Goal: Task Accomplishment & Management: Manage account settings

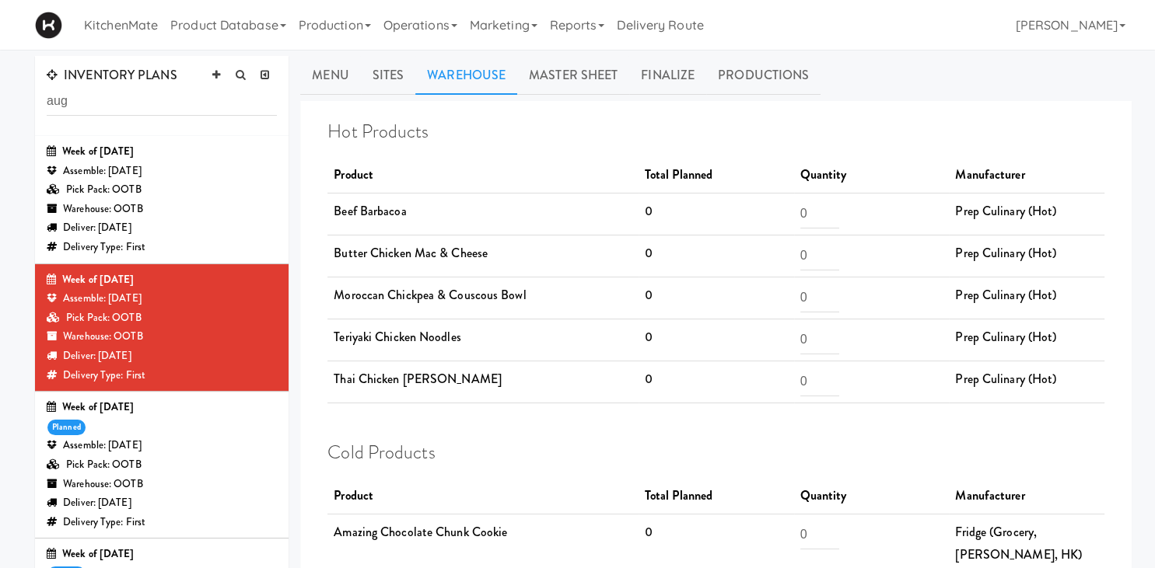
click at [170, 297] on div "Assemble: [DATE]" at bounding box center [162, 298] width 230 height 19
click at [555, 73] on link "Finalize" at bounding box center [667, 75] width 77 height 39
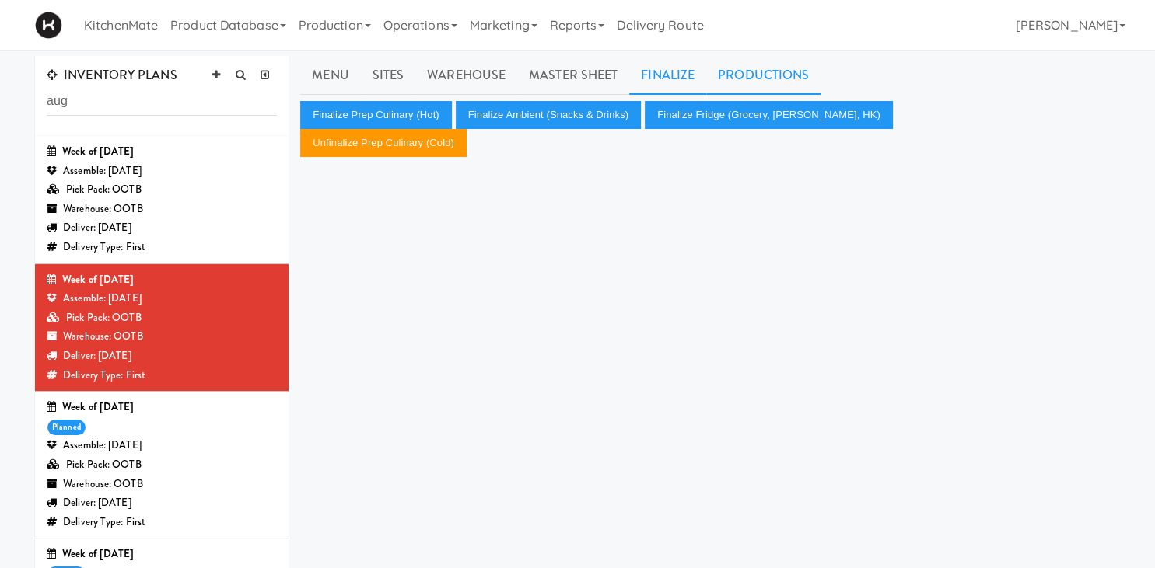
click at [555, 83] on link "Productions" at bounding box center [763, 75] width 114 height 39
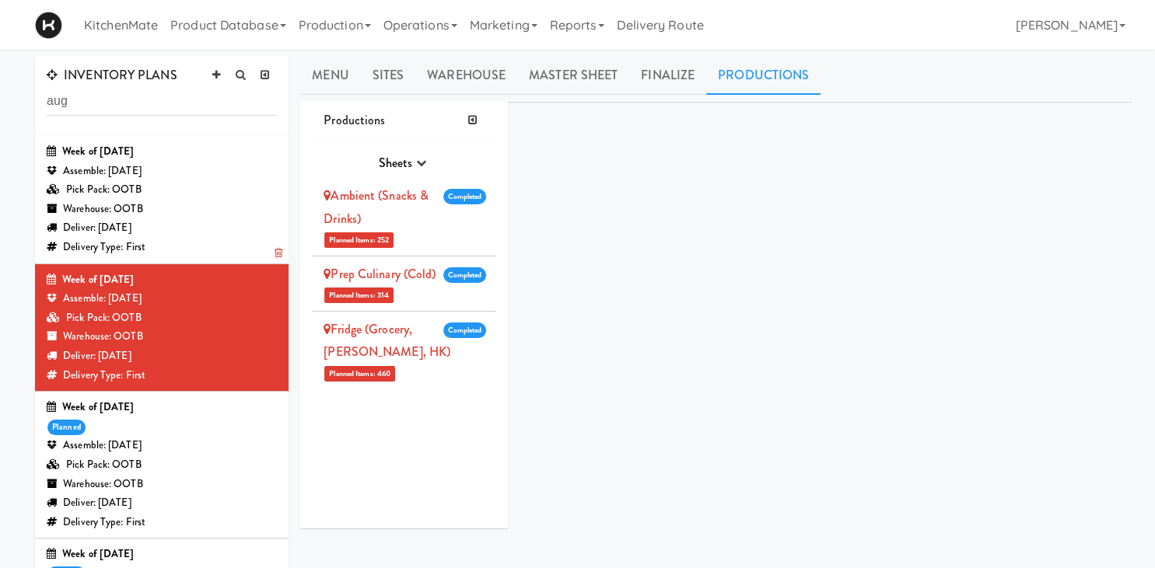
click at [198, 208] on div "Warehouse: OOTB" at bounding box center [162, 209] width 230 height 19
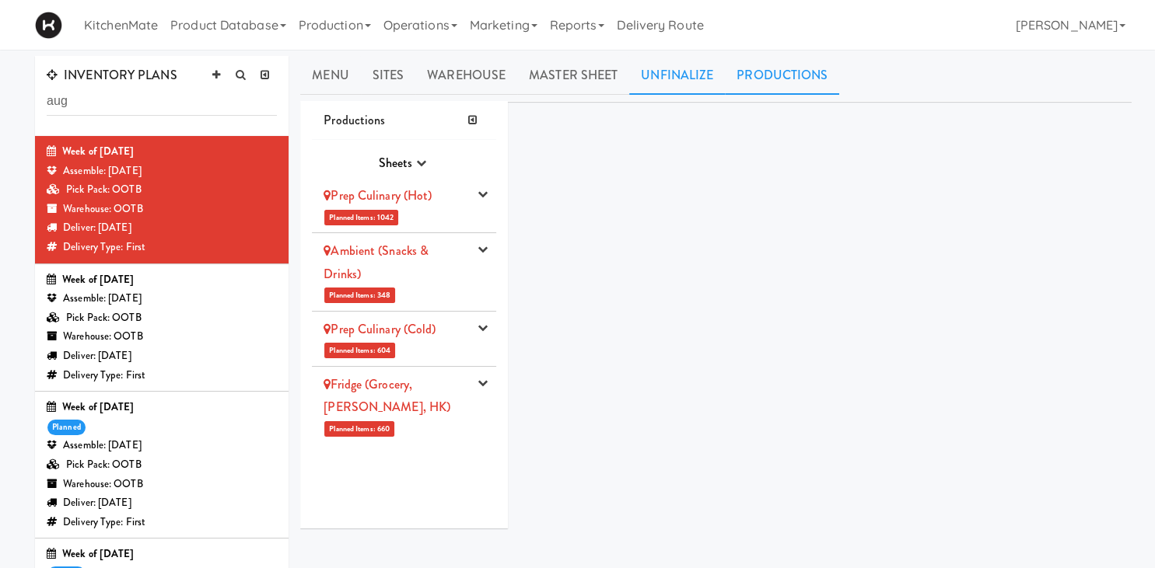
click at [555, 69] on link "Unfinalize" at bounding box center [677, 75] width 96 height 39
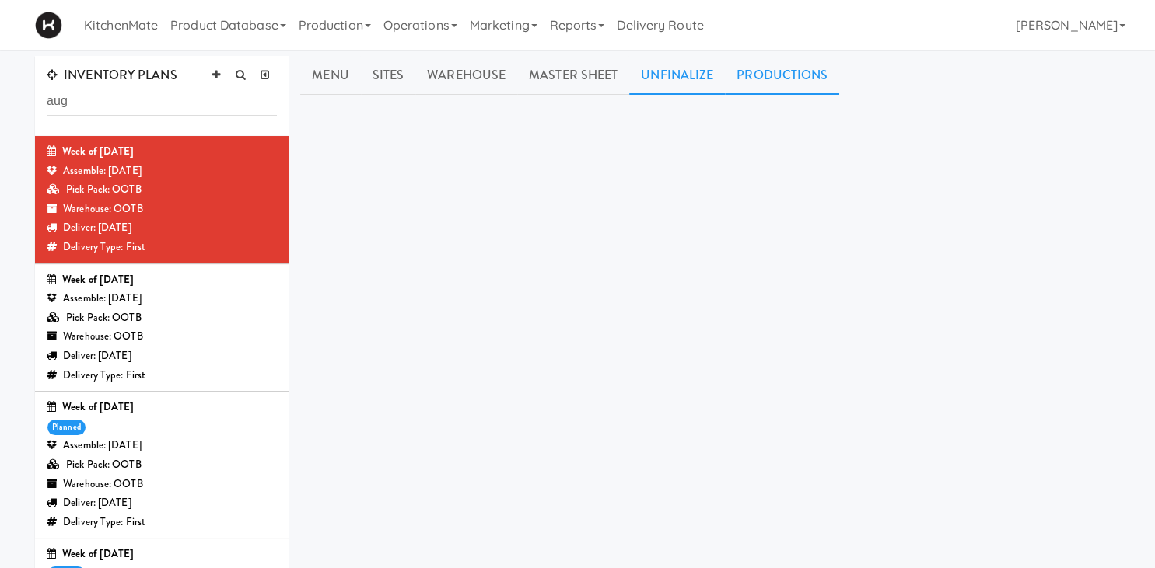
click at [555, 83] on link "Productions" at bounding box center [782, 75] width 114 height 39
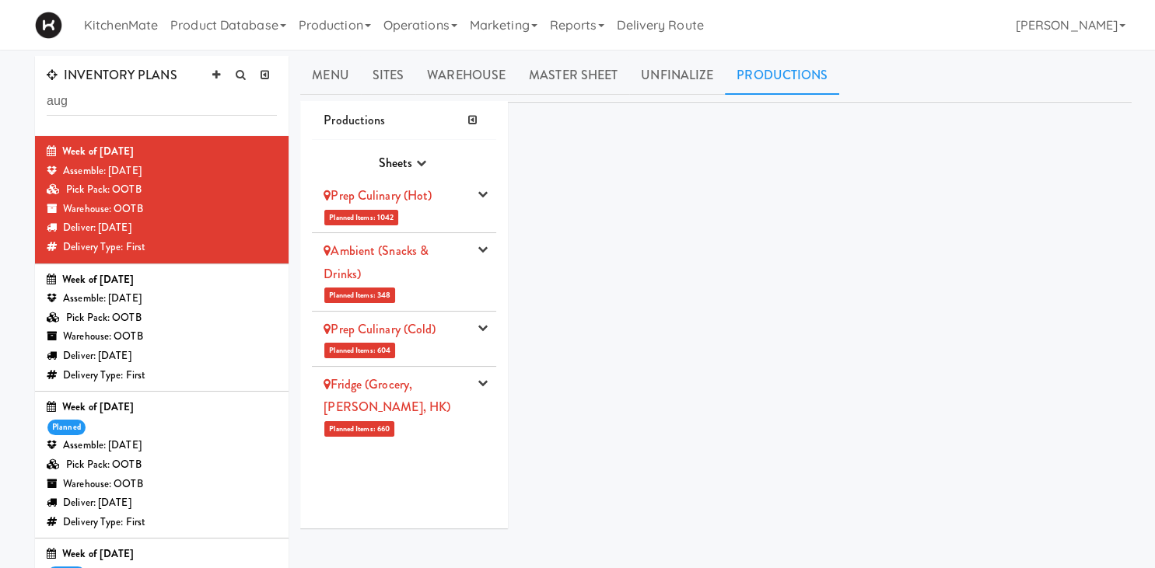
click at [149, 304] on div "Assemble: [DATE]" at bounding box center [162, 298] width 230 height 19
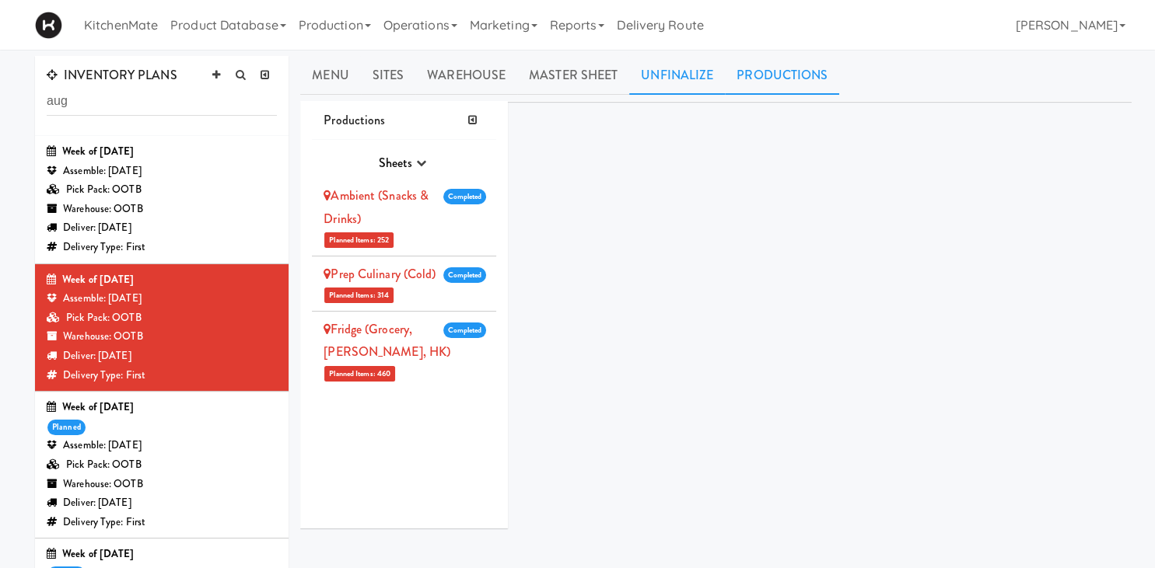
click at [555, 75] on link "Unfinalize" at bounding box center [677, 75] width 96 height 39
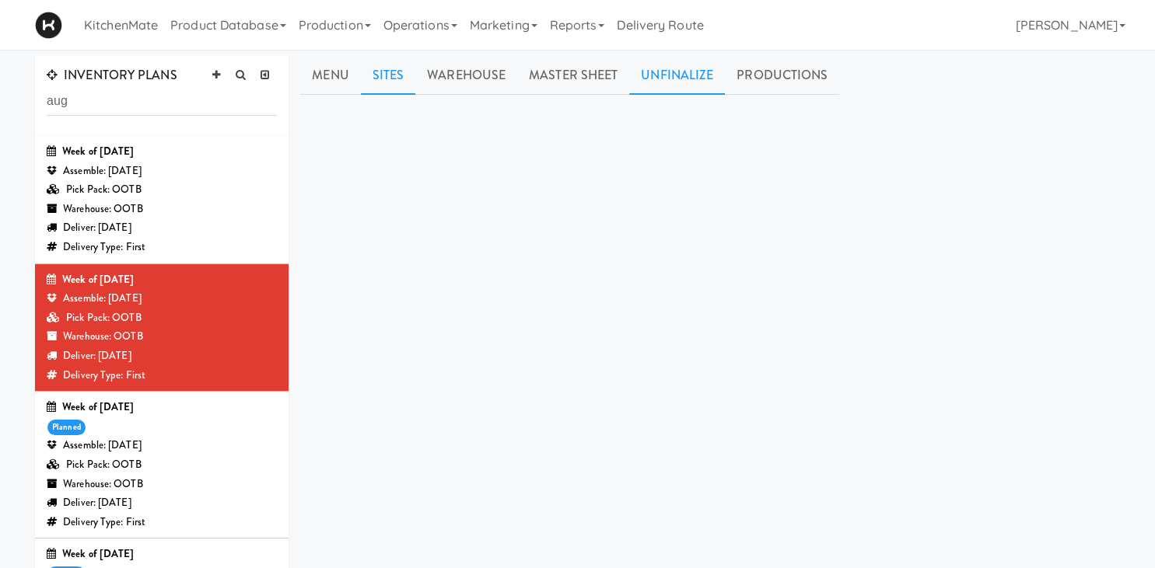
click at [403, 79] on link "Sites" at bounding box center [388, 75] width 55 height 39
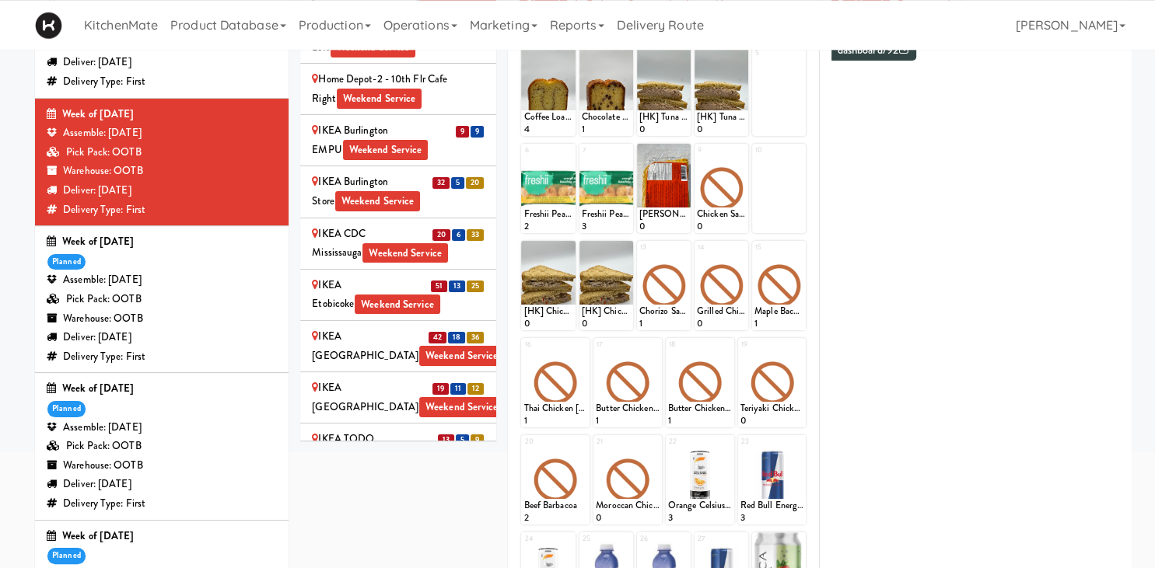
scroll to position [165, 0]
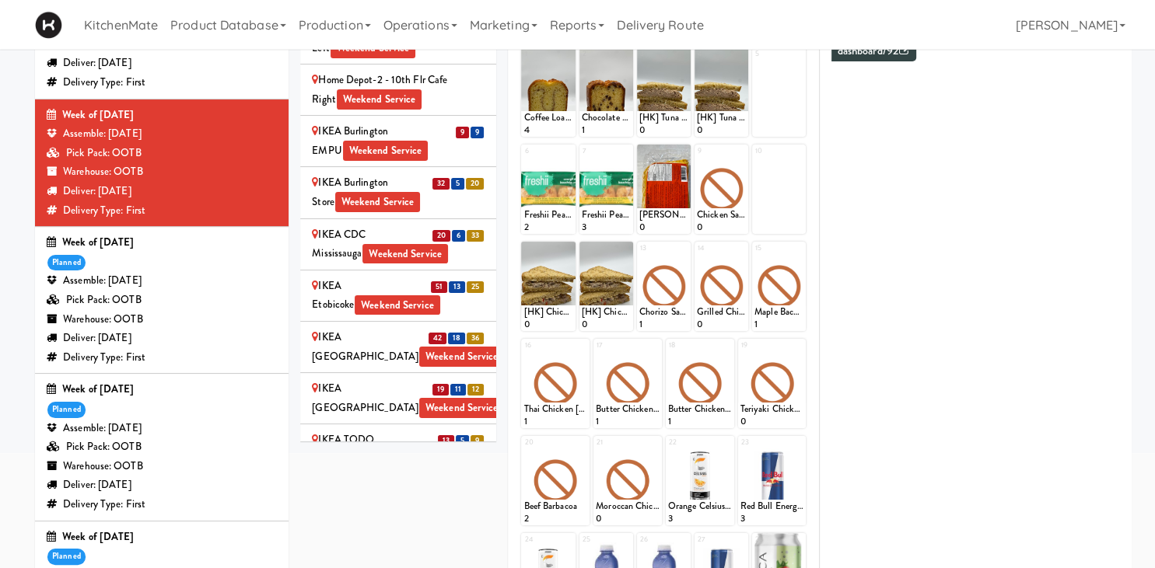
click at [436, 488] on span "35" at bounding box center [437, 494] width 17 height 12
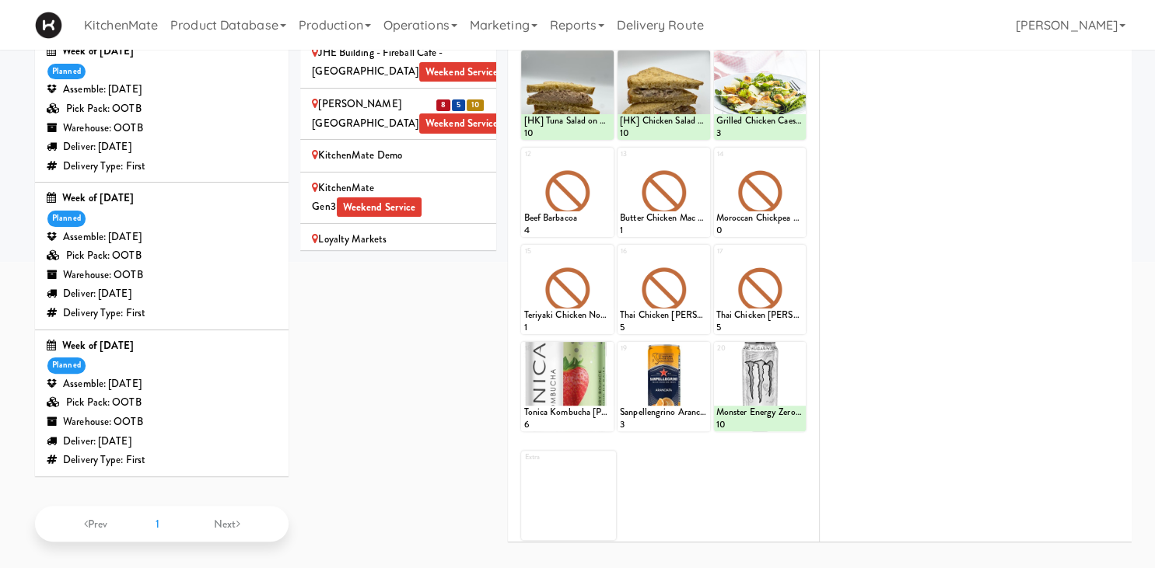
scroll to position [0, 0]
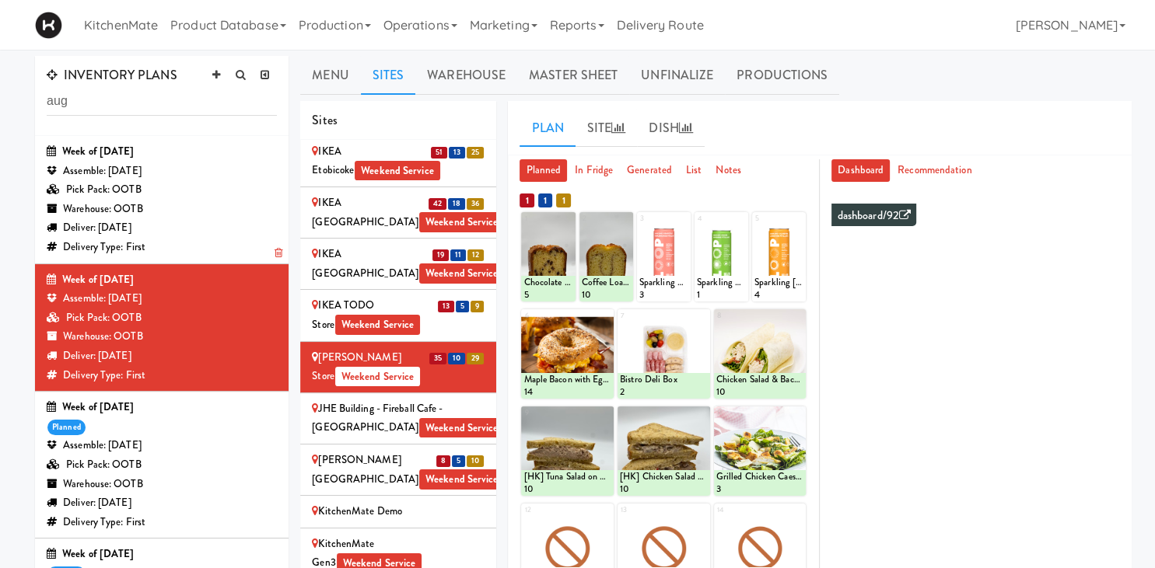
click at [145, 207] on div "Warehouse: OOTB" at bounding box center [162, 209] width 230 height 19
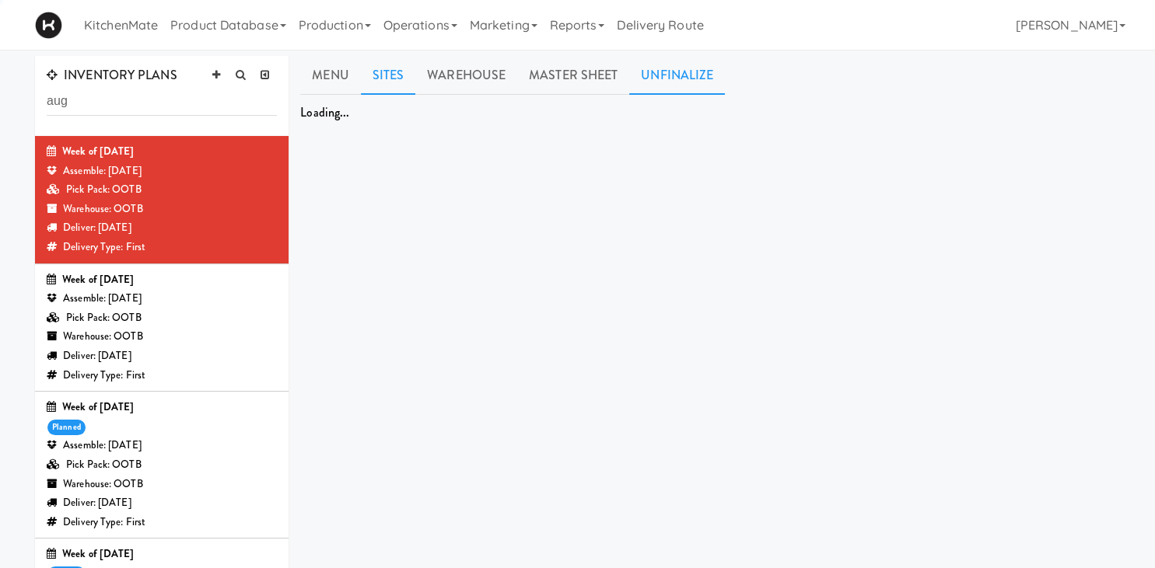
click at [555, 64] on link "Unfinalize" at bounding box center [677, 75] width 96 height 39
click at [555, 72] on link "Productions" at bounding box center [782, 75] width 114 height 39
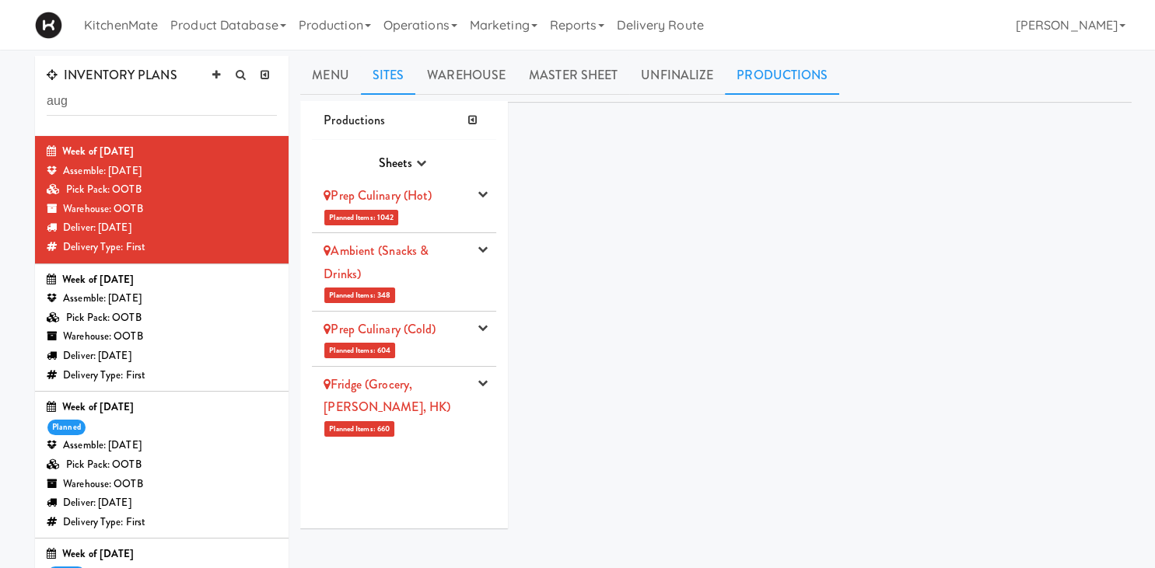
click at [403, 83] on link "Sites" at bounding box center [388, 75] width 55 height 39
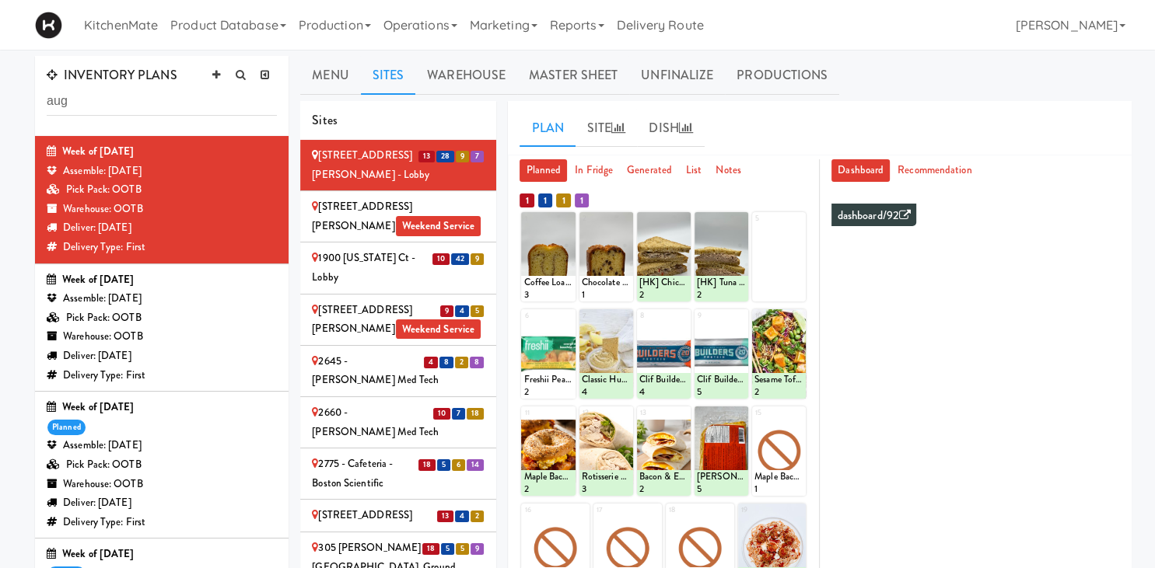
click at [555, 216] on div at bounding box center [548, 256] width 54 height 89
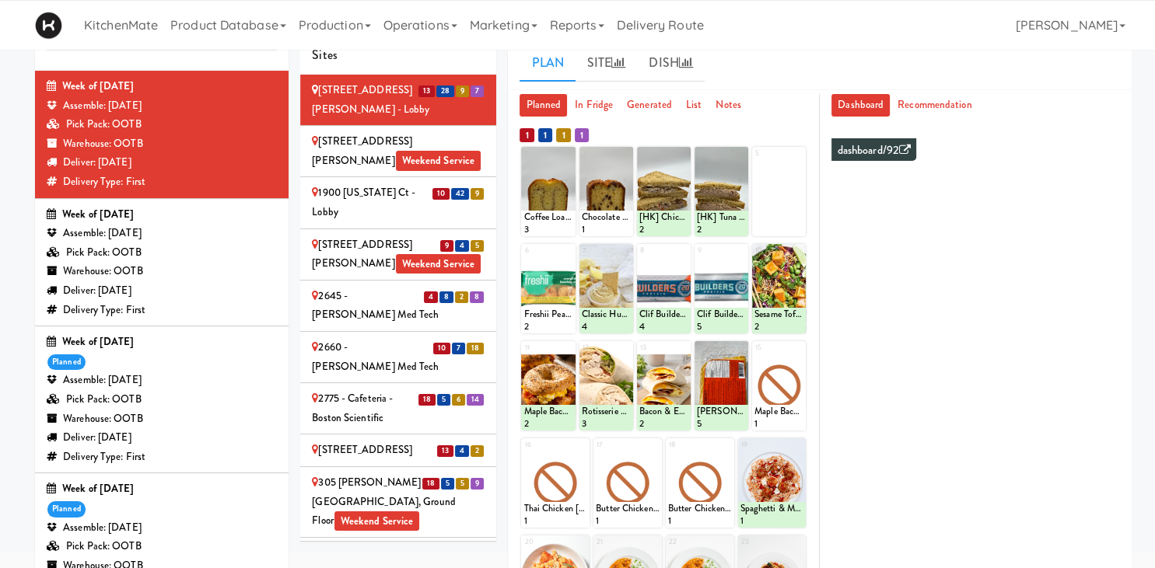
click at [555, 184] on div "5" at bounding box center [779, 191] width 54 height 89
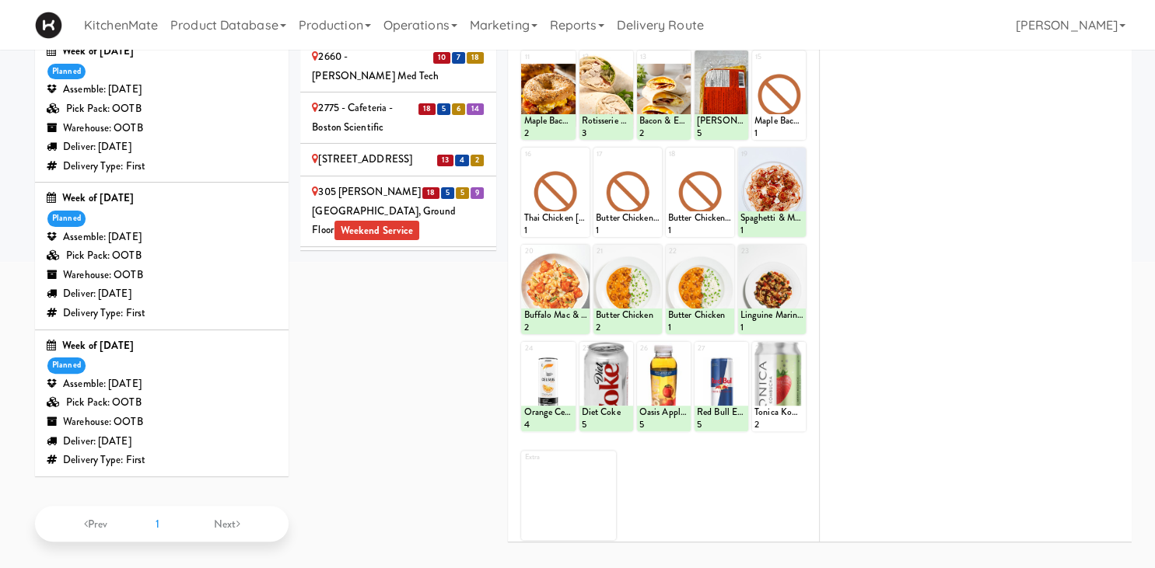
scroll to position [0, 0]
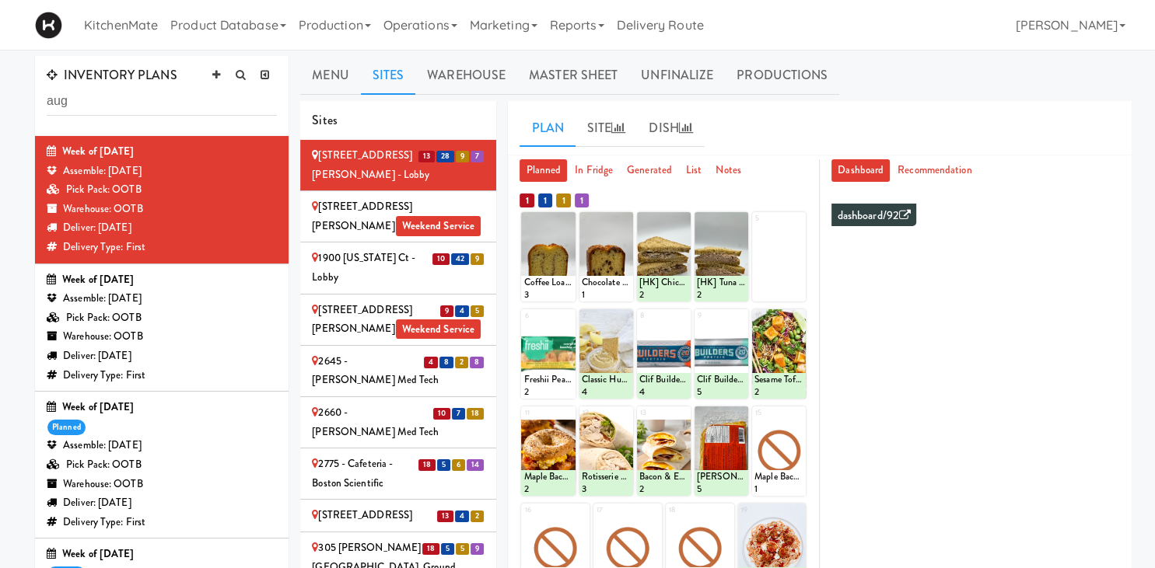
click at [555, 218] on div at bounding box center [548, 256] width 54 height 89
click at [536, 297] on div "Coffee Loaf Cake 3" at bounding box center [548, 289] width 54 height 26
click at [546, 328] on div at bounding box center [548, 353] width 54 height 89
click at [555, 220] on div at bounding box center [548, 256] width 54 height 89
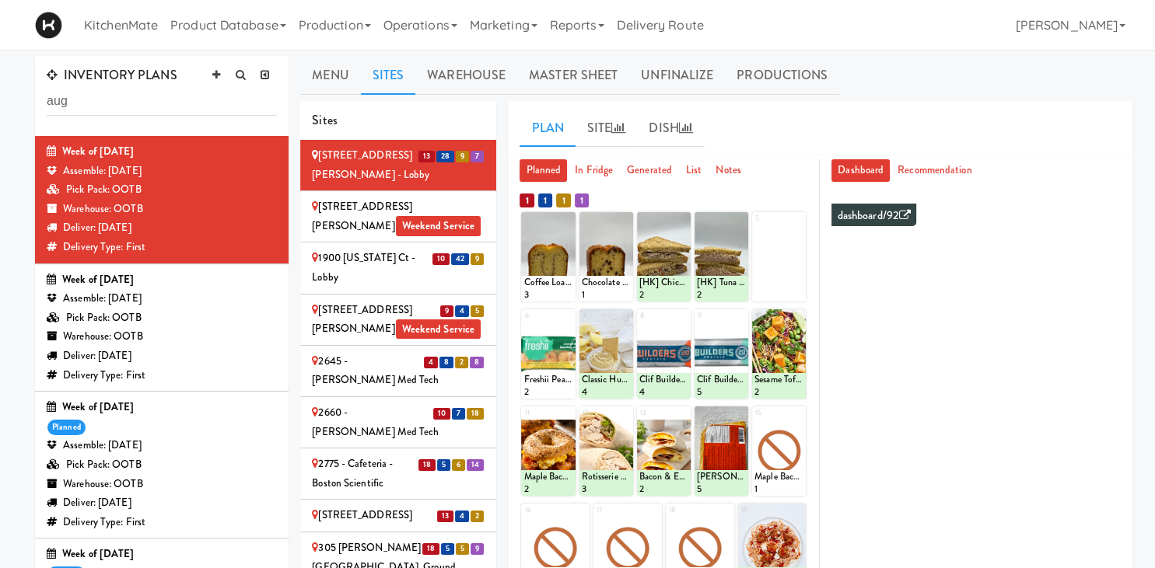
click at [555, 248] on div "5" at bounding box center [779, 256] width 54 height 89
click at [555, 88] on link "Unfinalize" at bounding box center [677, 75] width 96 height 39
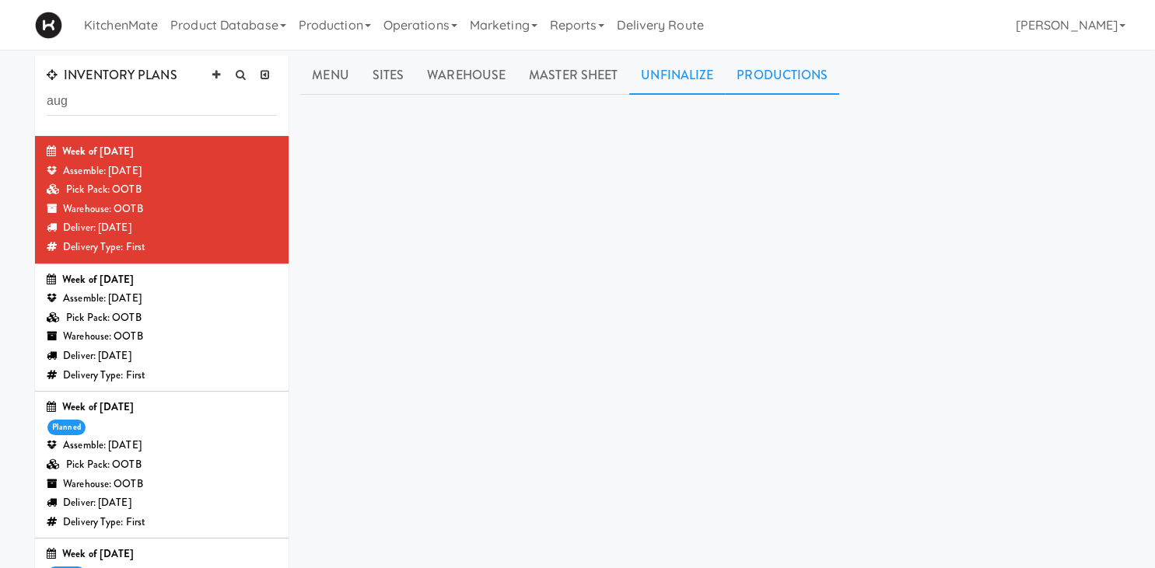
click at [555, 76] on link "Productions" at bounding box center [782, 75] width 114 height 39
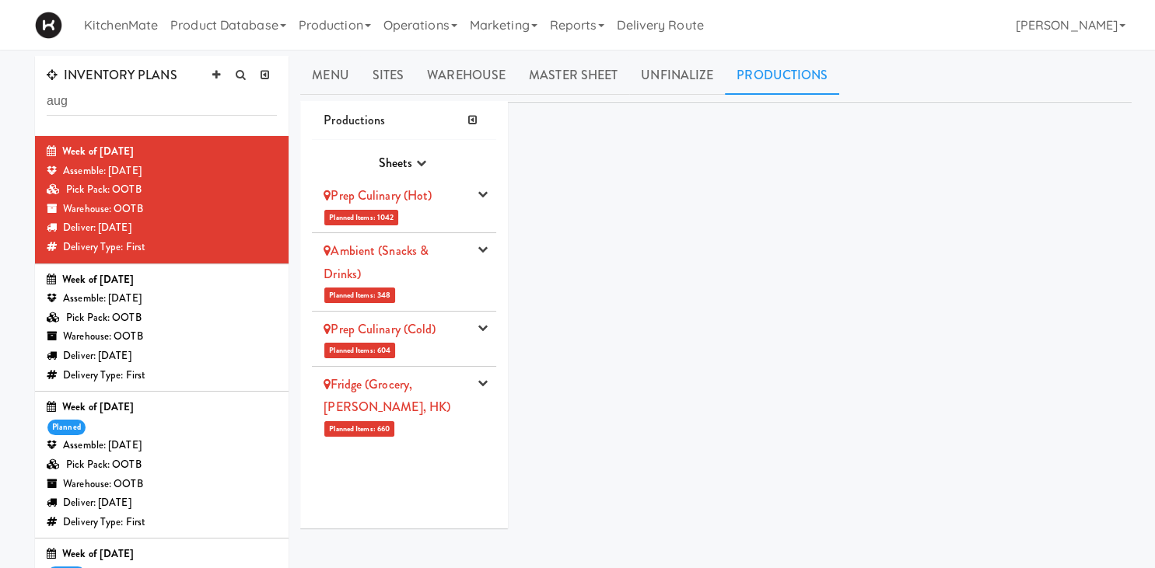
click at [440, 198] on div "Prep Culinary (Hot)" at bounding box center [395, 195] width 145 height 23
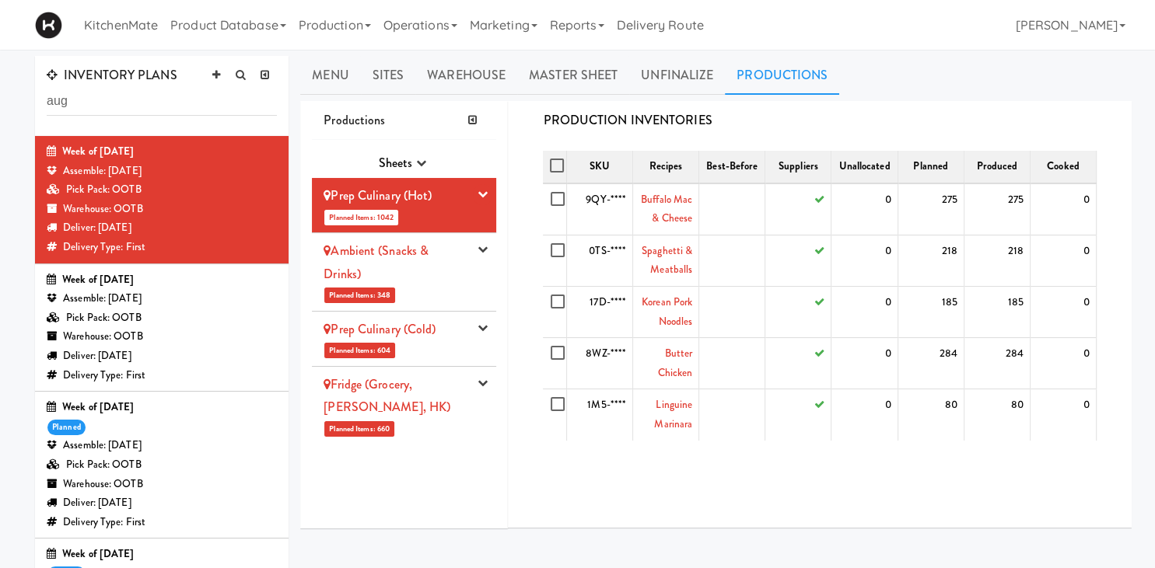
click at [418, 254] on link "Ambient (Snacks & Drinks)" at bounding box center [375, 262] width 105 height 41
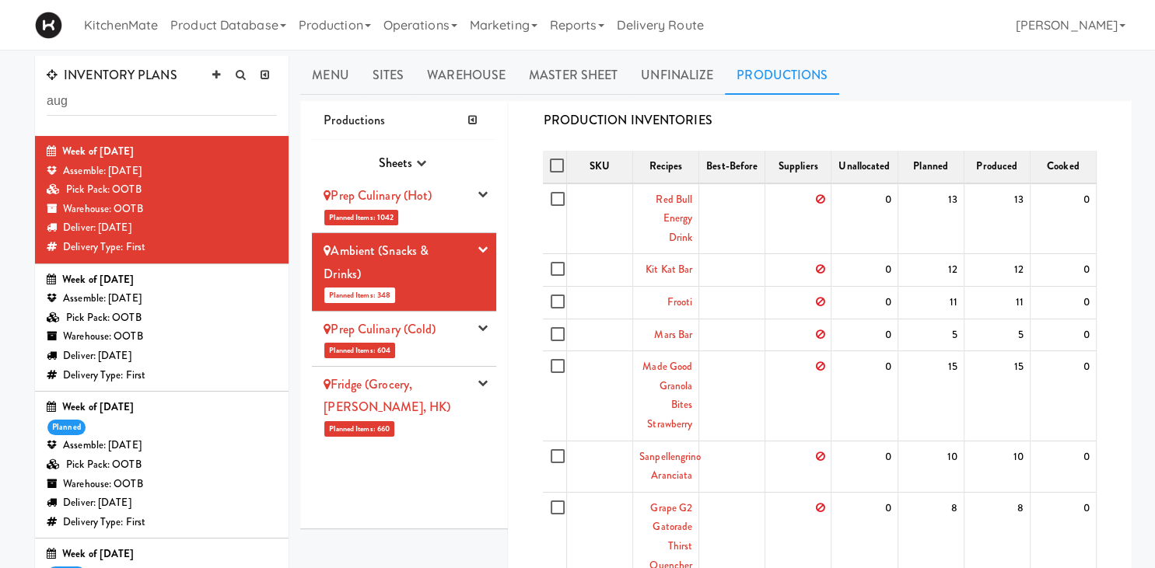
click at [397, 328] on link "Prep Culinary (Cold)" at bounding box center [379, 329] width 112 height 18
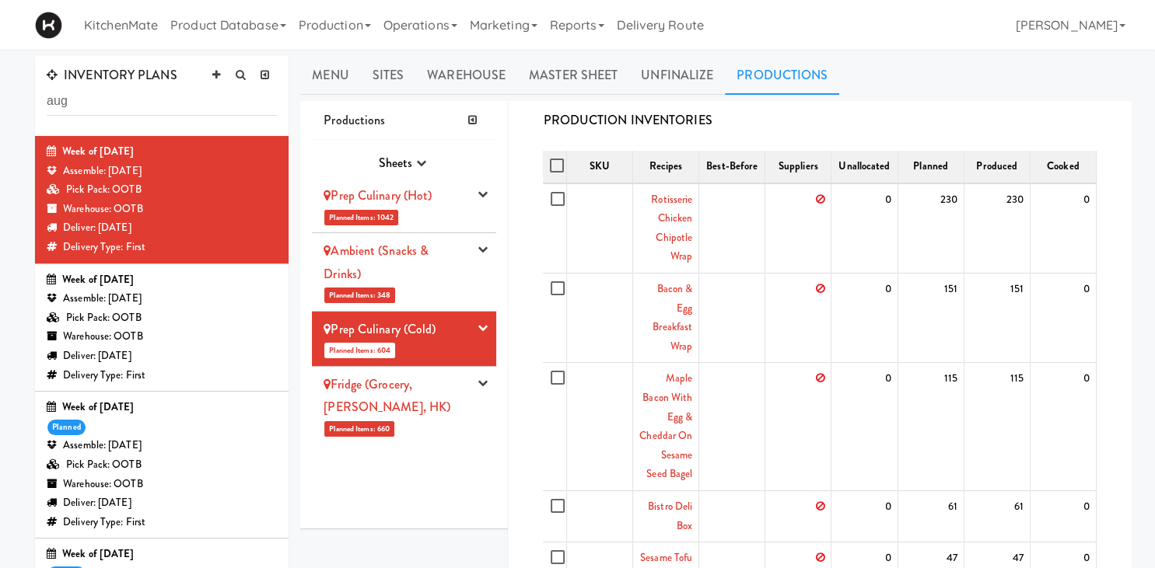
click at [400, 388] on link "Fridge (Grocery, [PERSON_NAME], HK)" at bounding box center [386, 396] width 127 height 41
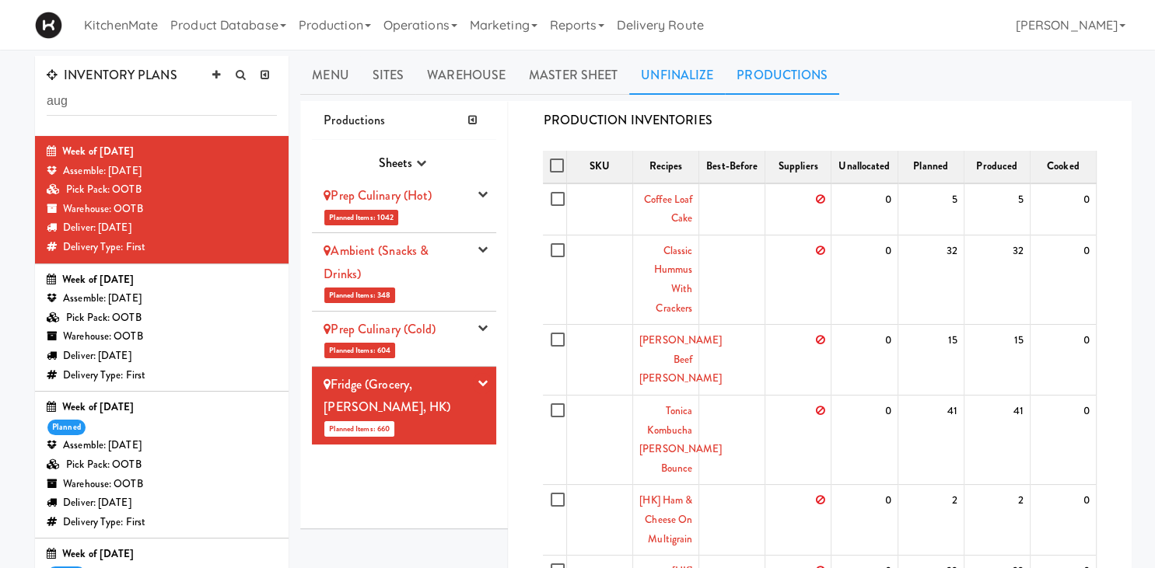
click at [555, 67] on link "Unfinalize" at bounding box center [677, 75] width 96 height 39
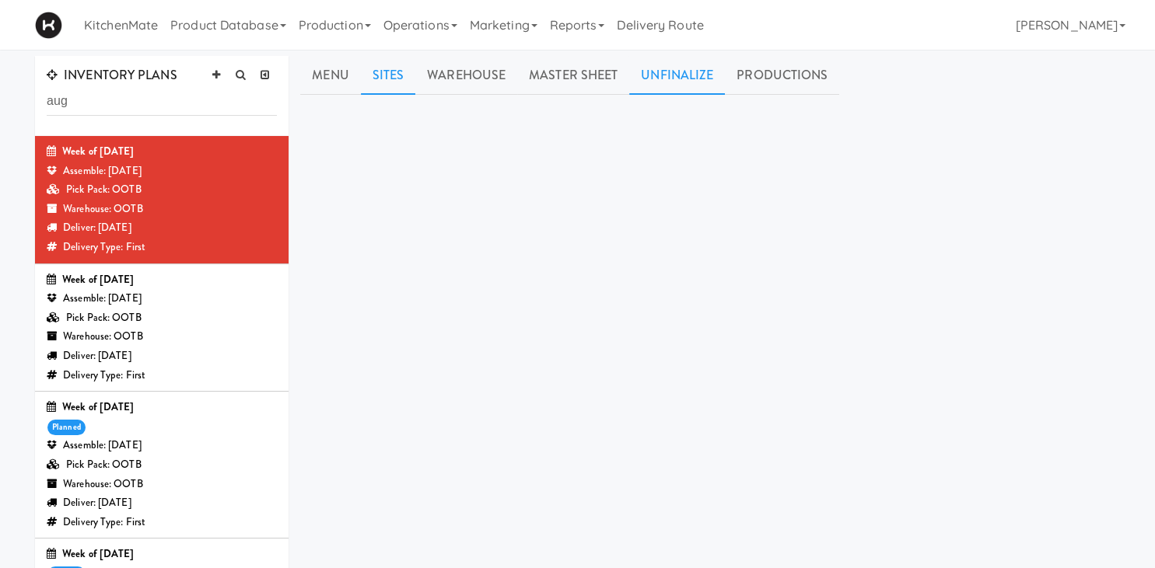
click at [406, 77] on link "Sites" at bounding box center [388, 75] width 55 height 39
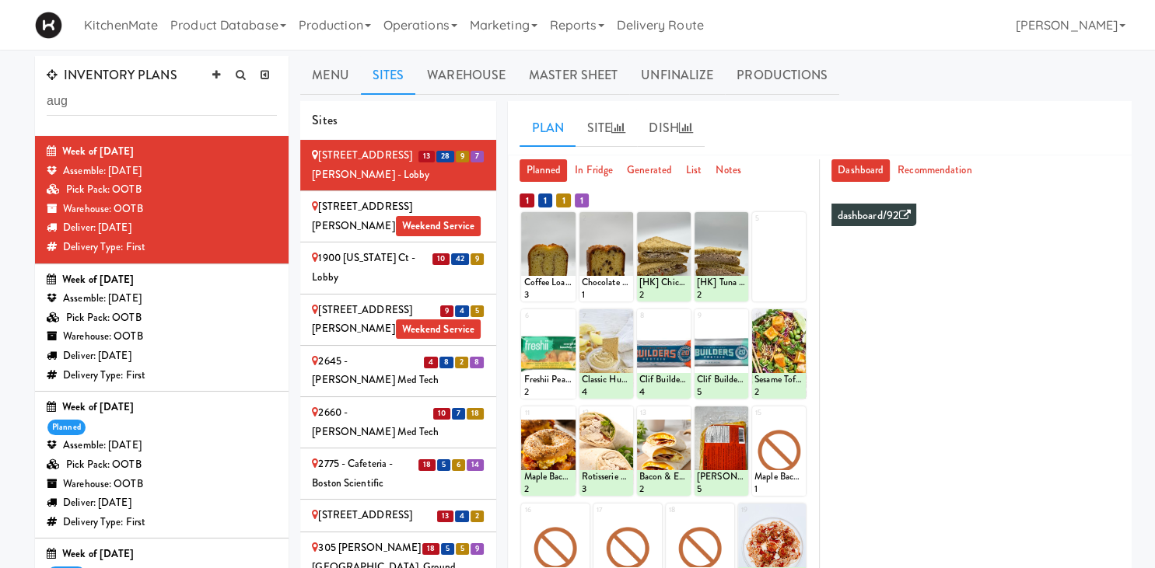
click at [229, 306] on div "Assemble: Wednesday Aug 13, 2025" at bounding box center [162, 298] width 230 height 19
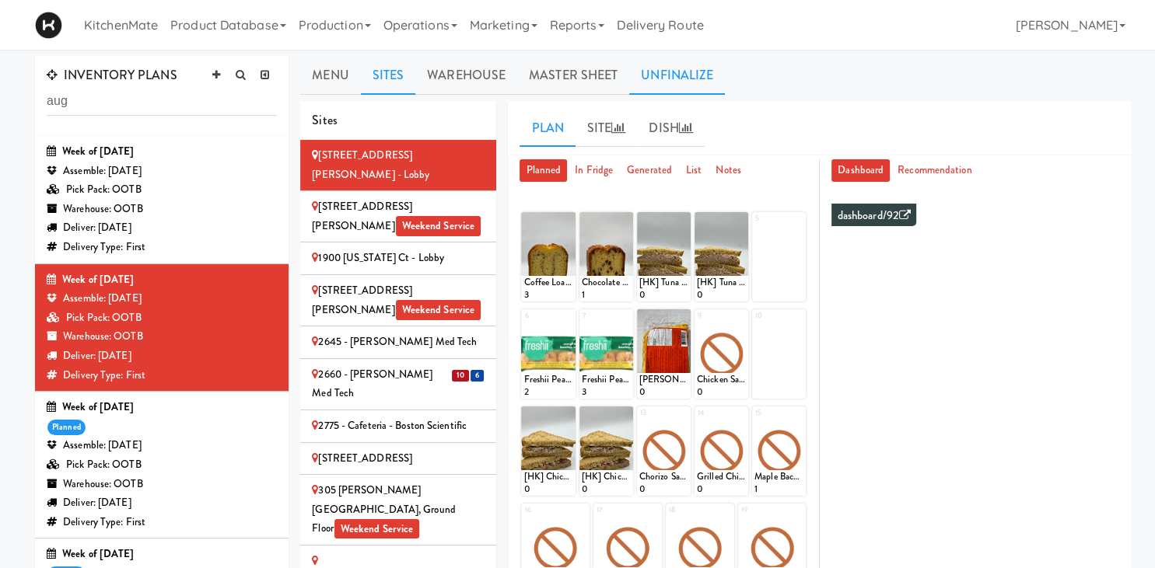
click at [555, 72] on link "Unfinalize" at bounding box center [677, 75] width 96 height 39
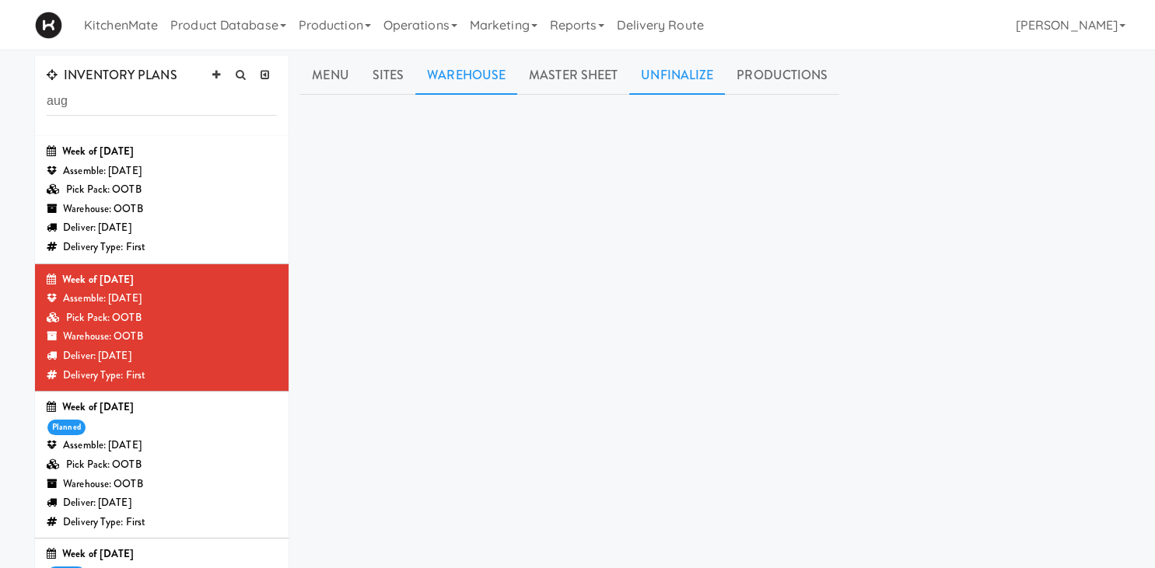
click at [472, 78] on link "Warehouse" at bounding box center [466, 75] width 102 height 39
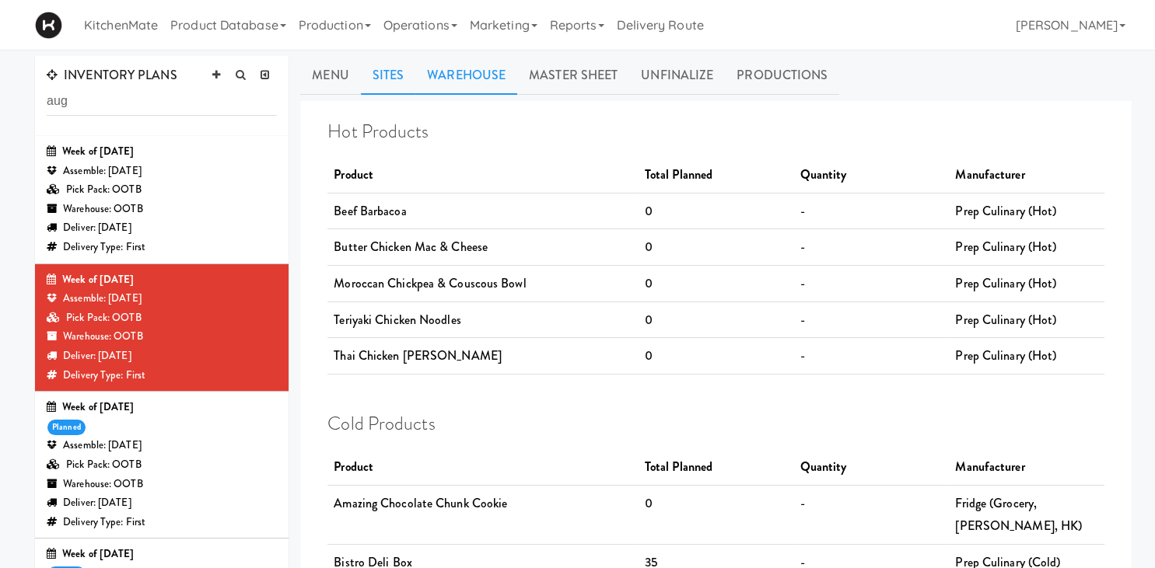
click at [413, 80] on link "Sites" at bounding box center [388, 75] width 55 height 39
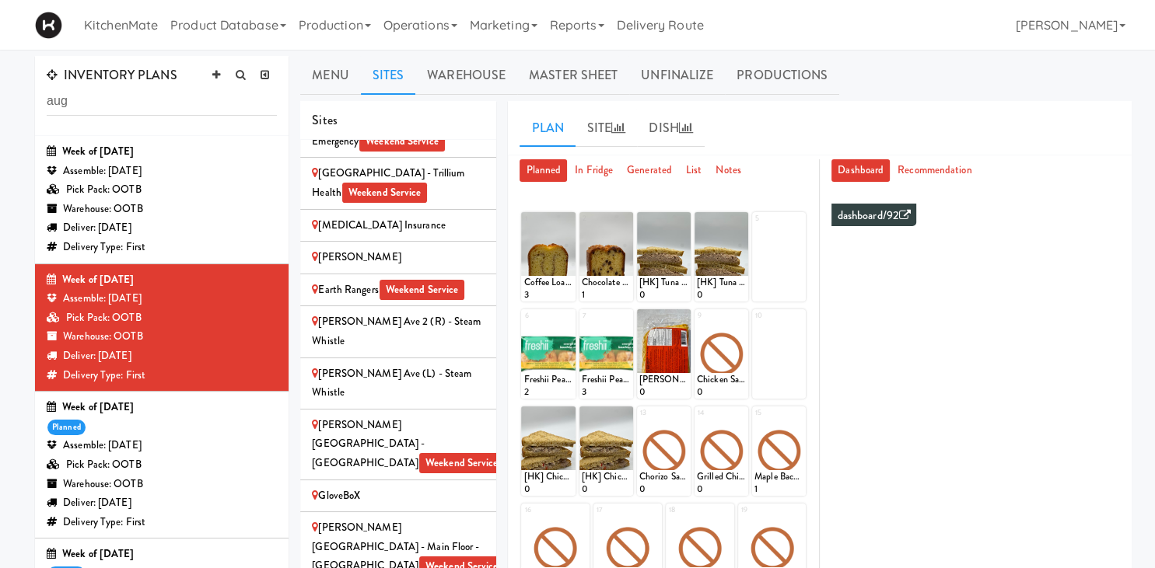
scroll to position [1097, 0]
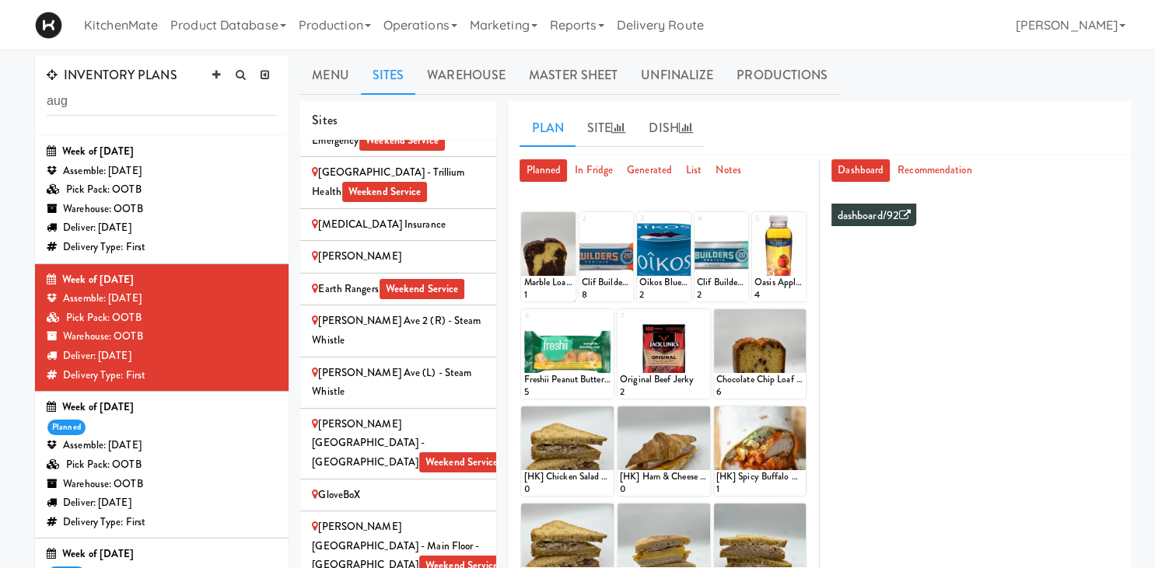
click at [555, 415] on div at bounding box center [567, 451] width 93 height 89
click at [555, 418] on div at bounding box center [567, 451] width 93 height 89
click at [211, 86] on link at bounding box center [215, 75] width 23 height 23
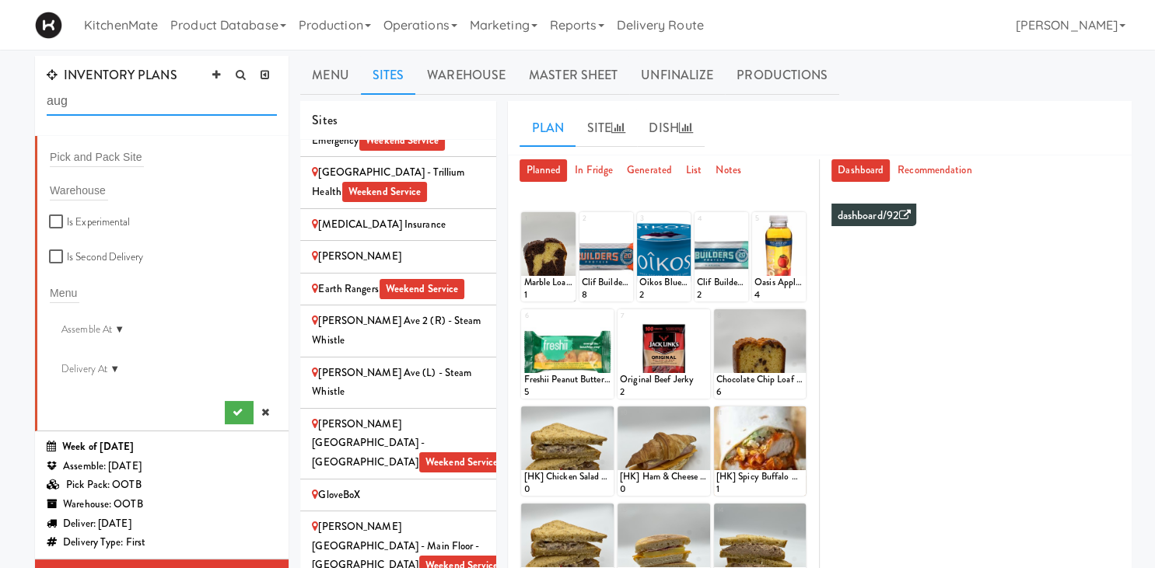
click at [156, 110] on input "aug" at bounding box center [162, 101] width 230 height 29
click at [113, 145] on li "Pick and Pack Site Warehouse Is Experimental Is Second Delivery Menu Assemble A…" at bounding box center [161, 283] width 253 height 295
click at [89, 158] on input "text" at bounding box center [97, 157] width 94 height 20
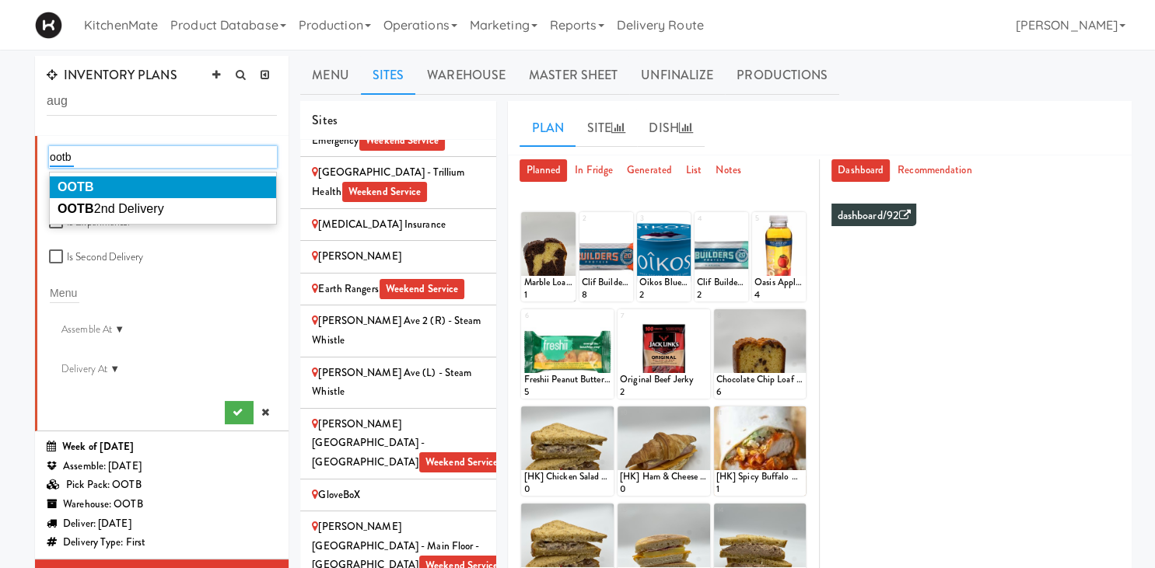
type input "ootb"
click at [144, 180] on li "OOTB" at bounding box center [163, 187] width 226 height 22
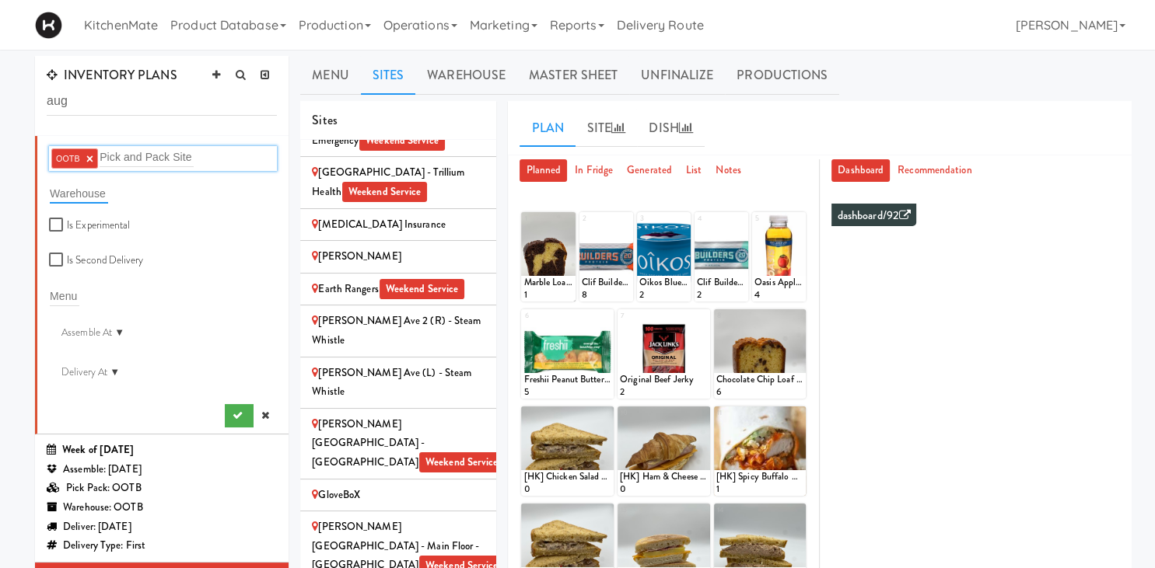
click at [92, 196] on input "text" at bounding box center [79, 193] width 58 height 20
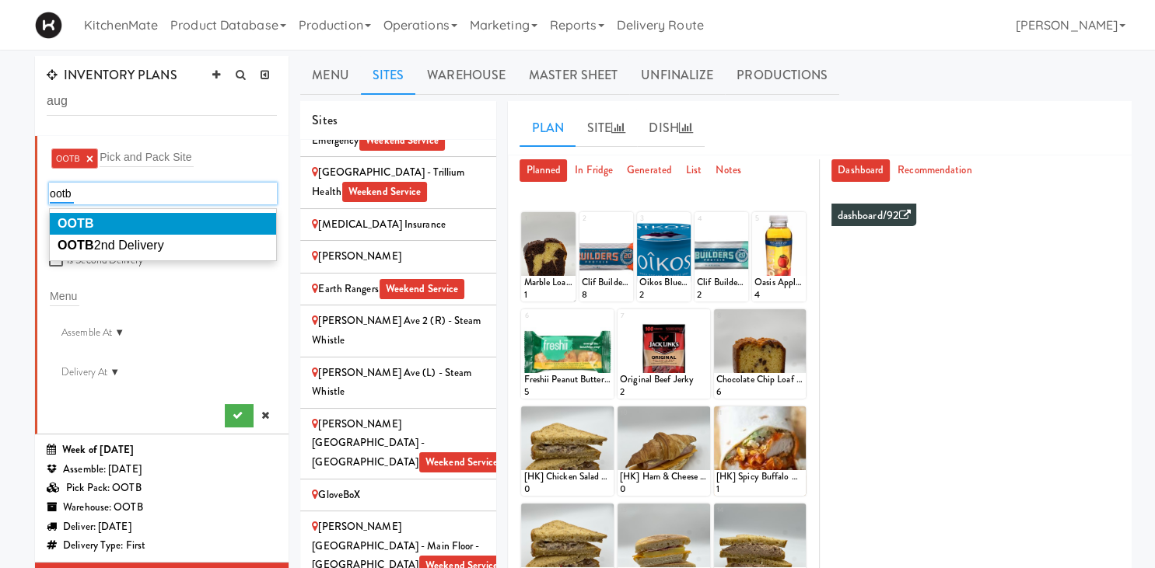
type input "ootb"
click at [118, 221] on li "OOTB" at bounding box center [163, 224] width 226 height 22
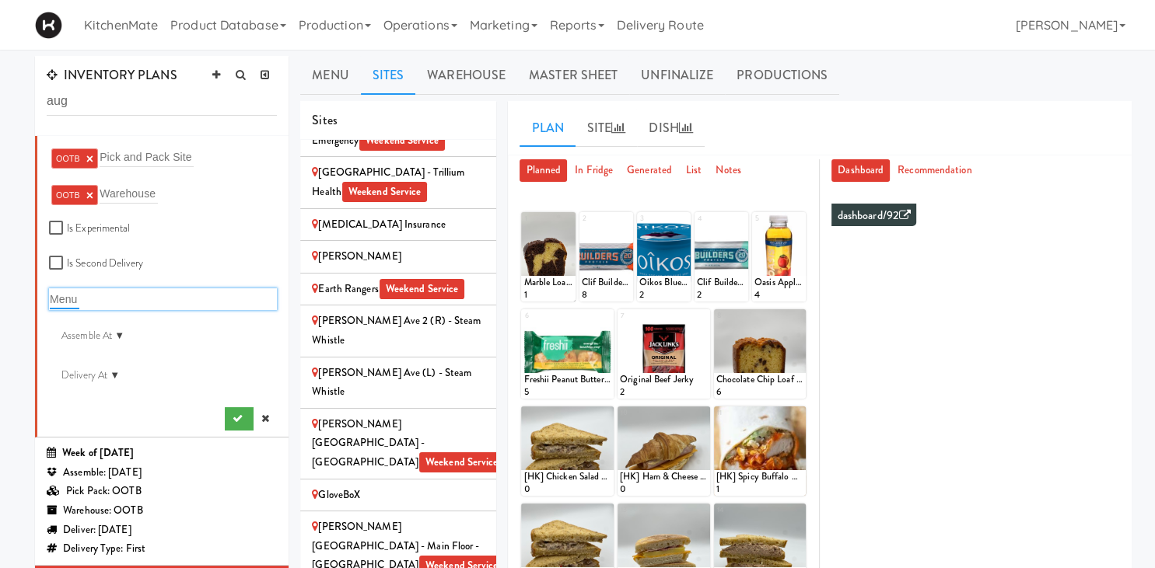
click at [75, 303] on input "text" at bounding box center [65, 299] width 30 height 20
click at [109, 292] on div "aug 13 aug 13" at bounding box center [163, 299] width 228 height 22
type input "aug"
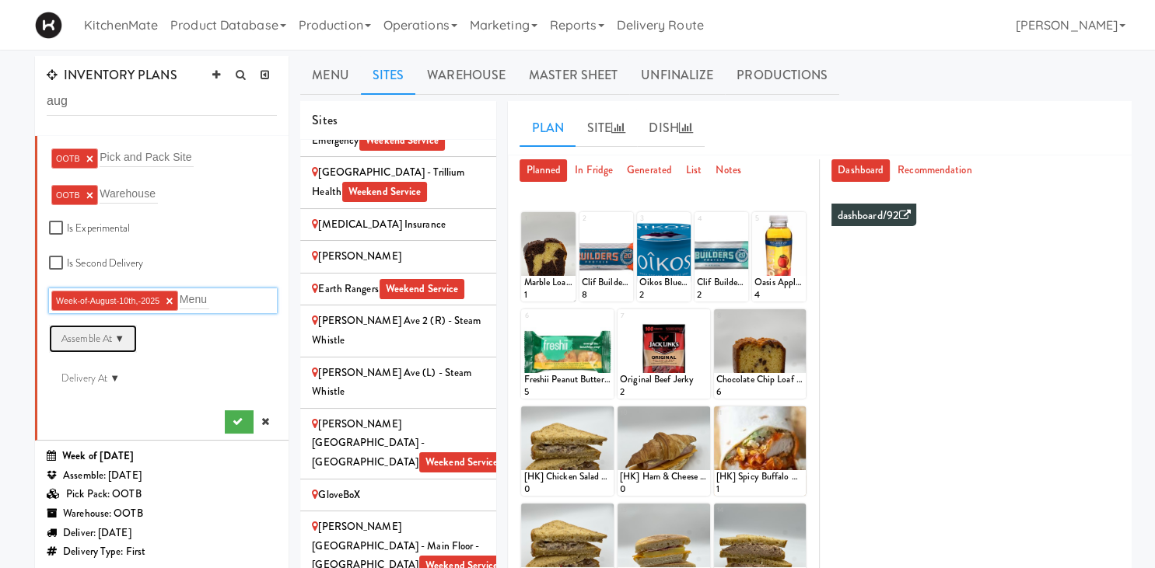
click at [119, 347] on div "Assemble At ▼" at bounding box center [93, 339] width 88 height 28
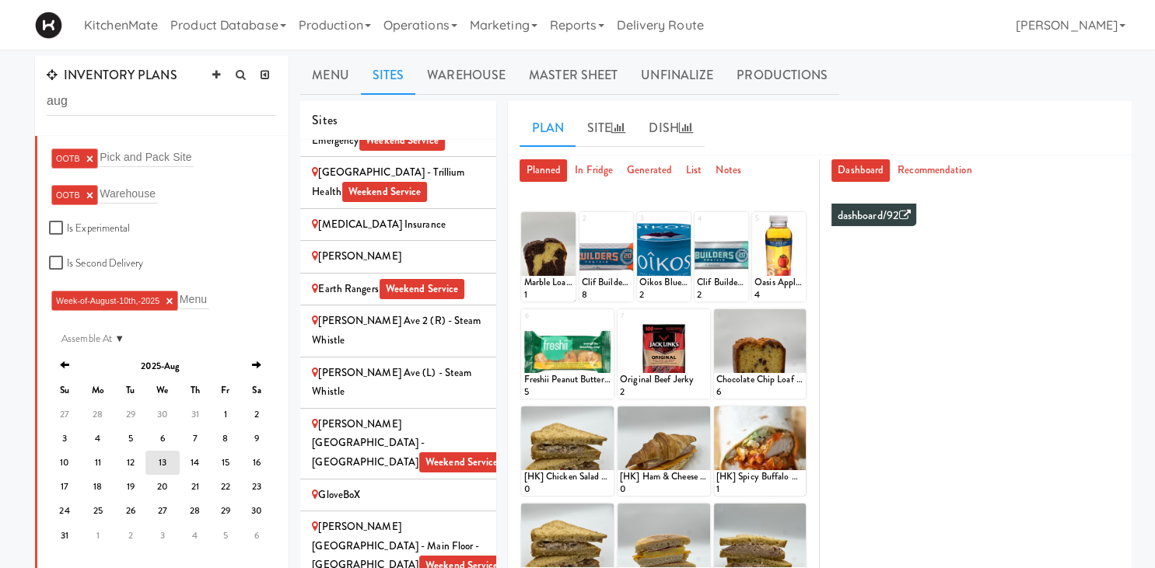
click at [168, 468] on td "13" at bounding box center [162, 463] width 34 height 24
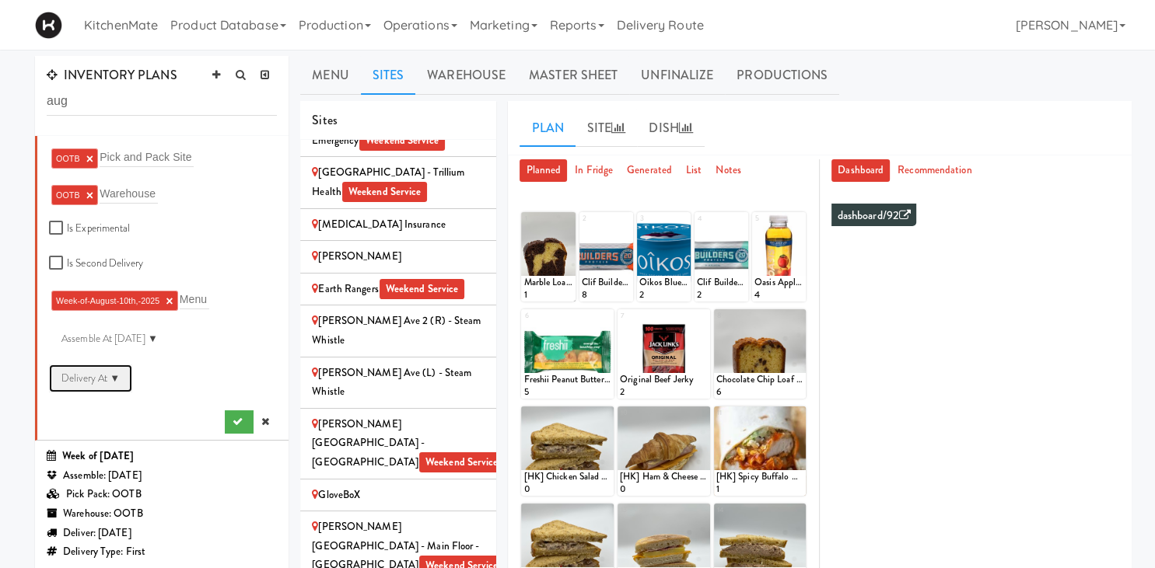
click at [110, 377] on div "Delivery At ▼" at bounding box center [90, 379] width 83 height 28
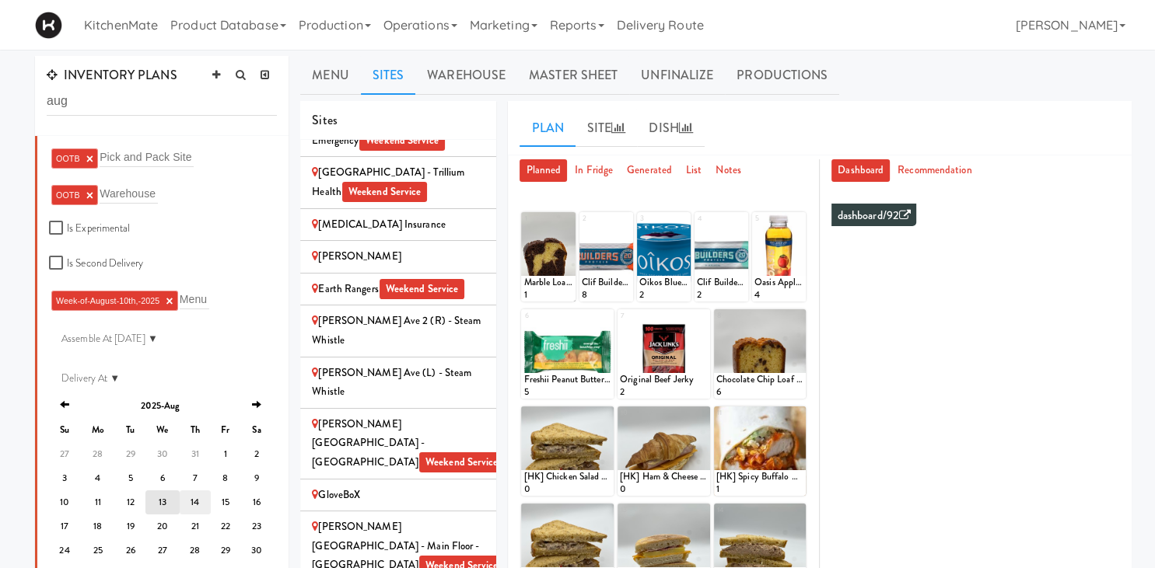
click at [195, 496] on td "14" at bounding box center [195, 503] width 31 height 24
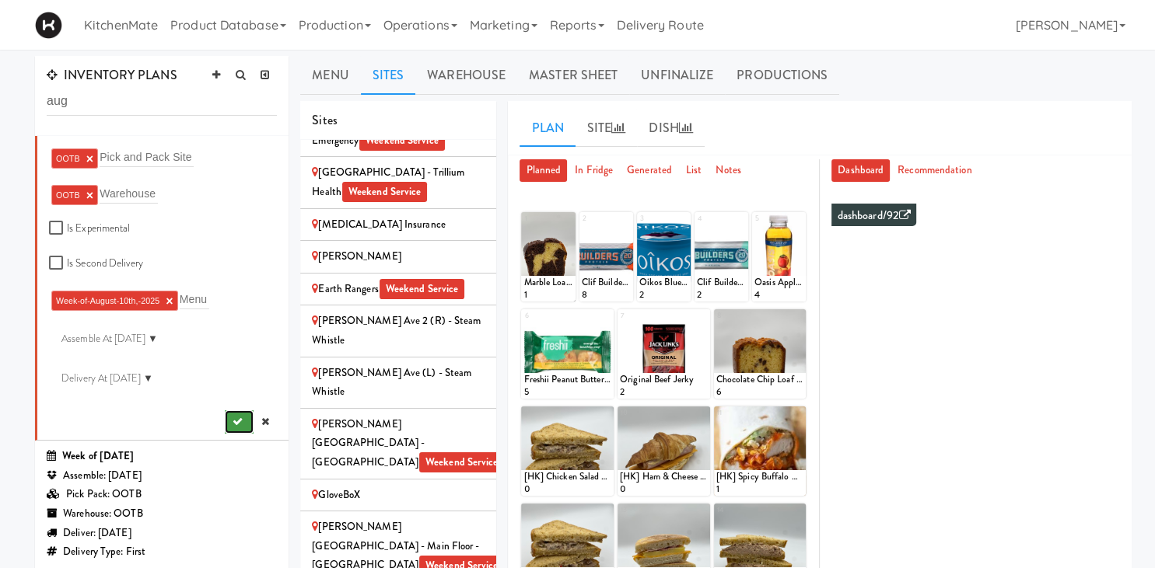
click at [243, 425] on button "submit" at bounding box center [239, 422] width 29 height 23
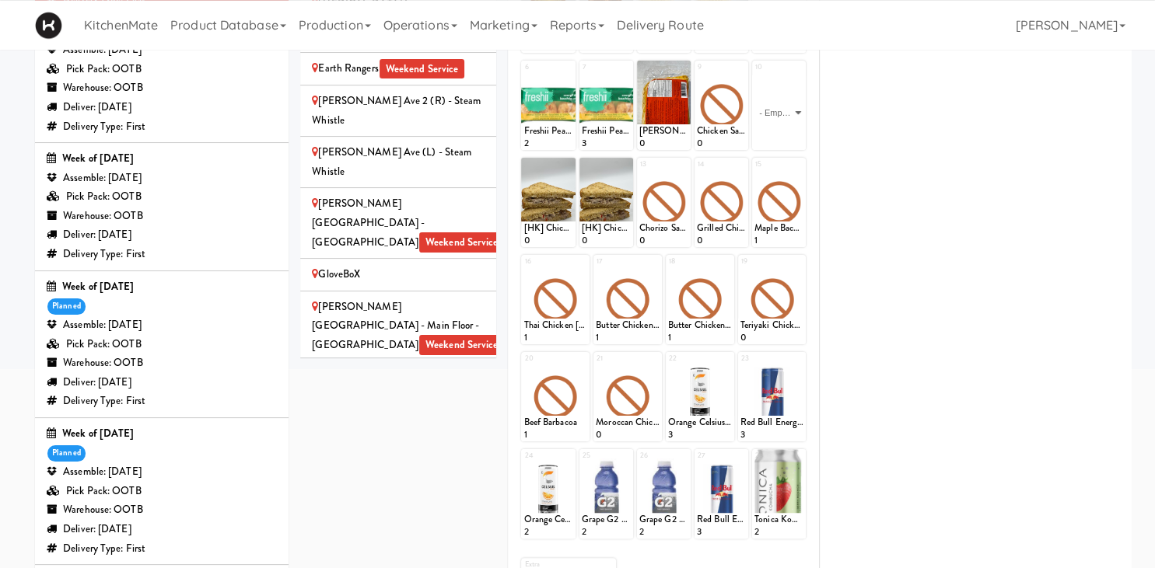
scroll to position [993, 0]
click at [437, 368] on div "Home Depot - 10th Flr Cafe Left Weekend Service" at bounding box center [398, 387] width 173 height 38
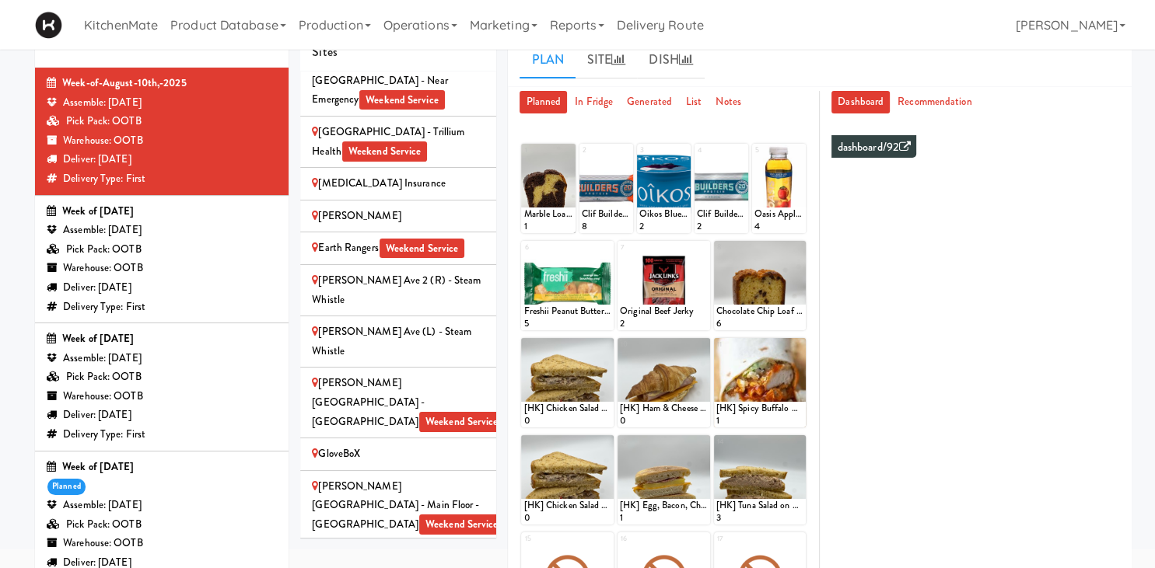
scroll to position [56, 0]
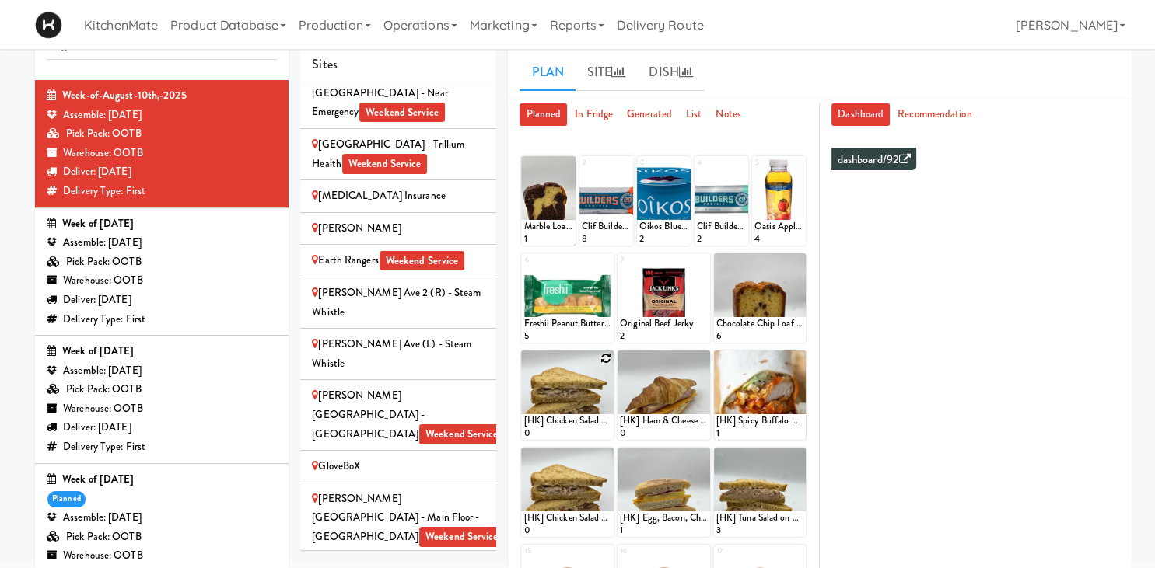
click at [555, 365] on div at bounding box center [567, 395] width 93 height 89
click at [555, 362] on icon at bounding box center [605, 358] width 11 height 11
click option "[HK] Chicken Salad on Multigrain" at bounding box center [0, 0] width 0 height 0
type input "1"
type input "5"
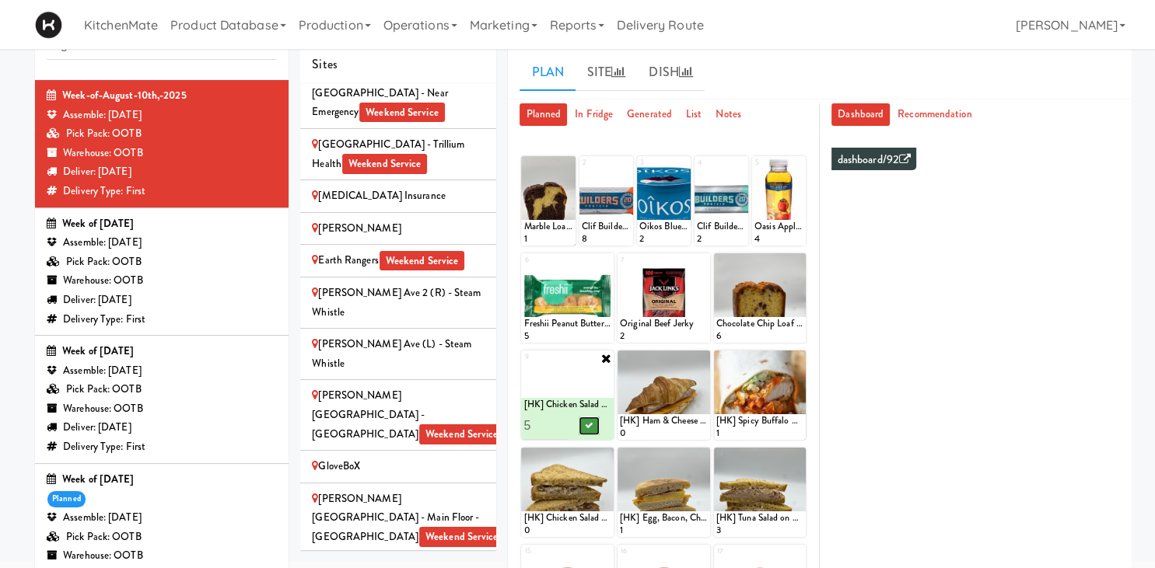
click at [555, 425] on icon at bounding box center [589, 425] width 8 height 9
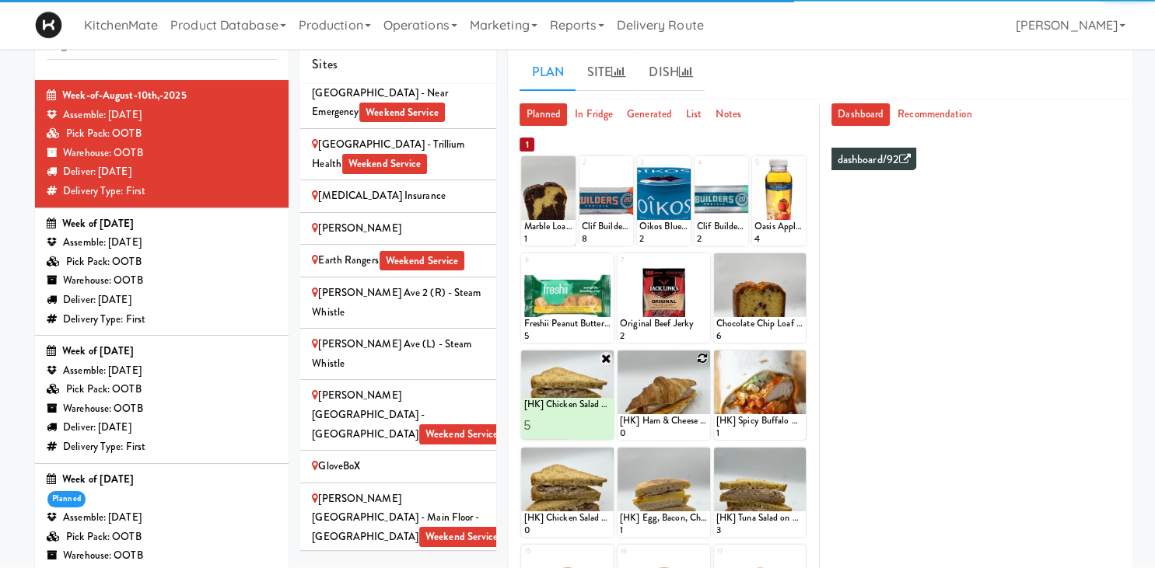
click at [555, 358] on icon at bounding box center [702, 358] width 11 height 11
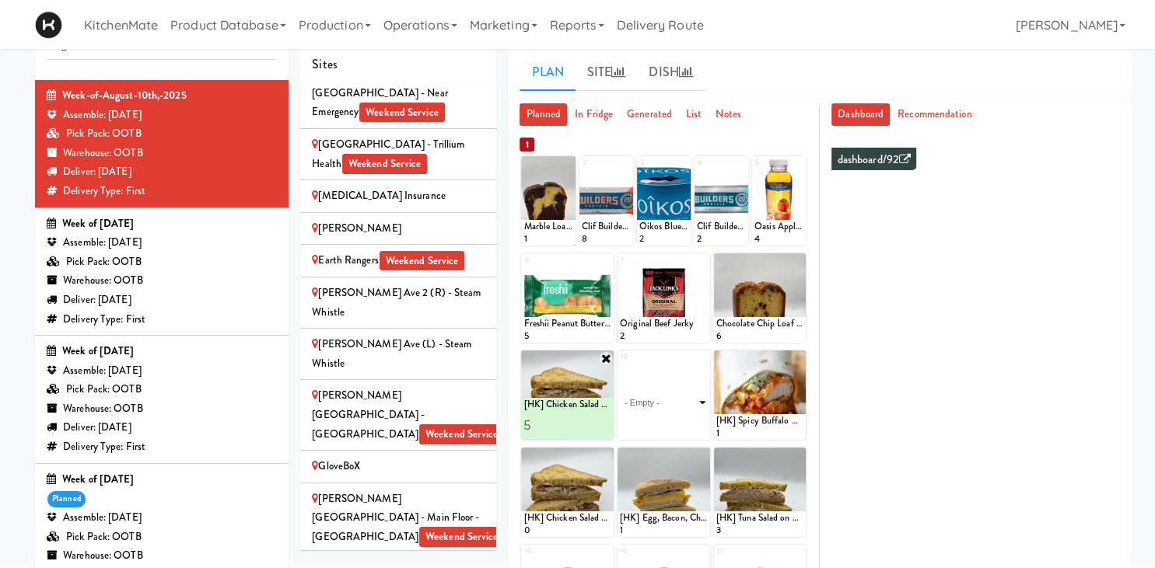
click at [555, 365] on select "- Empty - Amazing Chocolate Chunk Cookie Bistro Deli Box Blue Diamond Roasted S…" at bounding box center [664, 402] width 88 height 75
click option "Amazing Chocolate Chunk Cookie" at bounding box center [0, 0] width 0 height 0
click at [555, 358] on icon at bounding box center [702, 358] width 12 height 12
click at [555, 404] on div "Loading..." at bounding box center [663, 395] width 93 height 89
click at [555, 359] on icon at bounding box center [702, 358] width 11 height 11
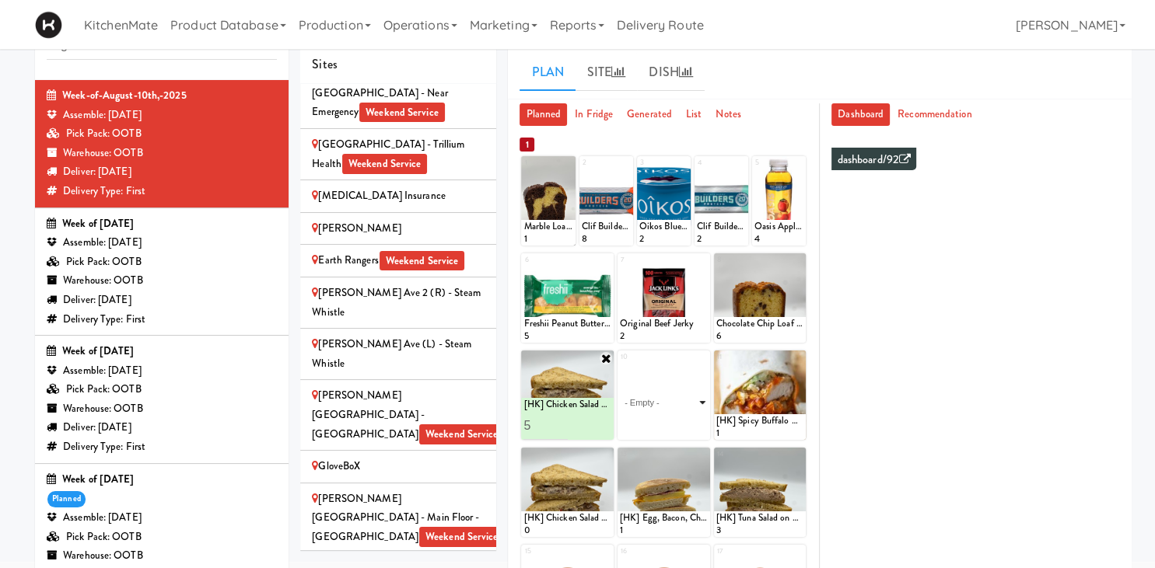
click at [555, 365] on select "- Empty - Amazing Chocolate Chunk Cookie Bistro Deli Box Blue Diamond Roasted S…" at bounding box center [664, 402] width 88 height 75
click option "[HK] Ham & Cheese Croissant" at bounding box center [0, 0] width 0 height 0
type input "6"
type input "5"
click at [555, 430] on button at bounding box center [685, 426] width 20 height 19
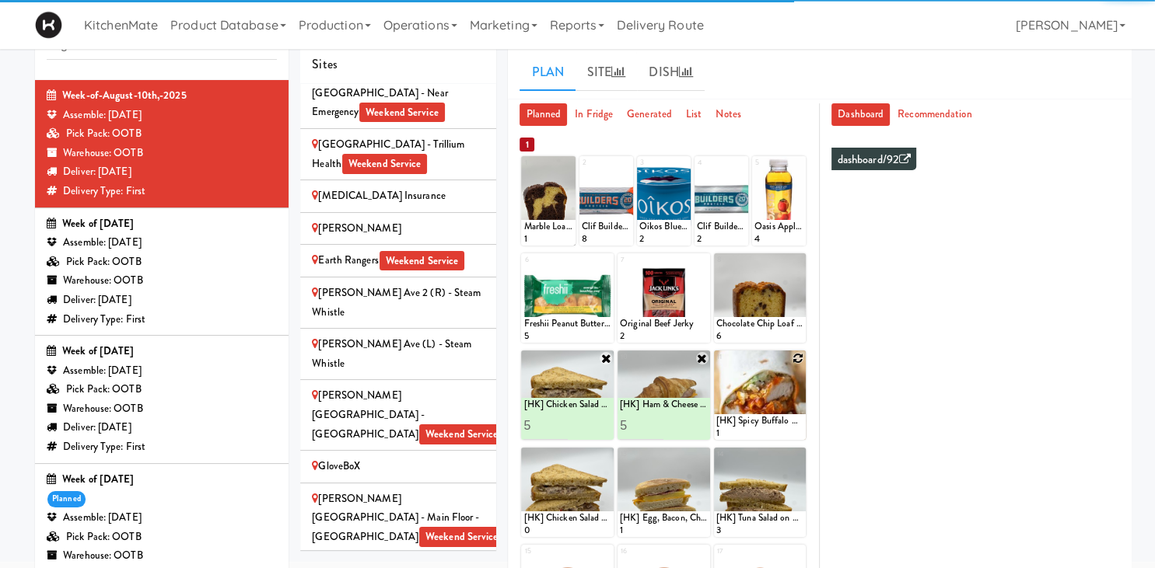
click at [555, 358] on icon at bounding box center [797, 358] width 11 height 11
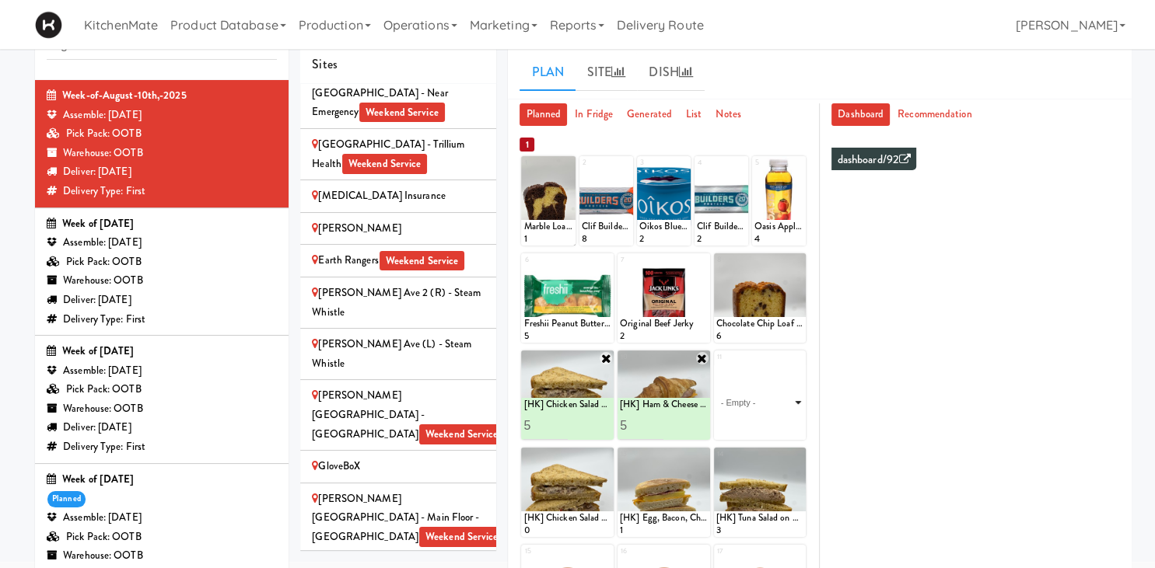
click at [555, 365] on select "- Empty - Amazing Chocolate Chunk Cookie Bistro Deli Box Blue Diamond Roasted S…" at bounding box center [760, 402] width 88 height 75
click option "[HK] Spicy Buffalo Chicken Wrap" at bounding box center [0, 0] width 0 height 0
type input "1"
type input "5"
click at [555, 428] on button at bounding box center [781, 426] width 20 height 19
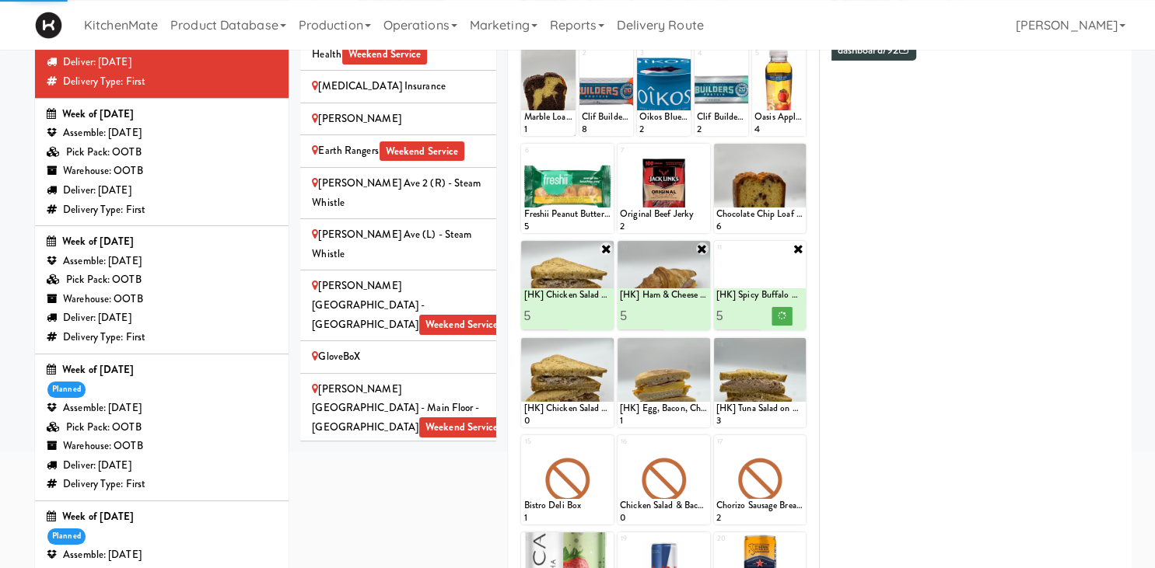
scroll to position [183, 0]
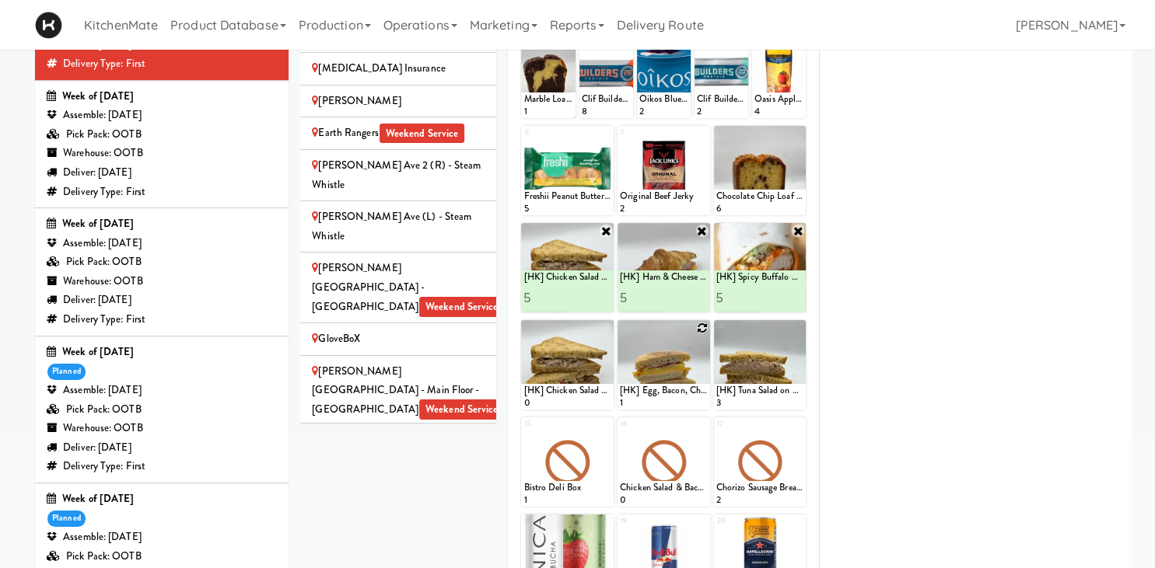
click at [555, 330] on icon at bounding box center [702, 328] width 11 height 11
click at [555, 335] on select "- Empty - Amazing Chocolate Chunk Cookie Bistro Deli Box Blue Diamond Roasted S…" at bounding box center [664, 372] width 88 height 75
click option "[HK] Egg Salad on Multigrain" at bounding box center [0, 0] width 0 height 0
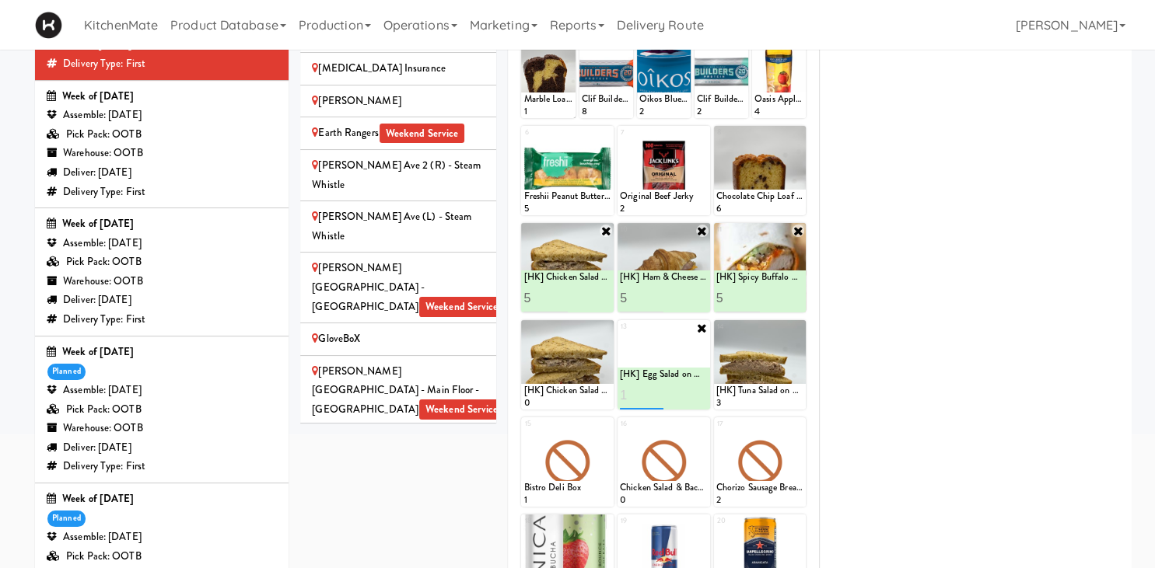
type input "1"
type input "5"
click at [555, 395] on button at bounding box center [685, 395] width 20 height 19
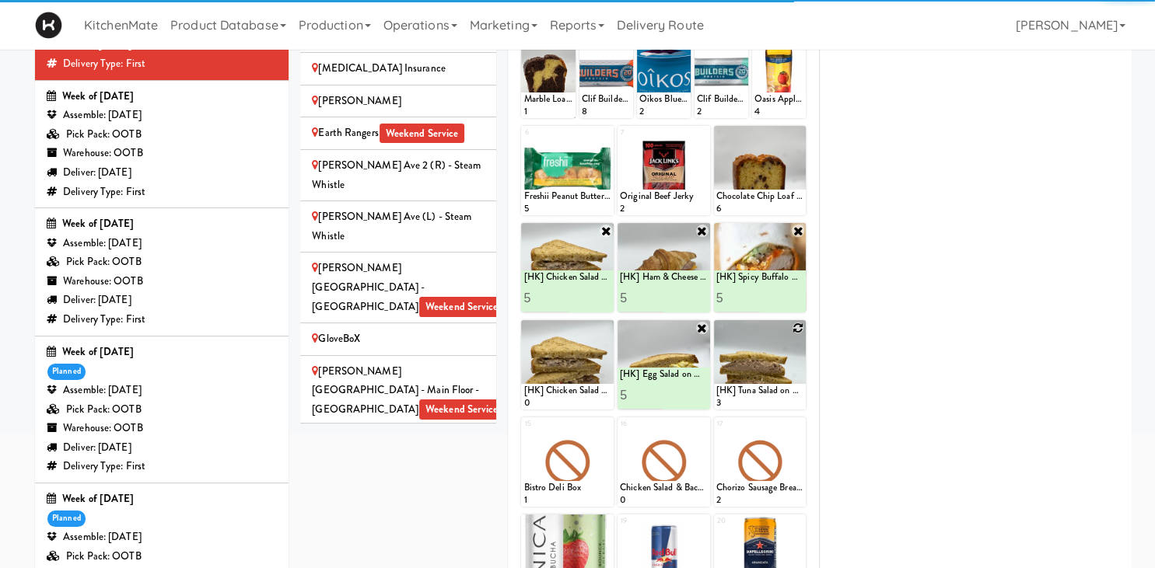
click at [555, 328] on icon at bounding box center [797, 328] width 11 height 11
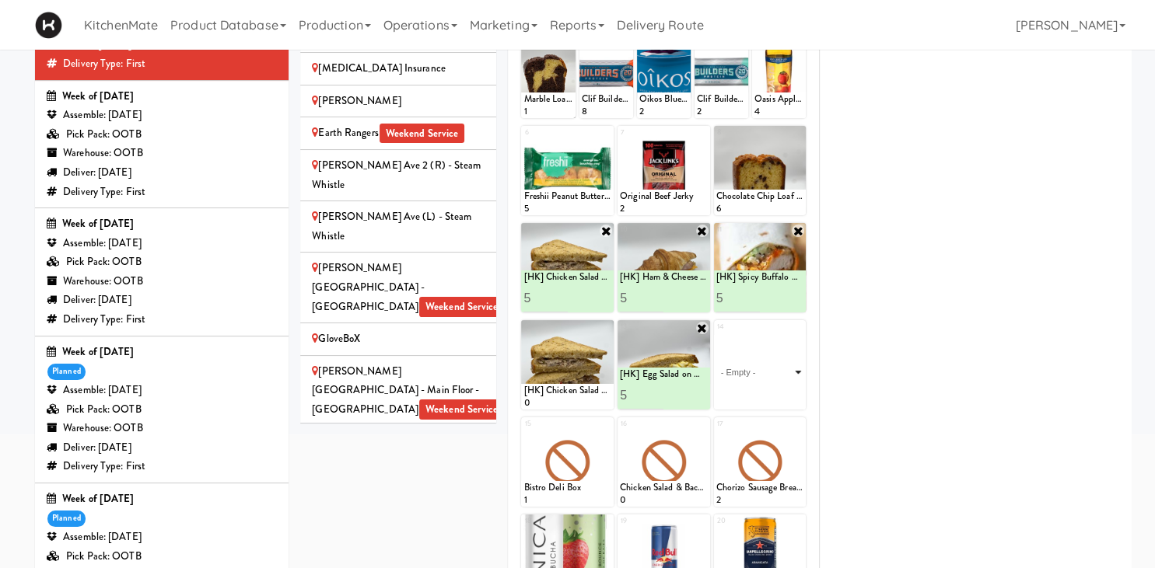
click at [555, 335] on select "- Empty - Amazing Chocolate Chunk Cookie Bistro Deli Box Blue Diamond Roasted S…" at bounding box center [760, 372] width 88 height 75
click option "[HK] Tuna Salad on Multigrain" at bounding box center [0, 0] width 0 height 0
type input "3"
click at [555, 398] on button at bounding box center [781, 395] width 20 height 19
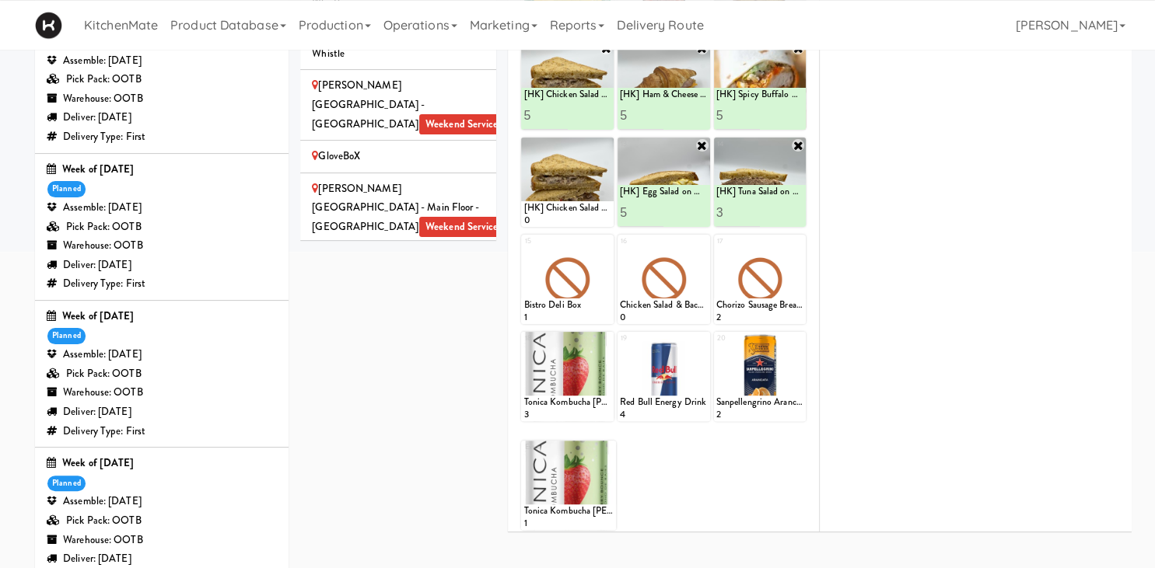
scroll to position [320, 0]
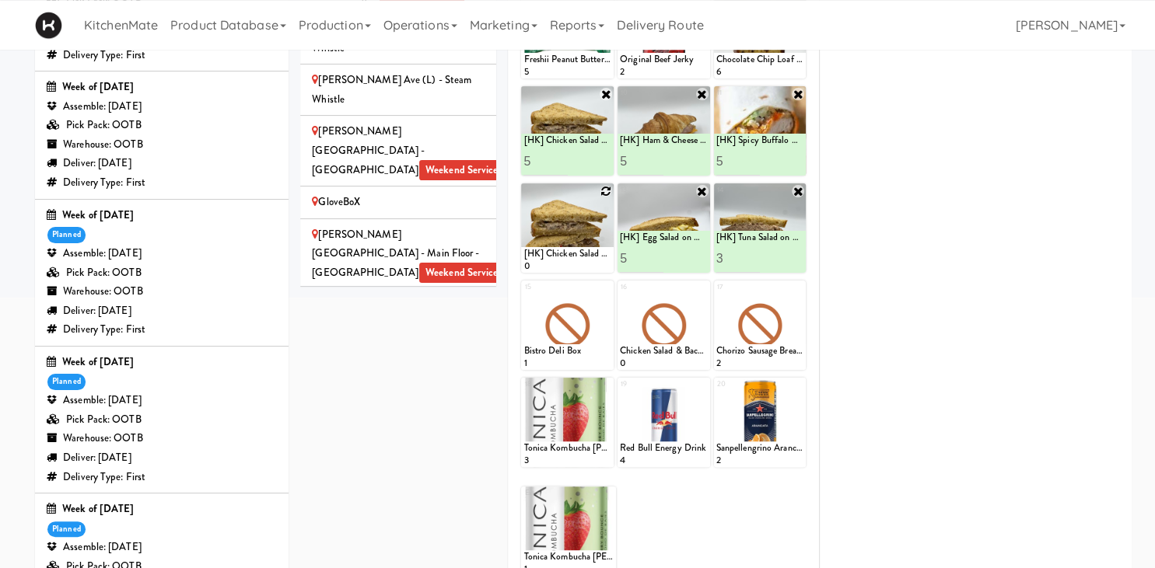
click at [555, 187] on icon at bounding box center [605, 191] width 11 height 11
click at [523, 198] on select "- Empty - Amazing Chocolate Chunk Cookie Bistro Deli Box Blue Diamond Roasted S…" at bounding box center [567, 235] width 88 height 75
click option "[HK] Chicken & Swiss Cheese On Focaccia" at bounding box center [0, 0] width 0 height 0
type input "5"
click at [555, 260] on icon at bounding box center [589, 258] width 8 height 9
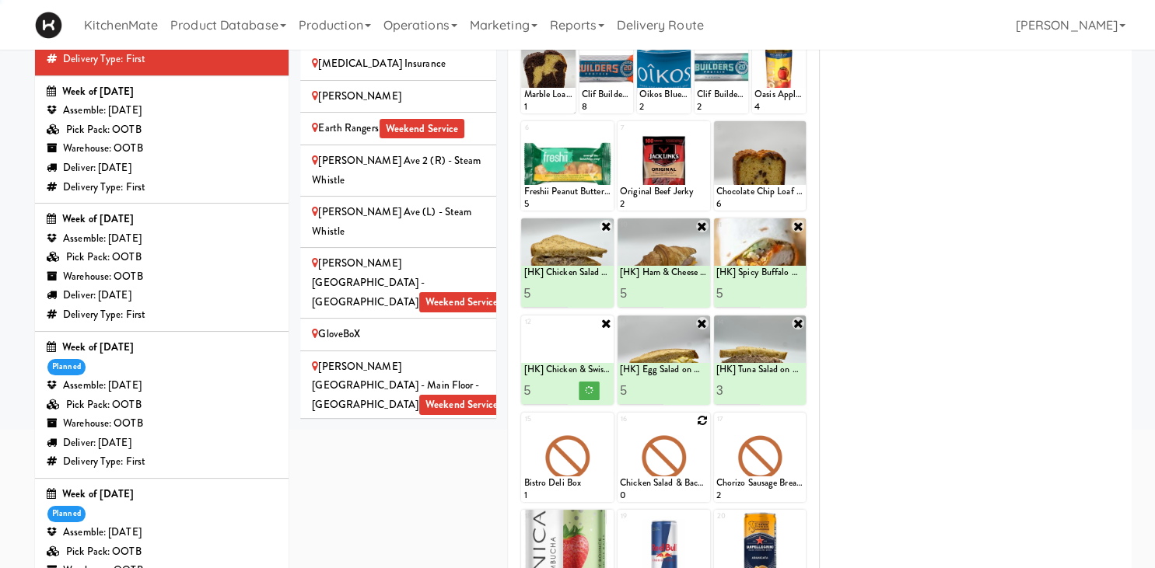
scroll to position [177, 0]
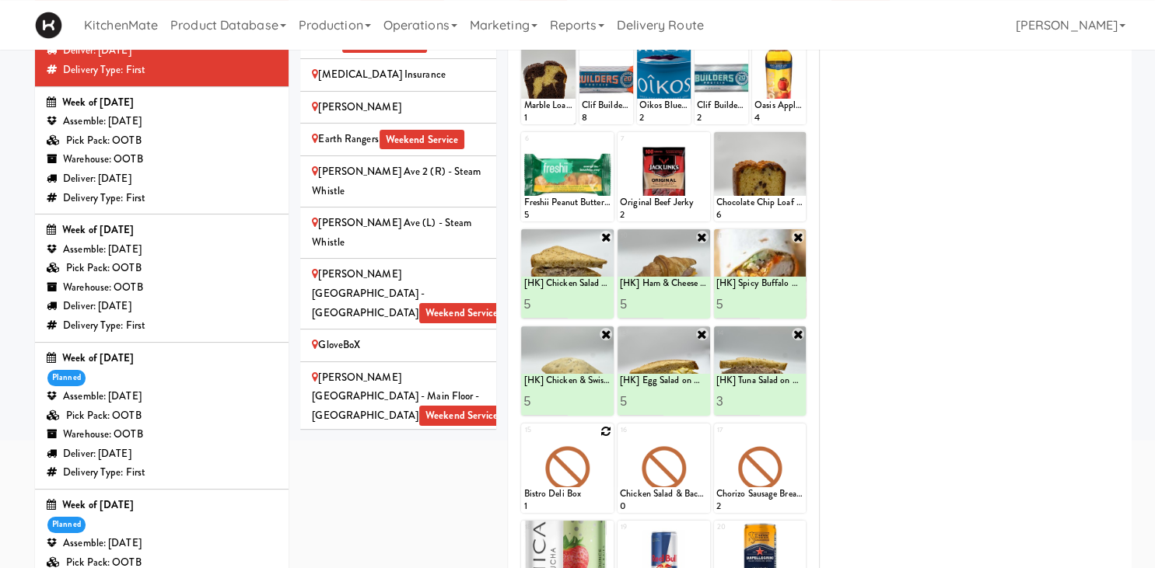
click at [555, 431] on icon at bounding box center [605, 431] width 11 height 11
click at [523, 439] on select "- Empty - Amazing Chocolate Chunk Cookie Bistro Deli Box Blue Diamond Roasted S…" at bounding box center [567, 476] width 88 height 75
click option "[HK] Everything Bagel with Cream Cheese" at bounding box center [0, 0] width 0 height 0
type input "1"
type input "4"
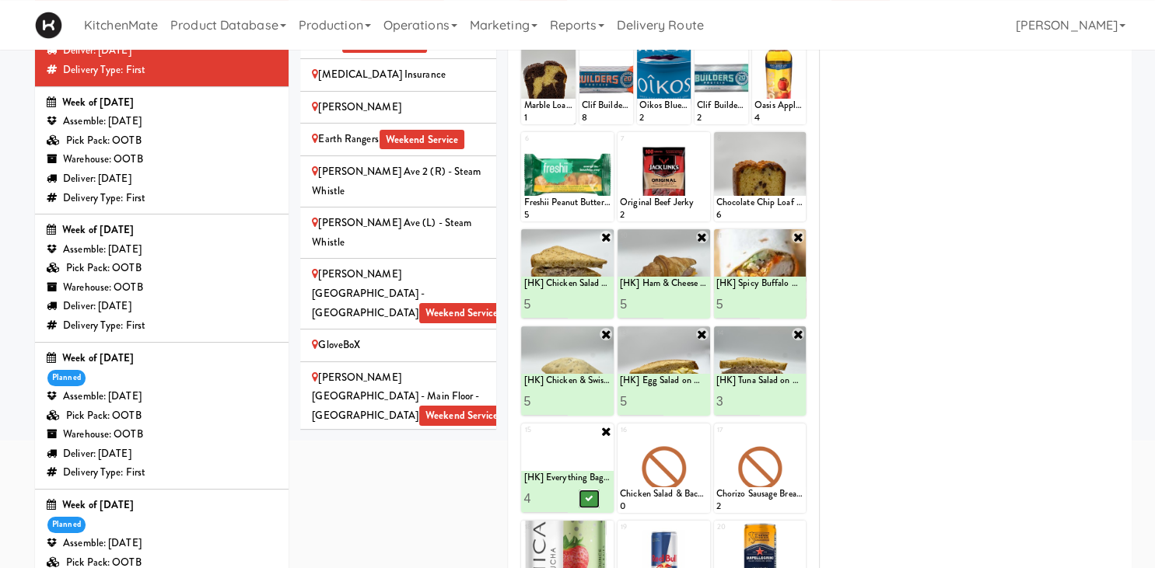
click at [555, 496] on icon at bounding box center [589, 499] width 8 height 9
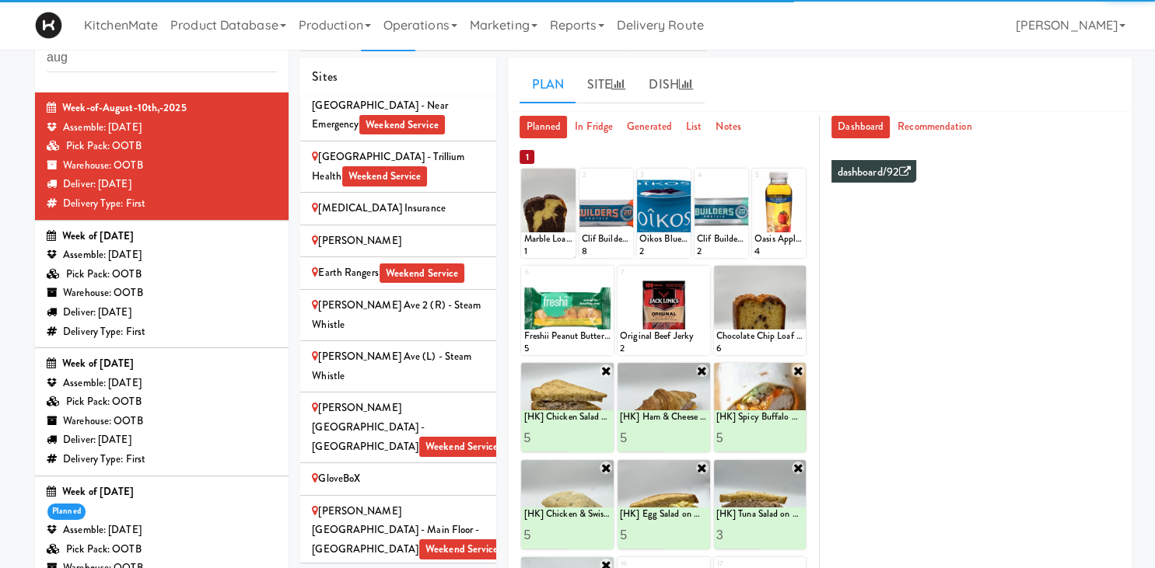
scroll to position [36, 0]
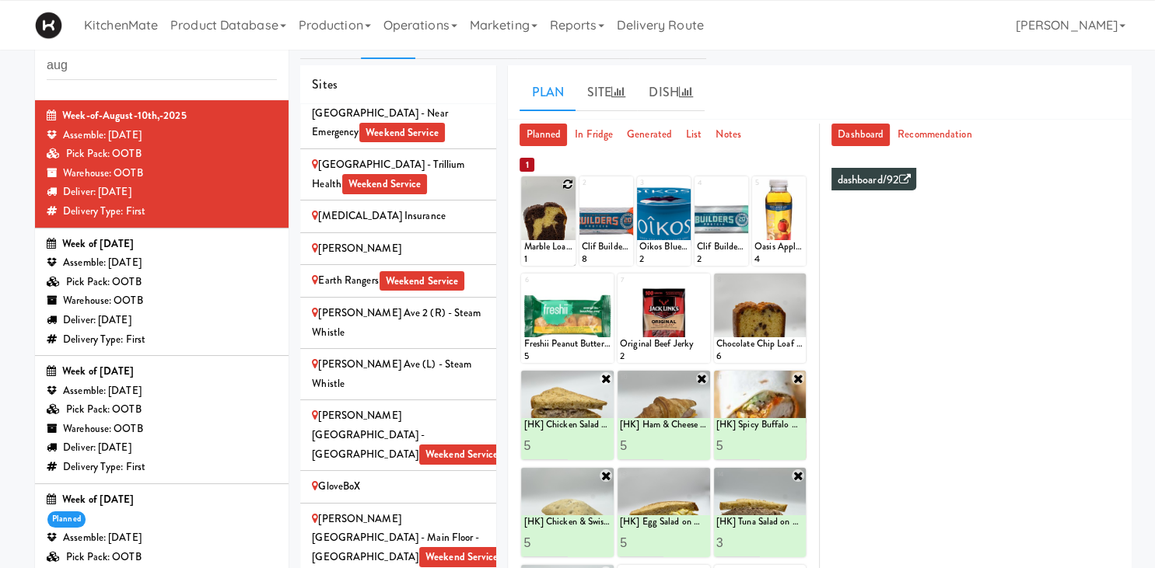
click at [555, 181] on div at bounding box center [548, 220] width 54 height 89
click at [555, 175] on div "1 Marble Loaf Cake 1 2 Clif Builders proteins Bar Chocolate 8 3 Oikos Blueberry…" at bounding box center [663, 518] width 288 height 687
click at [555, 181] on icon at bounding box center [567, 184] width 11 height 11
click at [523, 191] on select "- Empty - Amazing Chocolate Chunk Cookie Bistro Deli Box Blue Diamond Roasted S…" at bounding box center [547, 228] width 49 height 75
click option "Marble Loaf Cake" at bounding box center [0, 0] width 0 height 0
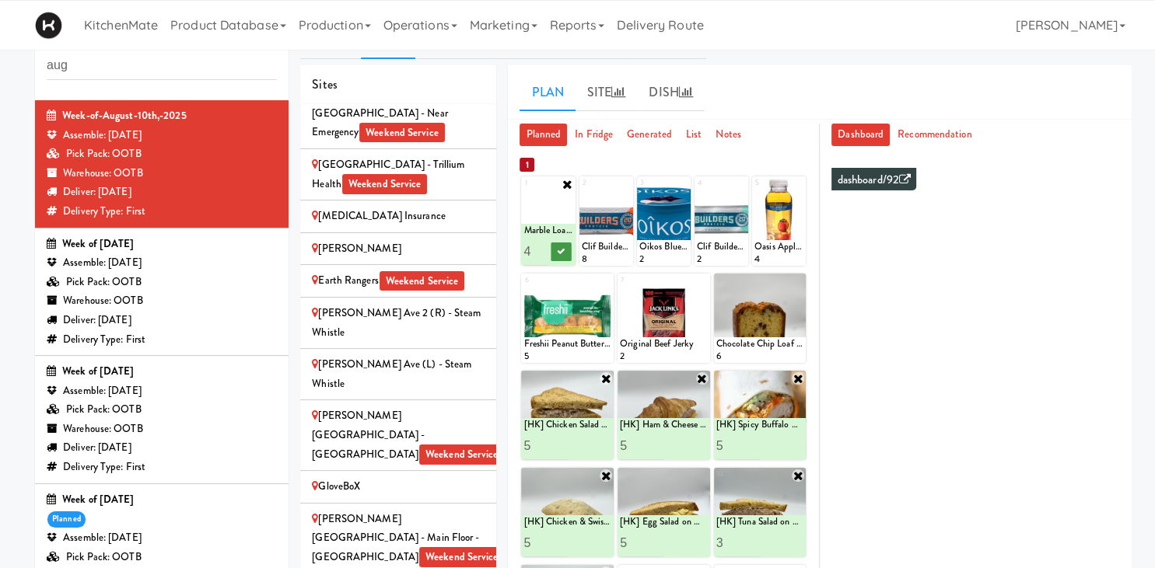
type input "4"
click at [555, 248] on button at bounding box center [560, 252] width 20 height 19
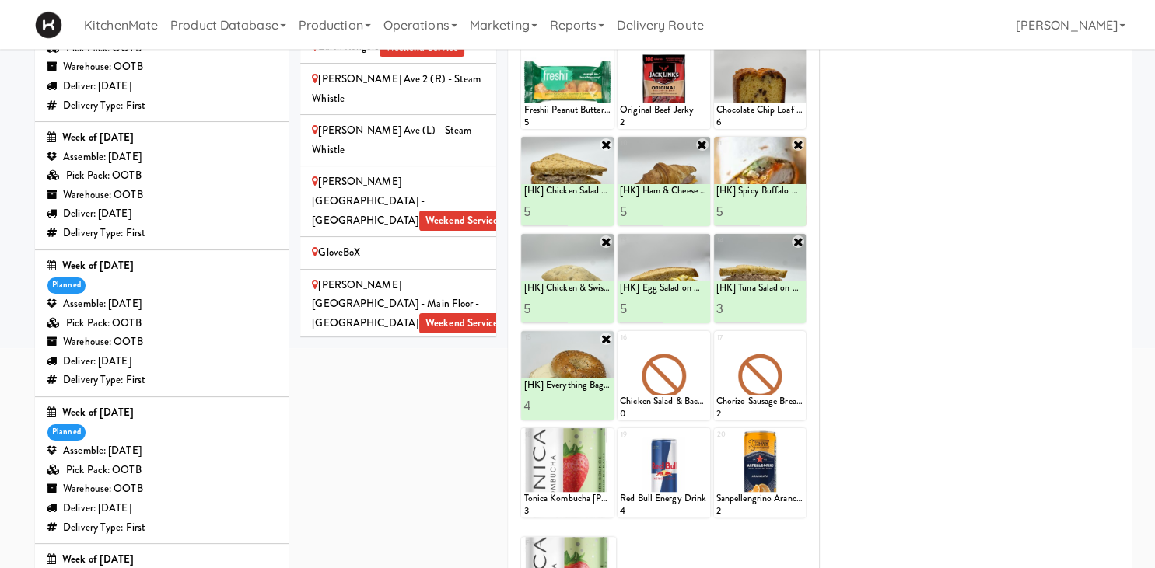
scroll to position [271, 0]
click at [437, 397] on div "Home Depot-2 - 10th Flr Cafe Right Weekend Service" at bounding box center [398, 416] width 173 height 38
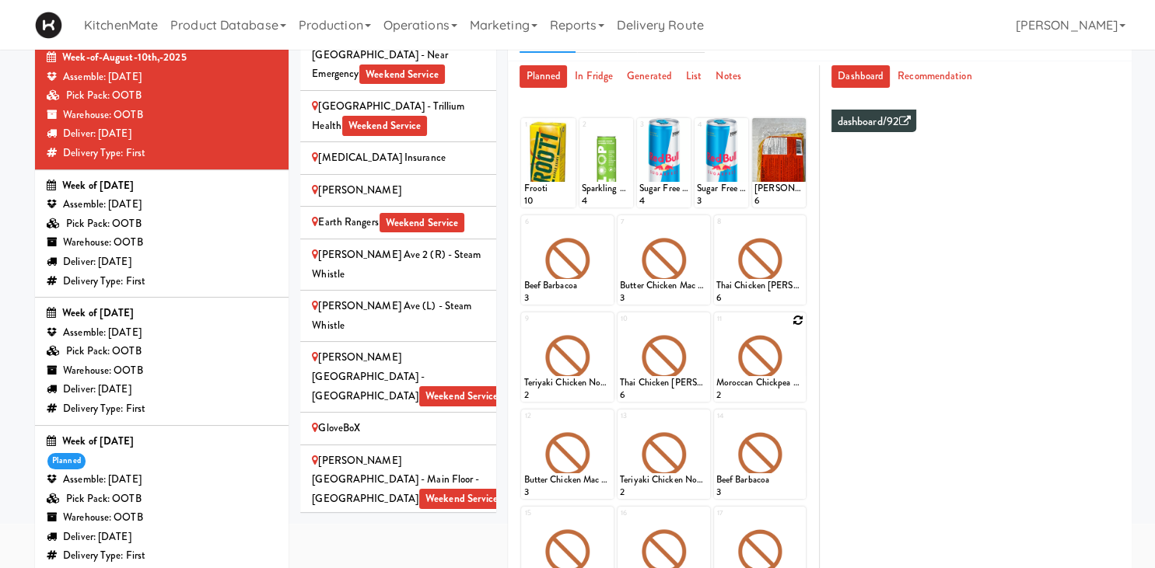
scroll to position [89, 0]
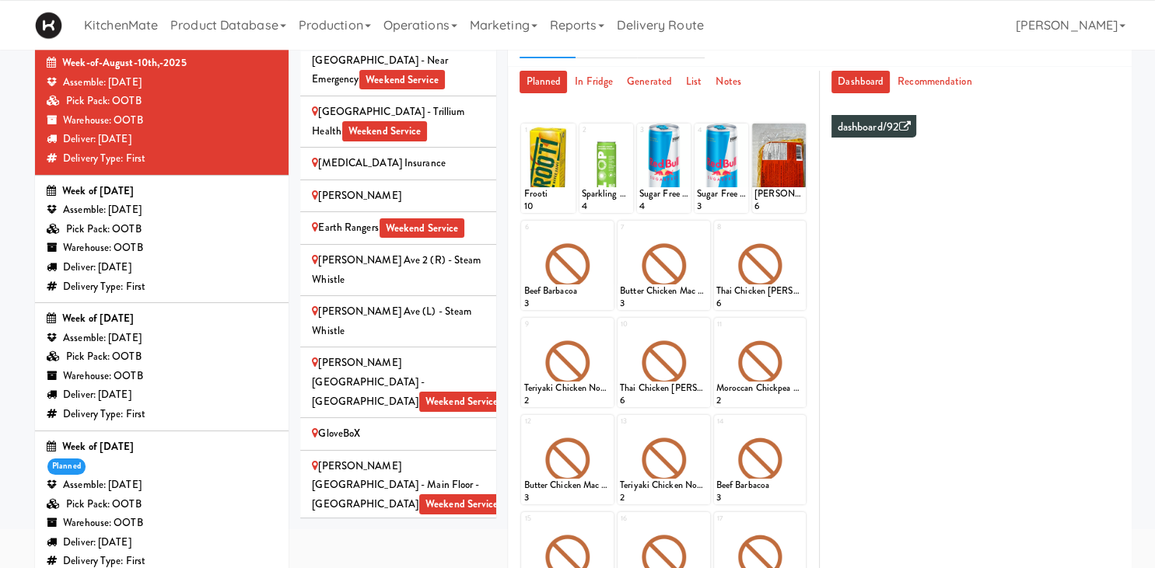
click at [435, 528] on div "Home Depot - 10th Flr Cafe Left Weekend Service" at bounding box center [398, 547] width 173 height 38
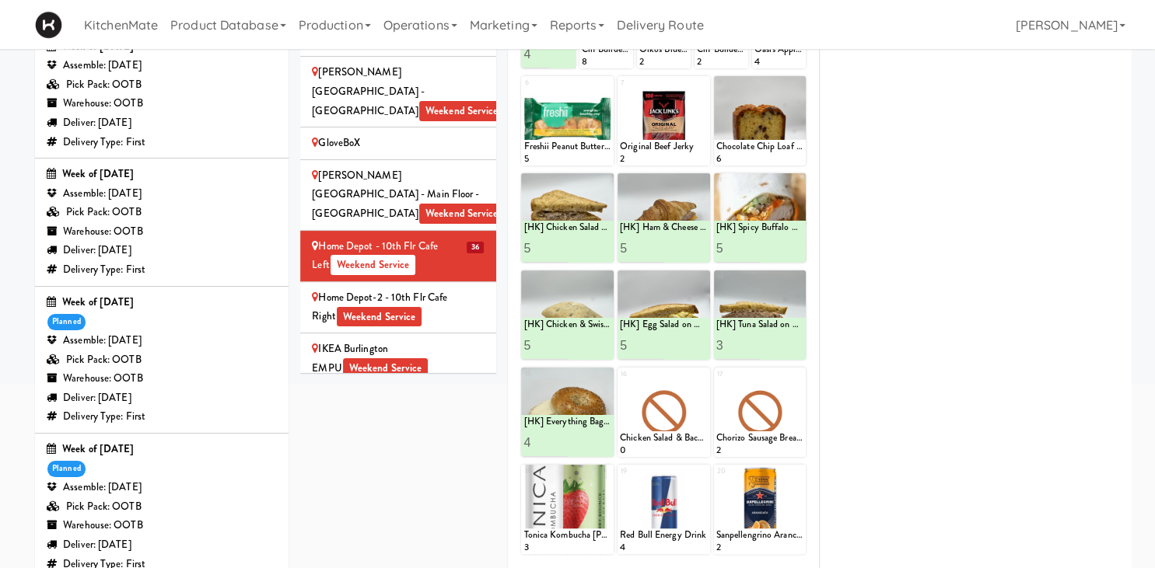
scroll to position [234, 0]
click at [555, 469] on div at bounding box center [760, 508] width 93 height 89
click at [555, 470] on icon at bounding box center [797, 472] width 11 height 11
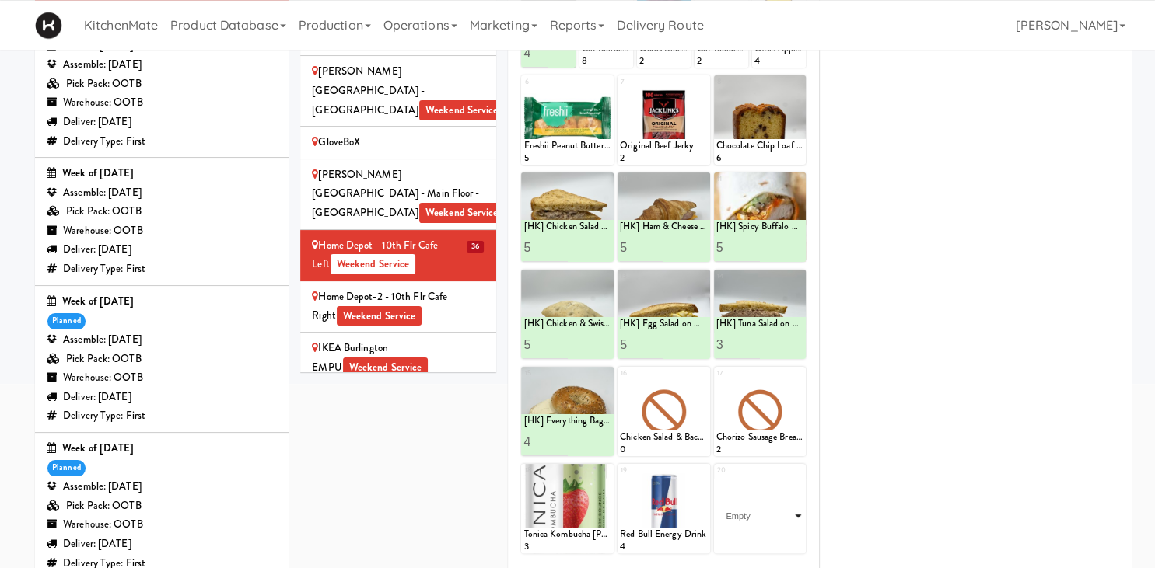
click at [555, 479] on select "- Empty - Amazing Chocolate Chunk Cookie Bistro Deli Box Blue Diamond Roasted S…" at bounding box center [760, 516] width 88 height 75
click option "Sanpellengrino Aranciata" at bounding box center [0, 0] width 0 height 0
type input "1"
type input "5"
click at [555, 546] on button at bounding box center [781, 539] width 20 height 19
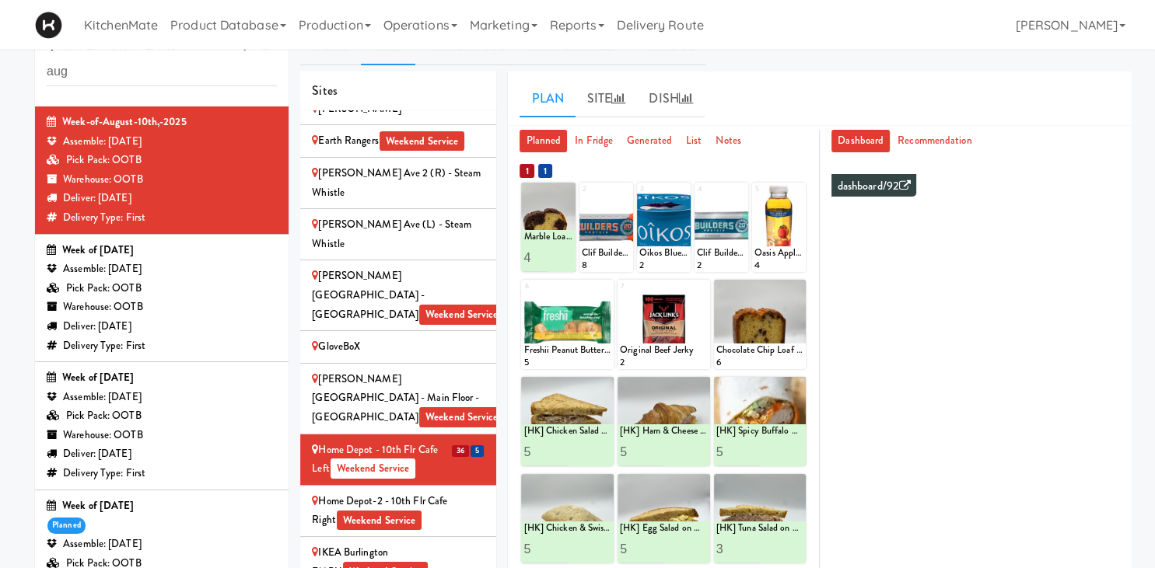
scroll to position [27, 0]
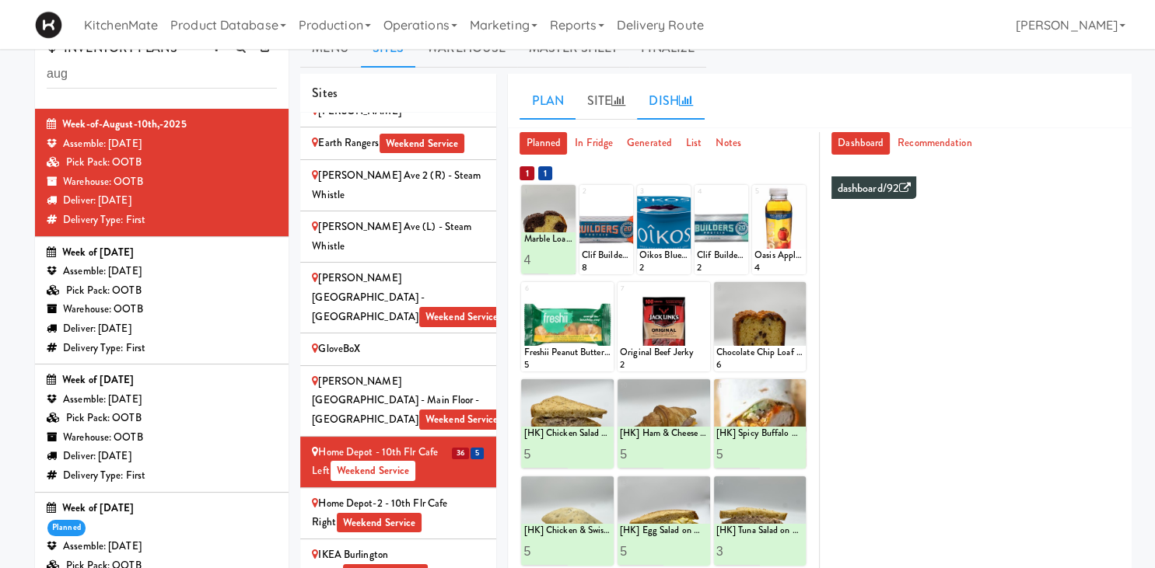
click at [555, 103] on link "Dish" at bounding box center [671, 101] width 68 height 39
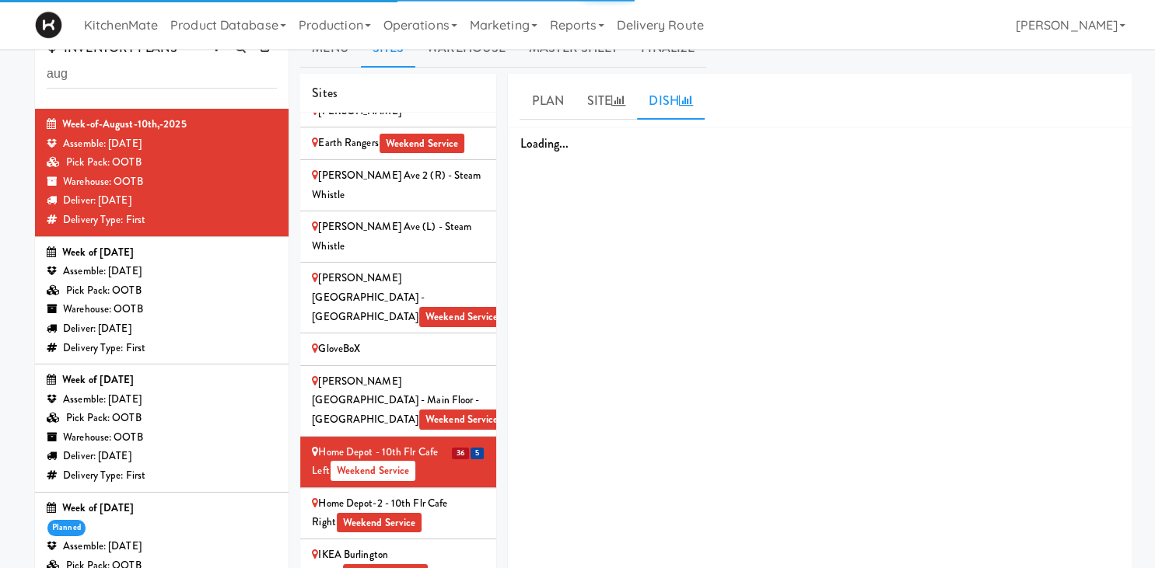
scroll to position [0, 0]
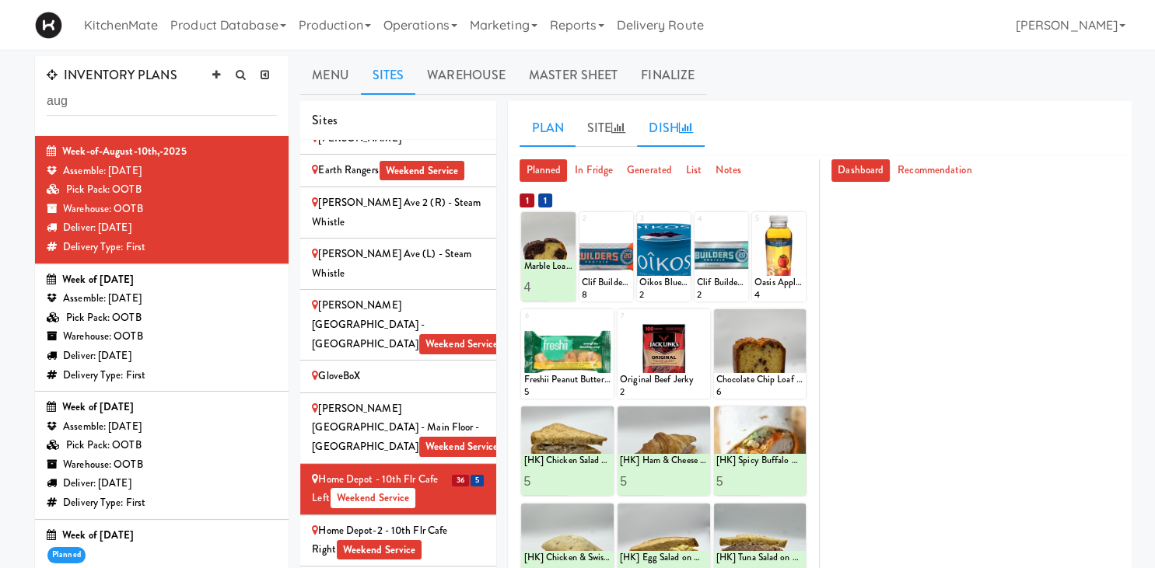
click at [536, 134] on link "Plan" at bounding box center [546, 128] width 55 height 39
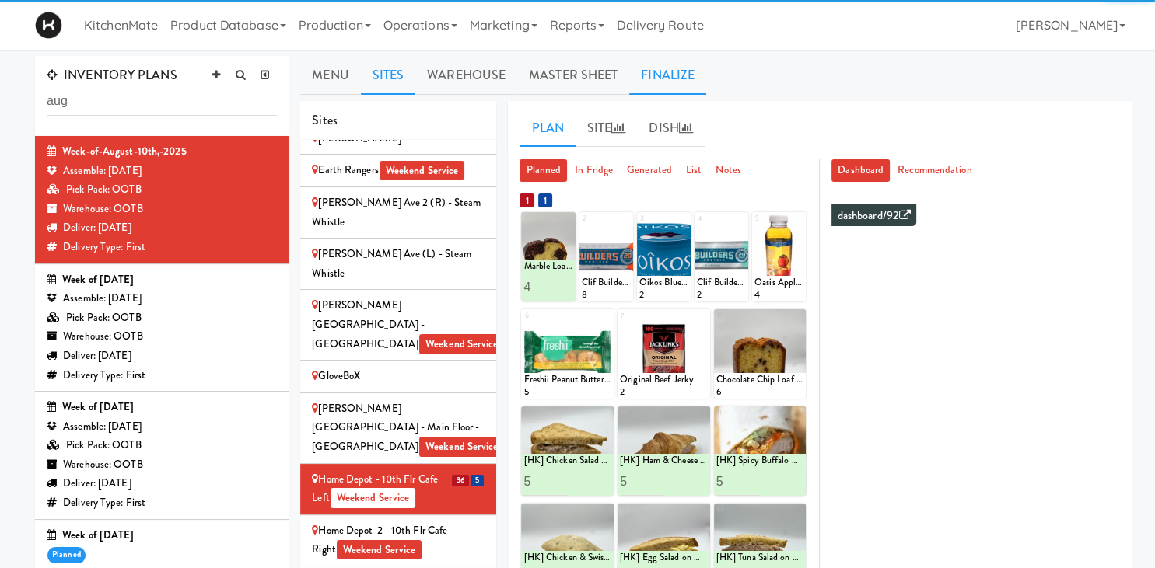
click at [555, 83] on link "Finalize" at bounding box center [667, 75] width 77 height 39
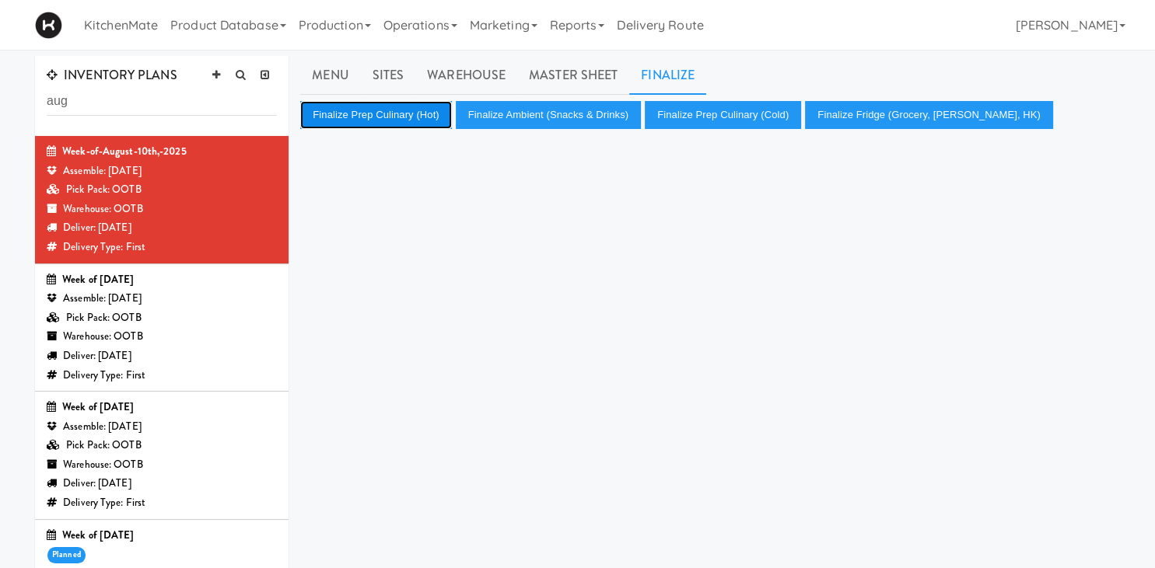
click at [372, 121] on button "Finalize Prep Culinary (Hot)" at bounding box center [375, 115] width 151 height 28
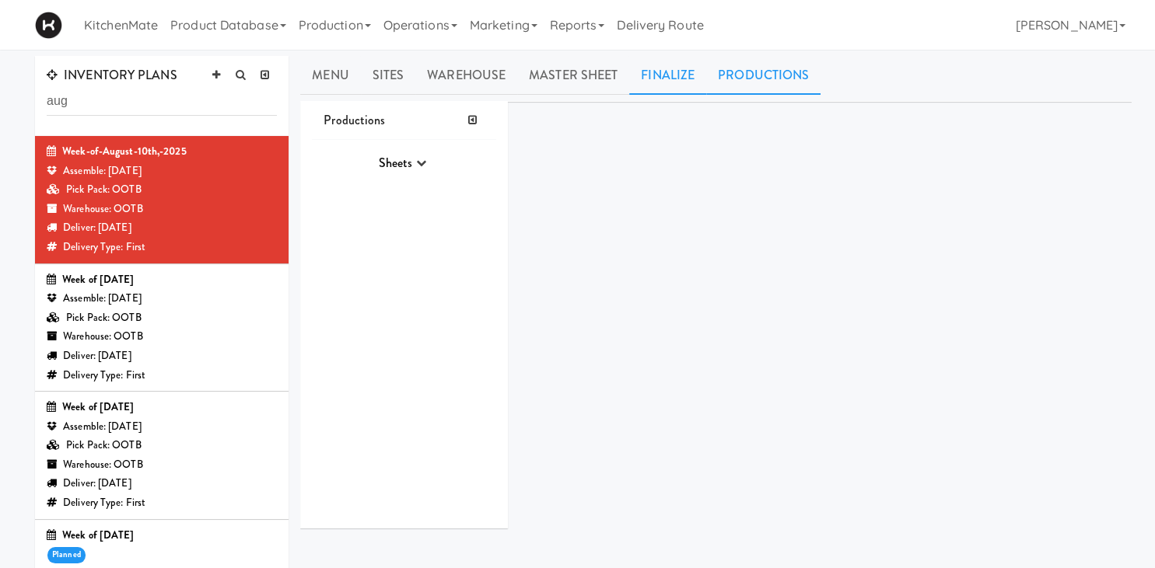
click at [555, 86] on link "Finalize" at bounding box center [667, 75] width 77 height 39
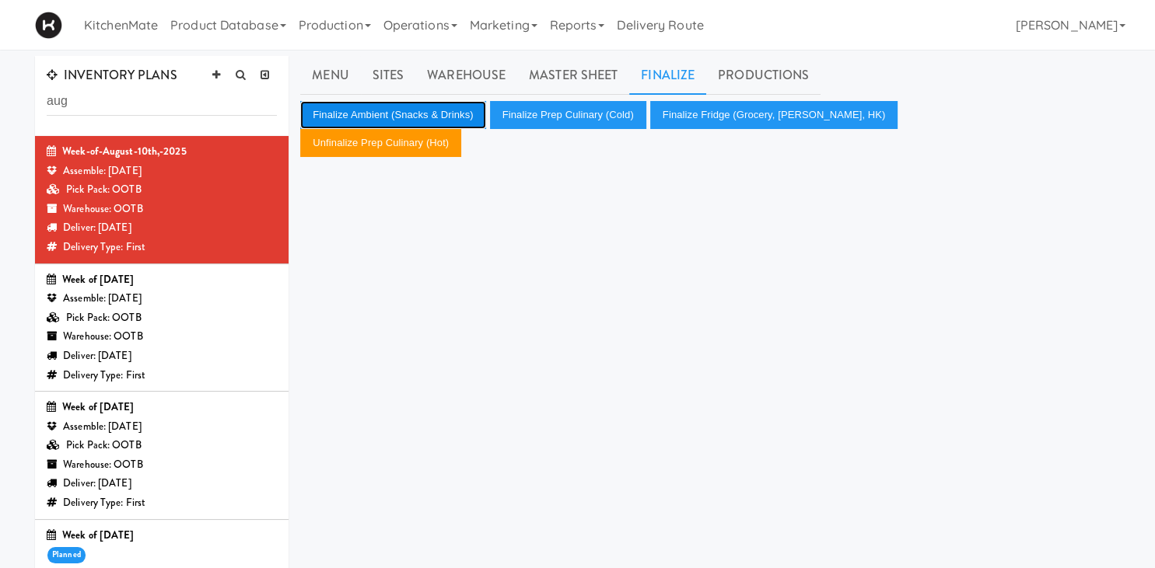
click at [463, 121] on button "Finalize Ambient (Snacks & Drinks)" at bounding box center [392, 115] width 185 height 28
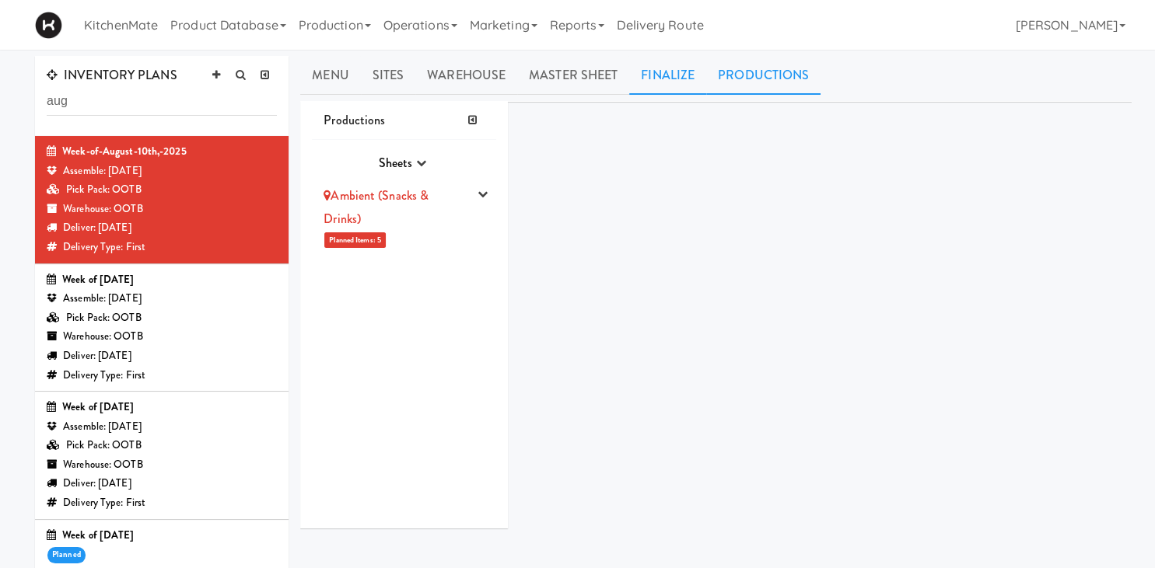
click at [555, 80] on link "Finalize" at bounding box center [667, 75] width 77 height 39
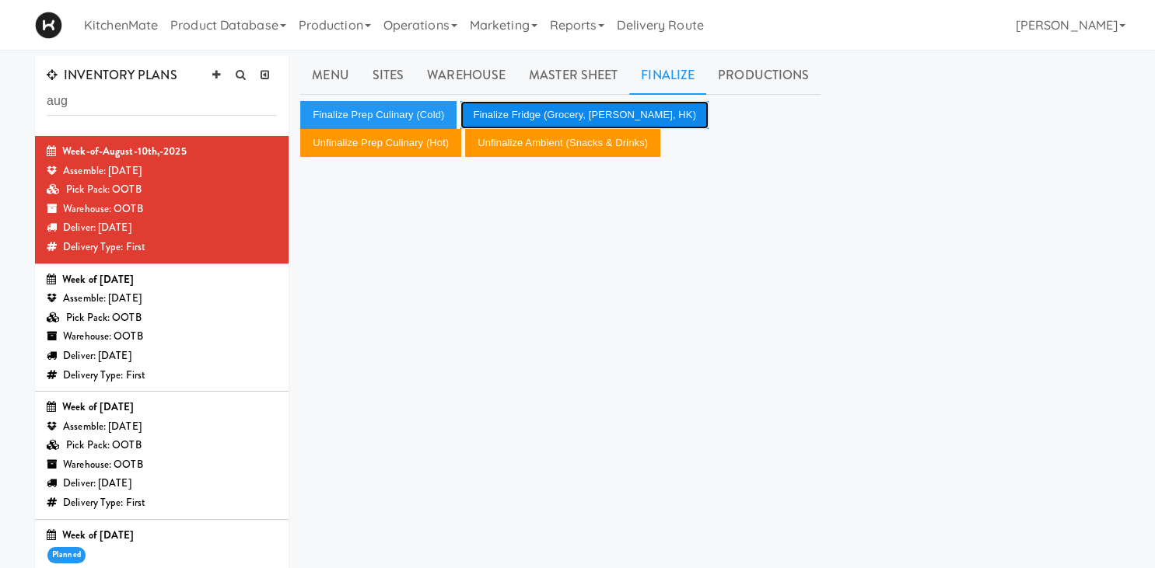
click at [521, 116] on button "Finalize Fridge (Grocery, Bev, HK)" at bounding box center [584, 115] width 248 height 28
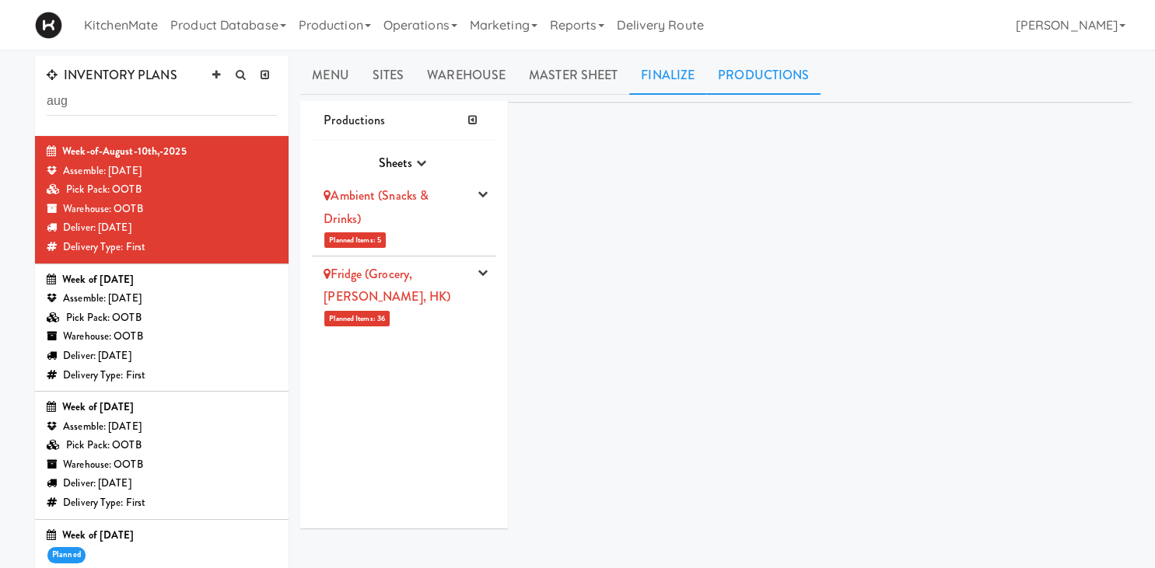
click at [555, 78] on link "Finalize" at bounding box center [667, 75] width 77 height 39
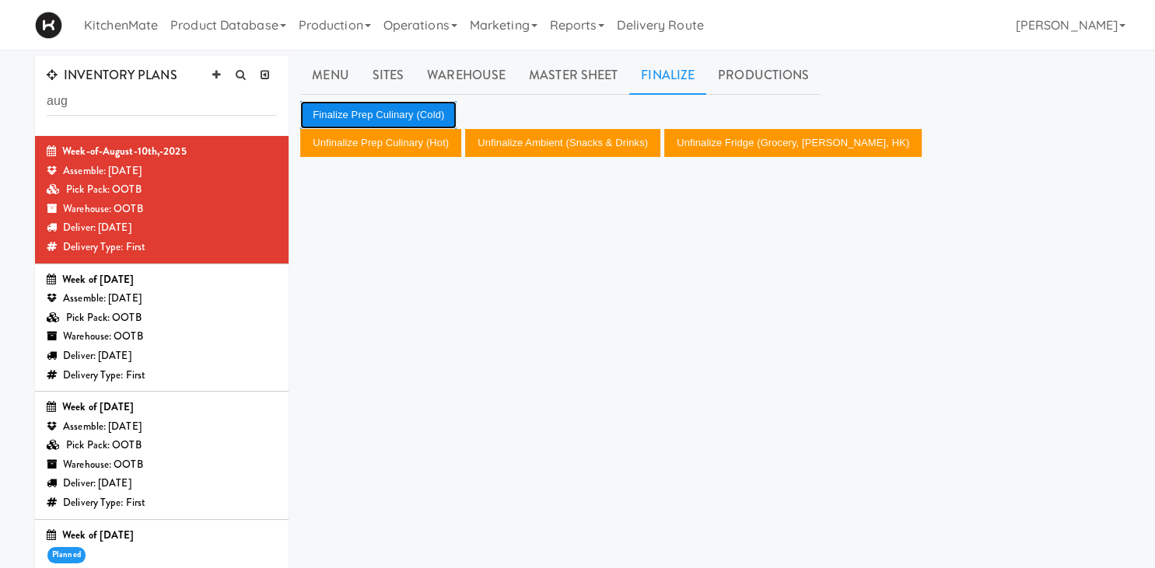
click at [383, 121] on button "Finalize Prep Culinary (Cold)" at bounding box center [378, 115] width 156 height 28
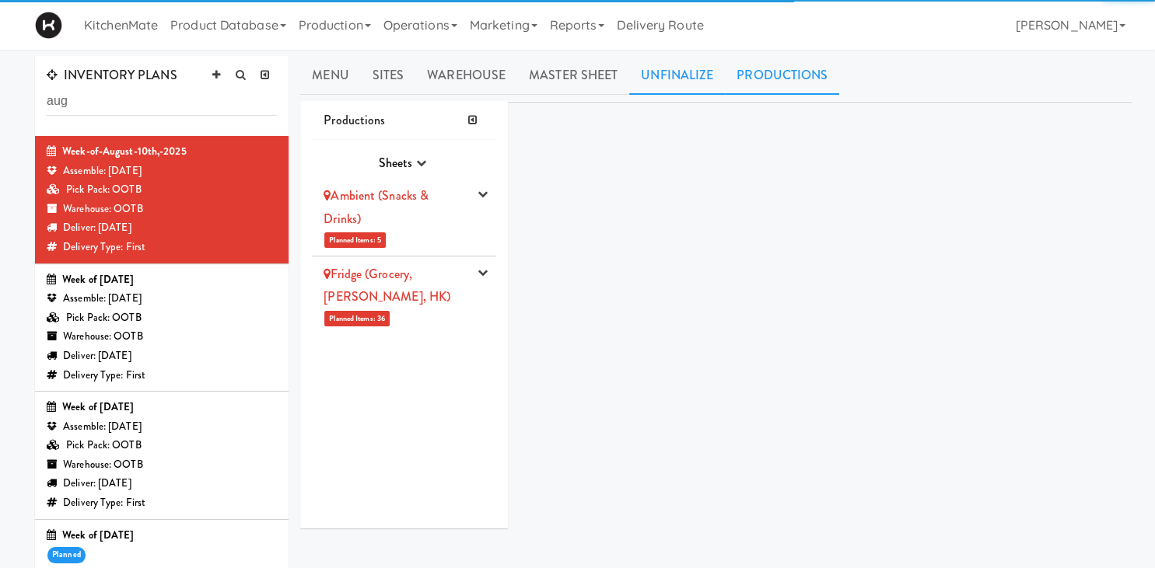
click at [555, 75] on link "Unfinalize" at bounding box center [677, 75] width 96 height 39
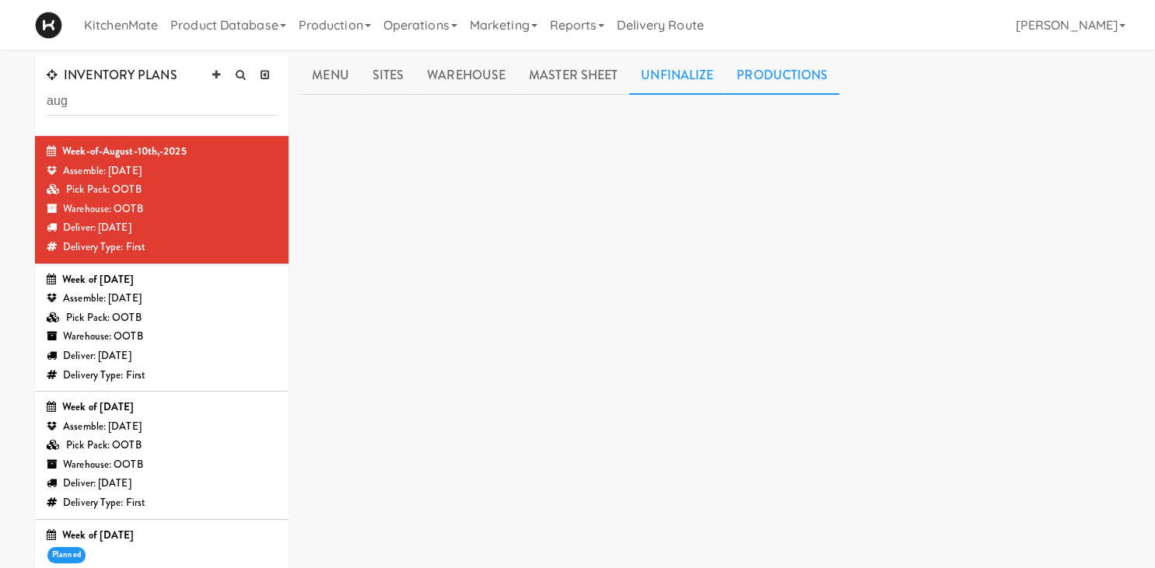
click at [555, 76] on link "Productions" at bounding box center [782, 75] width 114 height 39
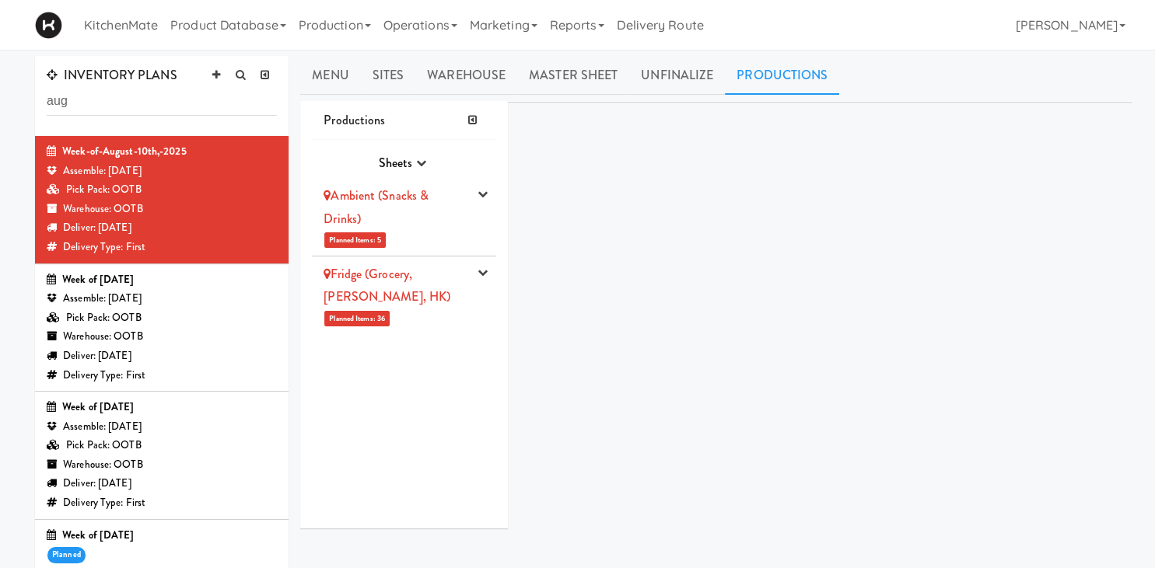
click at [386, 215] on div "Ambient (Snacks & Drinks)" at bounding box center [395, 207] width 145 height 46
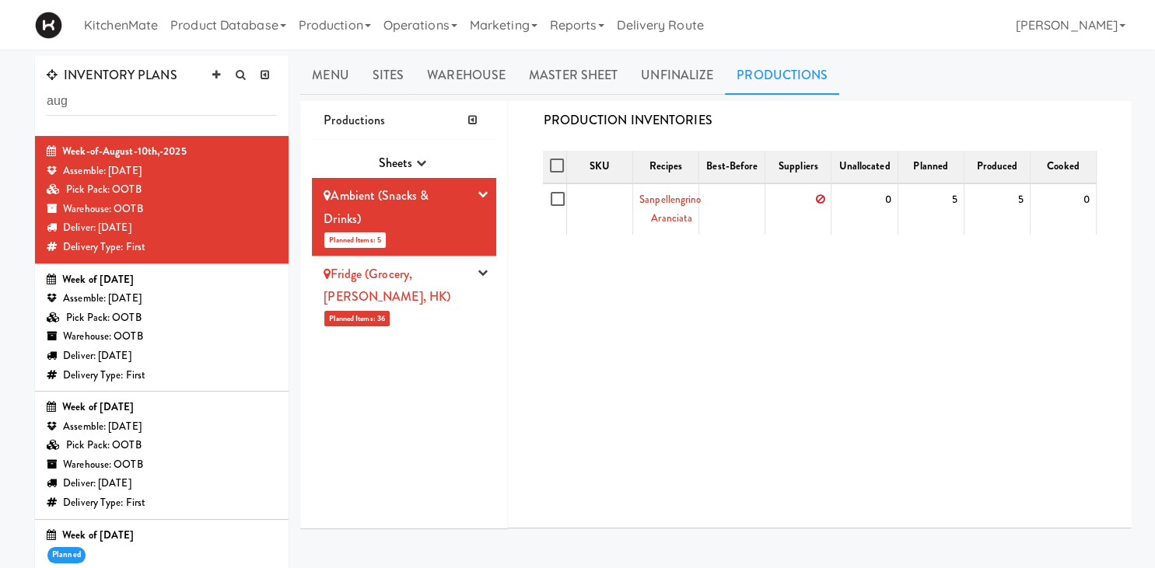
click at [488, 183] on li "Ambient (Snacks & Drinks) Planned Items: 5 Pick Suppliers Assign Barcodes Compl…" at bounding box center [404, 217] width 184 height 79
click at [487, 193] on icon "button" at bounding box center [482, 194] width 10 height 10
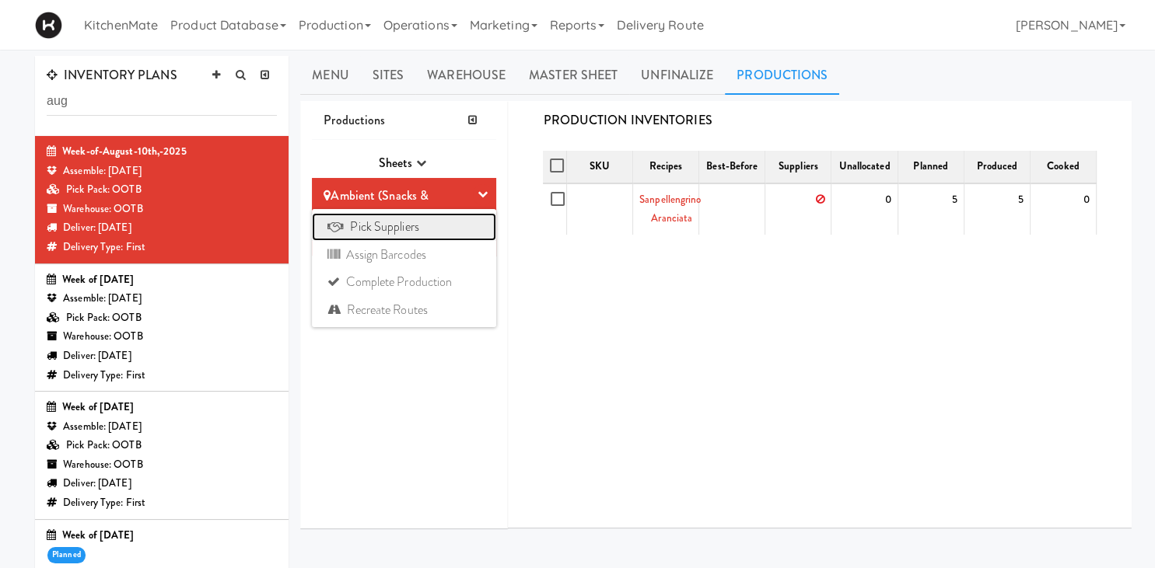
click at [415, 233] on link "Pick Suppliers" at bounding box center [404, 227] width 184 height 28
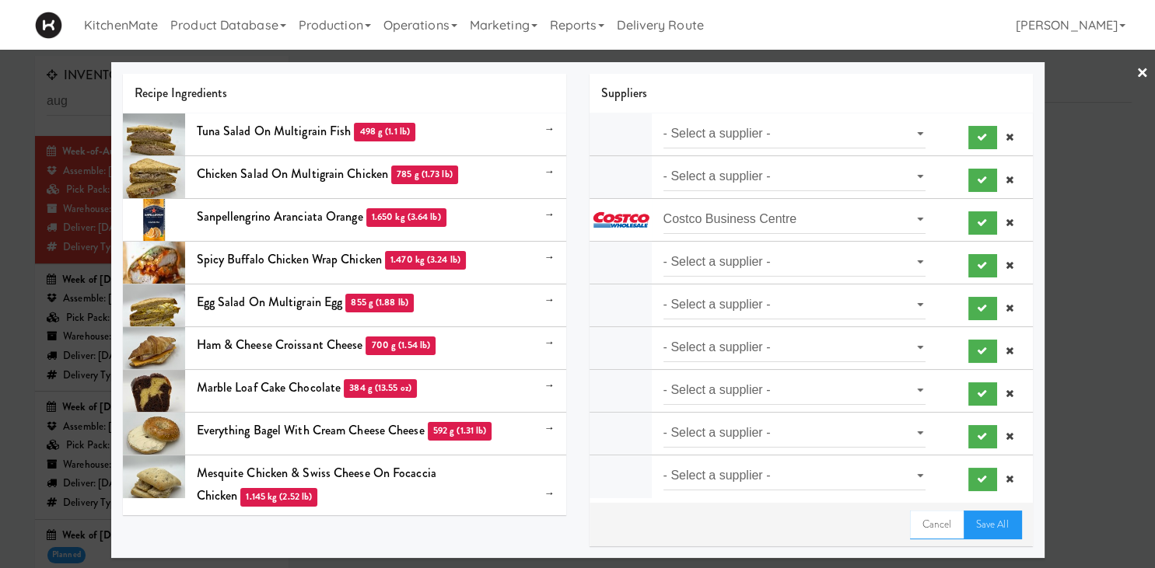
click at [555, 117] on li "- Select a supplier - Loyalty Markets" at bounding box center [810, 135] width 443 height 43
click at [555, 120] on select "- Select a supplier - Loyalty Markets" at bounding box center [794, 134] width 263 height 29
select select "Loyalty Markets"
click option "Loyalty Markets" at bounding box center [0, 0] width 0 height 0
click at [555, 163] on select "- Select a supplier - Loyalty Markets" at bounding box center [794, 177] width 263 height 29
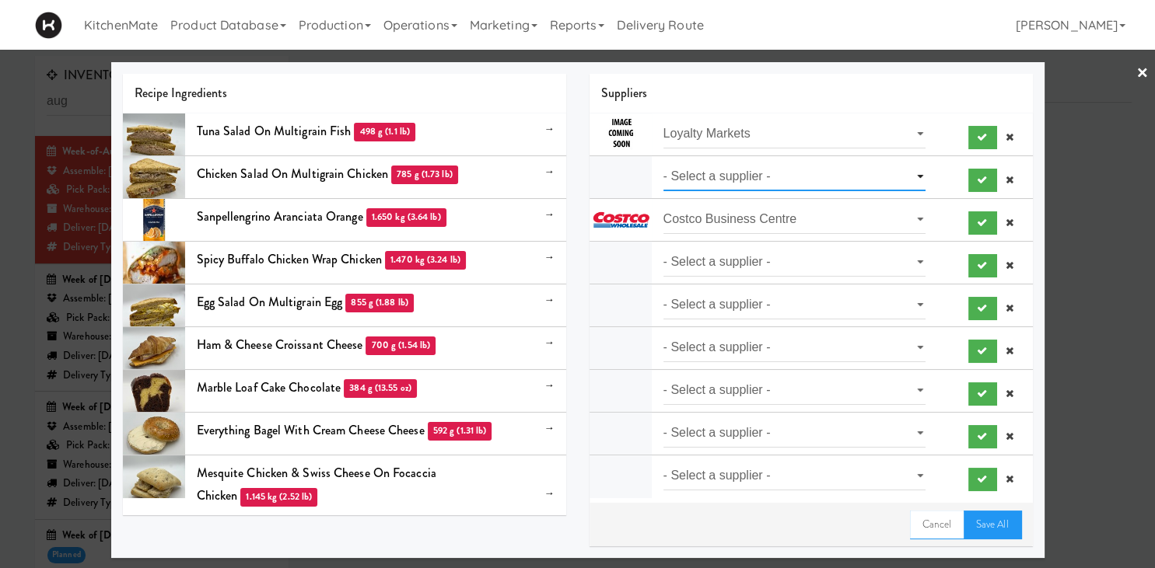
select select "Loyalty Markets"
click option "Loyalty Markets" at bounding box center [0, 0] width 0 height 0
click at [555, 248] on select "- Select a supplier - Loyalty Markets" at bounding box center [794, 262] width 263 height 29
select select "Loyalty Markets"
click option "Loyalty Markets" at bounding box center [0, 0] width 0 height 0
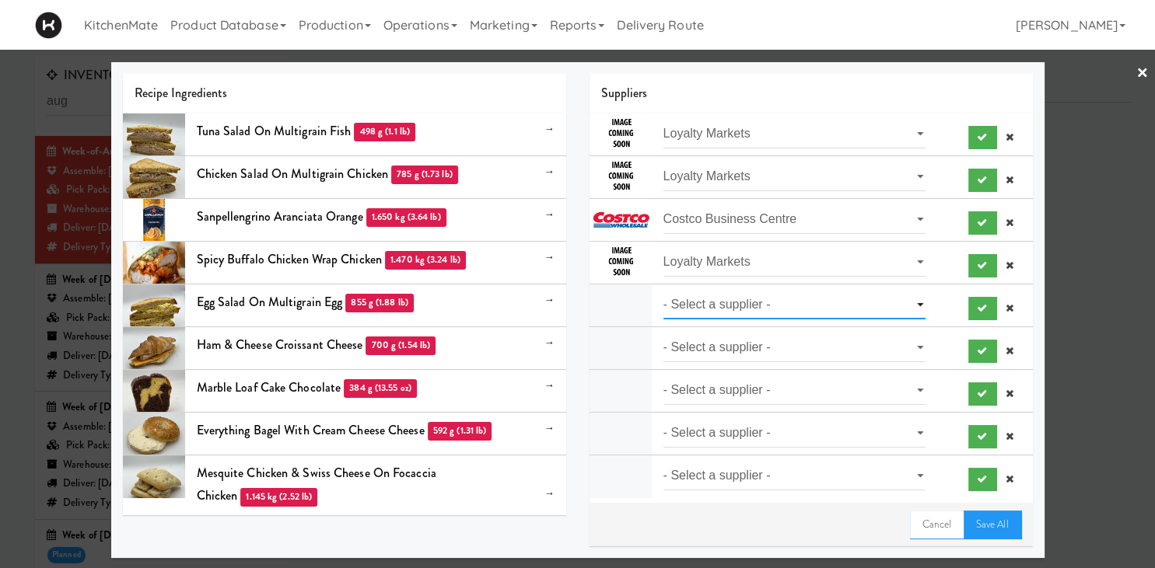
click at [555, 291] on select "- Select a supplier - Loyalty Markets" at bounding box center [794, 305] width 263 height 29
select select "Loyalty Markets"
click option "Loyalty Markets" at bounding box center [0, 0] width 0 height 0
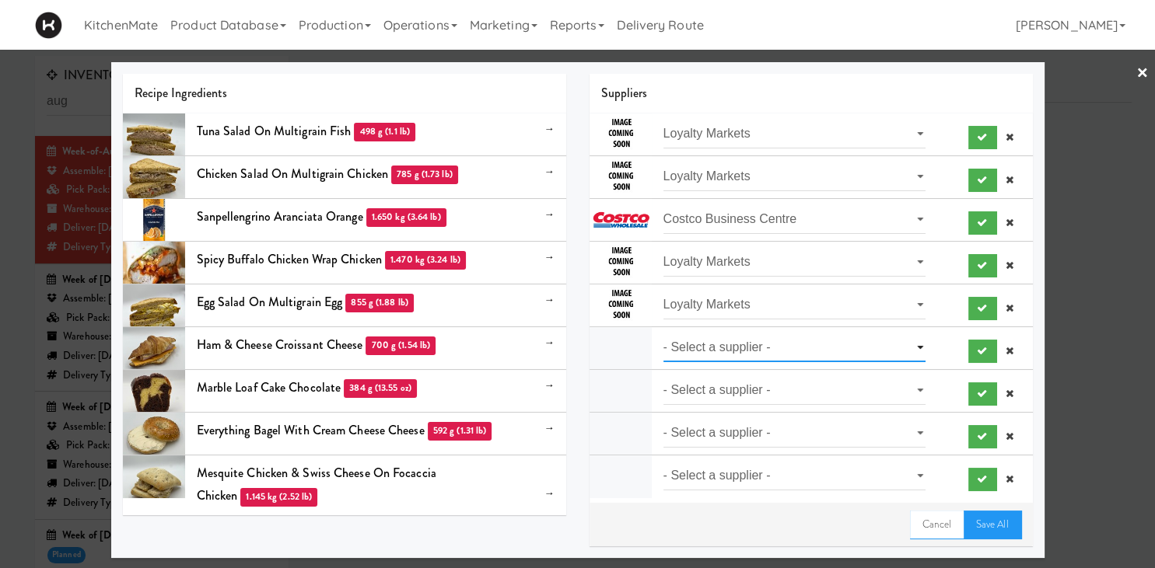
click at [555, 334] on select "- Select a supplier - Loyalty Markets" at bounding box center [794, 348] width 263 height 29
select select "Loyalty Markets"
click option "Loyalty Markets" at bounding box center [0, 0] width 0 height 0
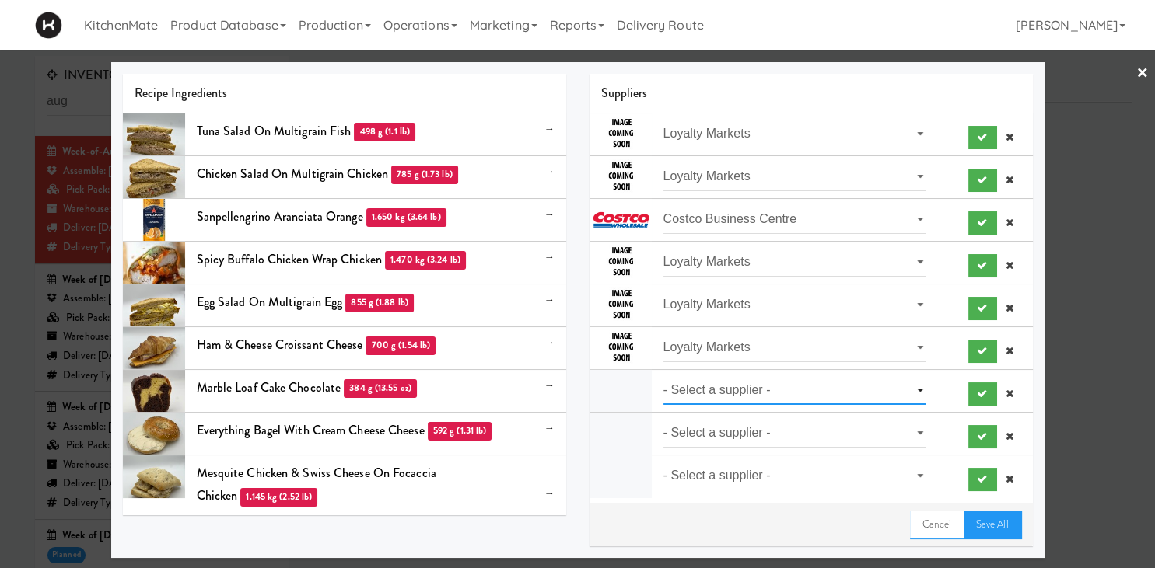
click at [555, 376] on select "- Select a supplier - Loyalty Markets" at bounding box center [794, 390] width 263 height 29
select select "Loyalty Markets"
click option "Loyalty Markets" at bounding box center [0, 0] width 0 height 0
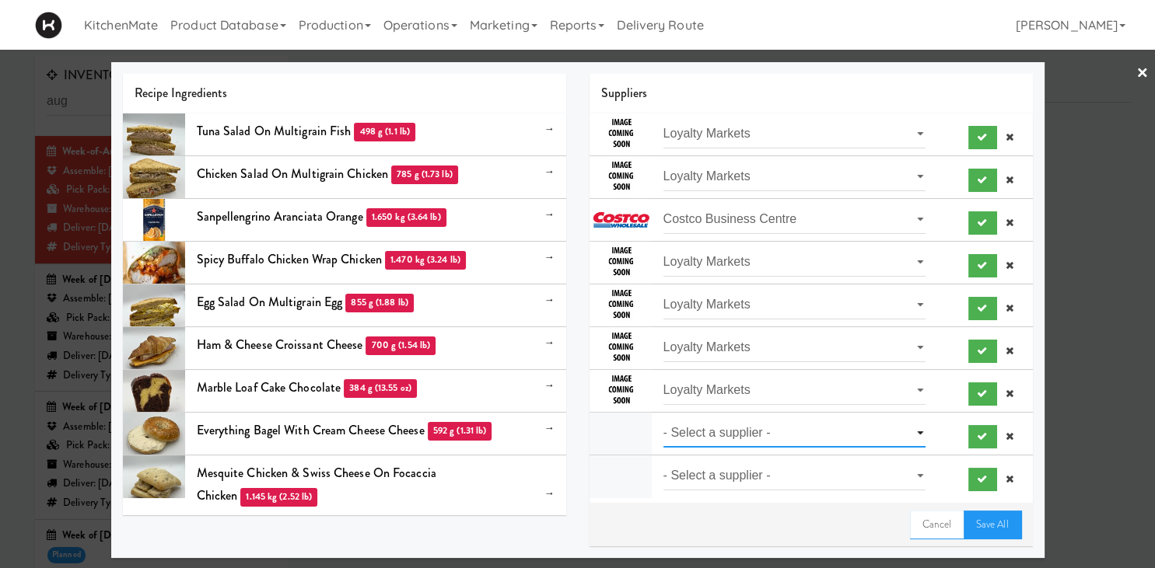
click at [555, 419] on select "- Select a supplier - Heather's Kitchen" at bounding box center [794, 433] width 263 height 29
select select "Heather's Kitchen"
click option "Heather's Kitchen" at bounding box center [0, 0] width 0 height 0
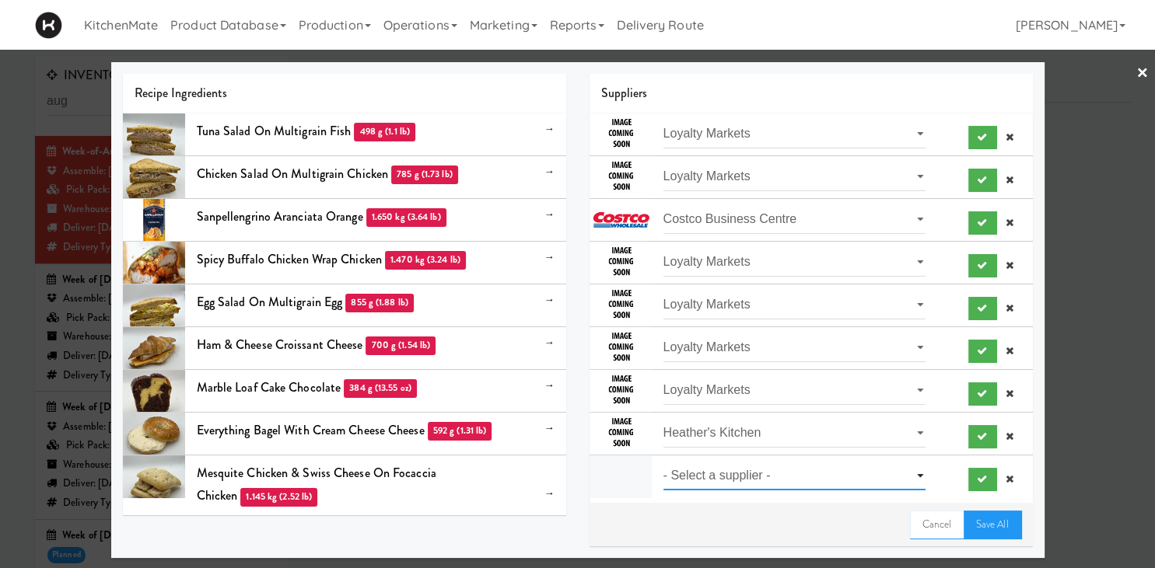
click at [555, 462] on select "- Select a supplier - Loyalty Markets" at bounding box center [794, 476] width 263 height 29
select select "Loyalty Markets"
click option "Loyalty Markets" at bounding box center [0, 0] width 0 height 0
click at [555, 540] on div "Cancel Save All" at bounding box center [810, 525] width 443 height 44
click at [555, 527] on link "Save All" at bounding box center [992, 525] width 58 height 28
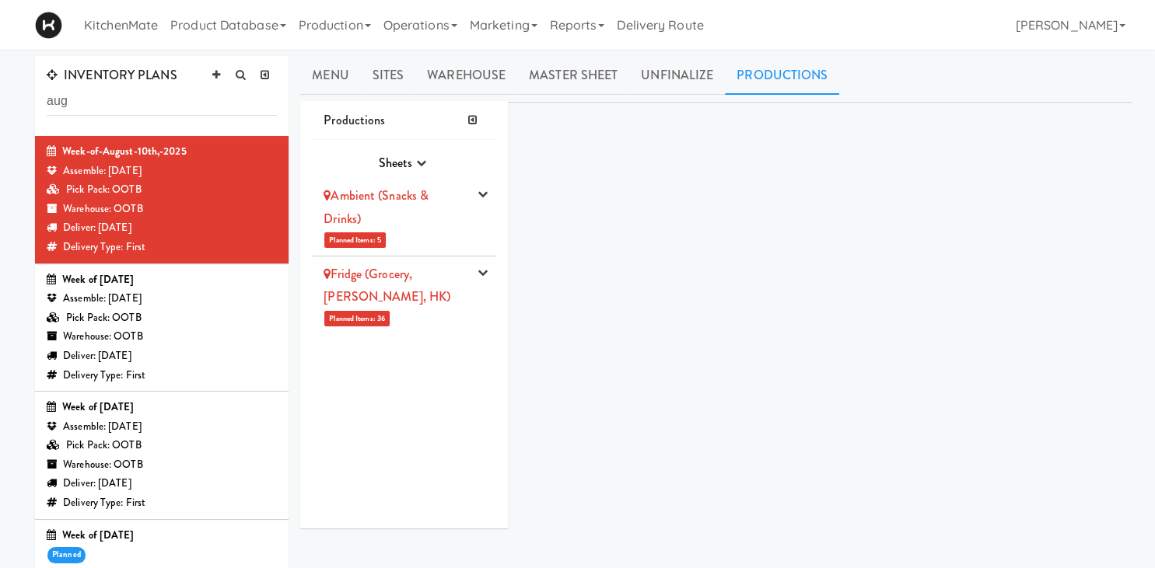
click at [380, 271] on link "Fridge (Grocery, Bev, HK)" at bounding box center [386, 285] width 127 height 41
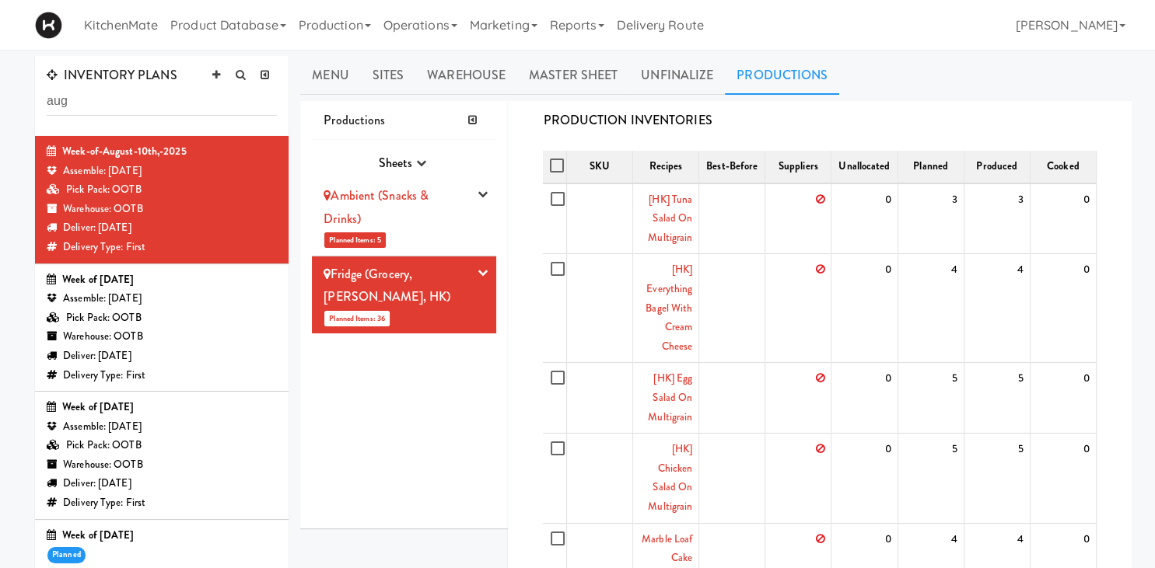
click at [416, 225] on div "Ambient (Snacks & Drinks)" at bounding box center [395, 207] width 145 height 46
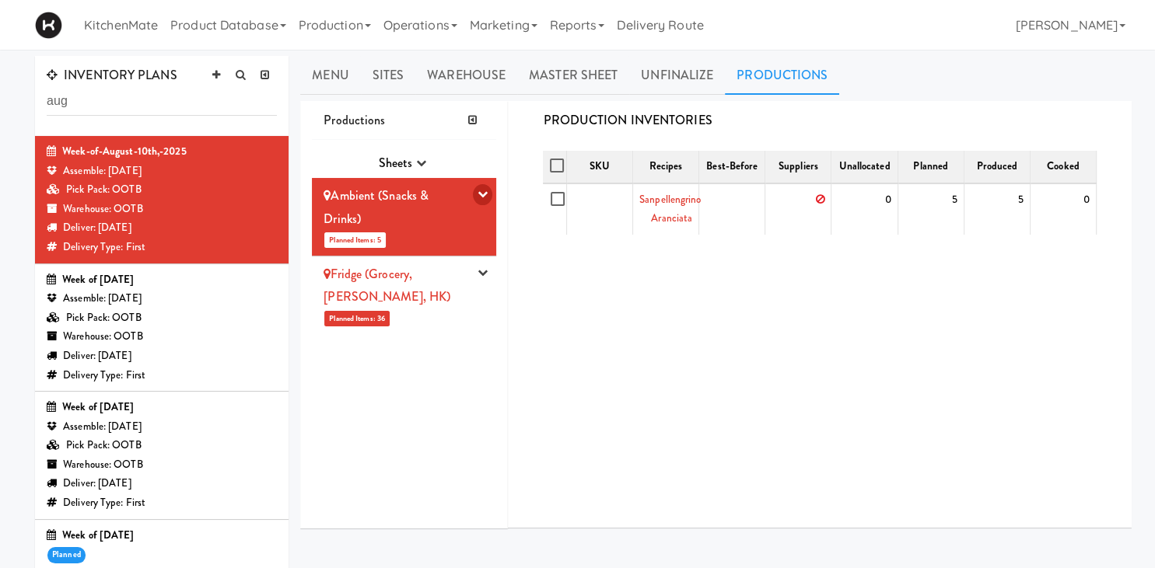
click at [483, 197] on icon "button" at bounding box center [482, 194] width 10 height 10
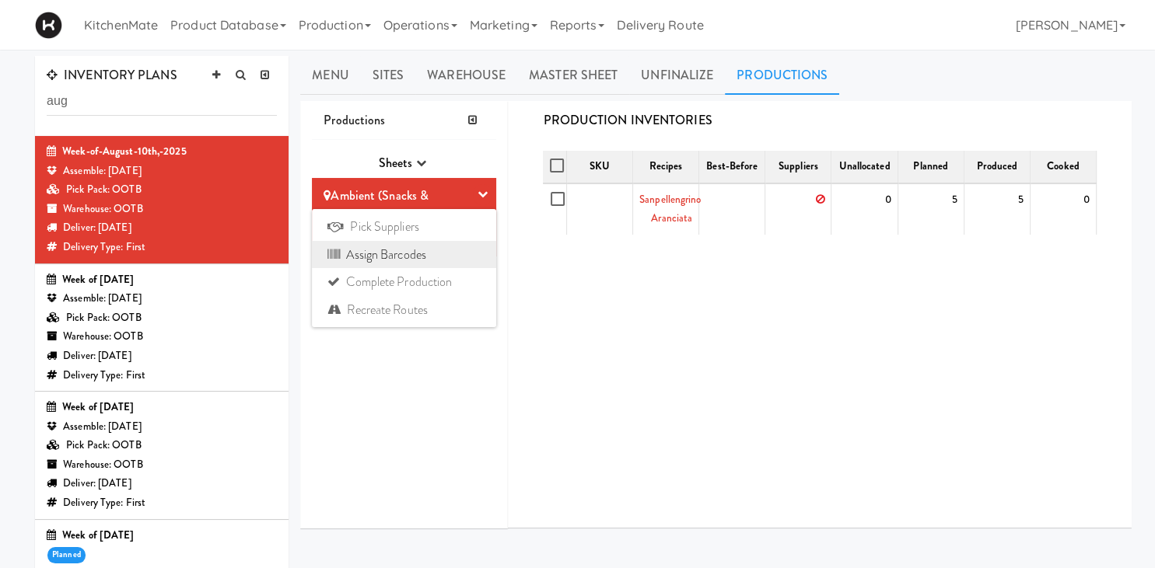
click at [430, 259] on link "Assign Barcodes" at bounding box center [404, 255] width 184 height 28
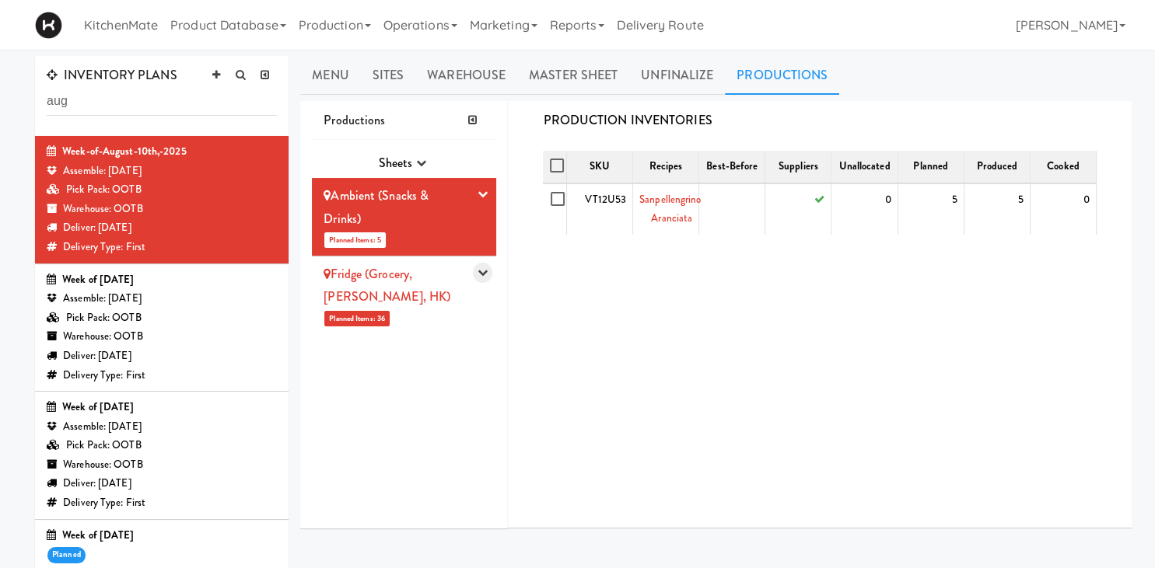
click at [483, 274] on icon "button" at bounding box center [482, 272] width 10 height 10
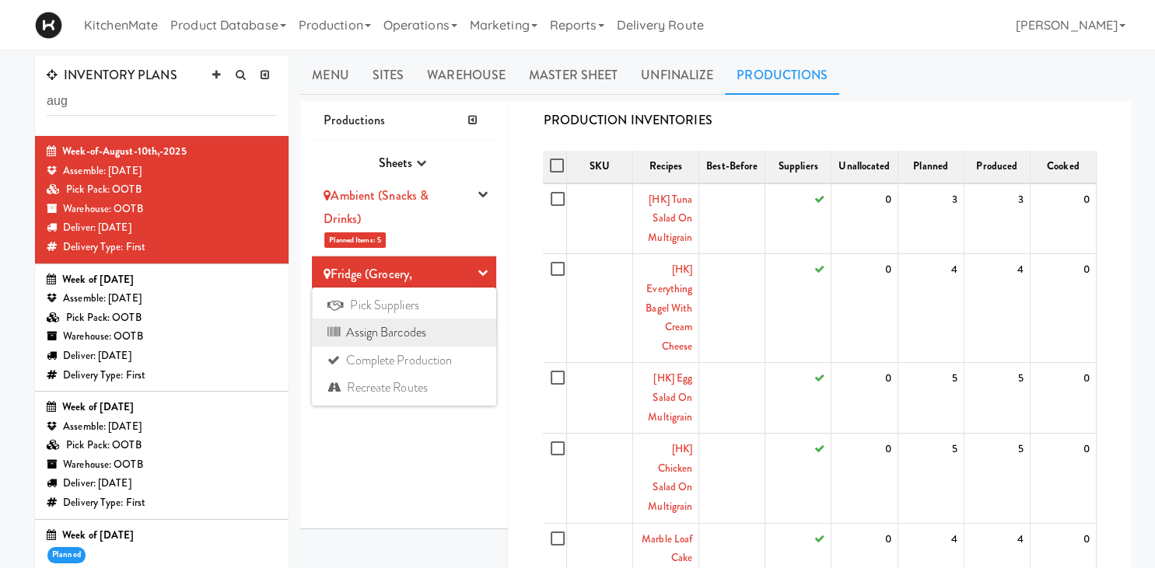
click at [428, 339] on link "Assign Barcodes" at bounding box center [404, 333] width 184 height 28
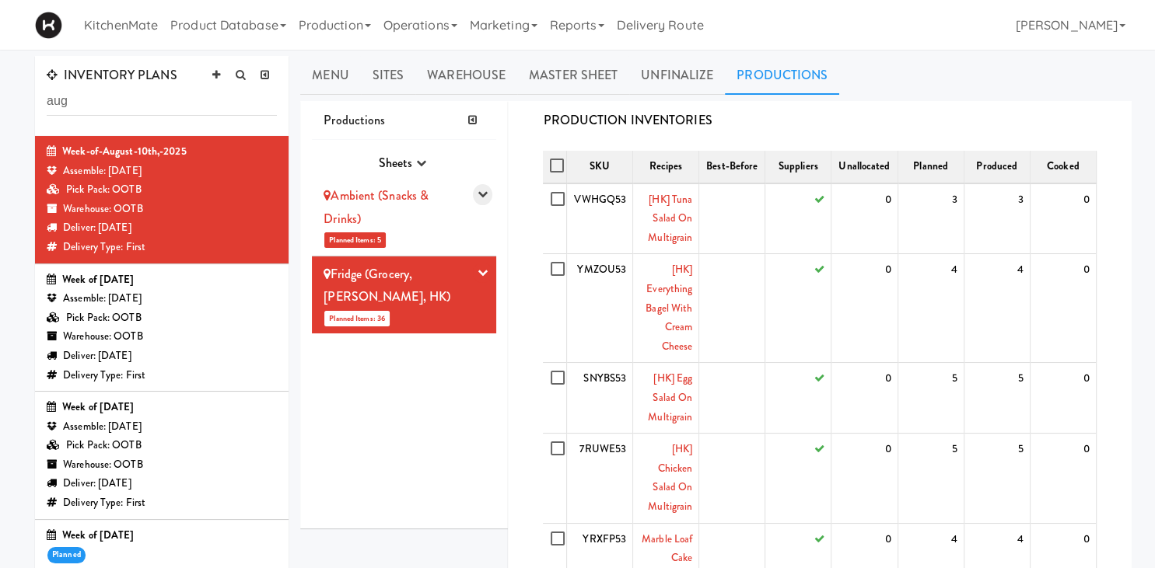
click at [481, 201] on button "button" at bounding box center [482, 194] width 19 height 21
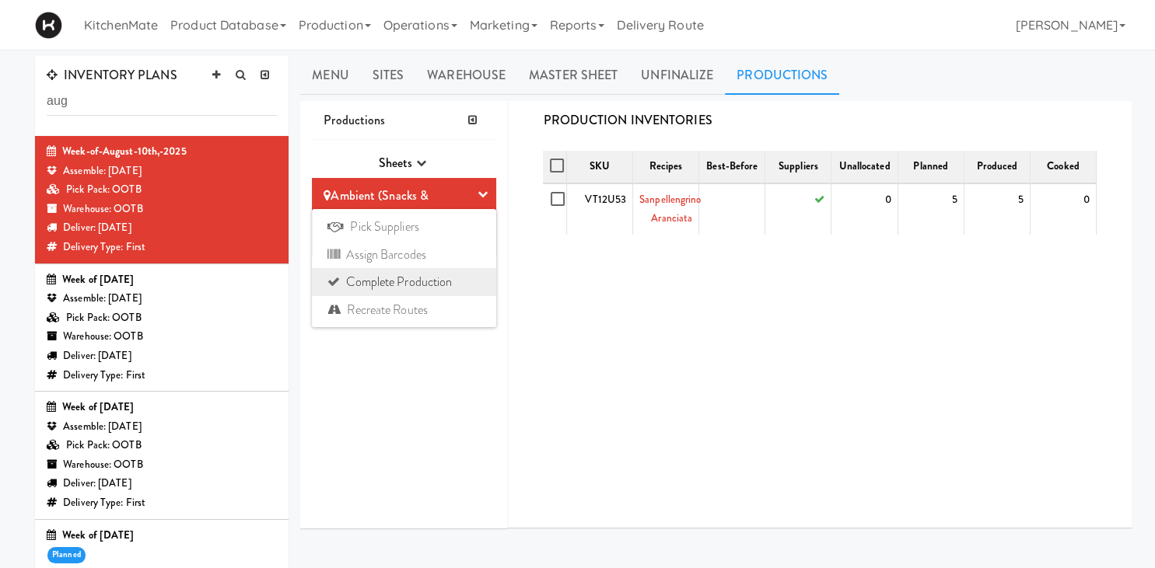
click at [403, 284] on link "Complete Production" at bounding box center [404, 282] width 184 height 28
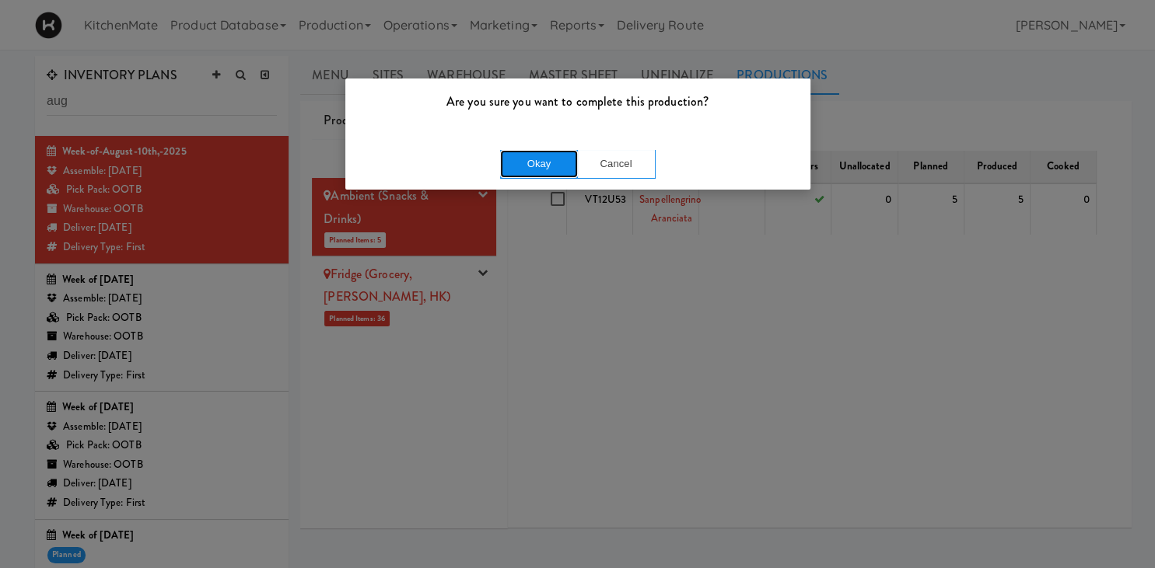
click at [519, 166] on button "Okay" at bounding box center [539, 164] width 78 height 28
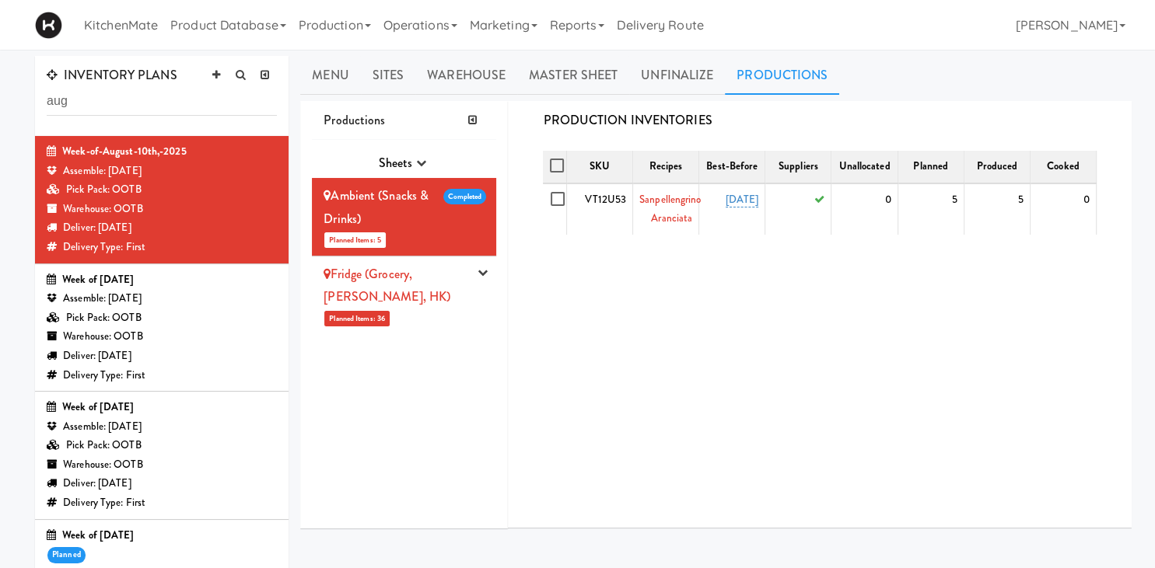
click at [473, 275] on li "Fridge (Grocery, Bev, HK) Planned Items: 36 Pick Suppliers Assign Barcodes Comp…" at bounding box center [404, 296] width 184 height 78
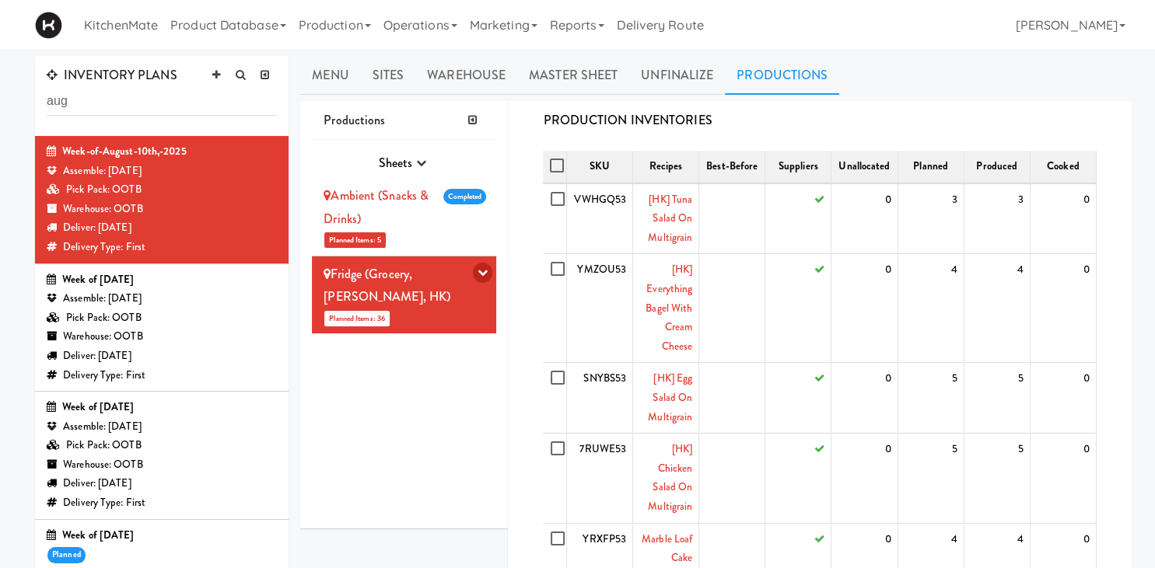
click at [483, 279] on button "button" at bounding box center [482, 273] width 19 height 21
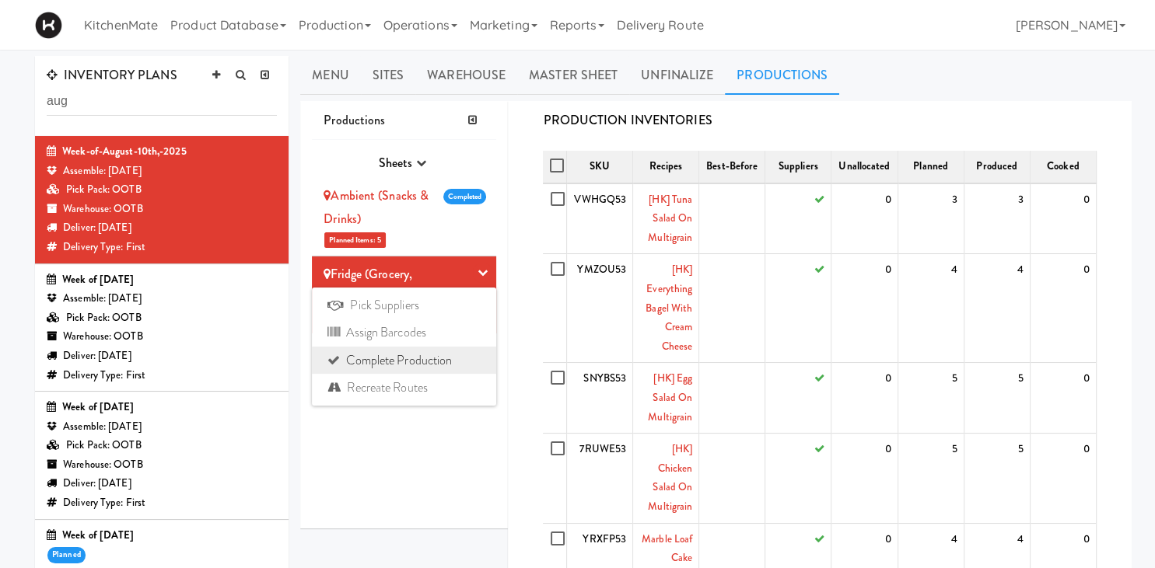
click at [411, 361] on link "Complete Production" at bounding box center [404, 361] width 184 height 28
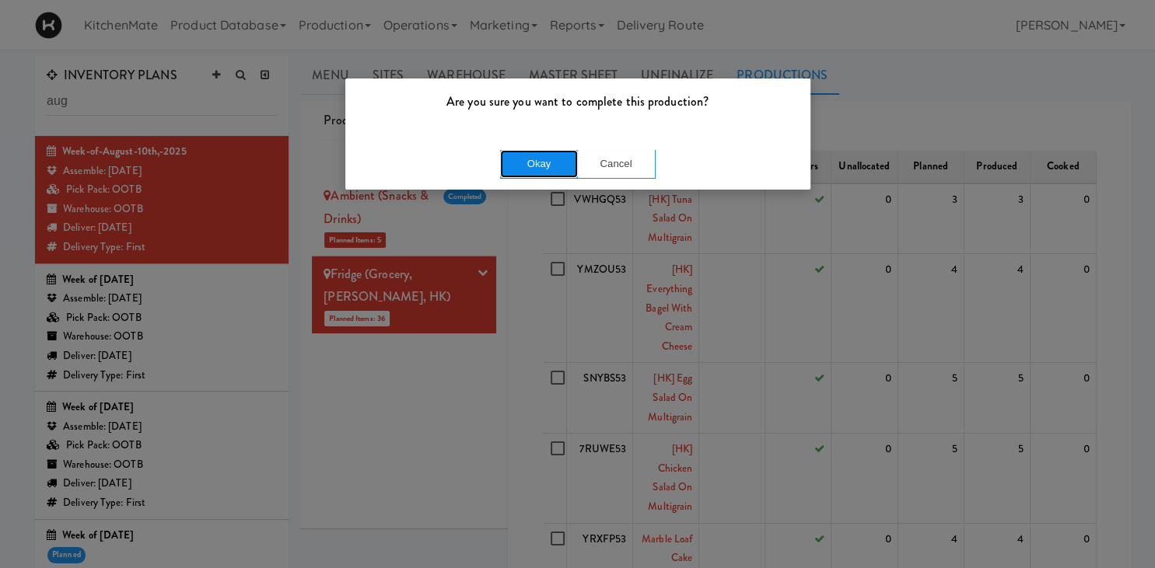
click at [521, 165] on button "Okay" at bounding box center [539, 164] width 78 height 28
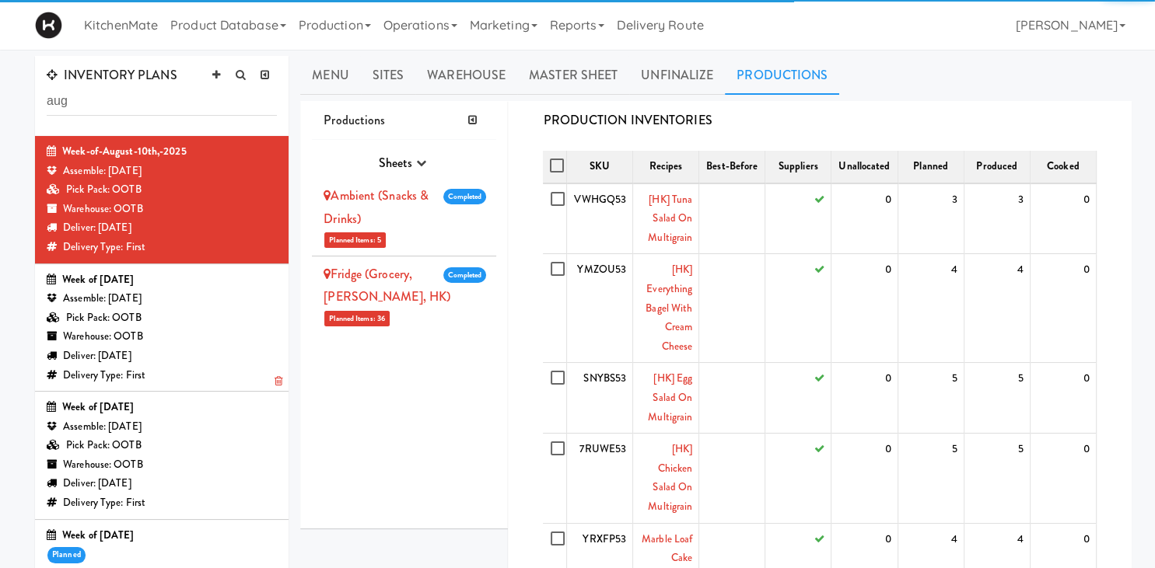
click at [178, 302] on div "Assemble: [DATE]" at bounding box center [162, 298] width 230 height 19
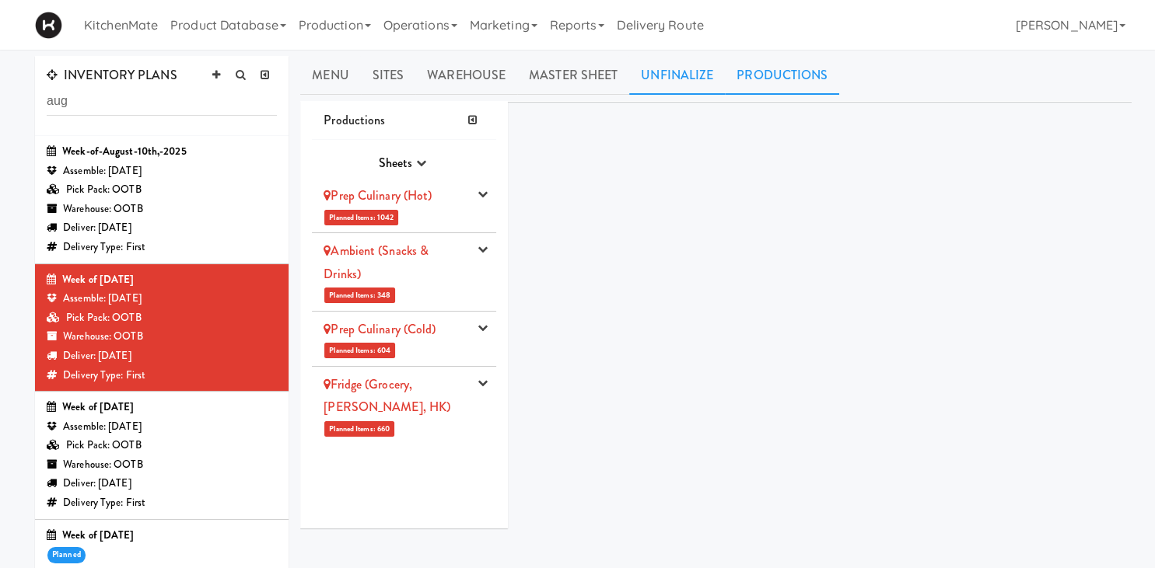
click at [555, 82] on link "Unfinalize" at bounding box center [677, 75] width 96 height 39
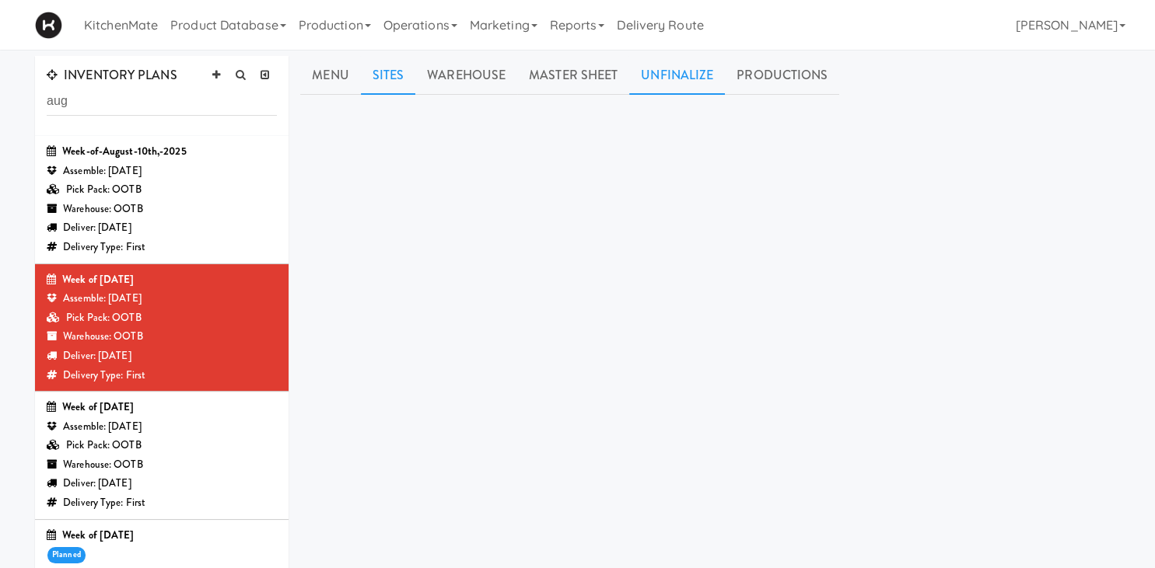
click at [388, 67] on link "Sites" at bounding box center [388, 75] width 55 height 39
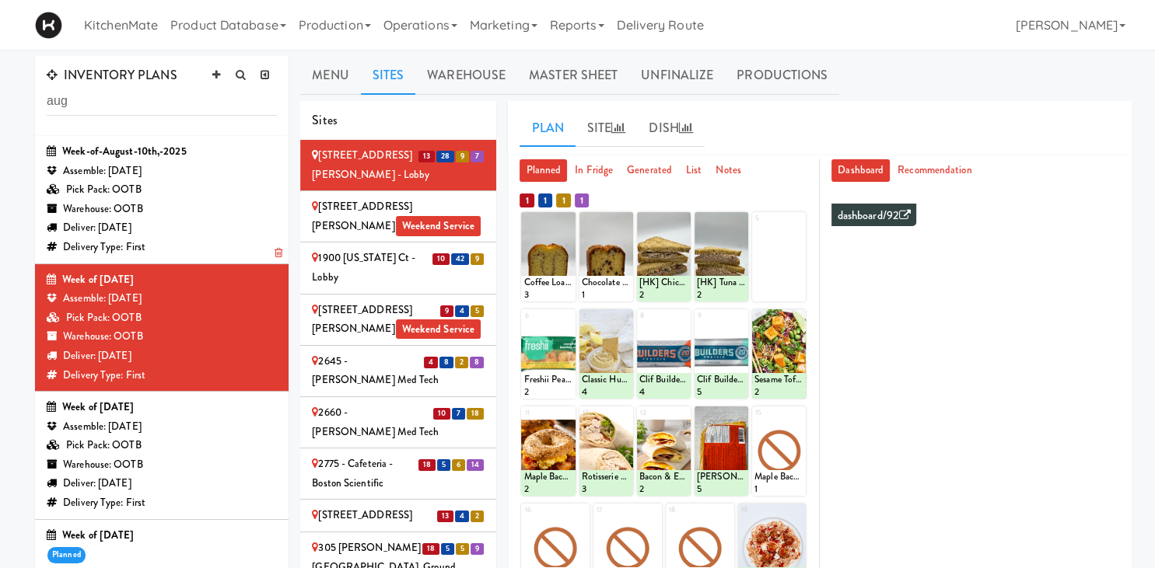
scroll to position [63, 0]
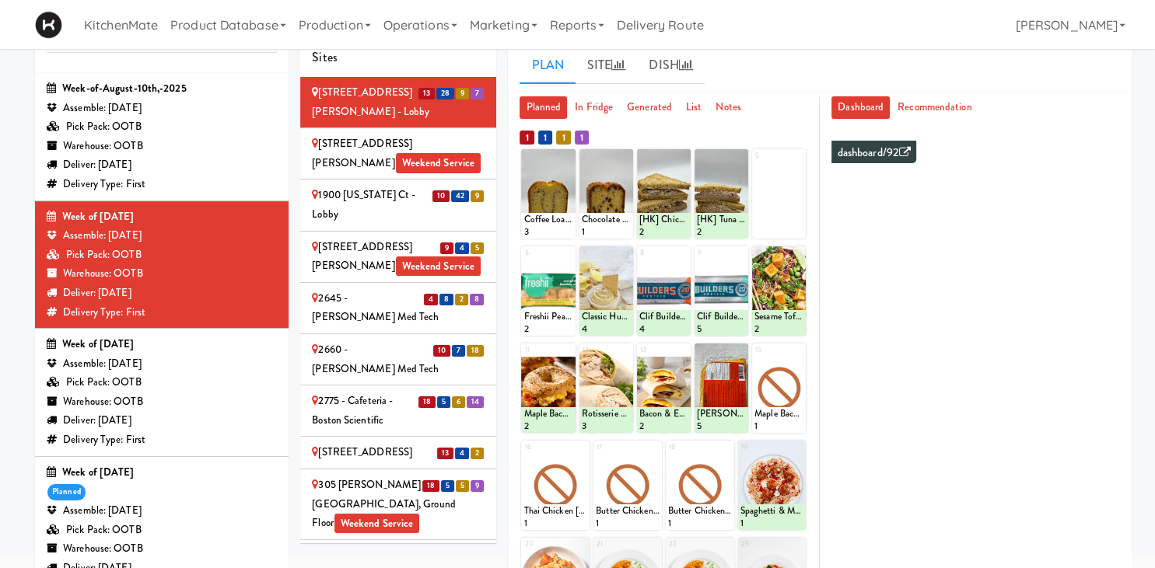
click at [200, 365] on div "Assemble: [DATE]" at bounding box center [162, 364] width 230 height 19
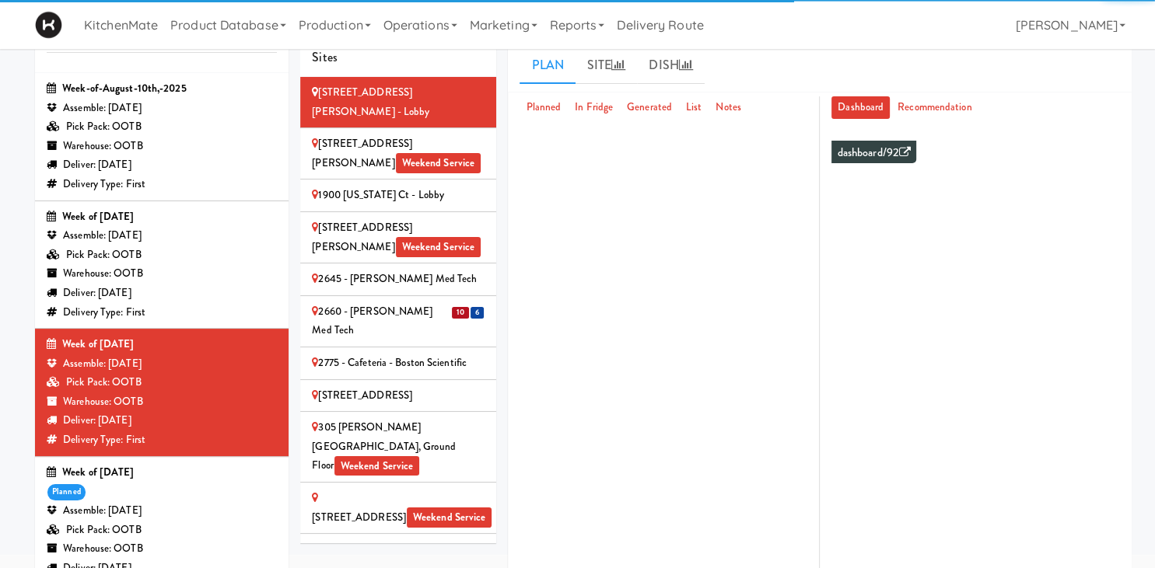
scroll to position [6, 0]
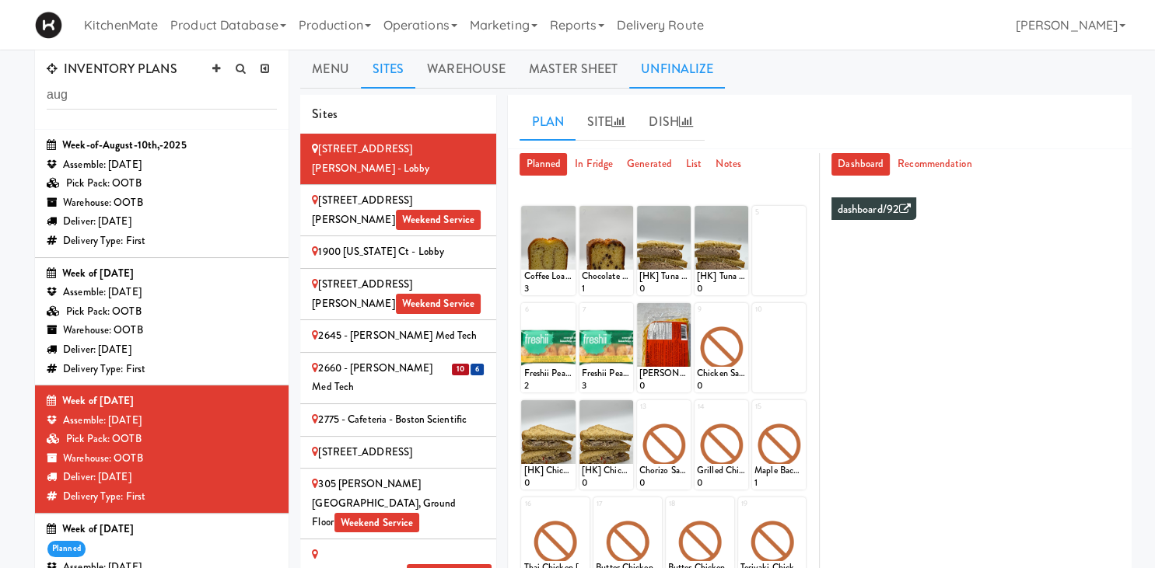
click at [555, 70] on link "Unfinalize" at bounding box center [677, 69] width 96 height 39
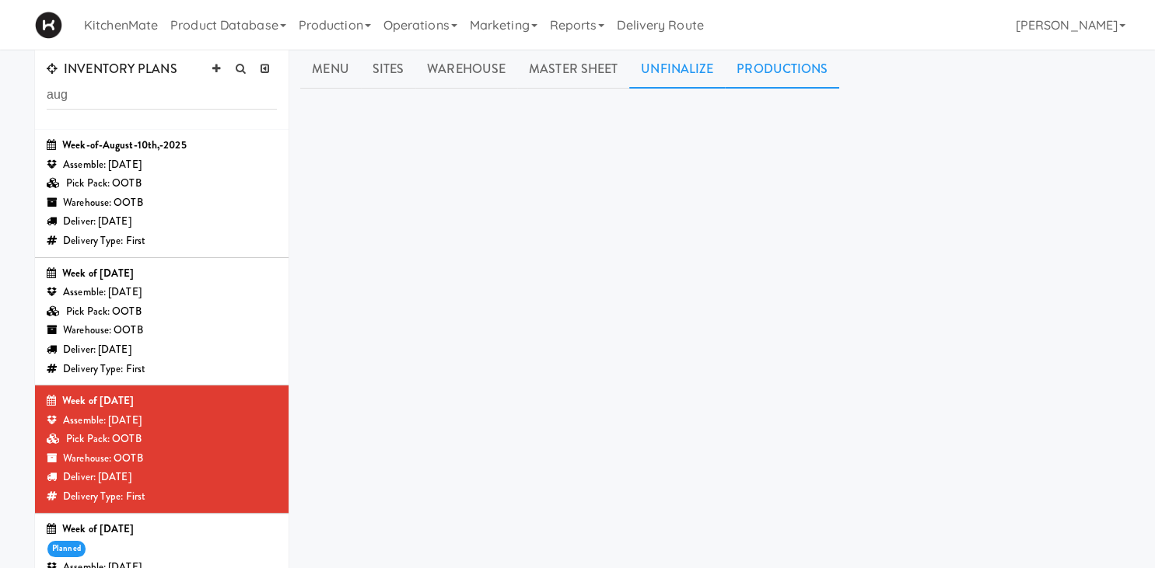
click at [555, 61] on link "Productions" at bounding box center [782, 69] width 114 height 39
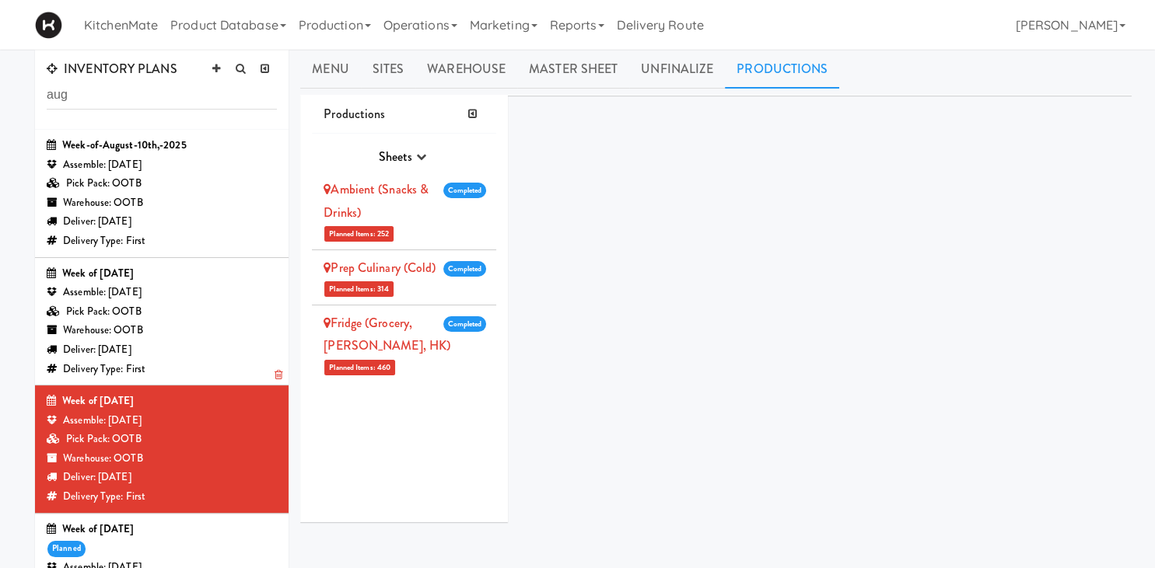
click at [127, 347] on div "Deliver: [DATE]" at bounding box center [162, 350] width 230 height 19
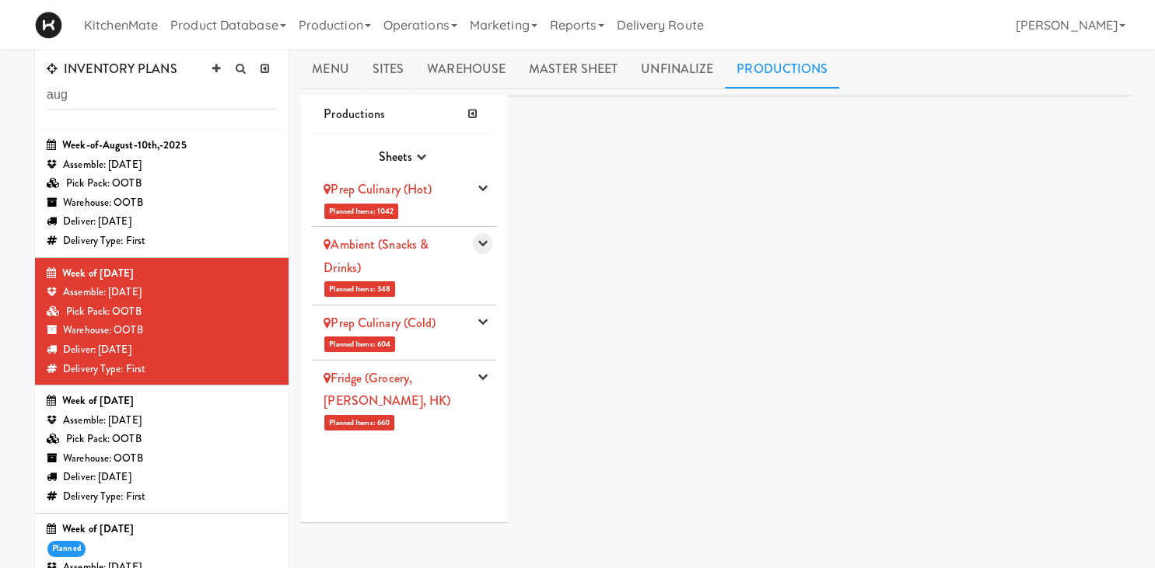
click at [491, 248] on button "button" at bounding box center [482, 243] width 19 height 21
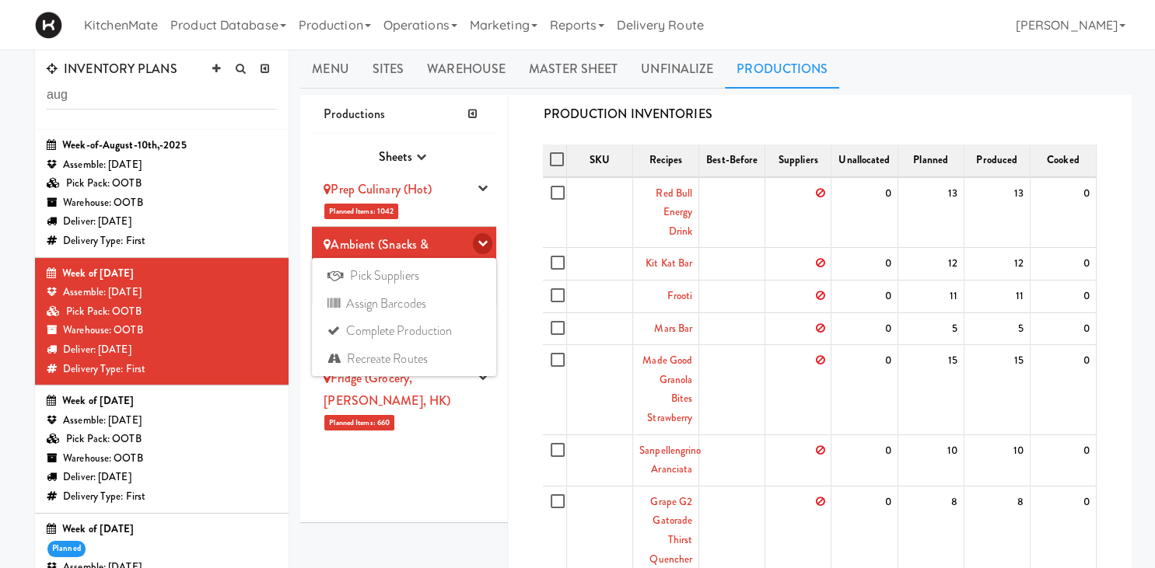
click at [491, 248] on button "button" at bounding box center [482, 243] width 19 height 21
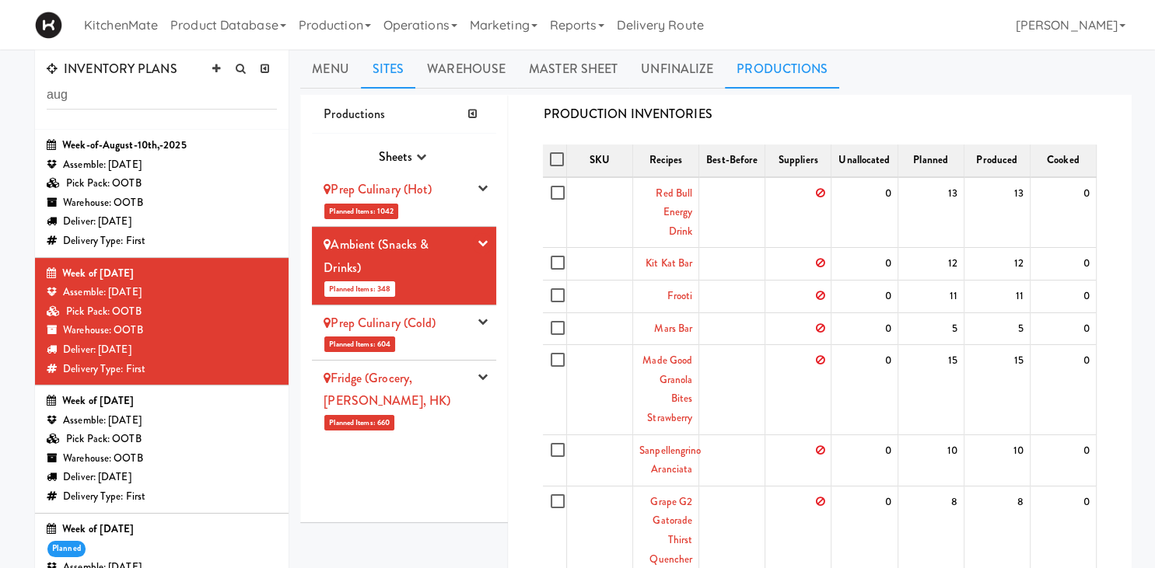
click at [410, 68] on link "Sites" at bounding box center [388, 69] width 55 height 39
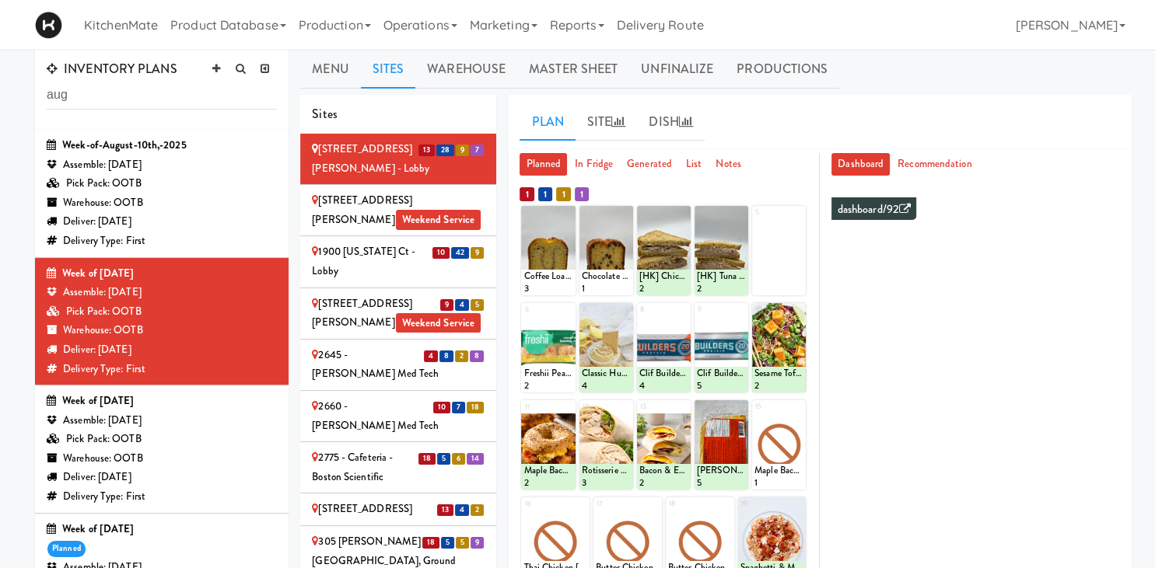
click at [546, 223] on div at bounding box center [548, 250] width 54 height 89
click at [555, 215] on div at bounding box center [548, 250] width 54 height 89
drag, startPoint x: 126, startPoint y: 102, endPoint x: 19, endPoint y: 96, distance: 107.5
click at [47, 96] on input "aug" at bounding box center [162, 95] width 230 height 29
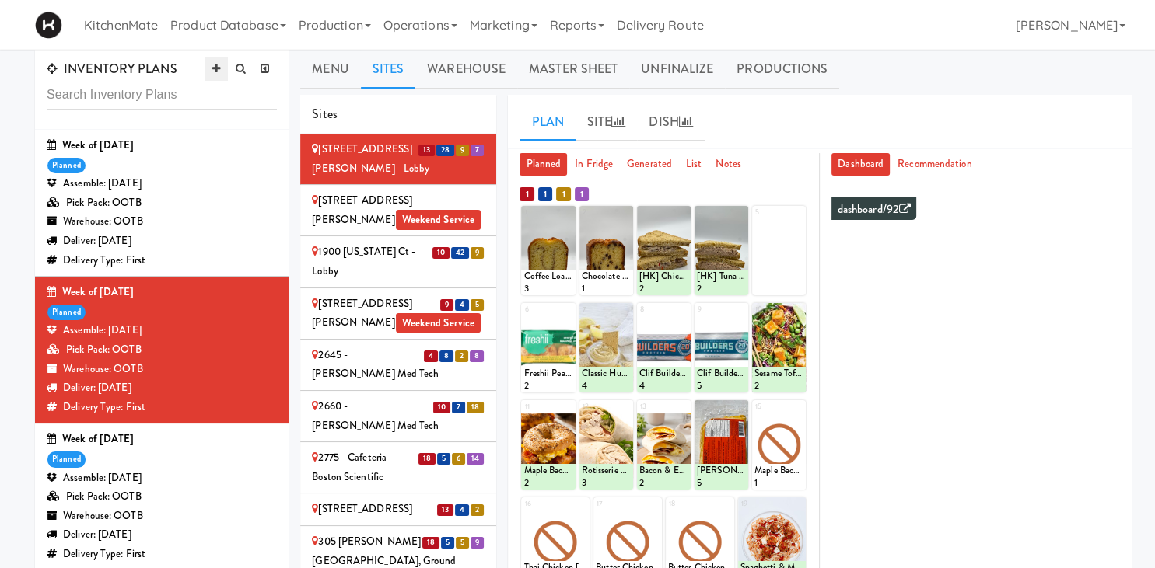
click at [219, 65] on link at bounding box center [215, 69] width 23 height 23
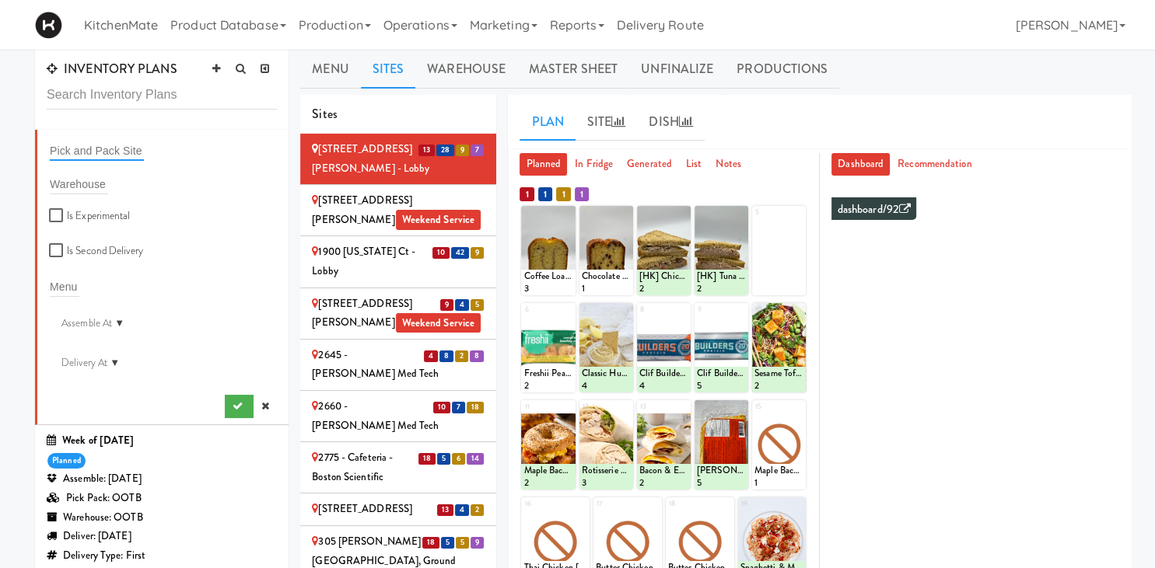
click at [107, 152] on input "text" at bounding box center [97, 151] width 94 height 20
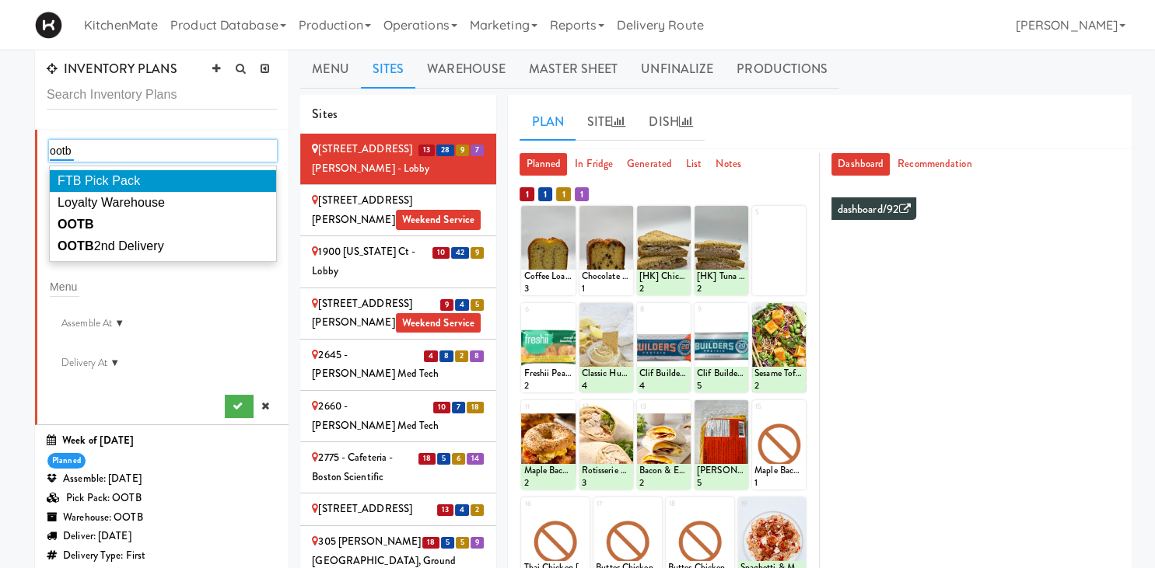
type input "ootb"
click at [89, 227] on em "OOTB" at bounding box center [76, 224] width 37 height 13
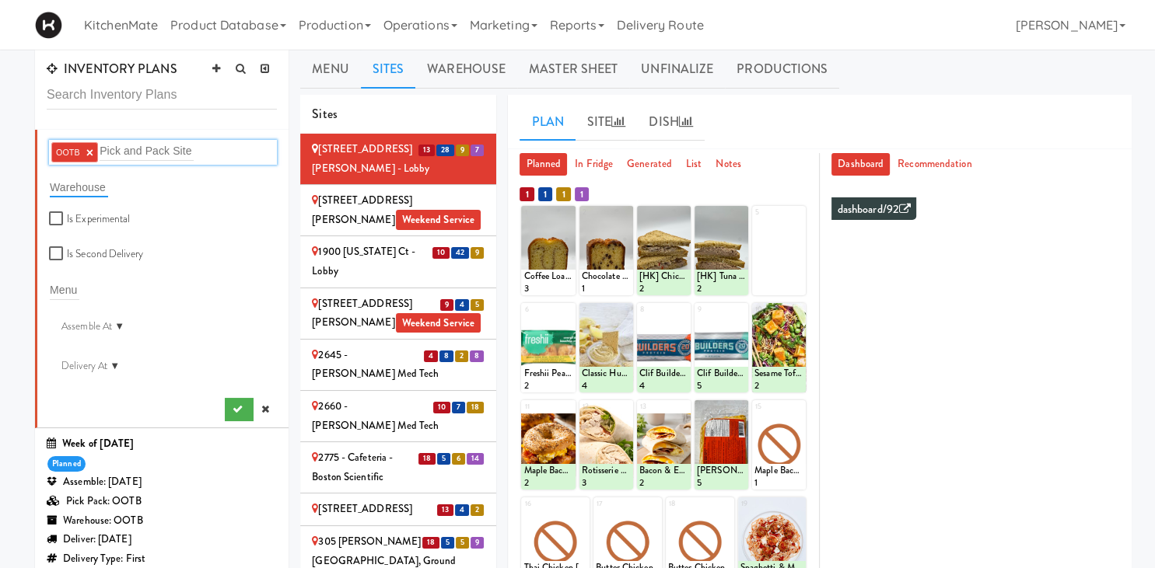
click at [104, 194] on input "text" at bounding box center [79, 187] width 58 height 20
type input "ootb"
click at [233, 147] on div "OOTB × ootb ootb" at bounding box center [163, 152] width 228 height 25
click at [214, 145] on div "OOTB × ootb ootb" at bounding box center [163, 152] width 228 height 25
click at [201, 149] on div "OOTB × ootb ootb" at bounding box center [163, 152] width 228 height 25
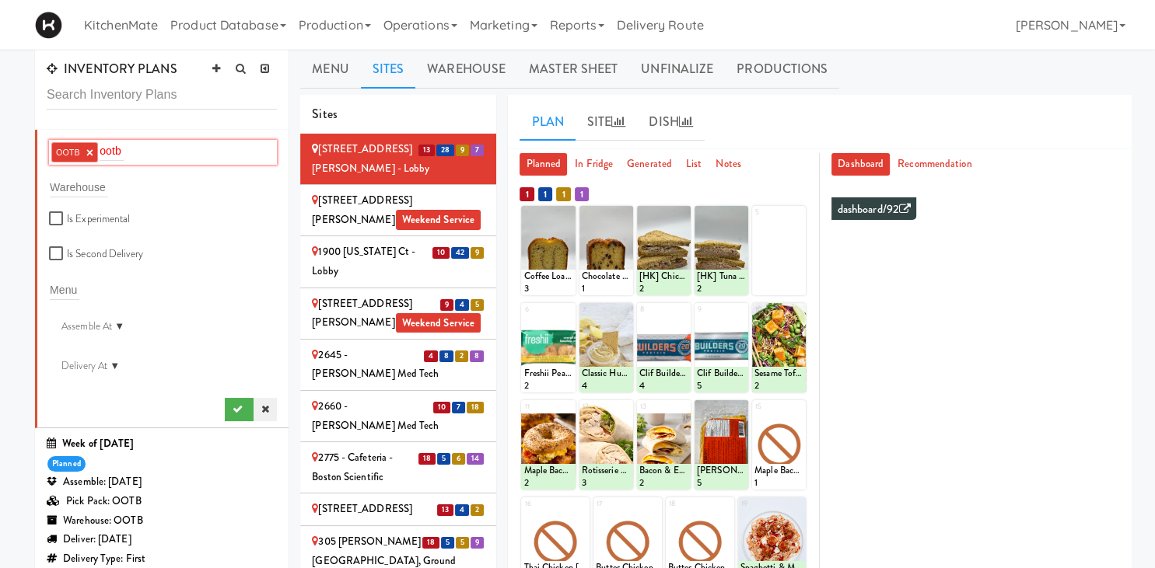
click at [269, 412] on icon at bounding box center [265, 409] width 8 height 10
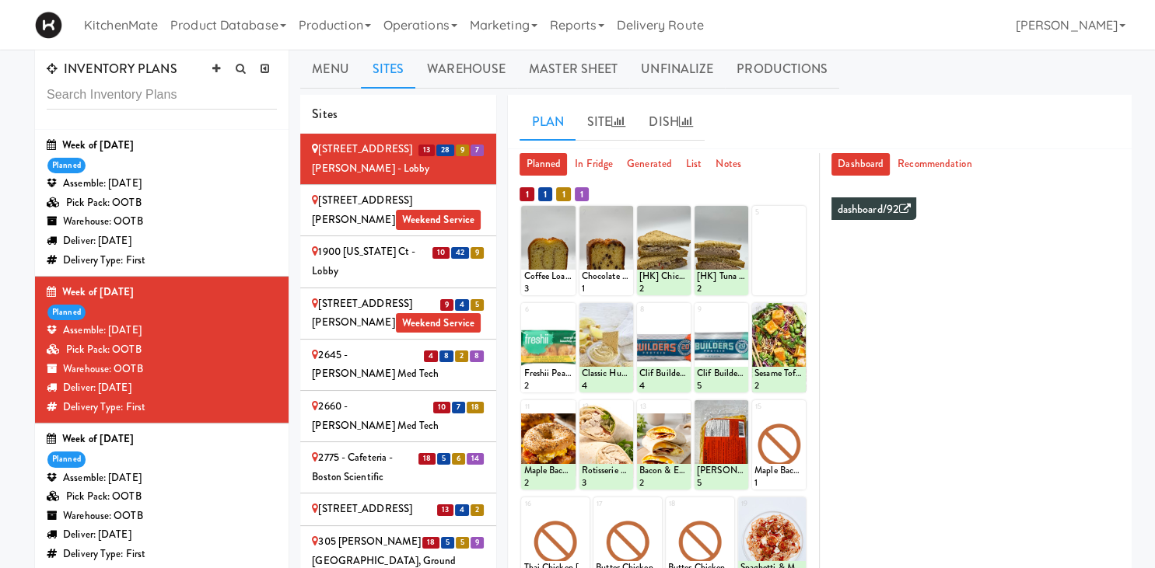
click at [264, 411] on div "Delivery Type: First" at bounding box center [162, 407] width 230 height 19
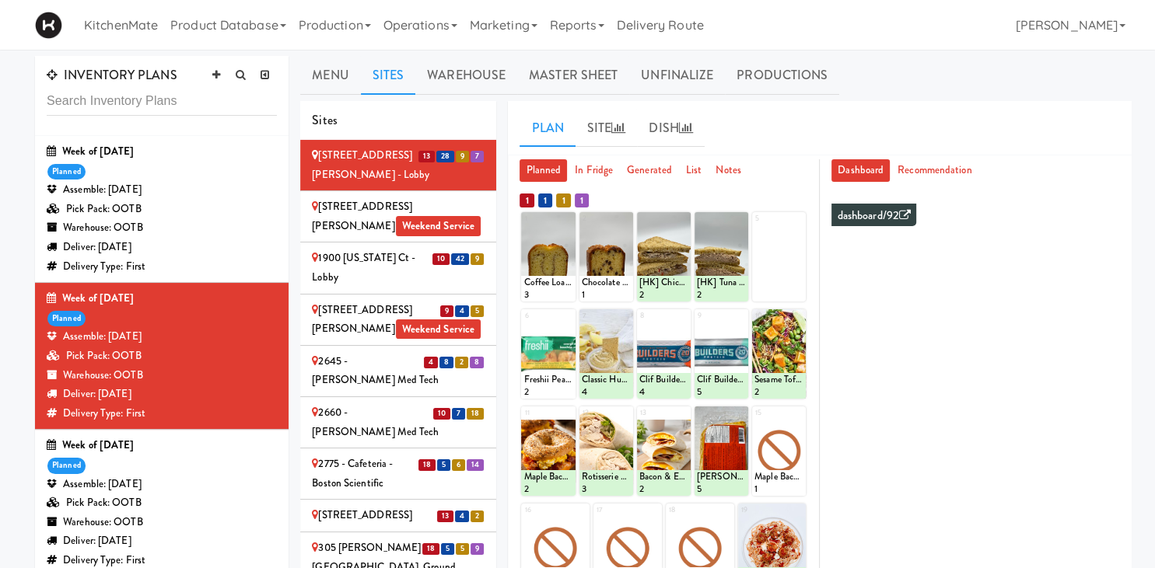
click at [162, 327] on div "Week of August 17th, 2025 planned Assemble: Saturday Aug 16, 2025 Pick Pack: OO…" at bounding box center [162, 356] width 230 height 134
click at [555, 61] on link "Productions" at bounding box center [782, 75] width 114 height 39
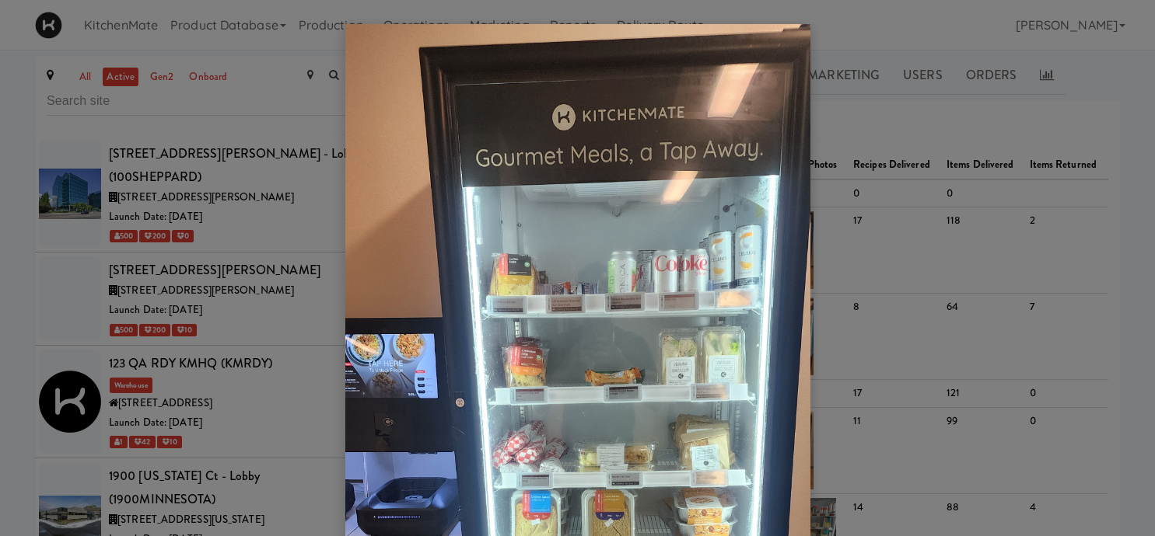
click at [173, 183] on div at bounding box center [577, 268] width 1155 height 536
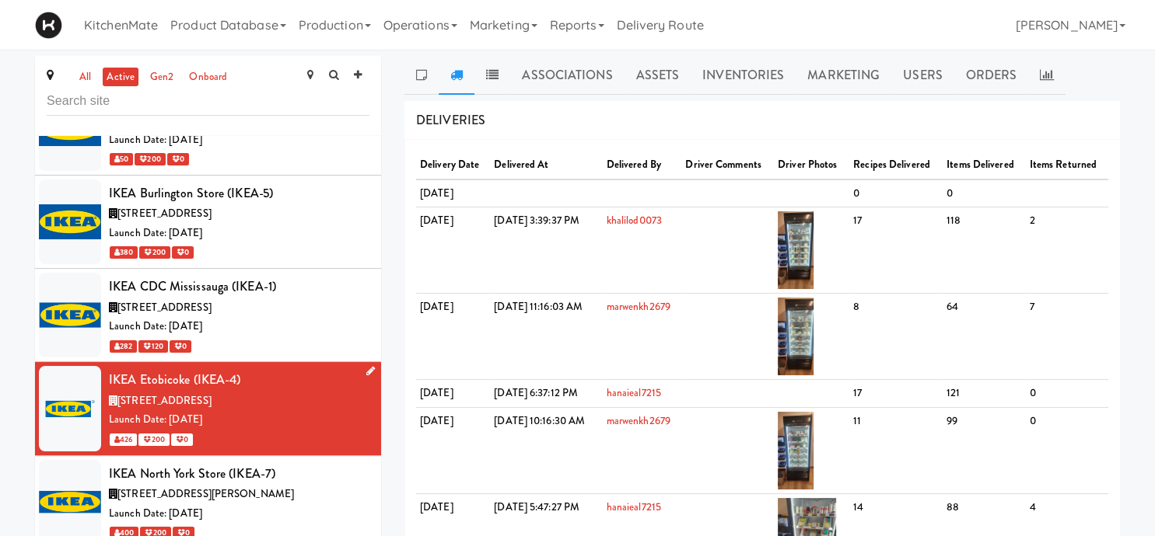
scroll to position [4195, 0]
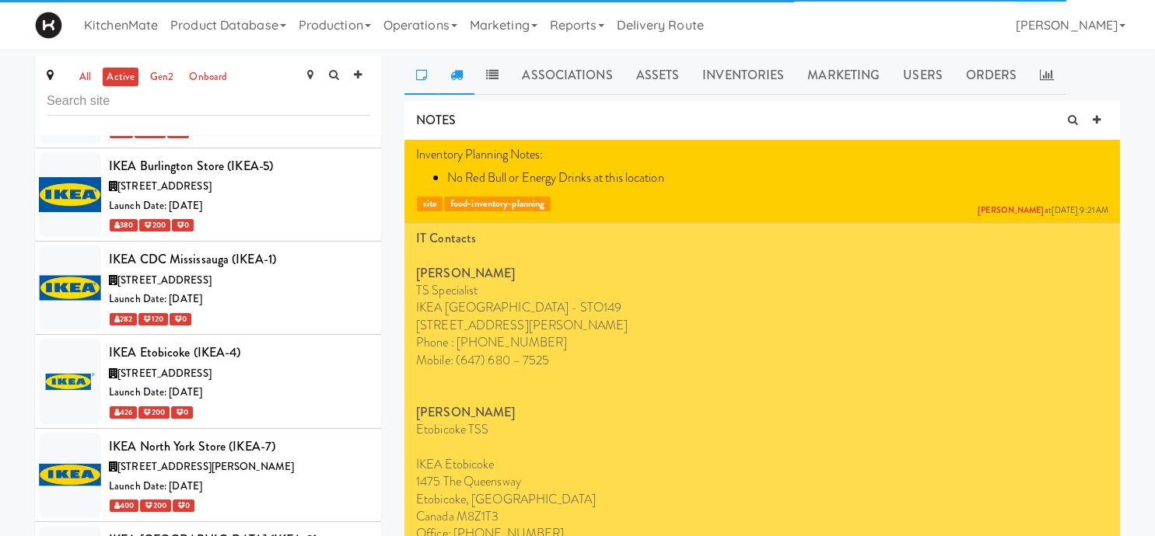
click at [458, 82] on link at bounding box center [457, 75] width 36 height 39
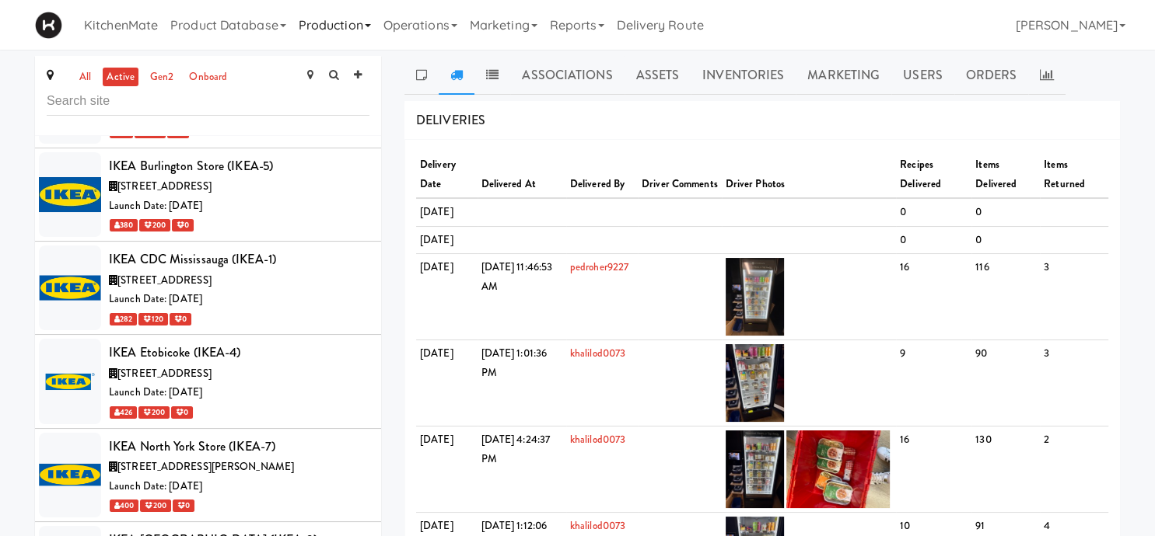
click at [327, 33] on link "Production" at bounding box center [334, 25] width 85 height 50
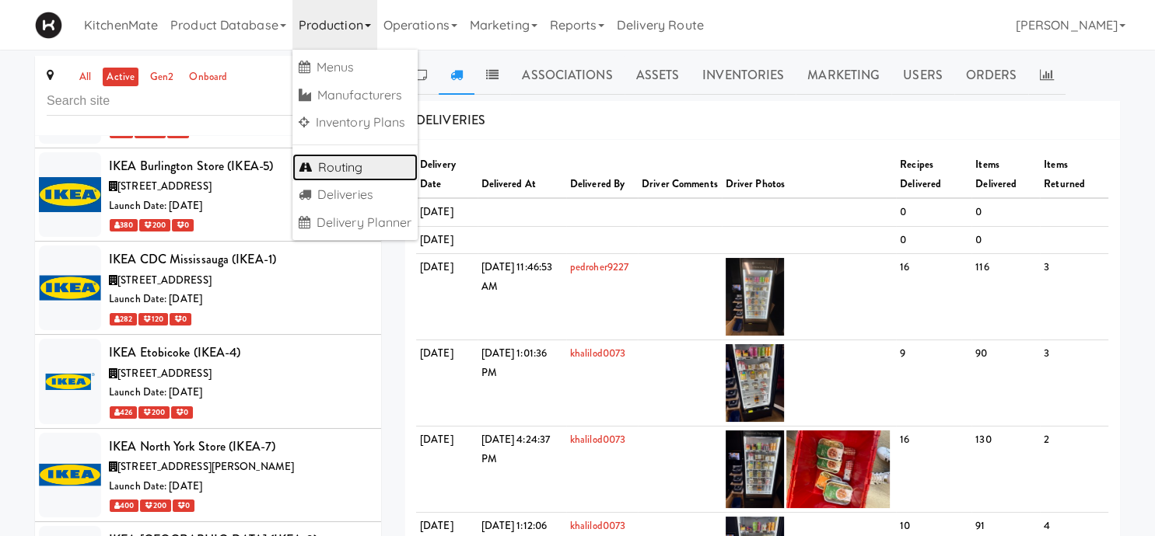
click at [359, 162] on link "Routing" at bounding box center [355, 168] width 126 height 28
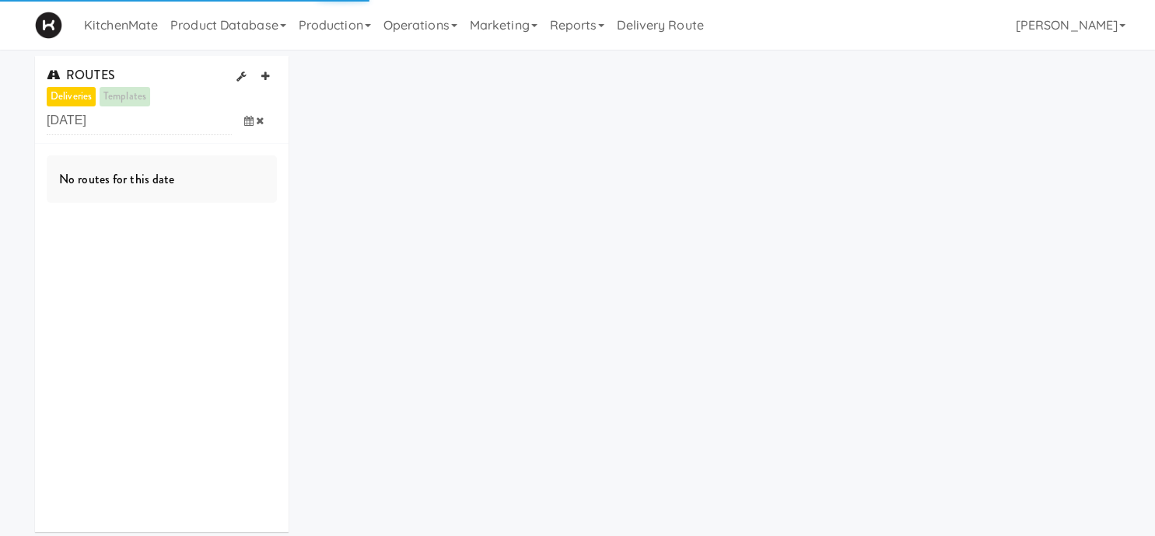
click at [245, 123] on icon at bounding box center [248, 121] width 9 height 10
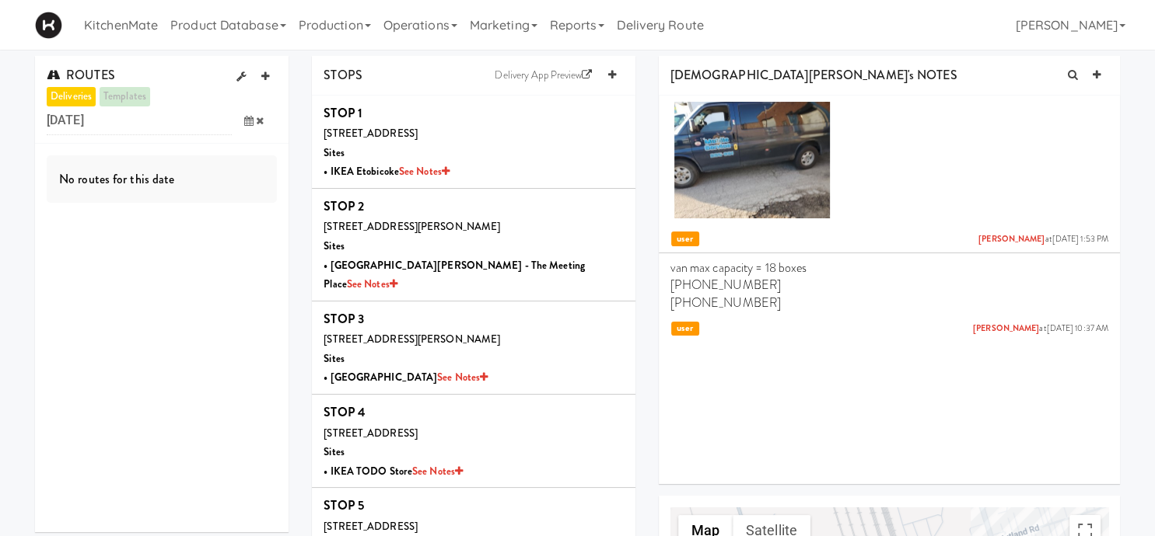
click at [246, 118] on icon at bounding box center [248, 121] width 9 height 10
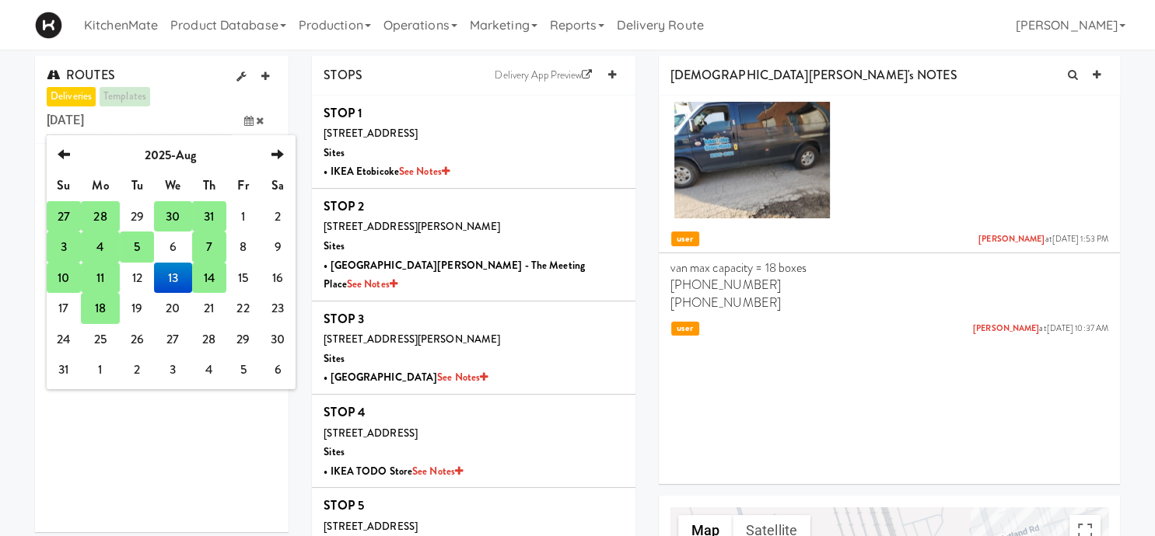
click at [103, 273] on td "11" at bounding box center [100, 278] width 39 height 31
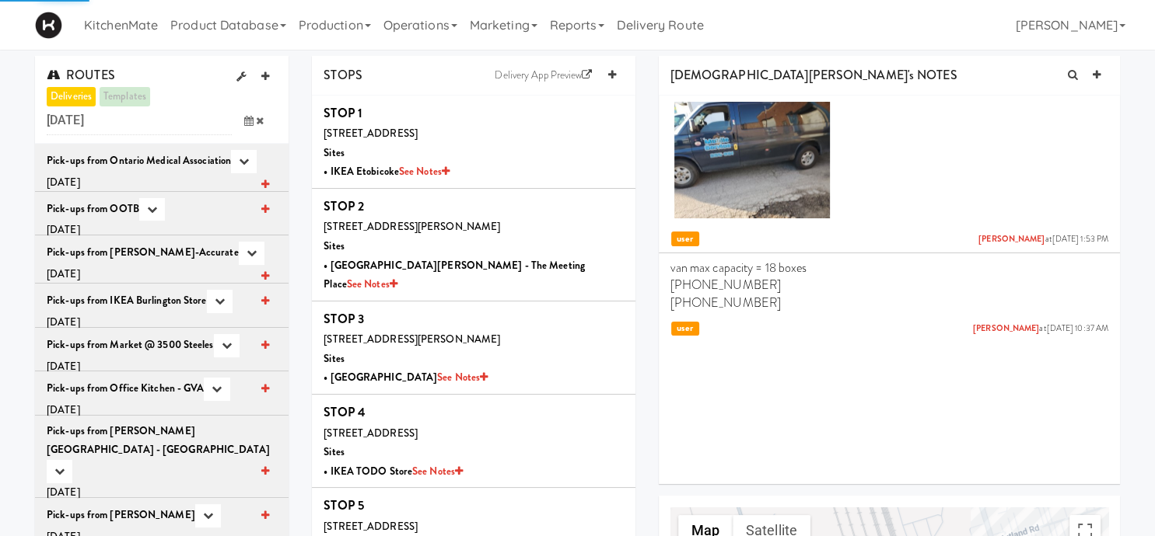
click at [244, 126] on span at bounding box center [254, 121] width 45 height 29
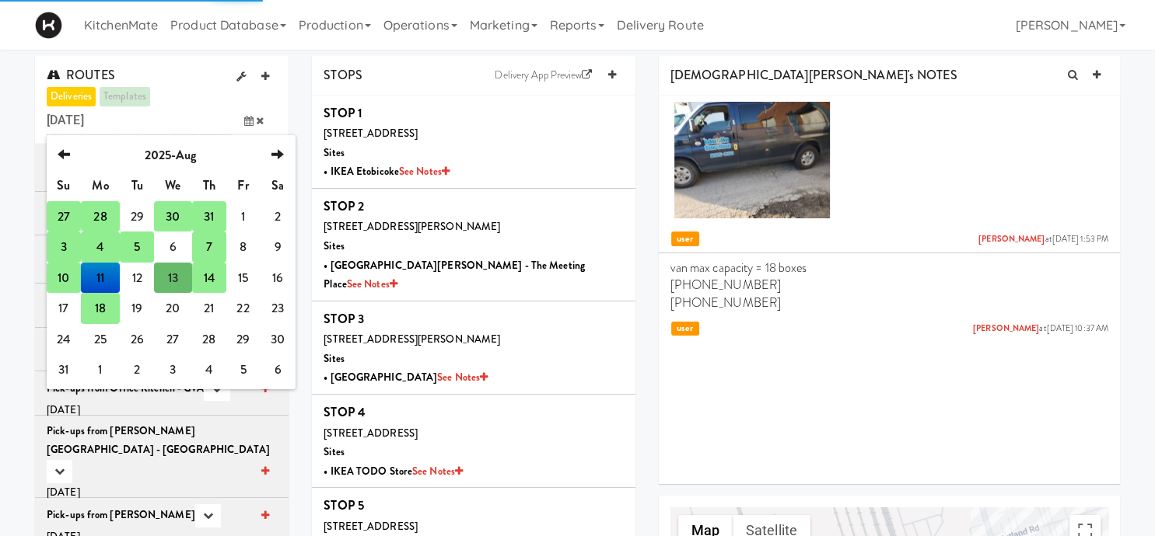
click at [204, 276] on td "14" at bounding box center [209, 278] width 34 height 31
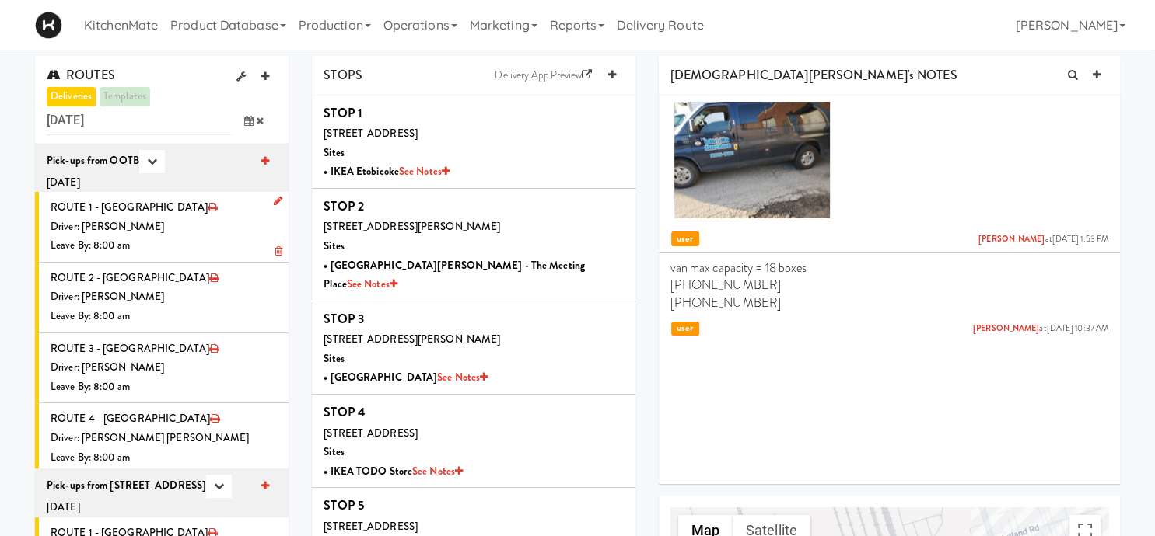
click at [160, 231] on div "Driver: Christopher Solomon" at bounding box center [164, 227] width 226 height 19
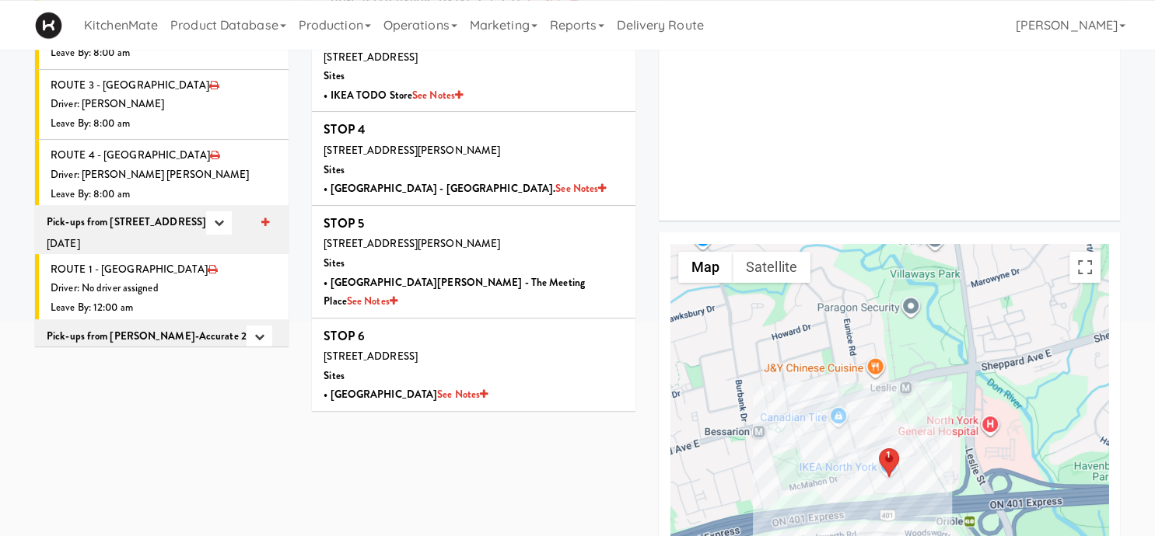
scroll to position [265, 0]
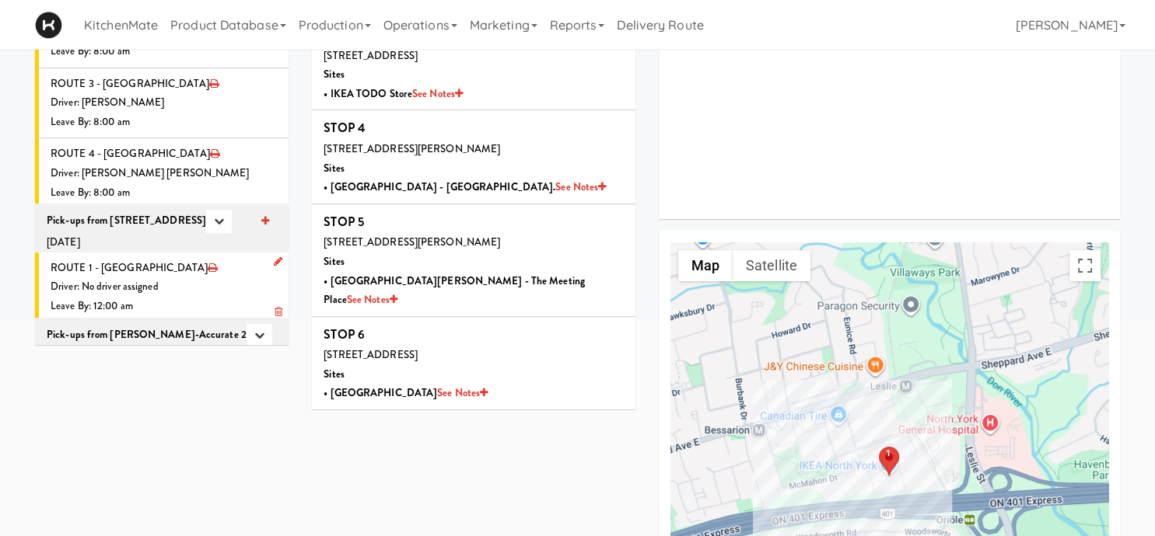
click at [176, 279] on div "Driver: No driver assigned" at bounding box center [164, 287] width 226 height 19
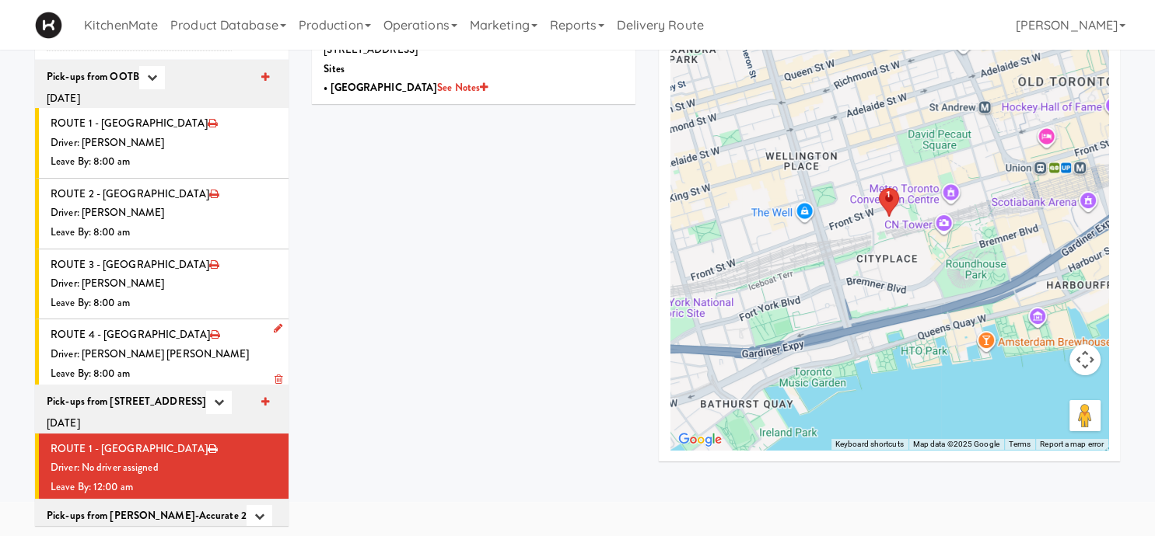
click at [143, 334] on li "ROUTE 4 - Idle Driver: Khalil Odim Chedid Leave By: 8:00 am" at bounding box center [161, 355] width 253 height 70
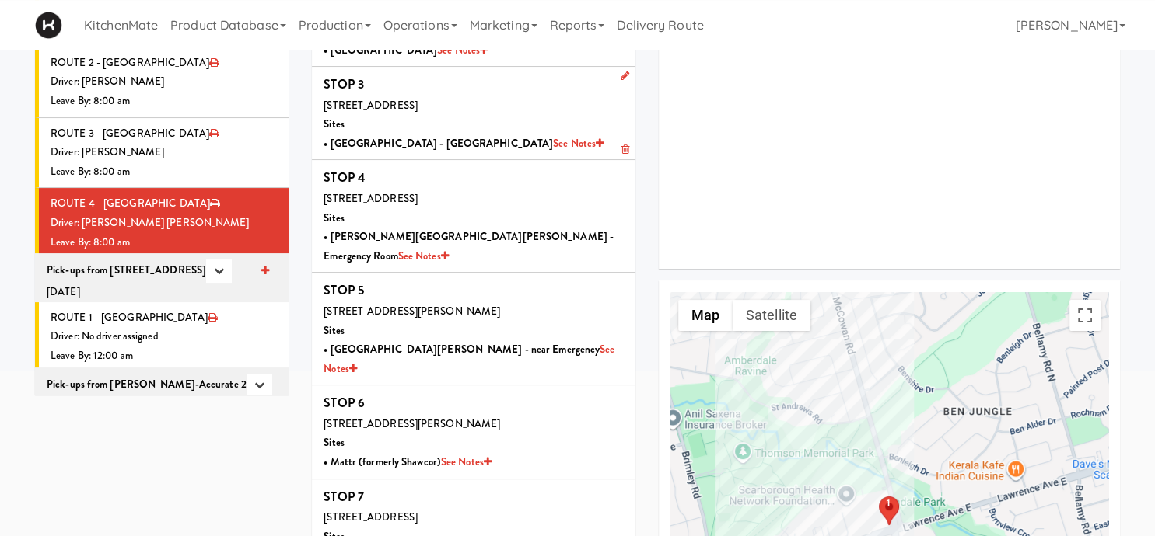
scroll to position [215, 0]
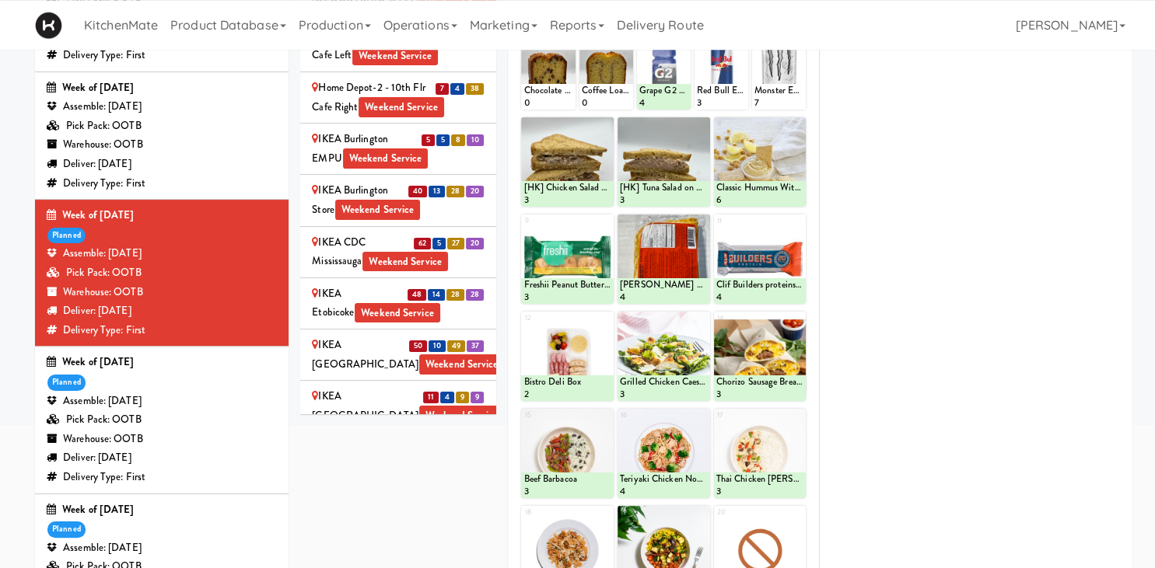
scroll to position [1665, 0]
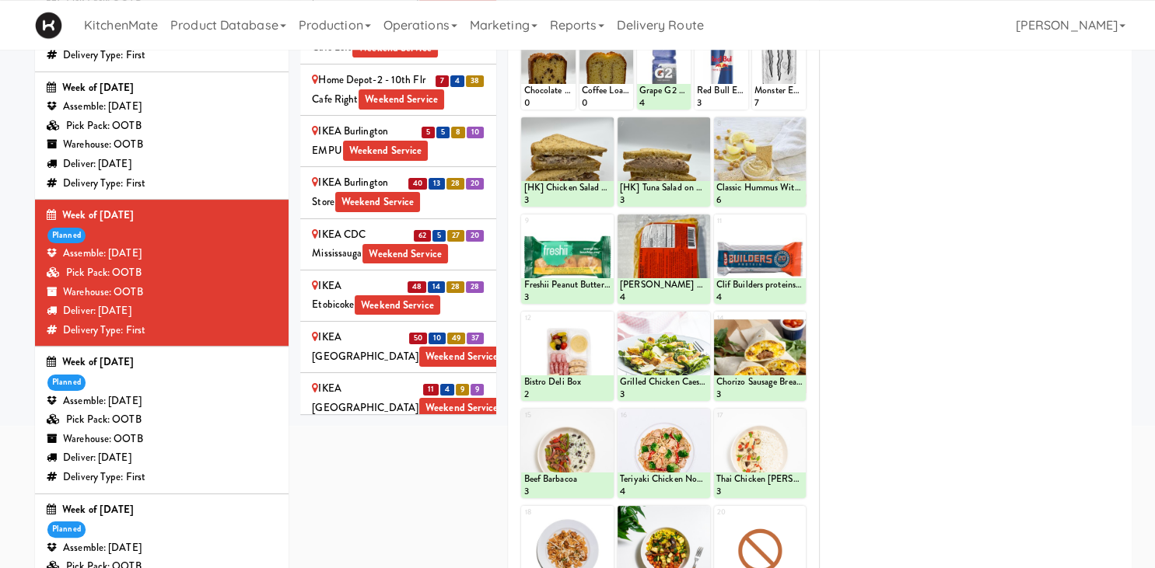
click at [387, 483] on div "[PERSON_NAME] Store Weekend Service" at bounding box center [398, 502] width 173 height 38
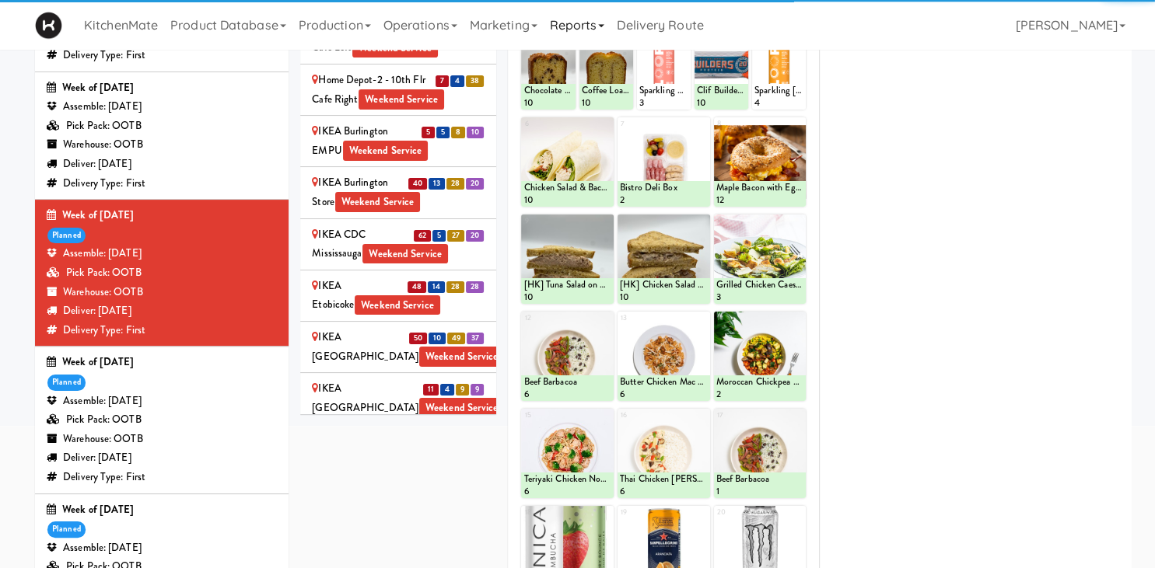
scroll to position [0, 0]
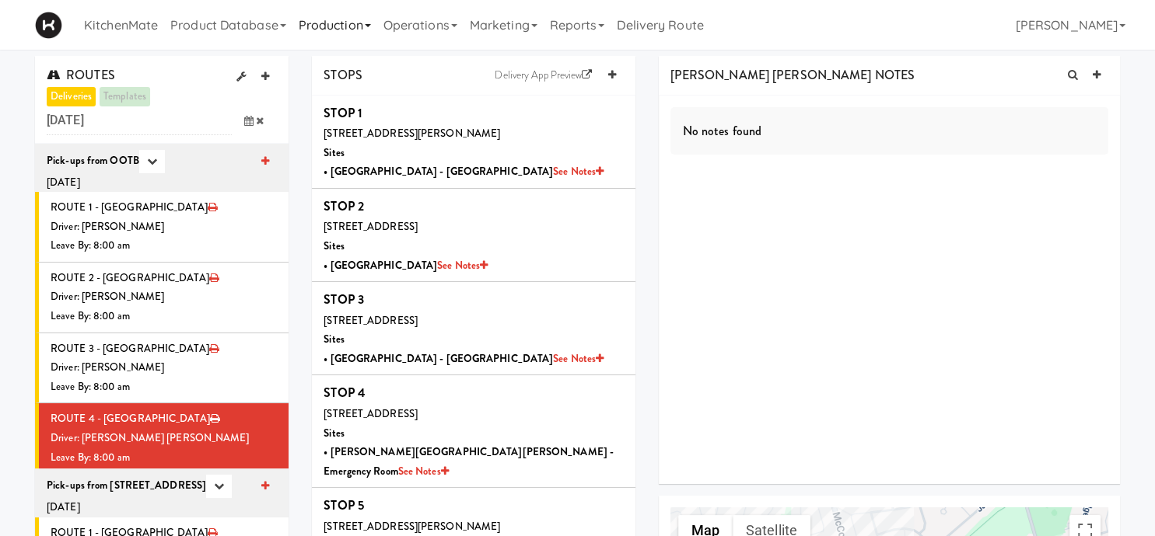
click at [327, 36] on link "Production" at bounding box center [334, 25] width 85 height 50
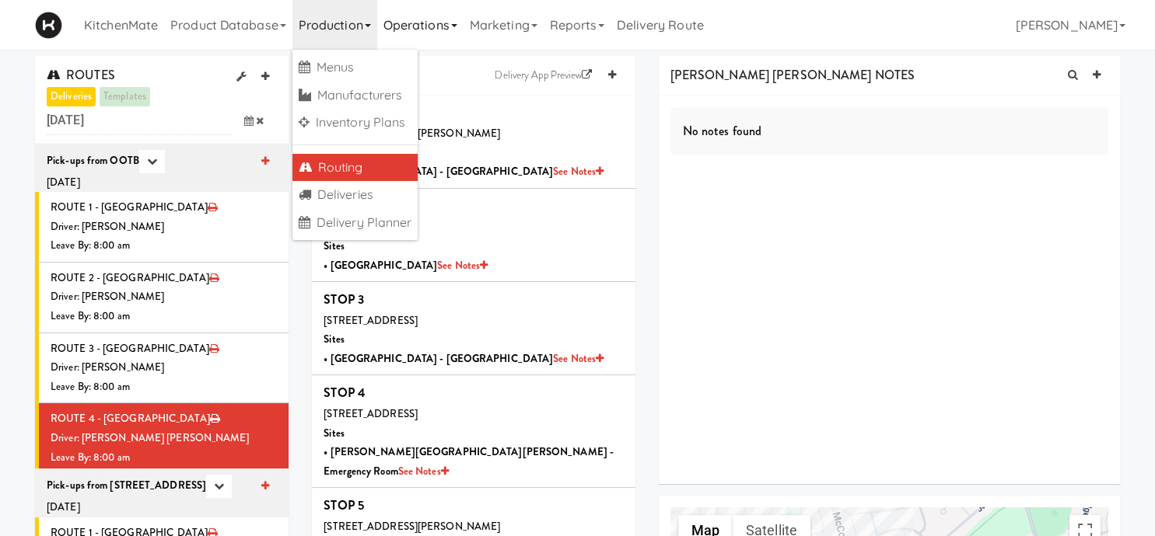
click at [446, 10] on link "Operations" at bounding box center [420, 25] width 86 height 50
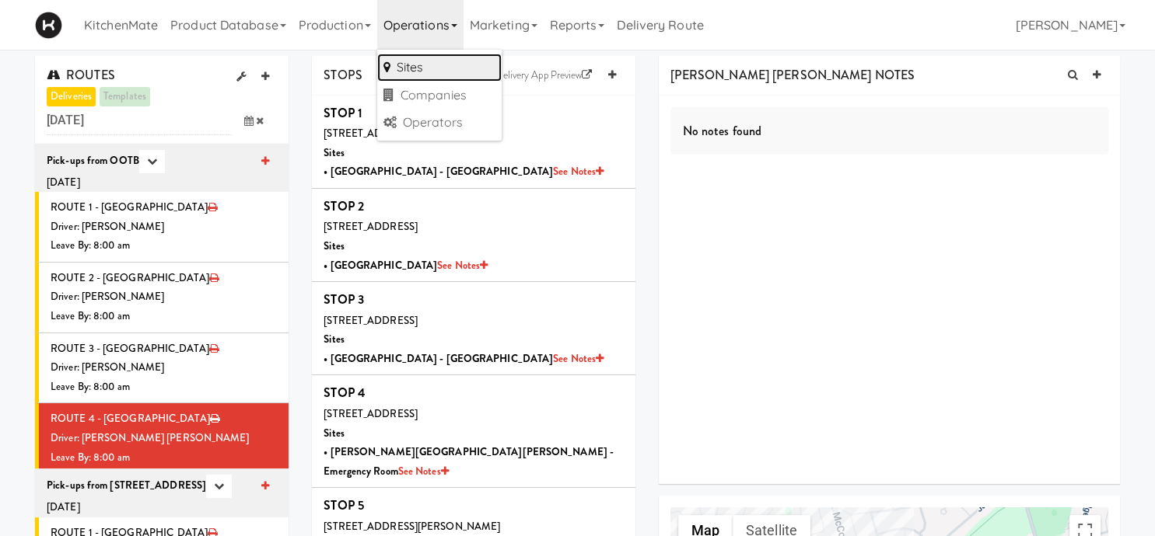
click at [432, 67] on link "Sites" at bounding box center [439, 68] width 124 height 28
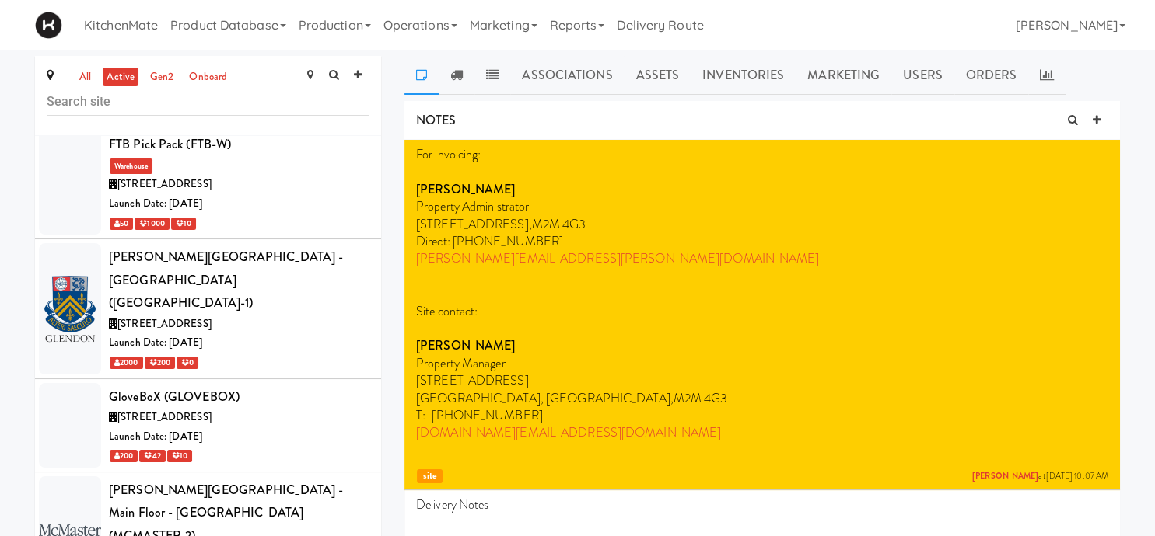
scroll to position [3491, 0]
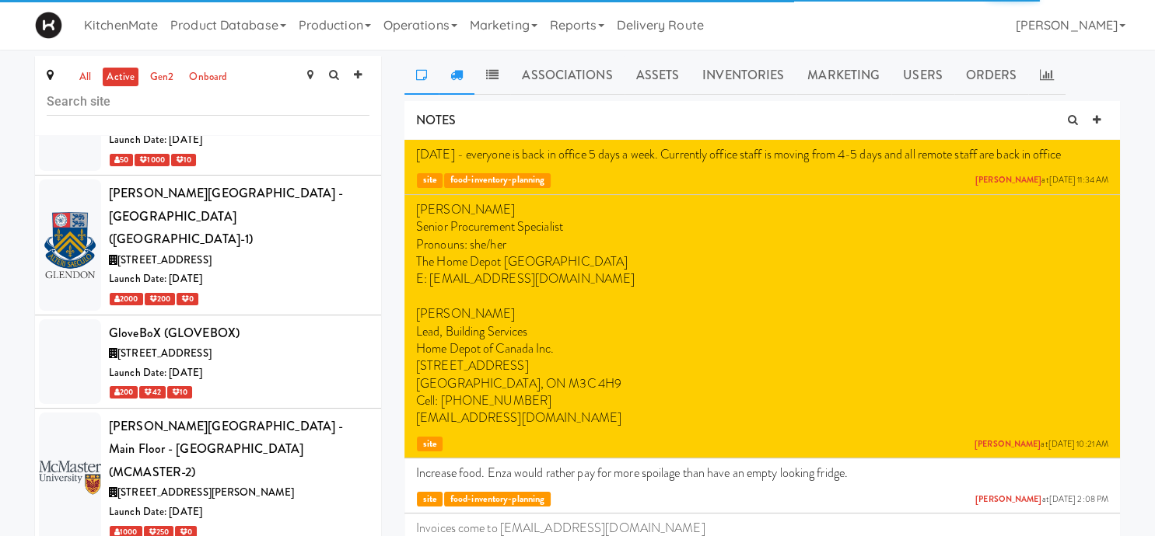
click at [466, 69] on link at bounding box center [457, 75] width 36 height 39
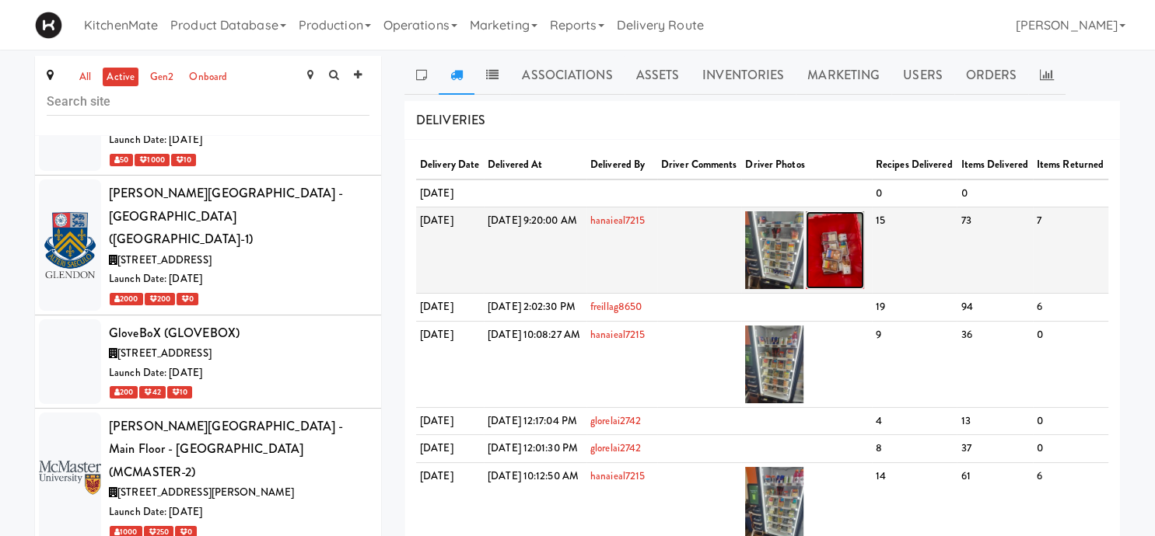
click at [864, 269] on img at bounding box center [835, 250] width 58 height 78
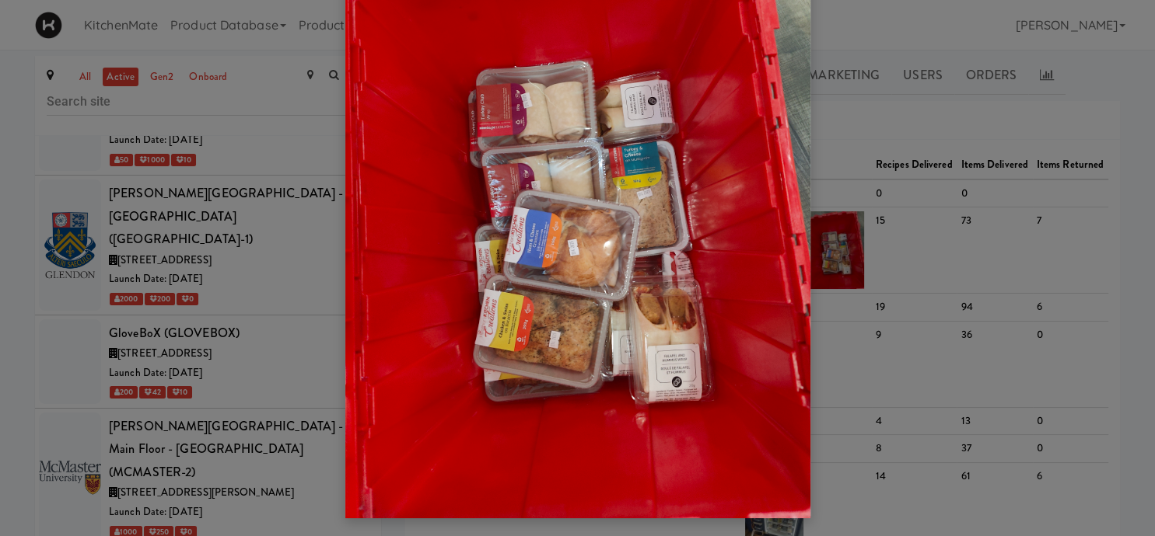
scroll to position [124, 0]
click at [903, 199] on div at bounding box center [577, 268] width 1155 height 536
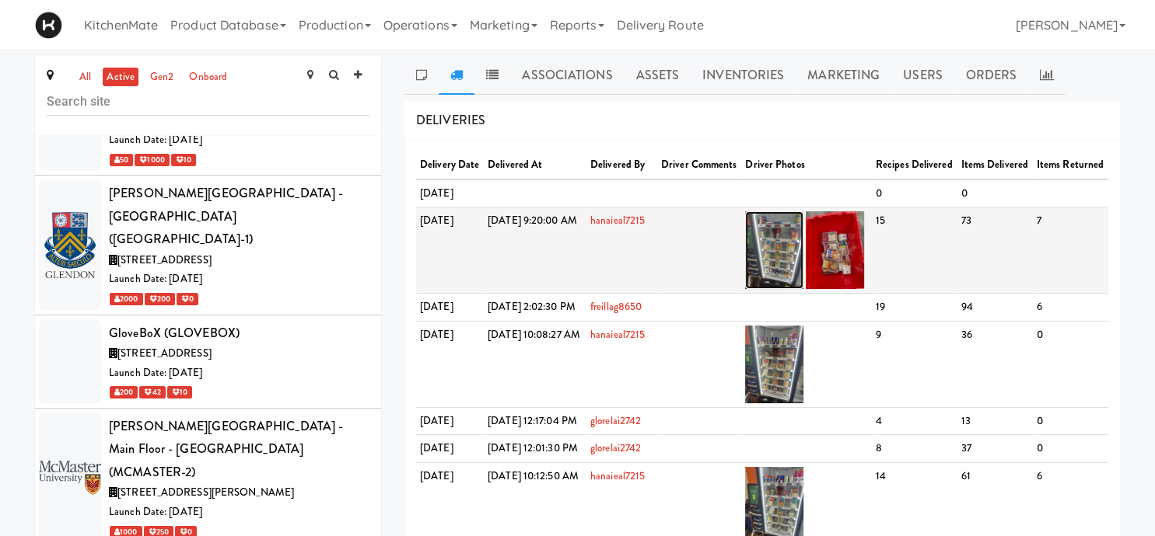
click at [803, 257] on img at bounding box center [774, 250] width 58 height 78
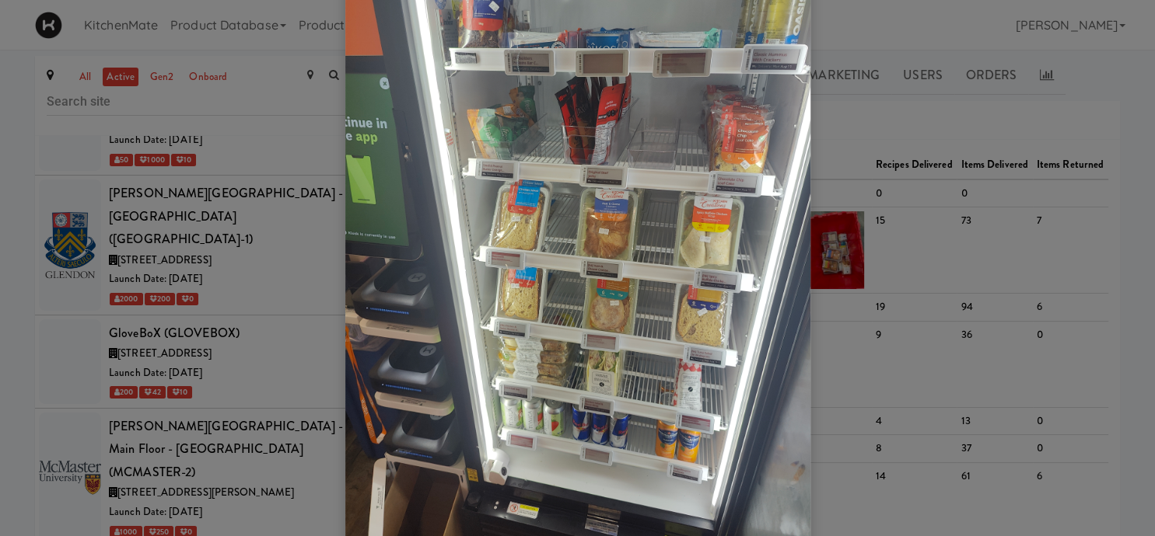
scroll to position [77, 0]
click at [864, 202] on div at bounding box center [577, 268] width 1155 height 536
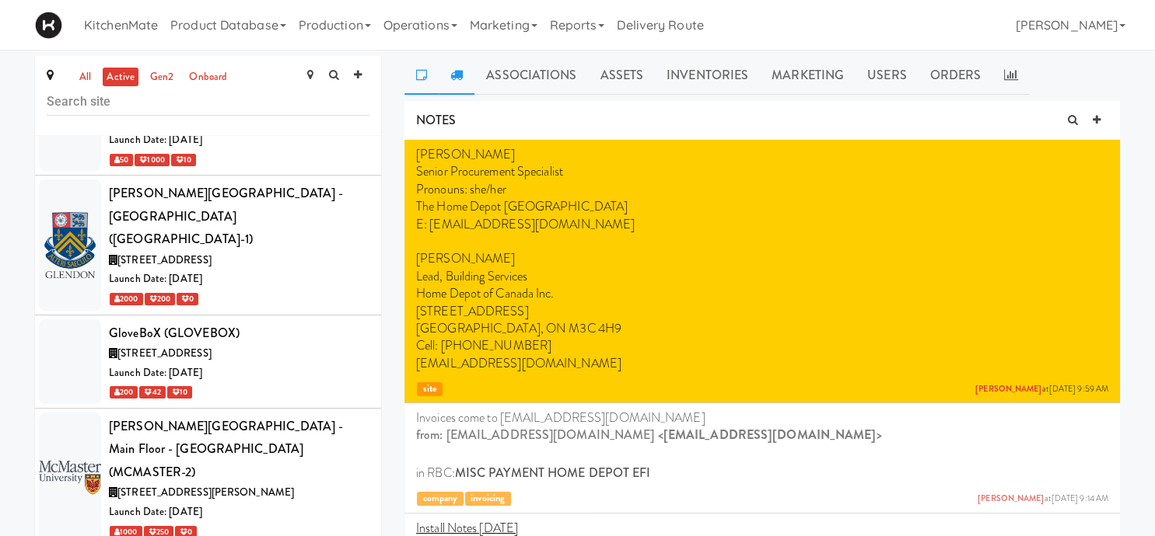
click at [456, 75] on icon at bounding box center [456, 74] width 12 height 12
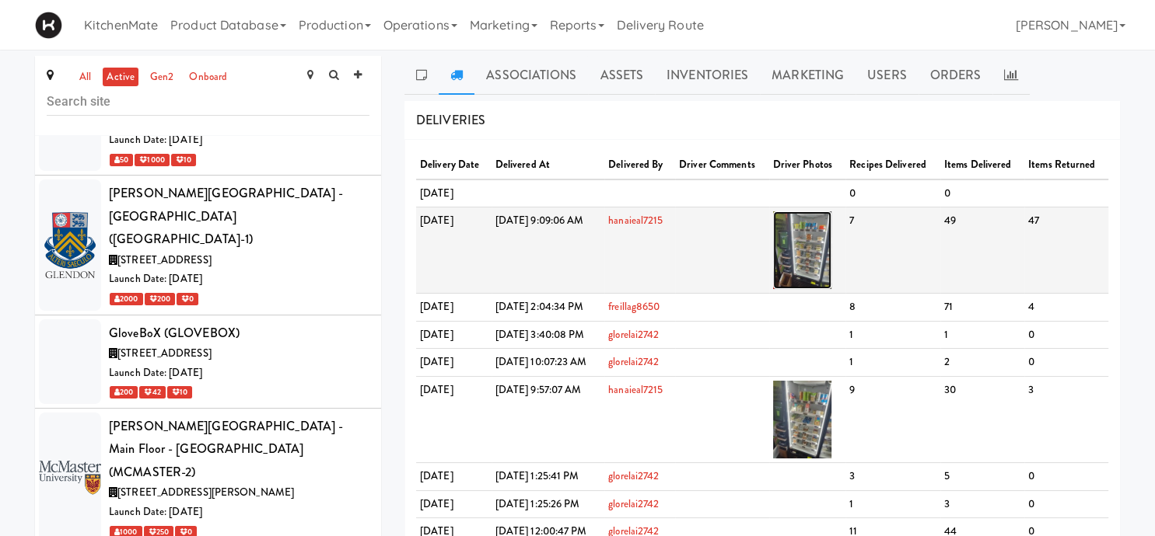
click at [831, 258] on img at bounding box center [802, 250] width 58 height 78
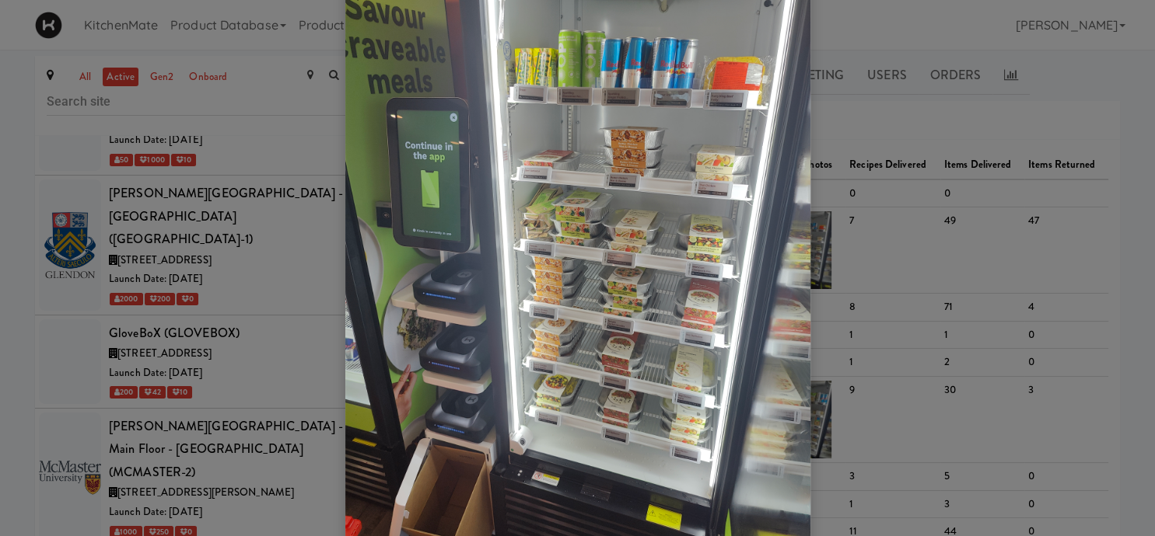
click at [966, 166] on div at bounding box center [577, 268] width 1155 height 536
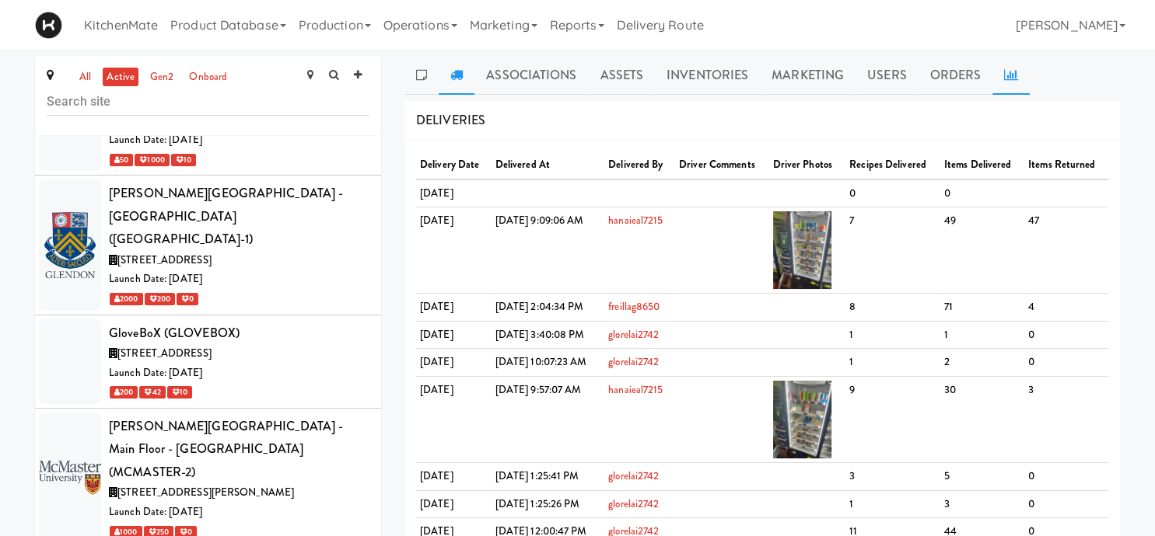
click at [1008, 78] on icon at bounding box center [1011, 74] width 14 height 12
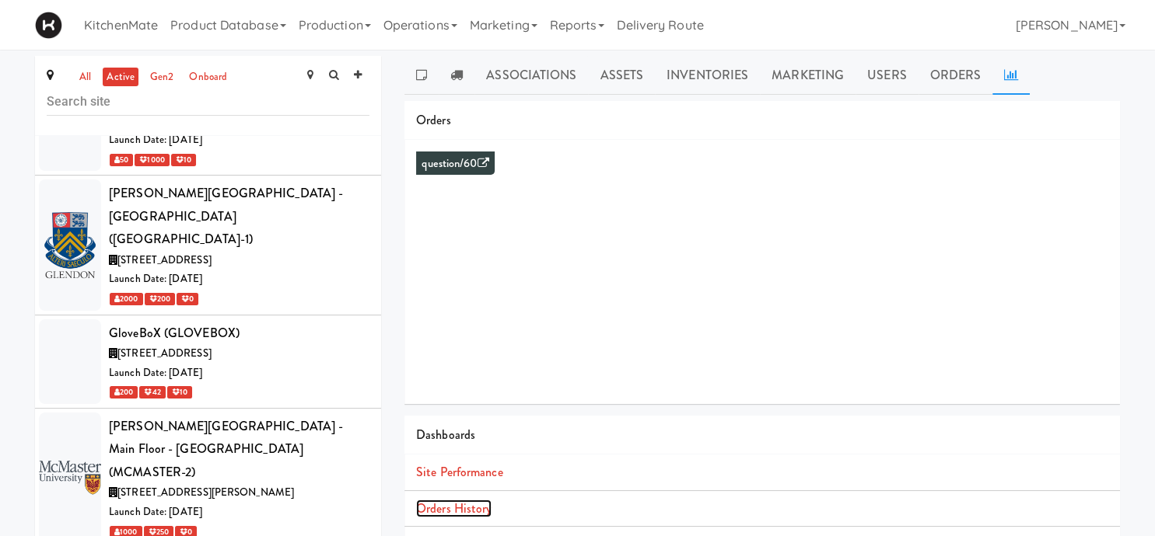
click at [471, 506] on link "Orders History" at bounding box center [453, 509] width 75 height 18
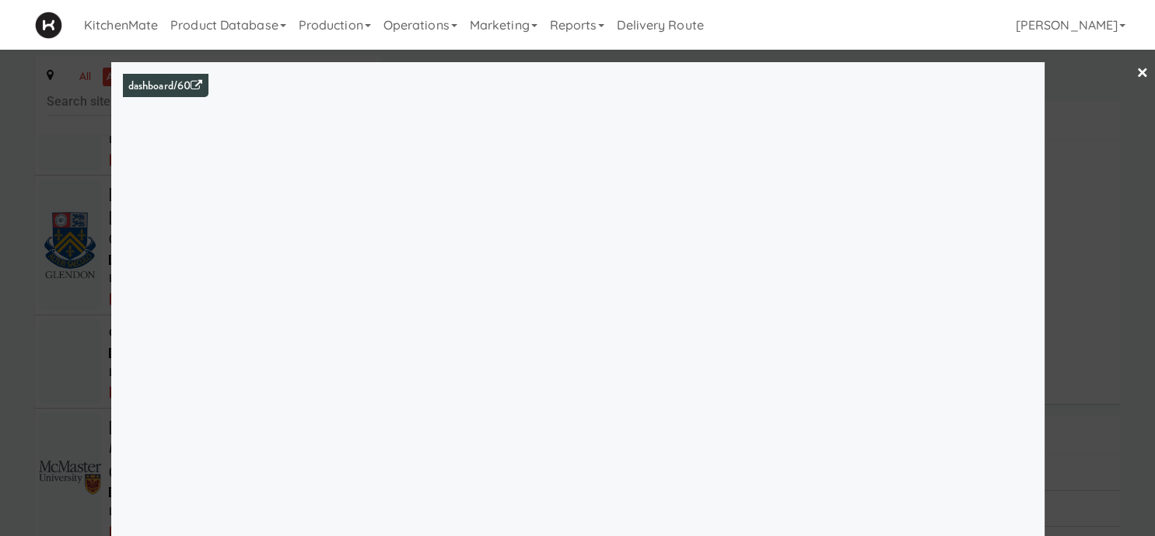
click at [1067, 316] on div at bounding box center [577, 268] width 1155 height 536
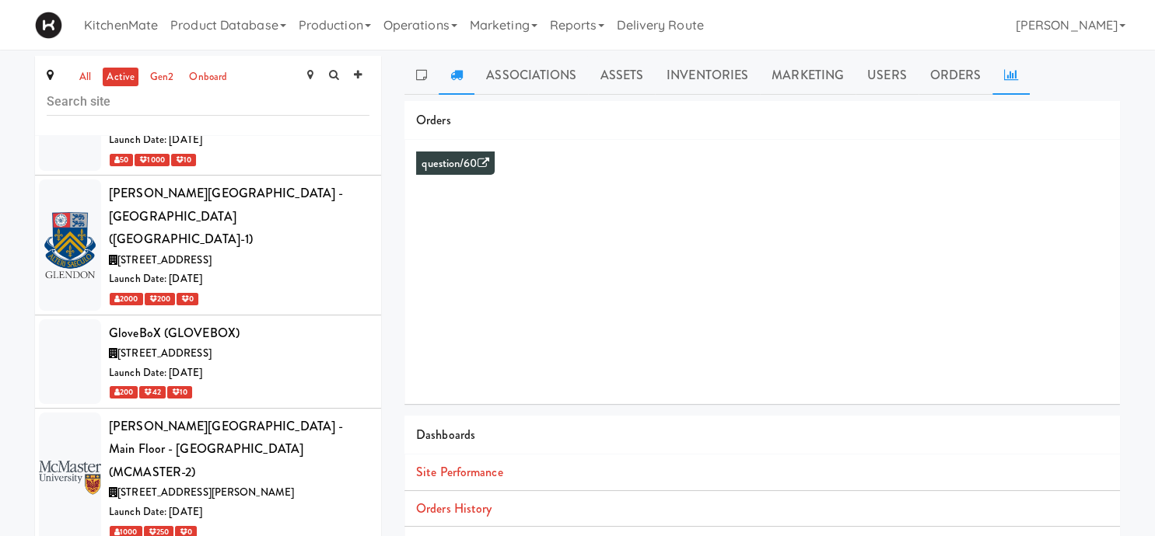
click at [456, 64] on link at bounding box center [457, 75] width 36 height 39
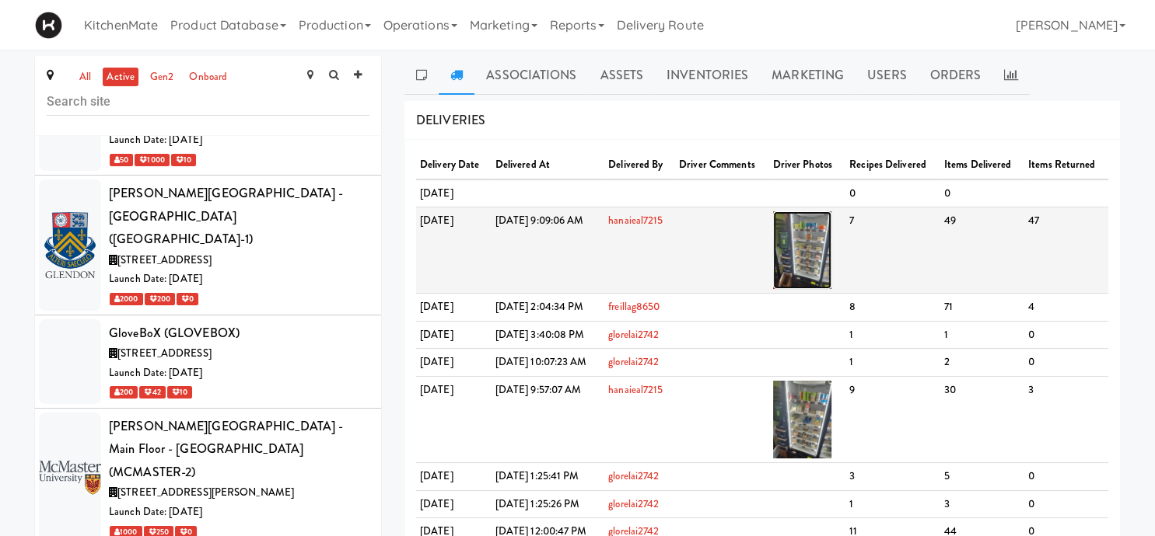
click at [831, 235] on img at bounding box center [802, 250] width 58 height 78
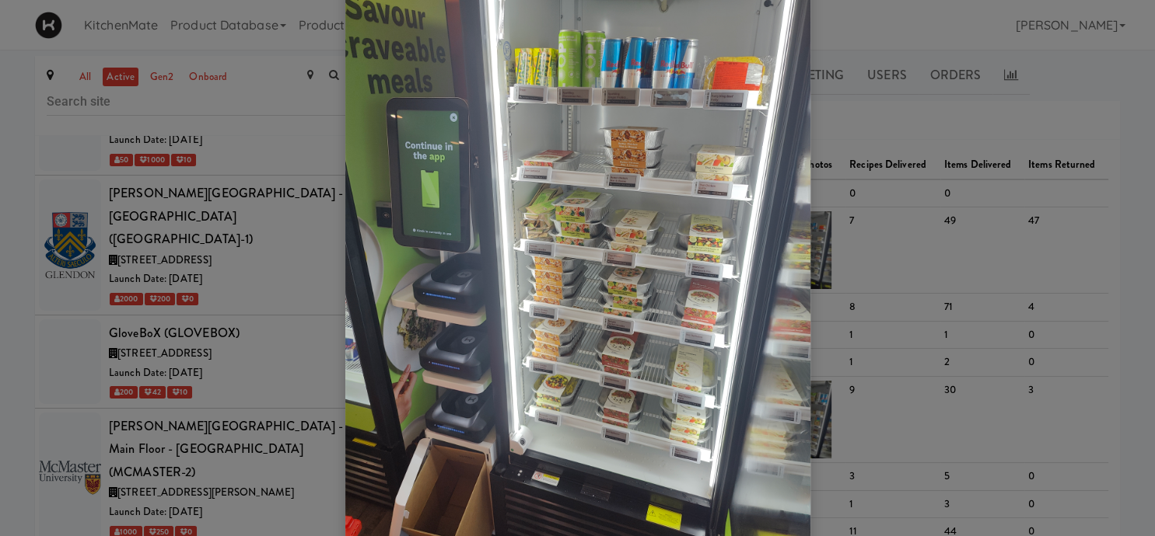
scroll to position [130, 0]
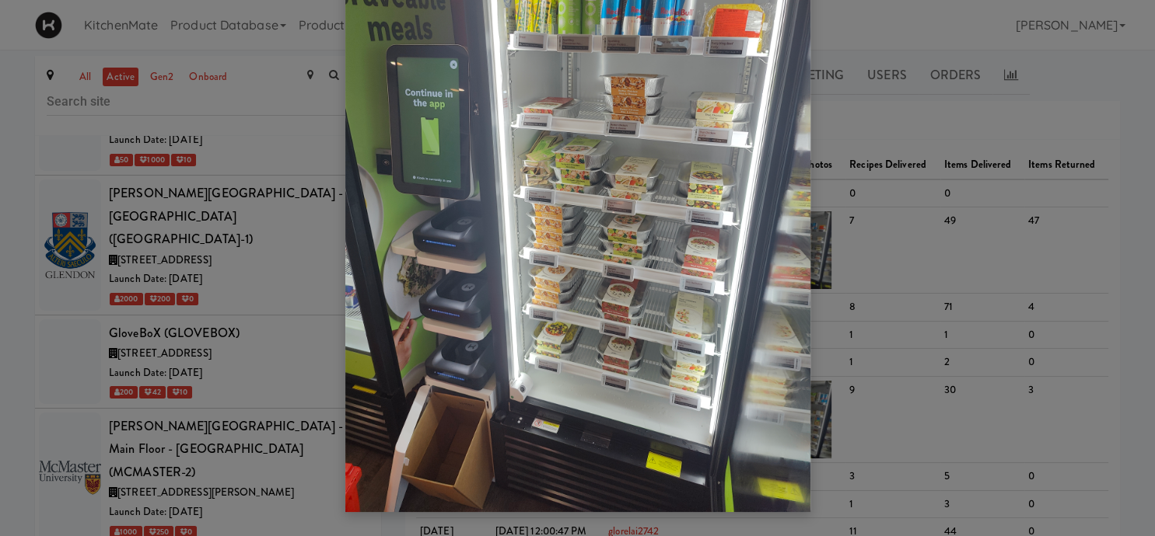
click at [841, 266] on div at bounding box center [577, 268] width 1155 height 536
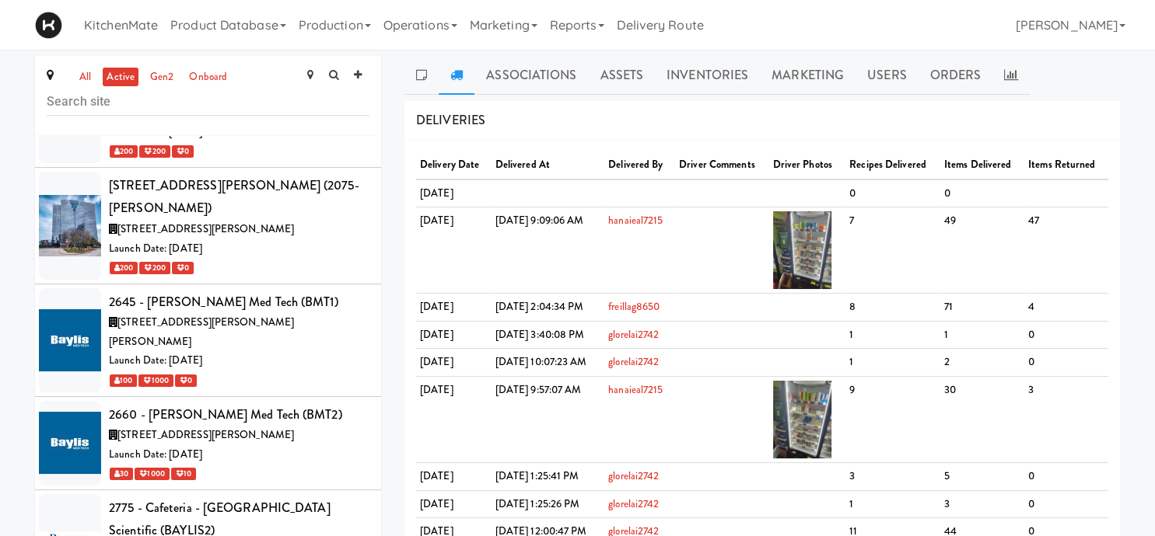
scroll to position [406, 0]
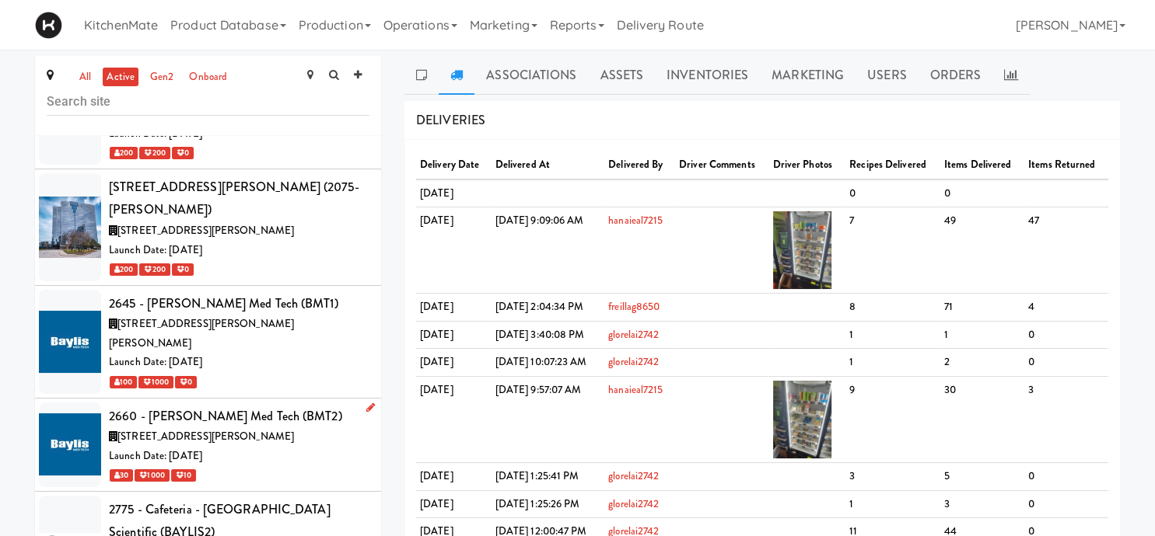
click at [225, 447] on div "Launch Date: Jan 23, 2023" at bounding box center [239, 456] width 260 height 19
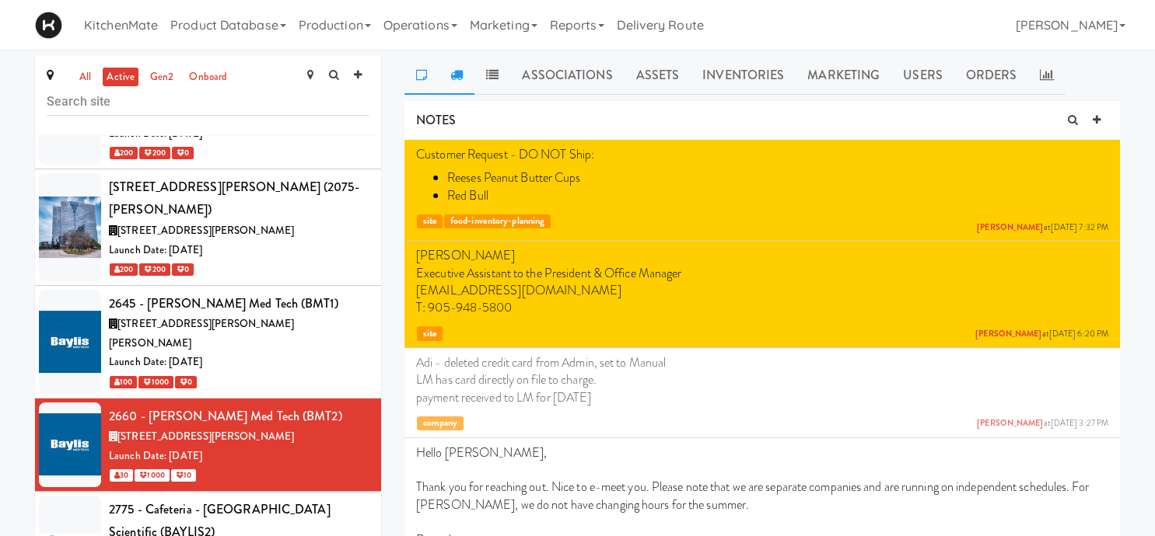
click at [449, 83] on link at bounding box center [457, 75] width 36 height 39
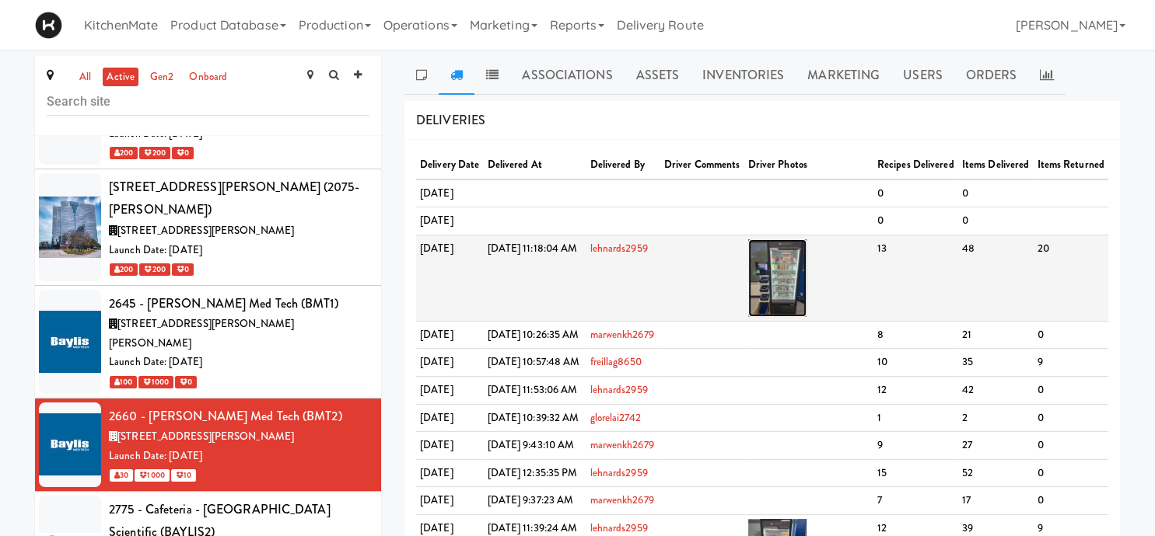
click at [806, 313] on img at bounding box center [777, 278] width 58 height 78
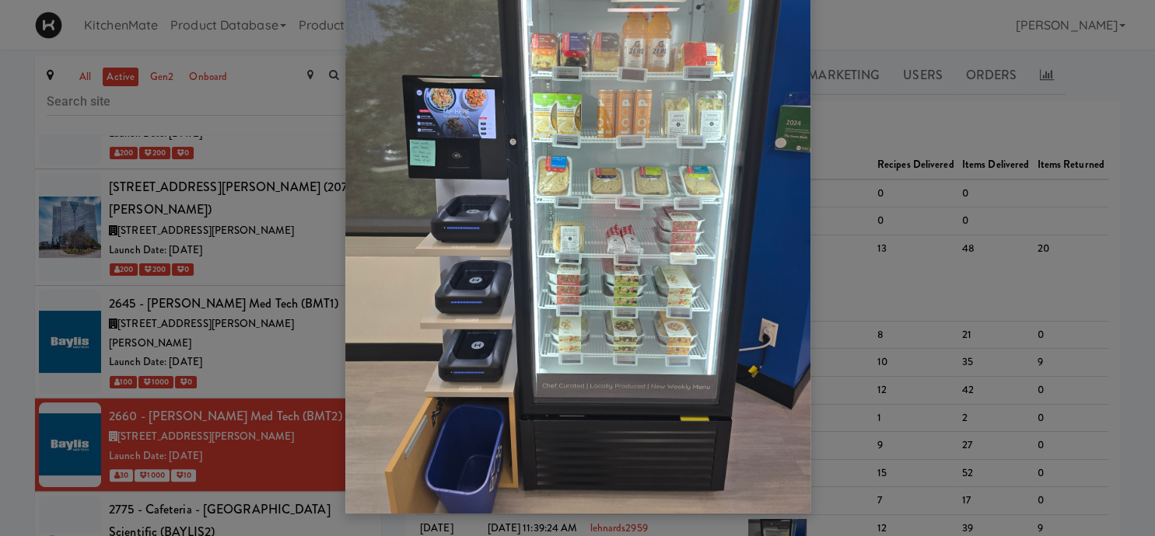
click at [884, 191] on div at bounding box center [577, 268] width 1155 height 536
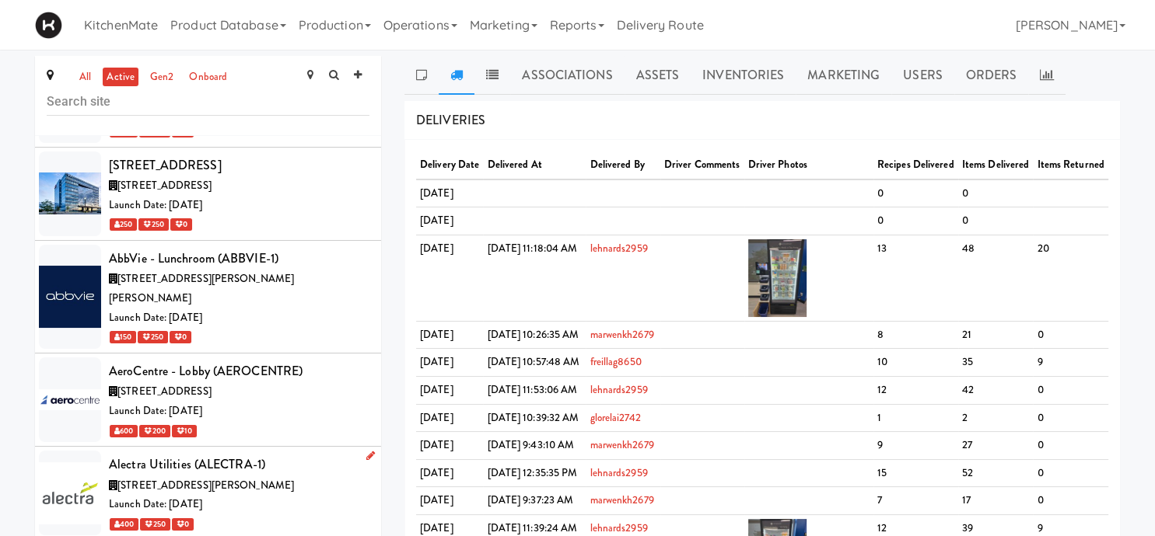
scroll to position [1802, 0]
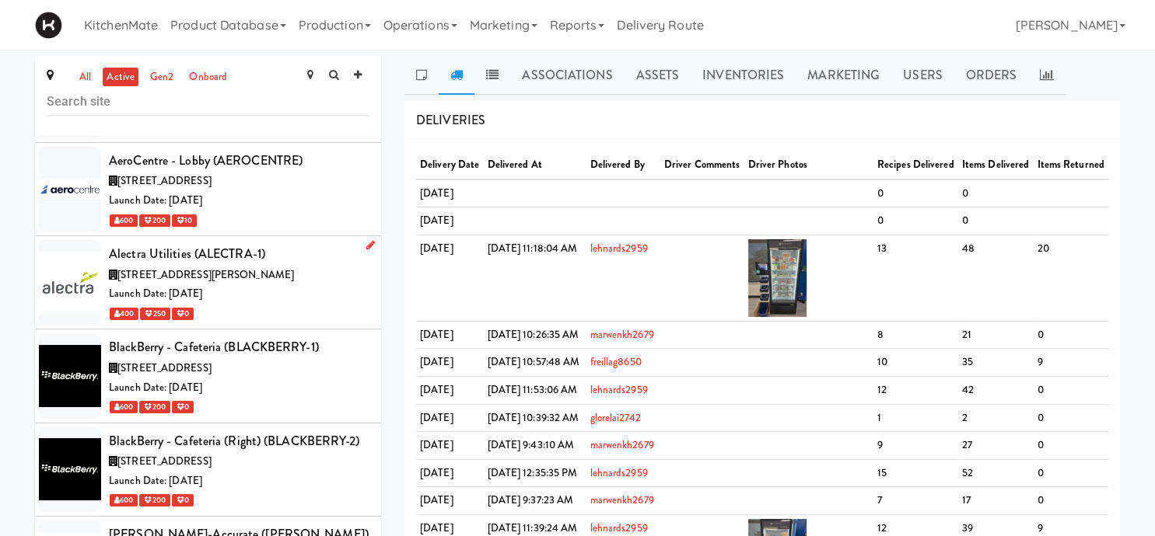
click at [298, 523] on div "Bothwell-Accurate (BOTHWELL)" at bounding box center [239, 534] width 260 height 23
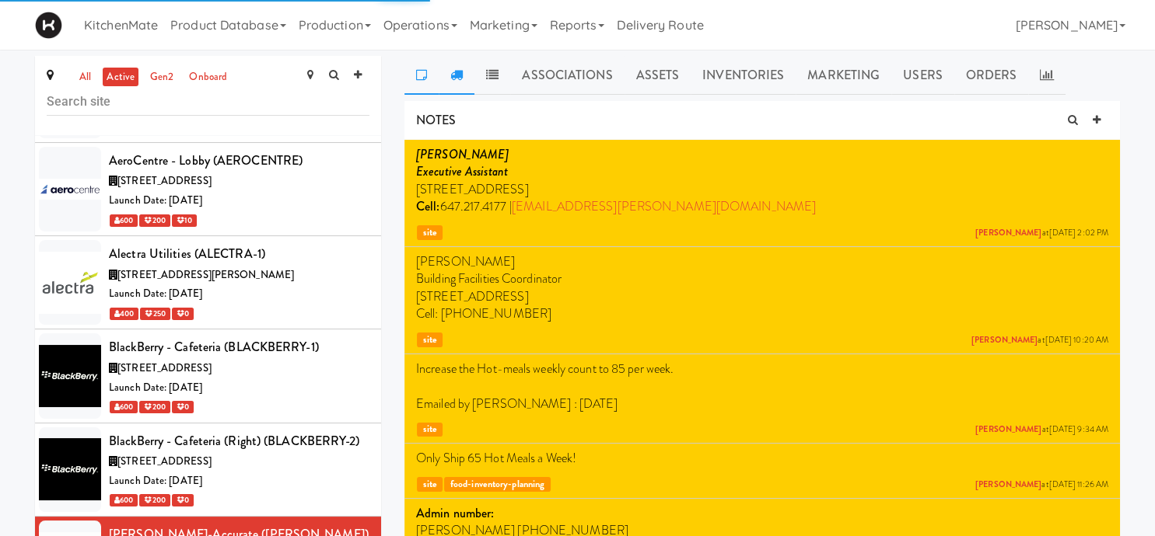
click at [456, 79] on icon at bounding box center [456, 74] width 12 height 12
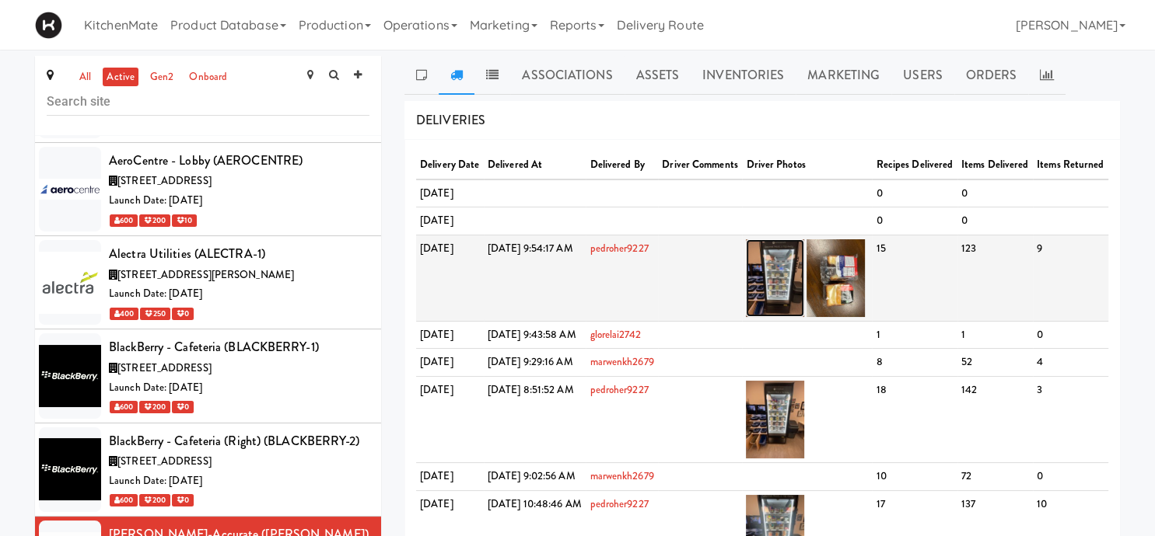
click at [804, 317] on img at bounding box center [775, 278] width 58 height 78
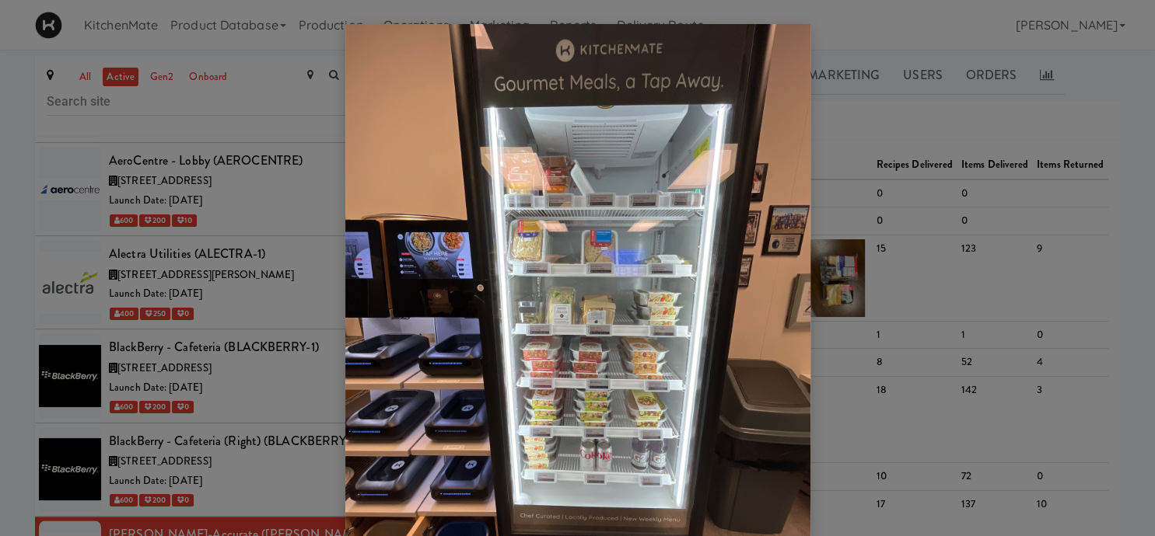
drag, startPoint x: 620, startPoint y: 194, endPoint x: 627, endPoint y: 188, distance: 8.8
click at [627, 188] on img at bounding box center [577, 334] width 465 height 620
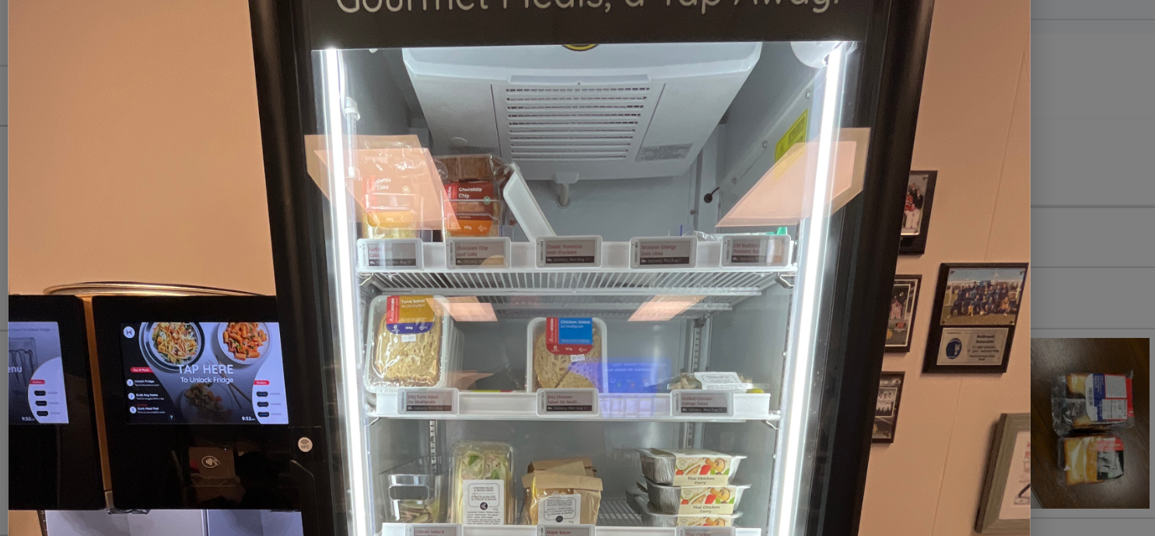
click at [608, 239] on img at bounding box center [577, 334] width 465 height 620
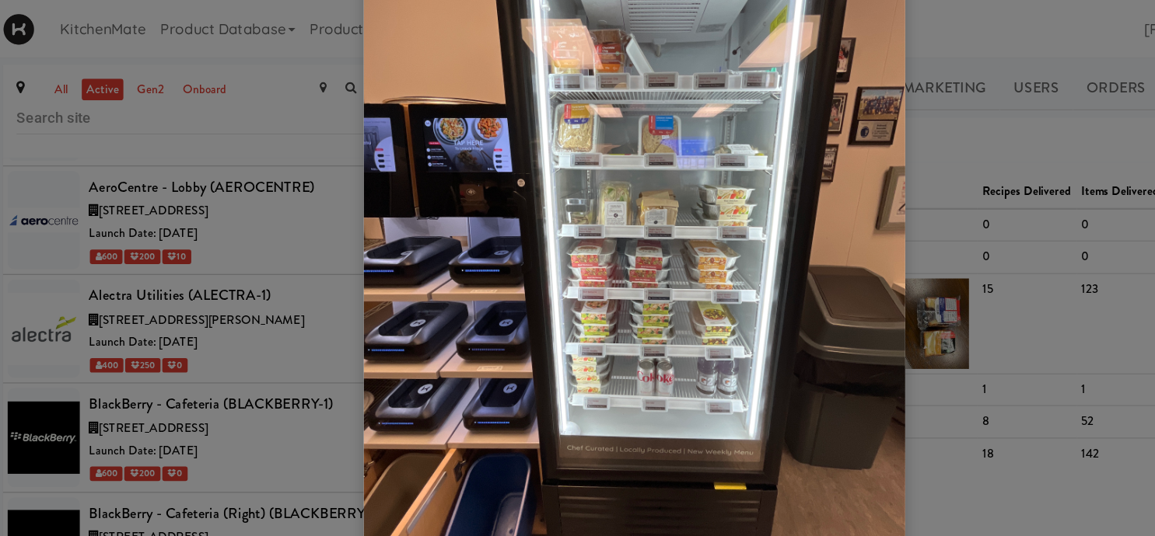
click at [298, 197] on div at bounding box center [577, 268] width 1155 height 536
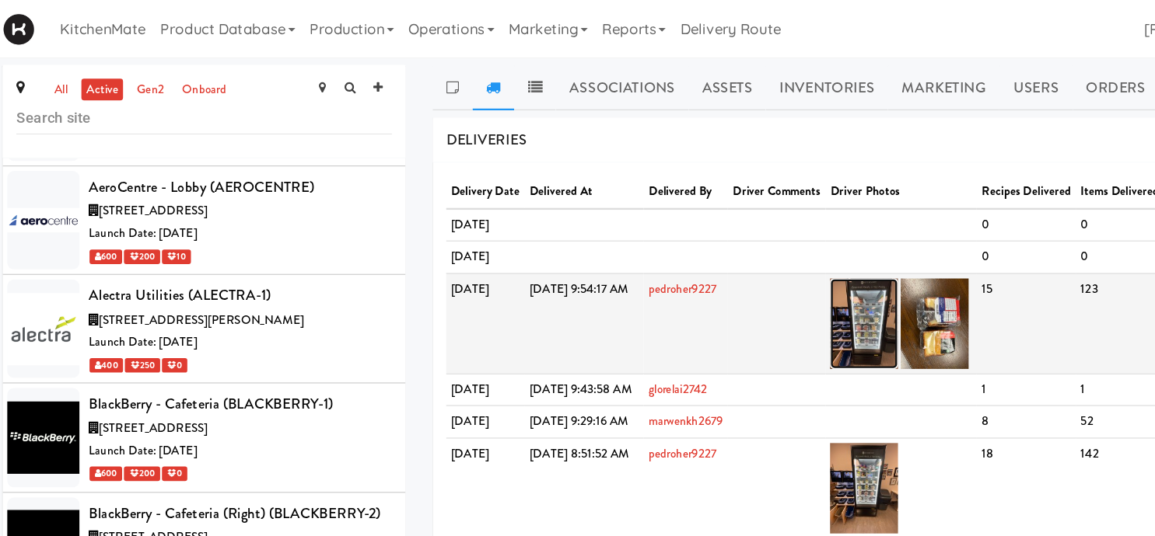
click at [804, 317] on img at bounding box center [775, 278] width 58 height 78
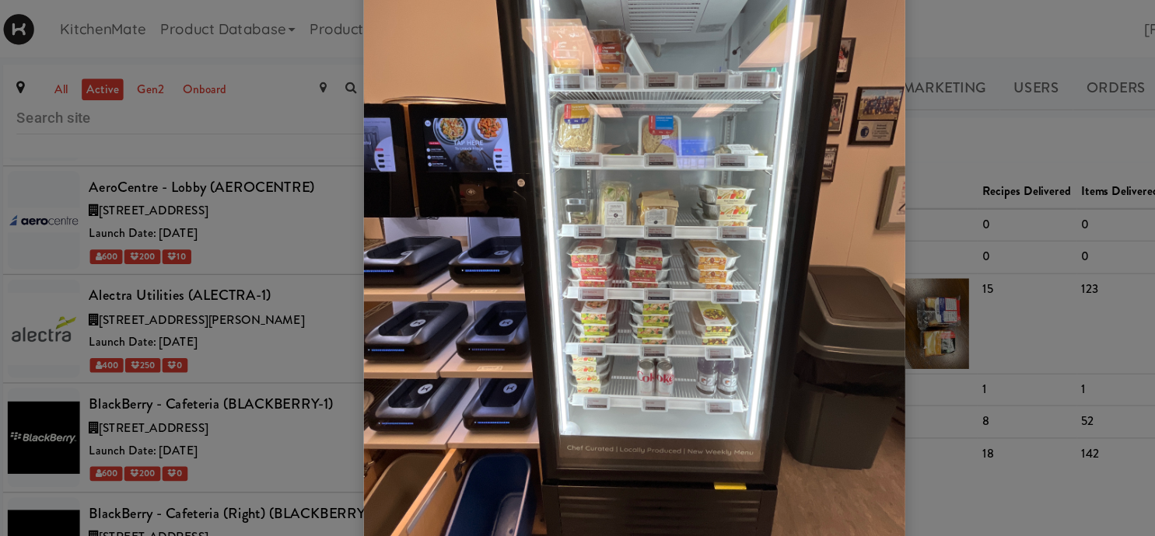
click at [299, 379] on div at bounding box center [577, 268] width 1155 height 536
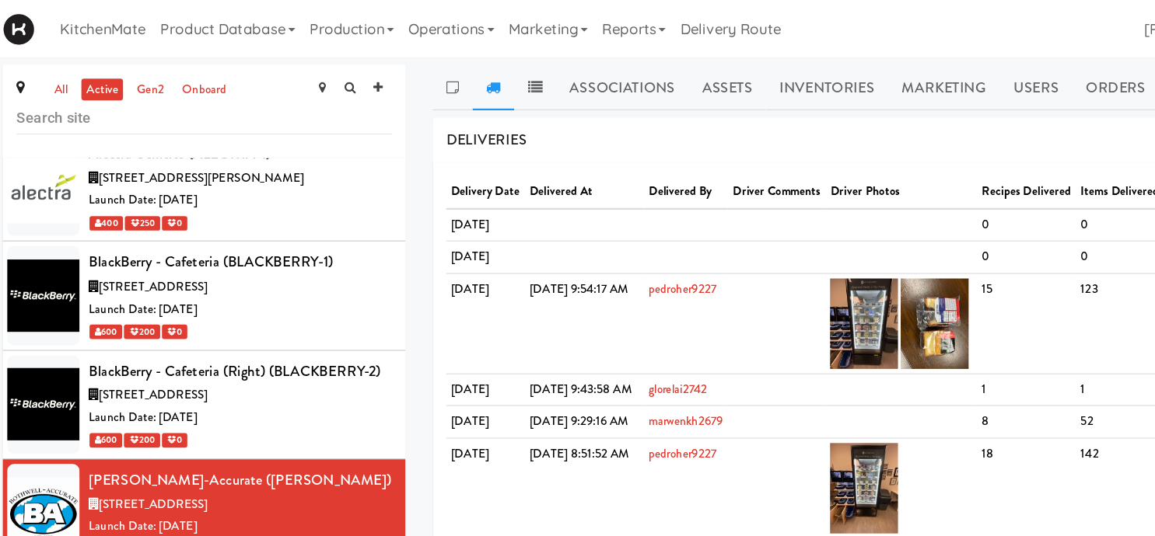
scroll to position [1927, 0]
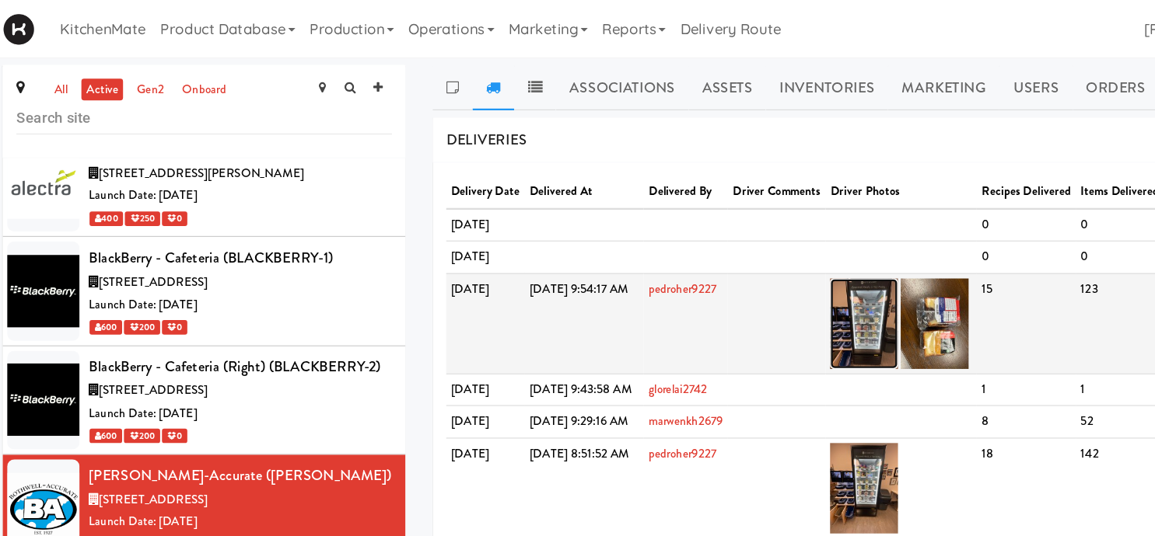
click at [804, 310] on img at bounding box center [775, 278] width 58 height 78
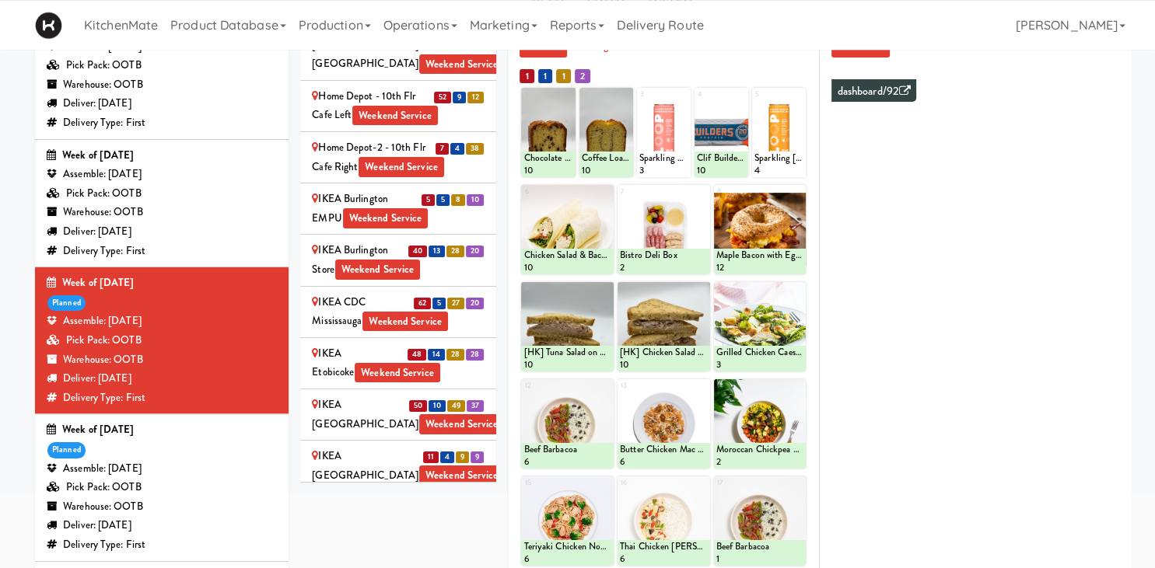
scroll to position [53, 0]
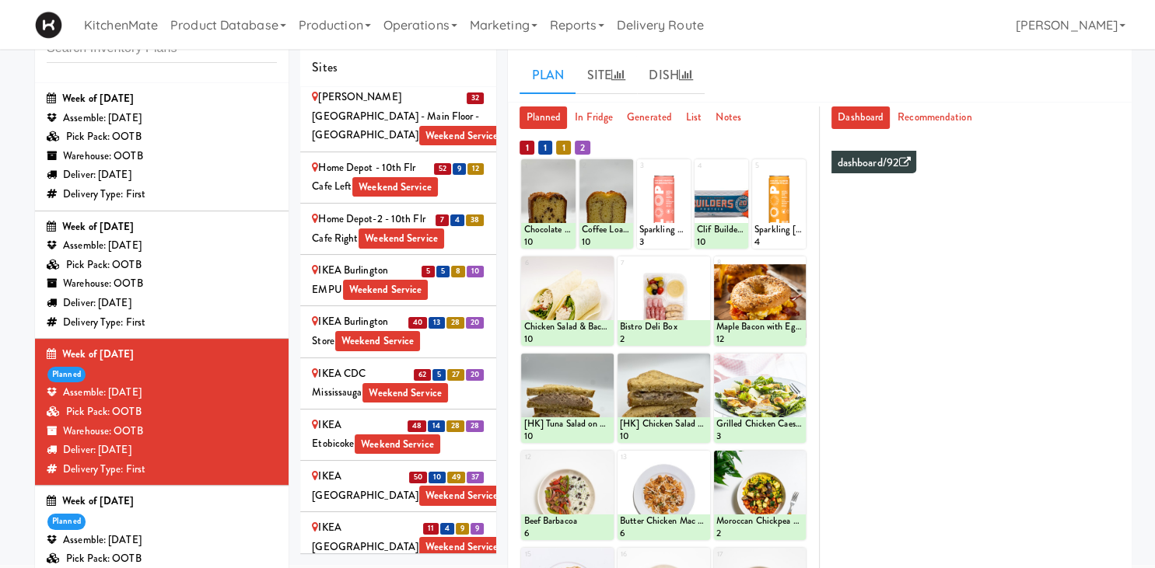
click at [180, 292] on div "Warehouse: OOTB" at bounding box center [162, 283] width 230 height 19
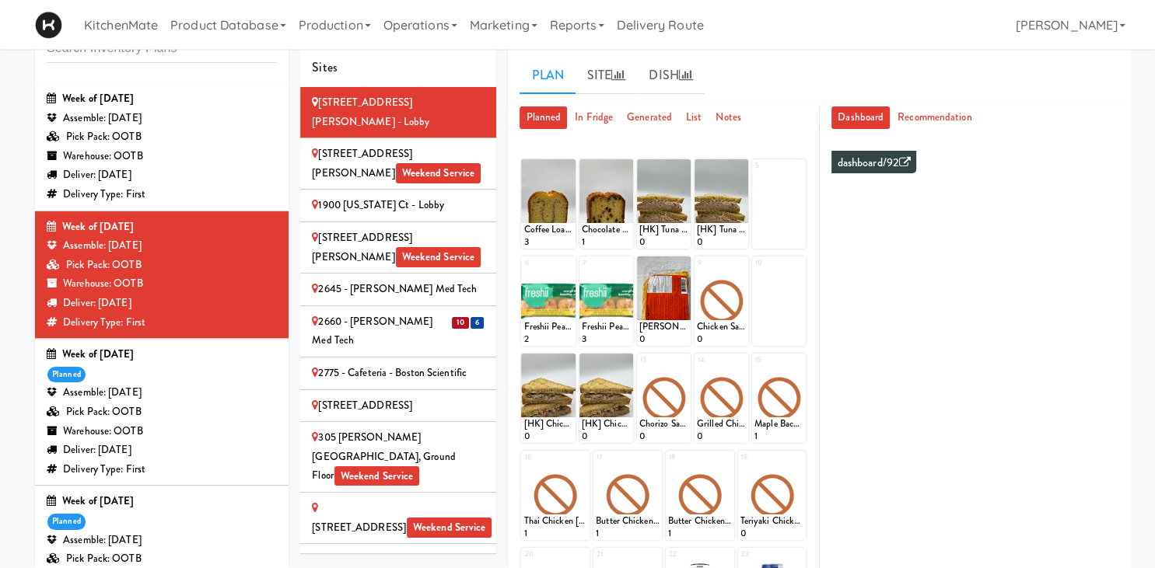
click at [386, 312] on li "10 6 2660 - Baylis Med Tech" at bounding box center [398, 331] width 196 height 51
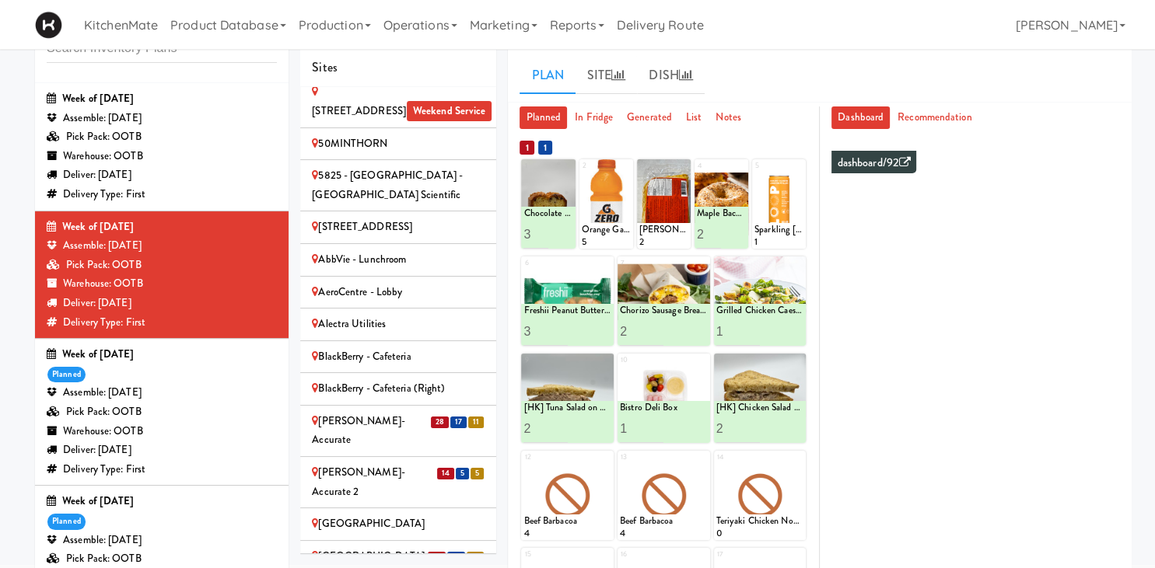
scroll to position [519, 0]
click at [382, 406] on li "28 17 11 Bothwell-Accurate" at bounding box center [398, 431] width 196 height 51
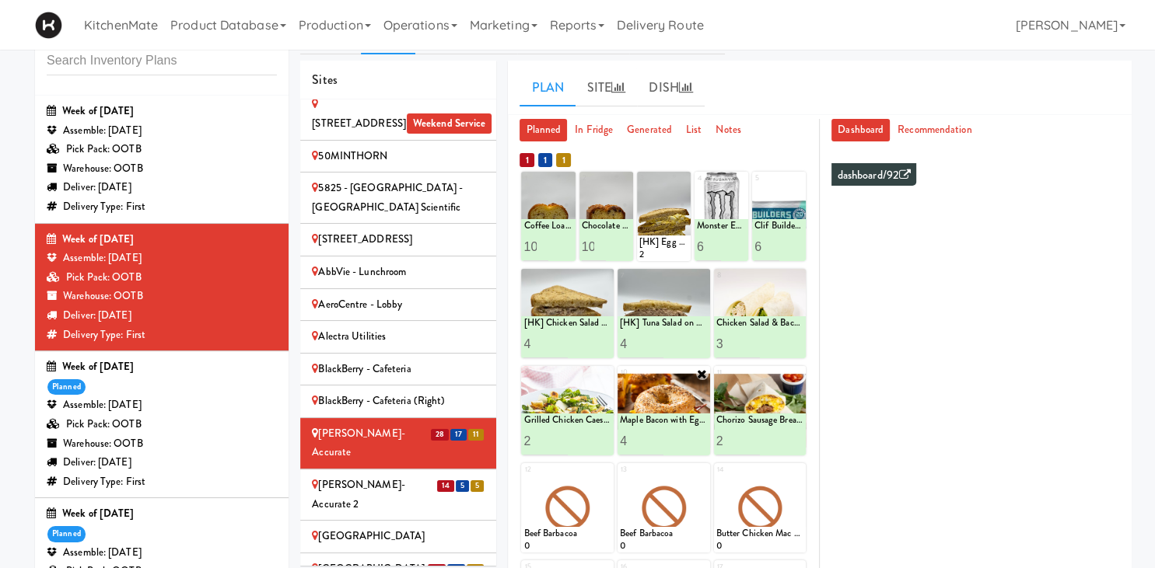
scroll to position [30, 0]
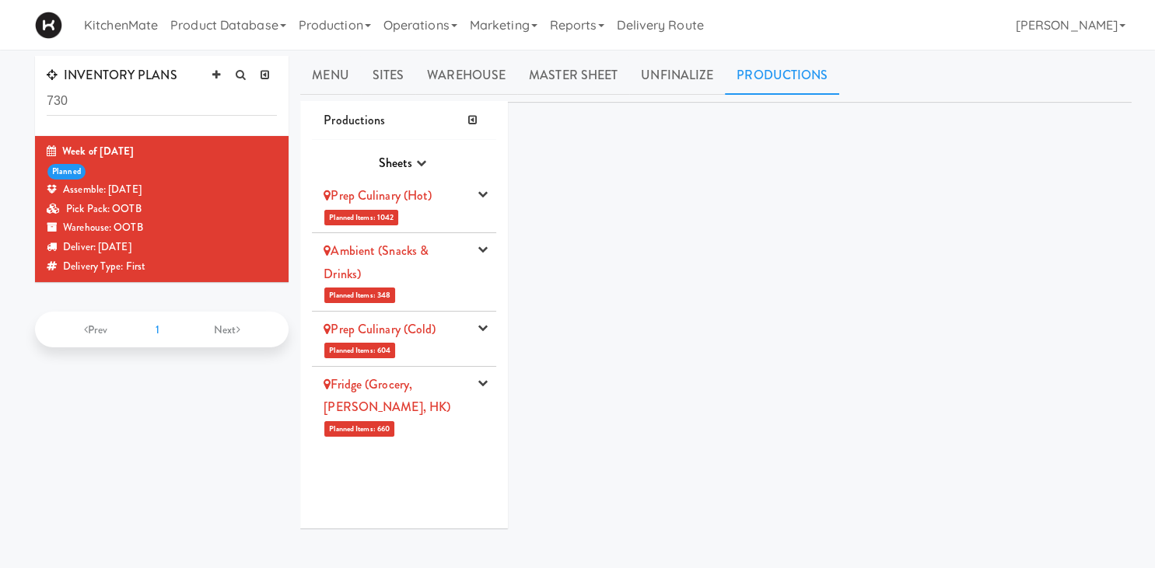
drag, startPoint x: 193, startPoint y: 97, endPoint x: -2, endPoint y: 73, distance: 196.6
click at [47, 87] on input "730" at bounding box center [162, 101] width 230 height 29
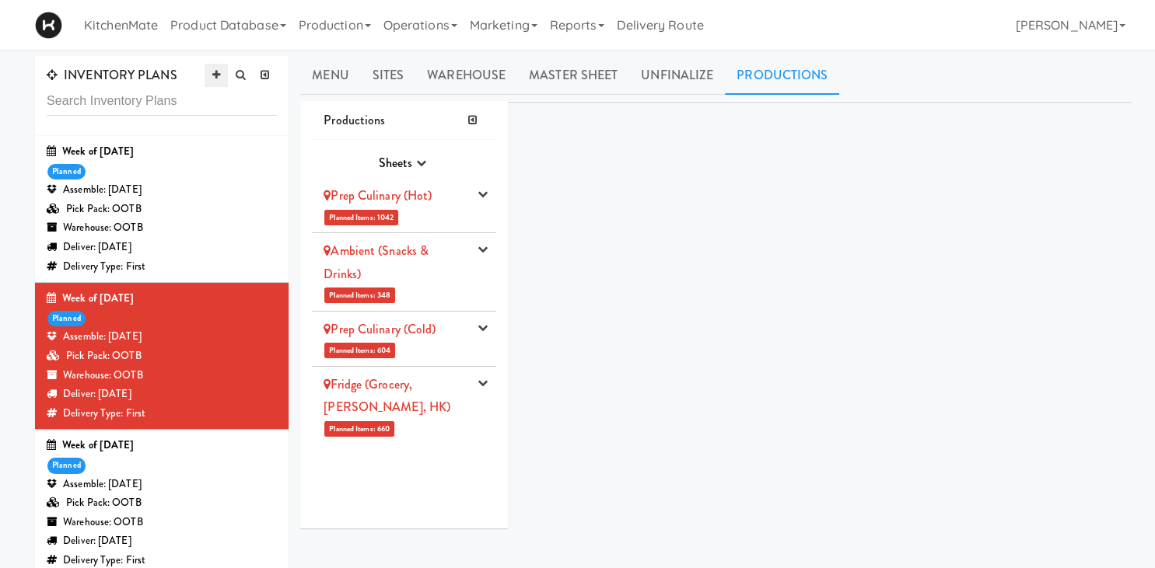
click at [215, 75] on icon at bounding box center [216, 75] width 8 height 10
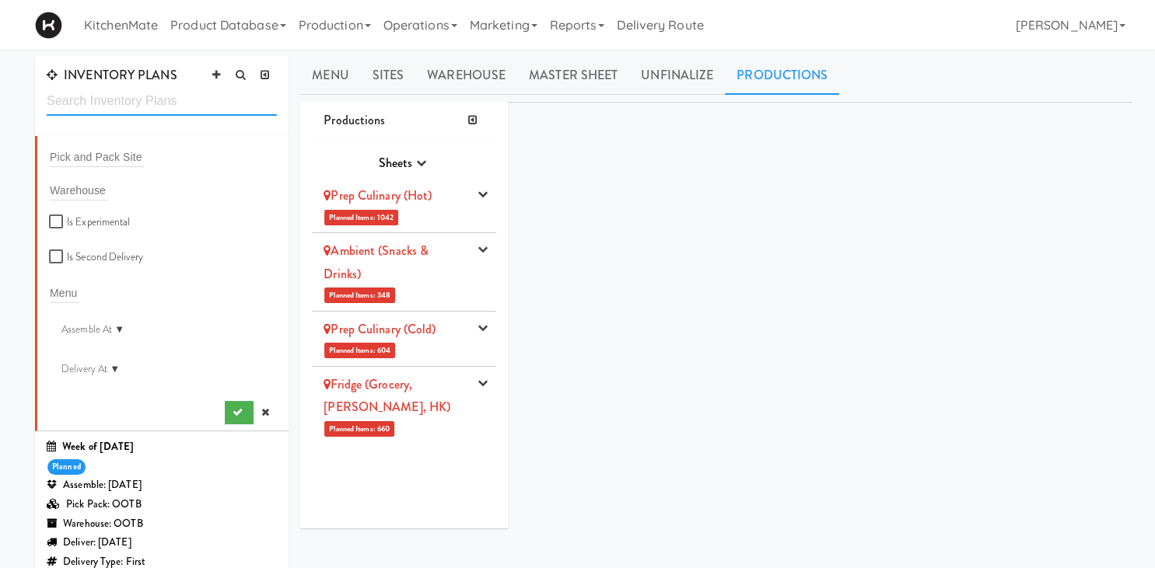
click at [192, 103] on input "text" at bounding box center [162, 101] width 230 height 29
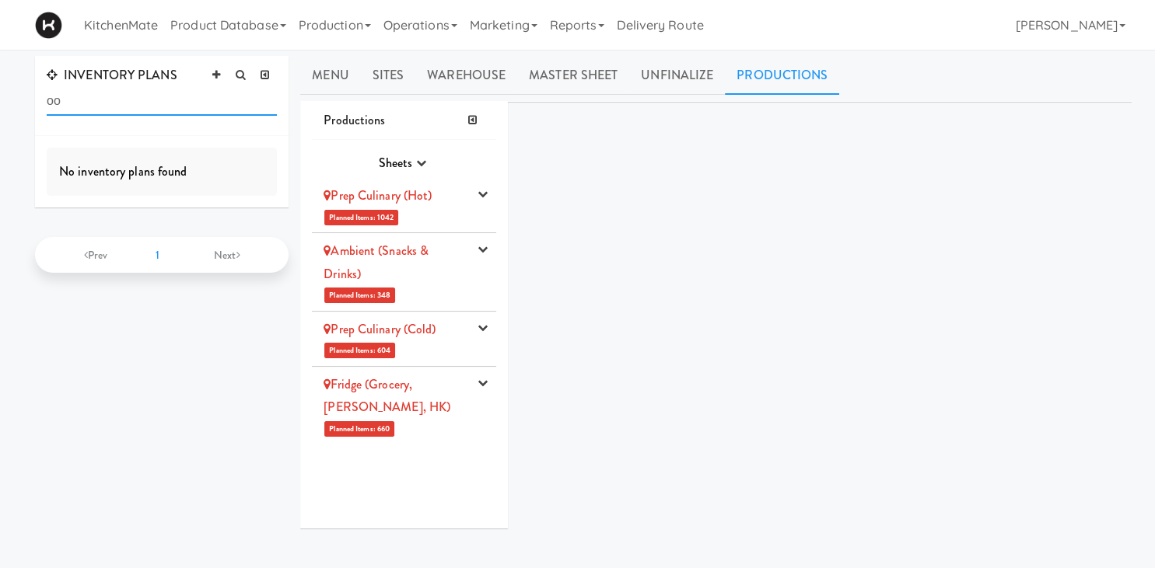
type input "o"
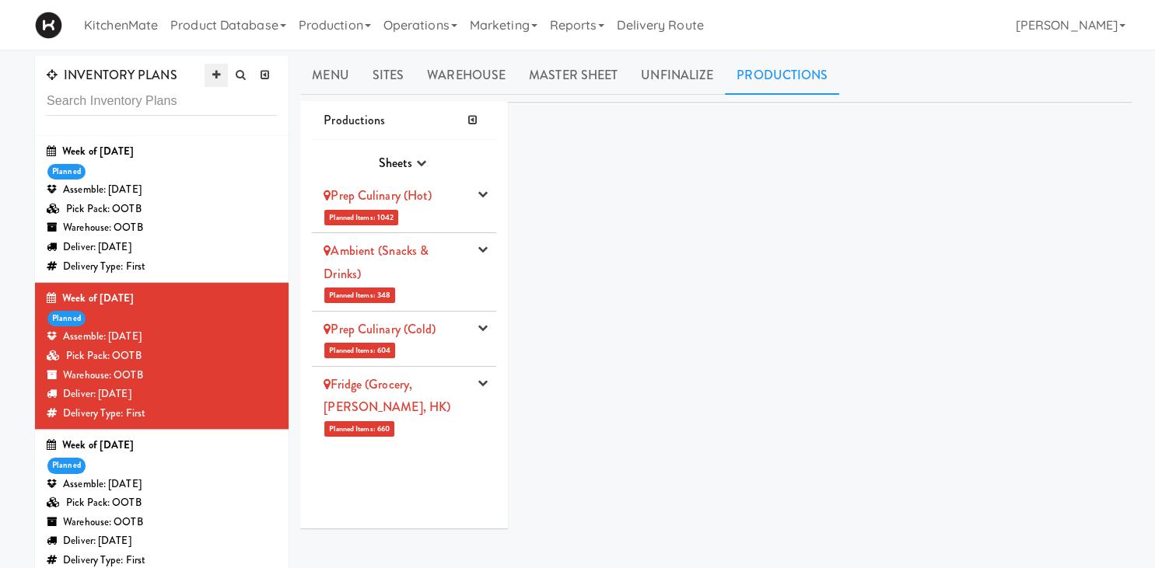
click at [214, 75] on icon at bounding box center [216, 75] width 8 height 10
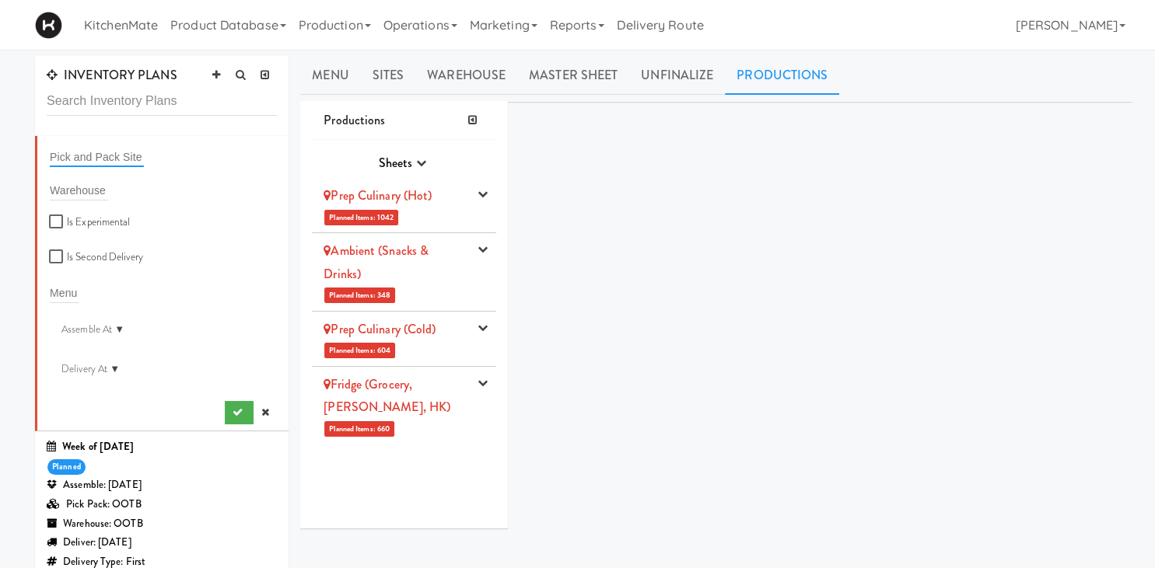
click at [120, 150] on input "text" at bounding box center [97, 157] width 94 height 20
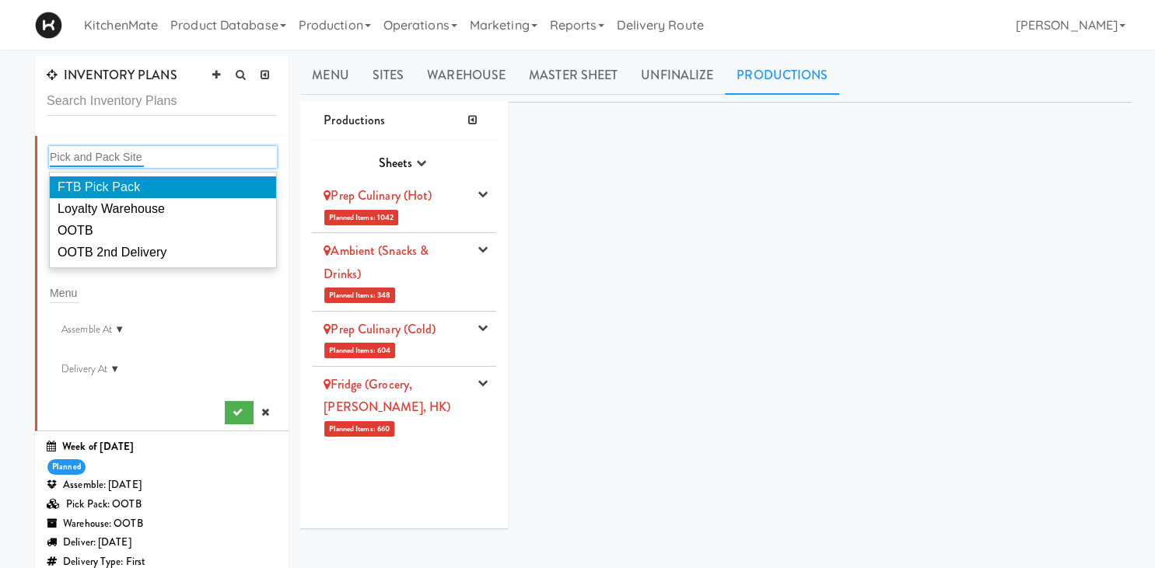
type input "p"
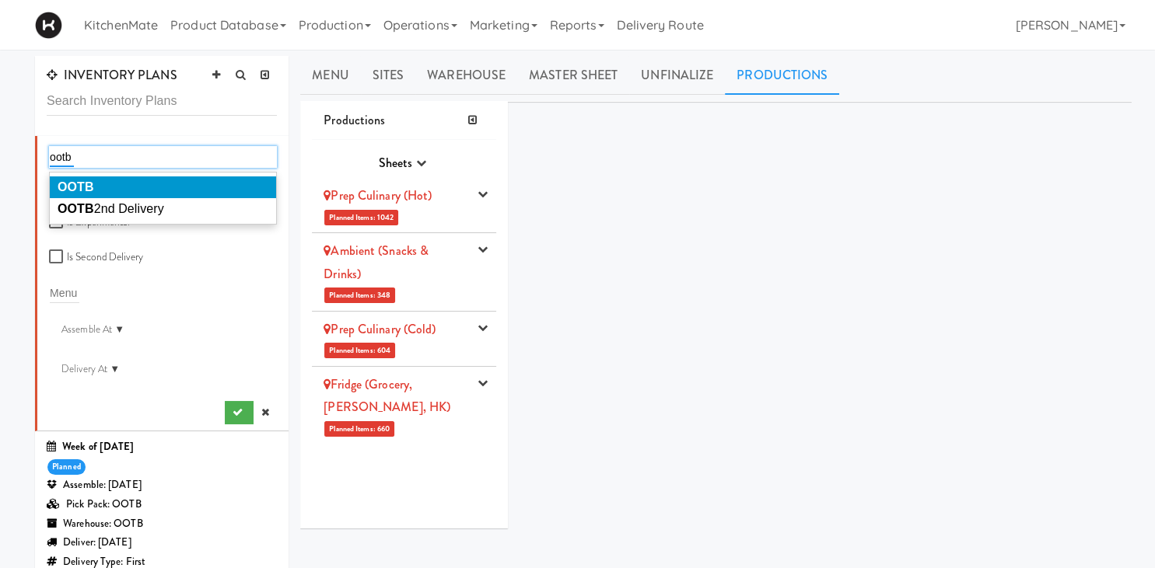
type input "ootb"
click at [89, 194] on em "OOTB" at bounding box center [76, 186] width 37 height 13
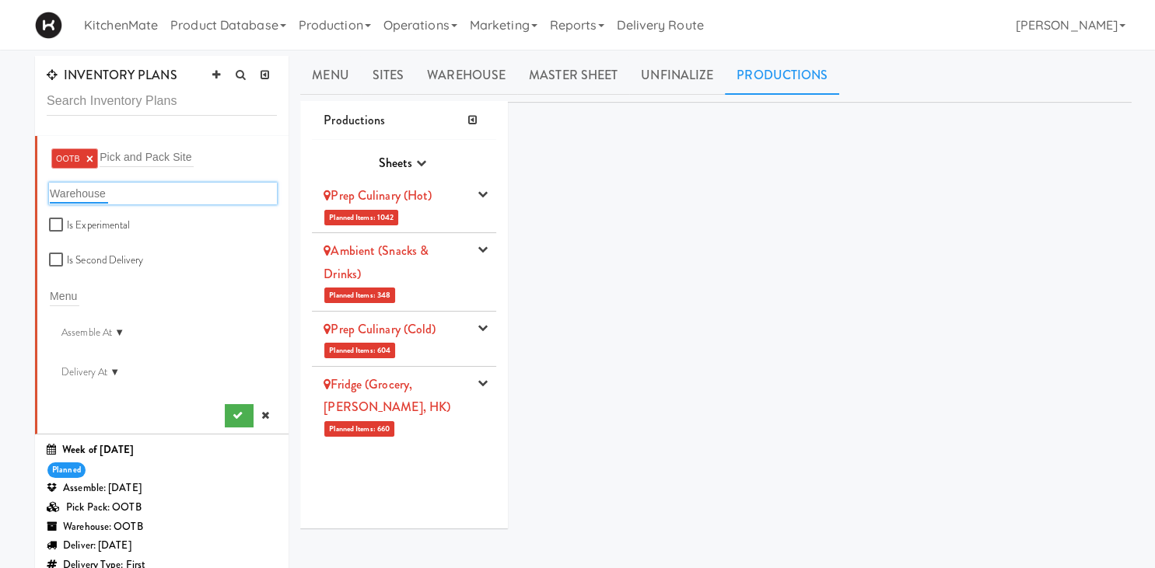
click at [92, 203] on input "text" at bounding box center [79, 193] width 58 height 20
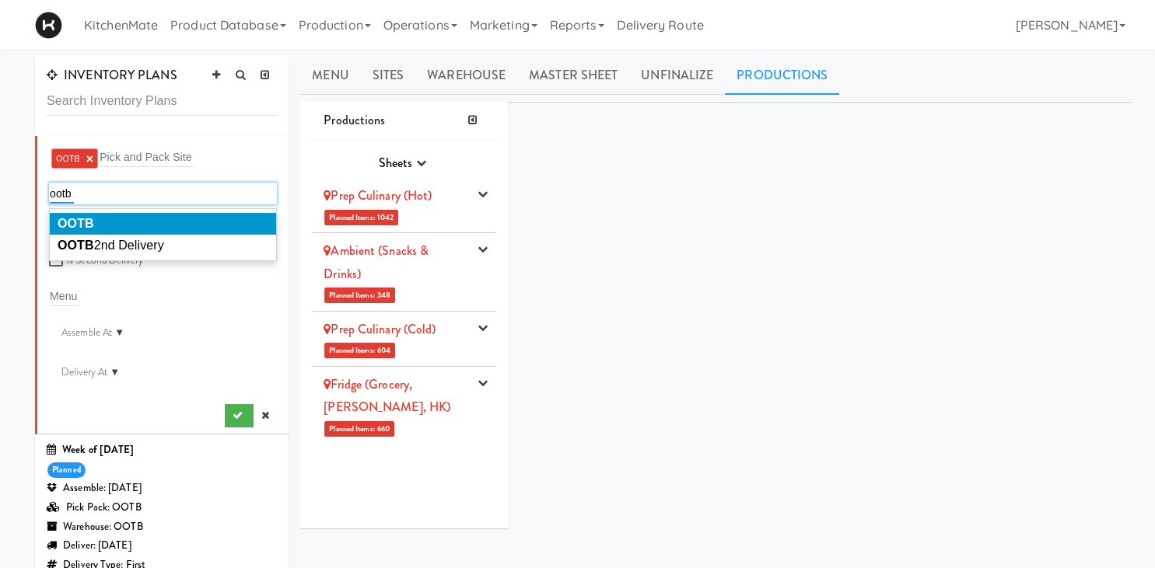
type input "ootb"
click at [80, 222] on em "OOTB" at bounding box center [76, 223] width 37 height 13
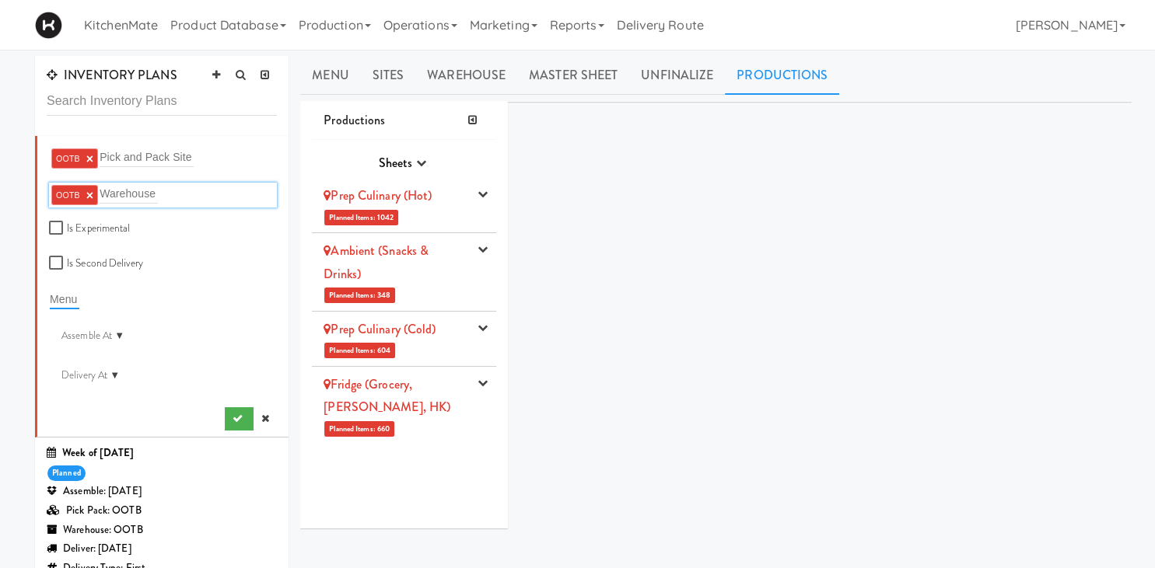
click at [75, 294] on input "text" at bounding box center [65, 299] width 30 height 20
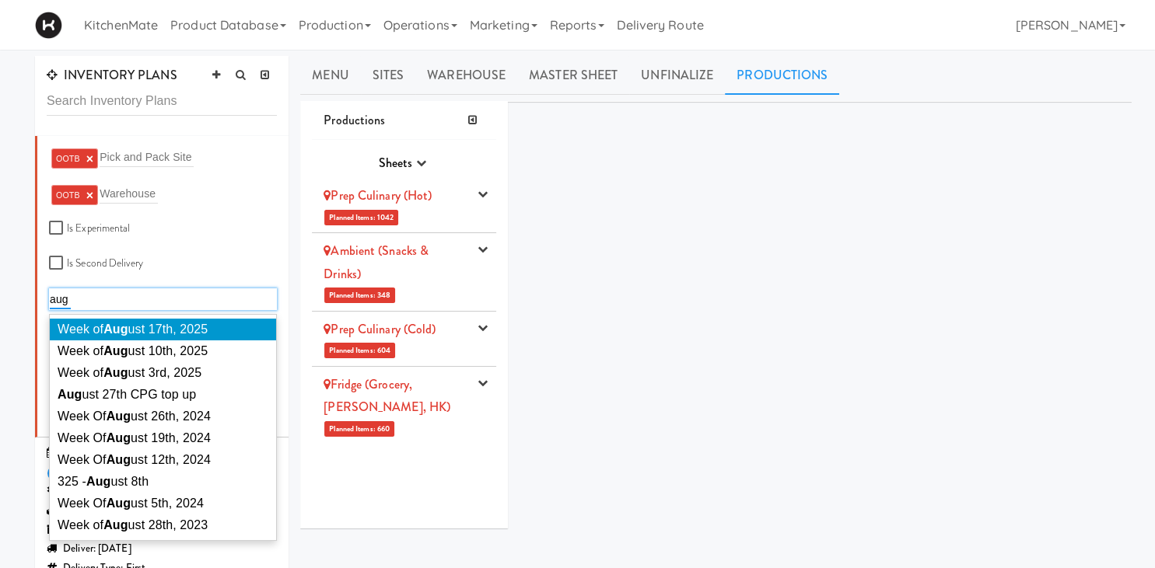
type input "aug"
click at [123, 334] on em "Aug" at bounding box center [115, 329] width 24 height 13
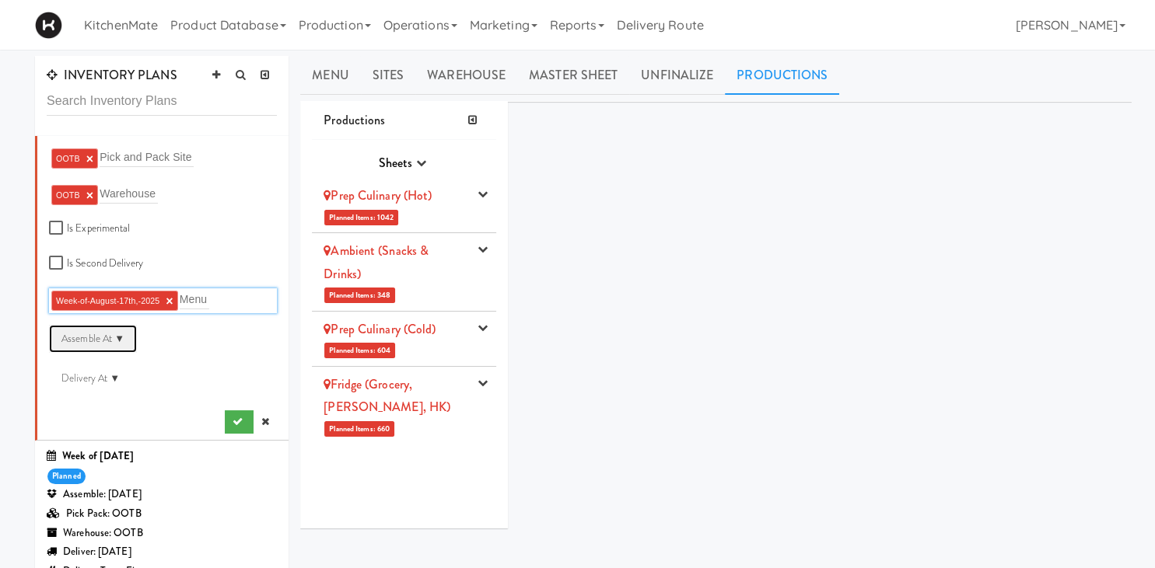
click at [124, 339] on div "Assemble At ▼" at bounding box center [93, 339] width 88 height 28
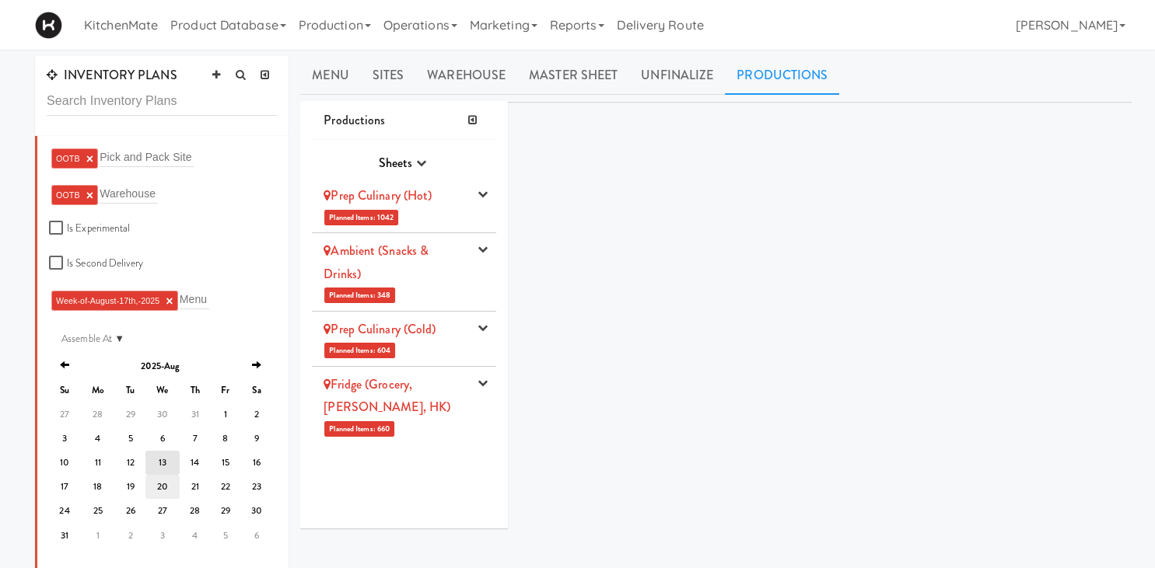
click at [164, 487] on td "20" at bounding box center [162, 487] width 34 height 24
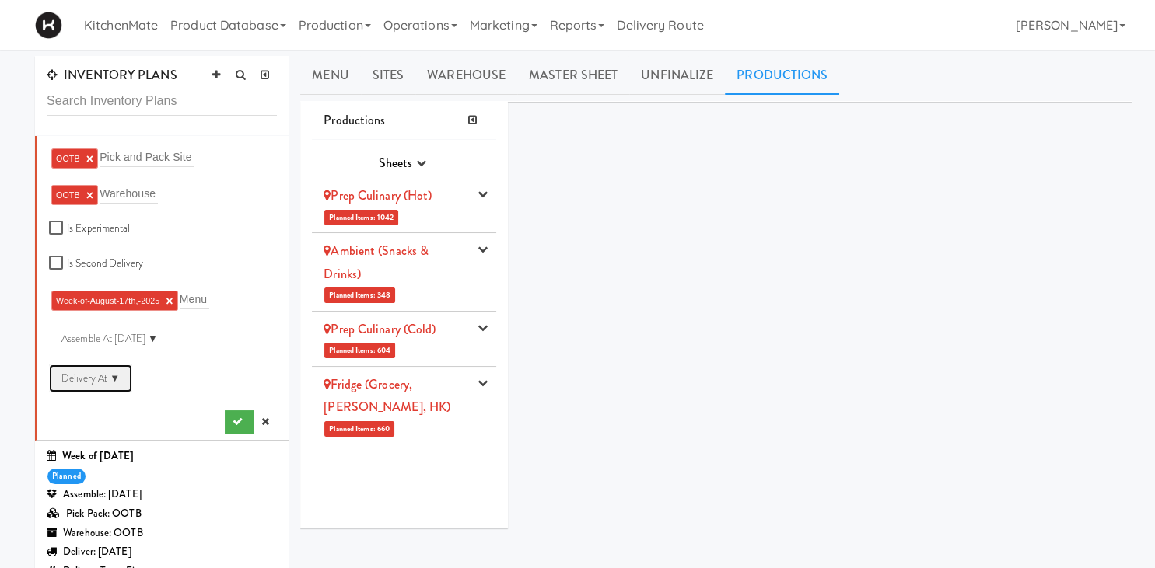
click at [114, 379] on div "Delivery At ▼" at bounding box center [90, 379] width 83 height 28
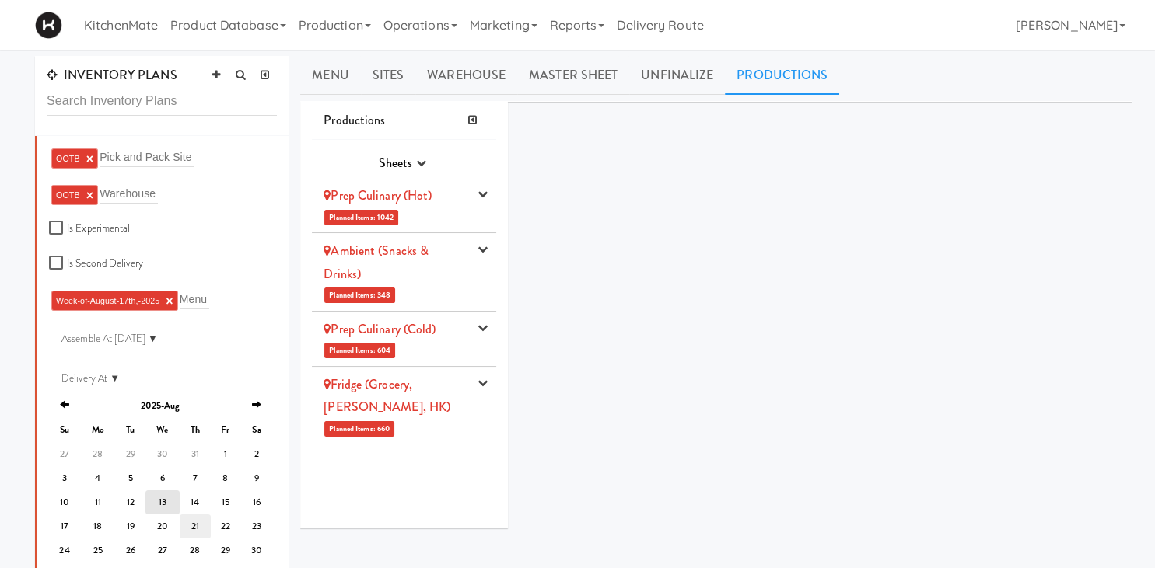
click at [198, 532] on td "21" at bounding box center [195, 527] width 31 height 24
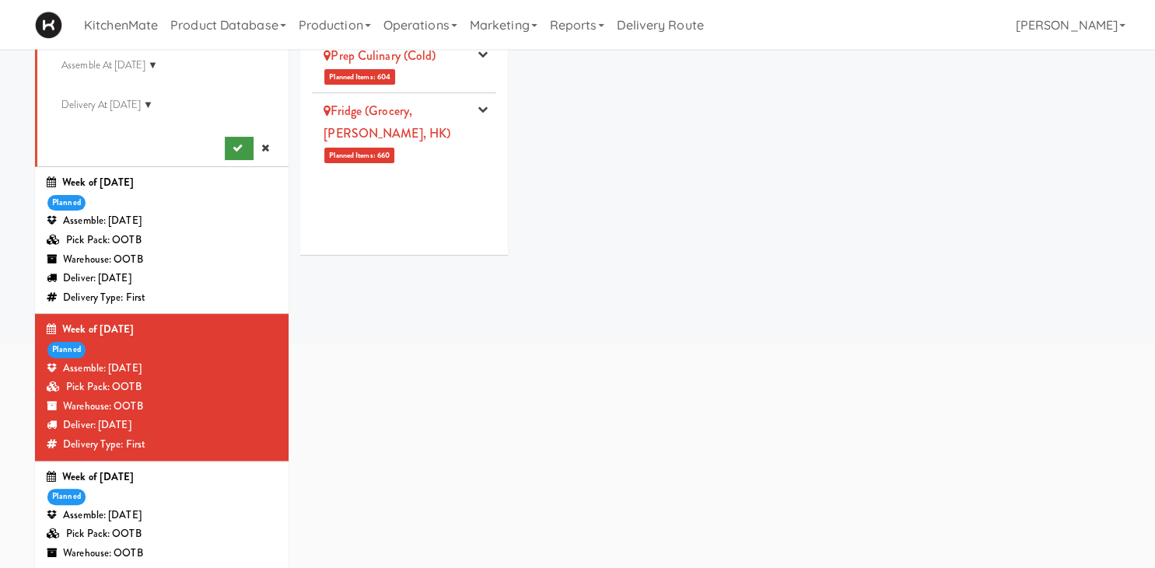
scroll to position [259, 0]
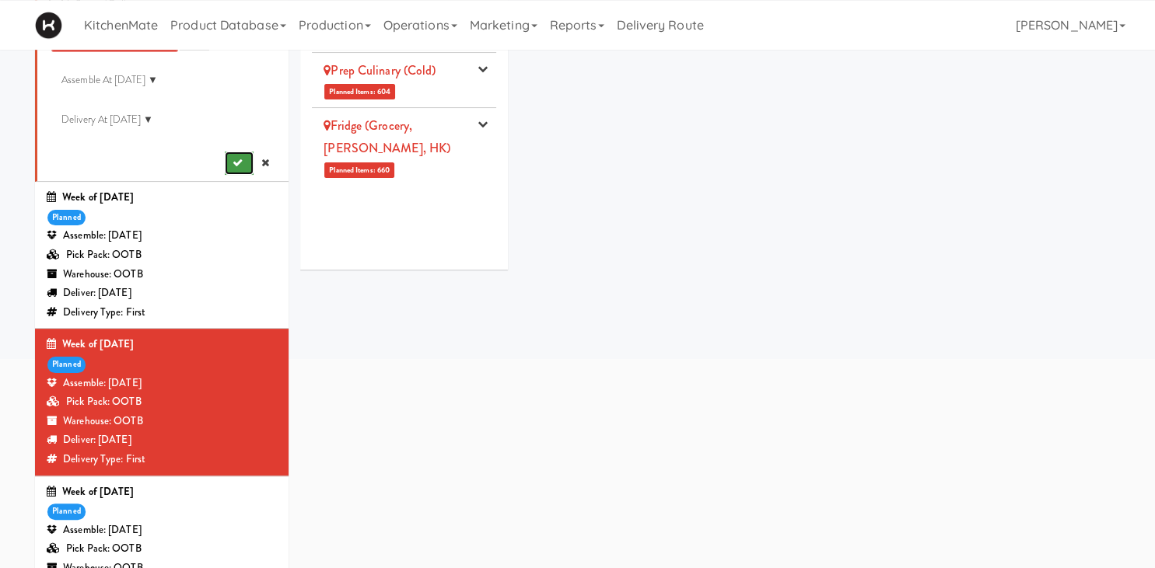
click at [246, 159] on button "submit" at bounding box center [239, 163] width 29 height 23
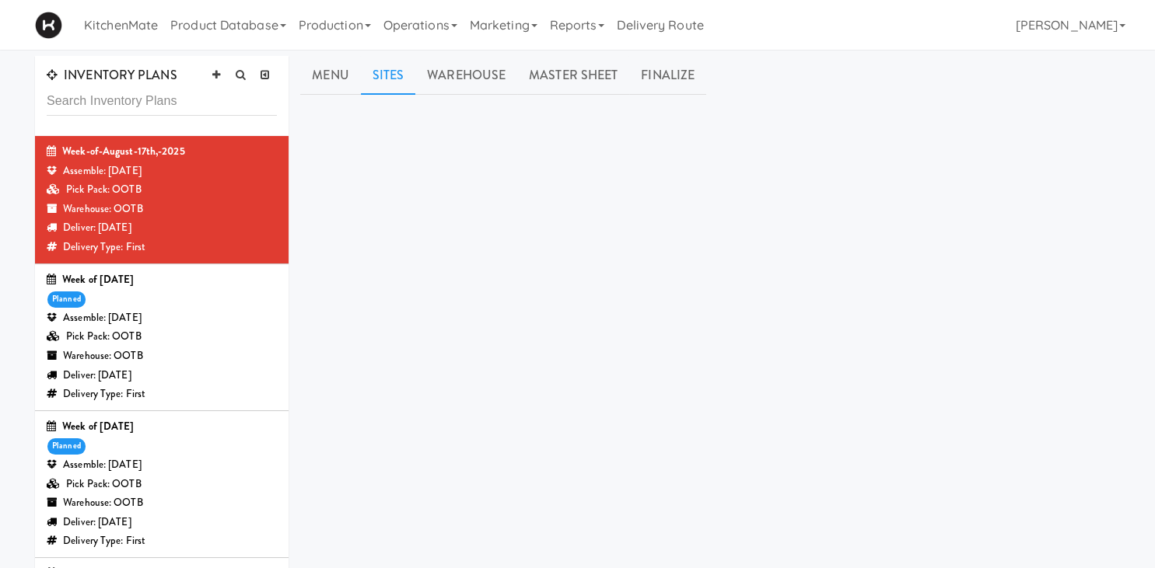
click at [395, 79] on link "Sites" at bounding box center [388, 75] width 55 height 39
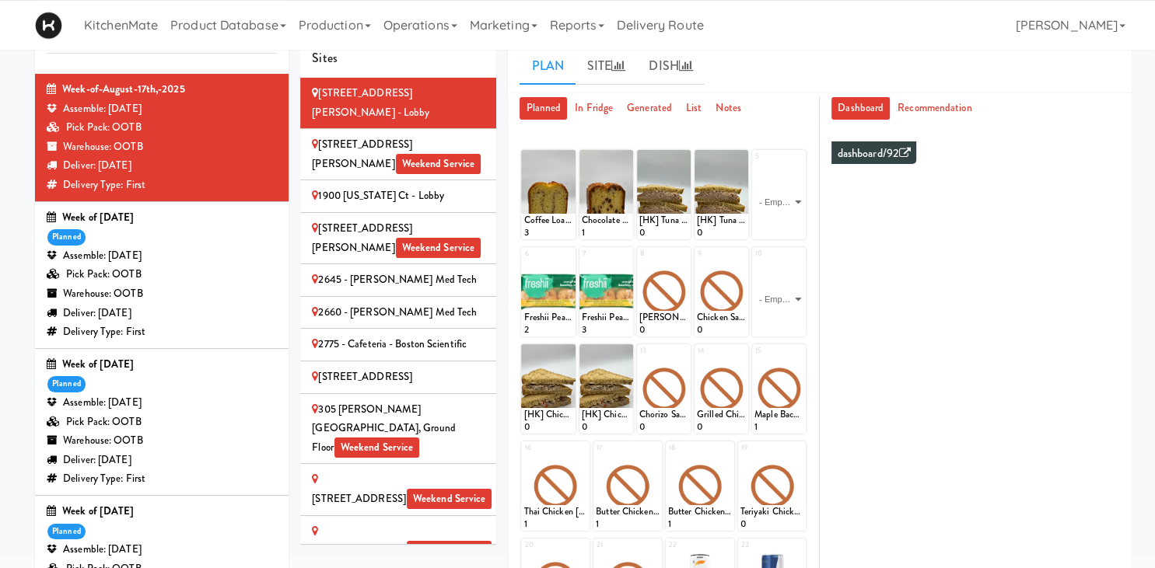
scroll to position [5, 0]
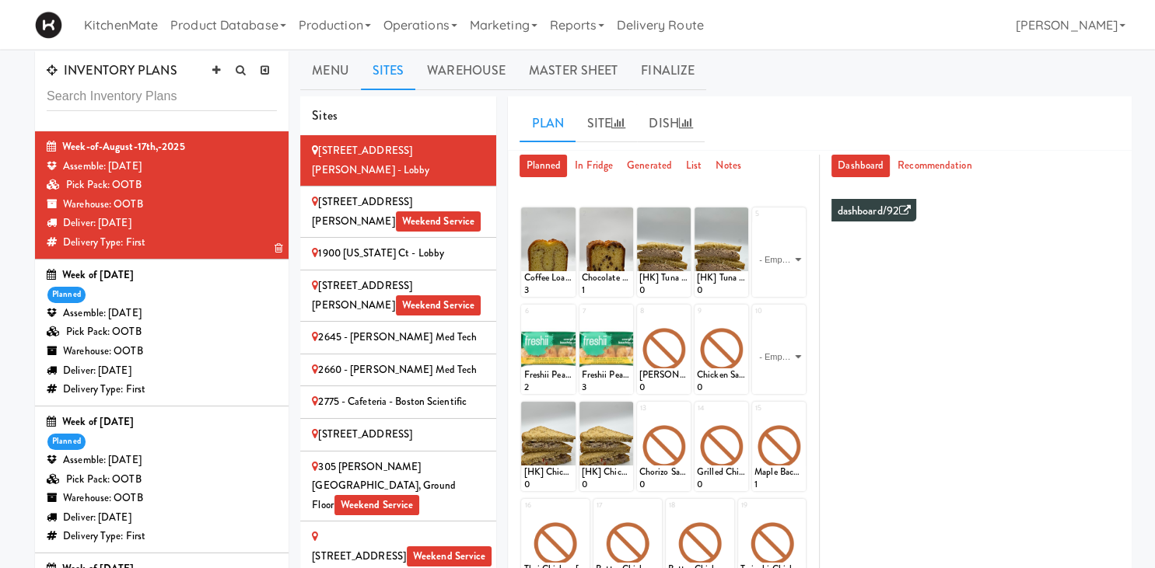
click at [148, 175] on div "Assemble: [DATE]" at bounding box center [162, 166] width 230 height 19
click at [490, 64] on link "Warehouse" at bounding box center [466, 70] width 102 height 39
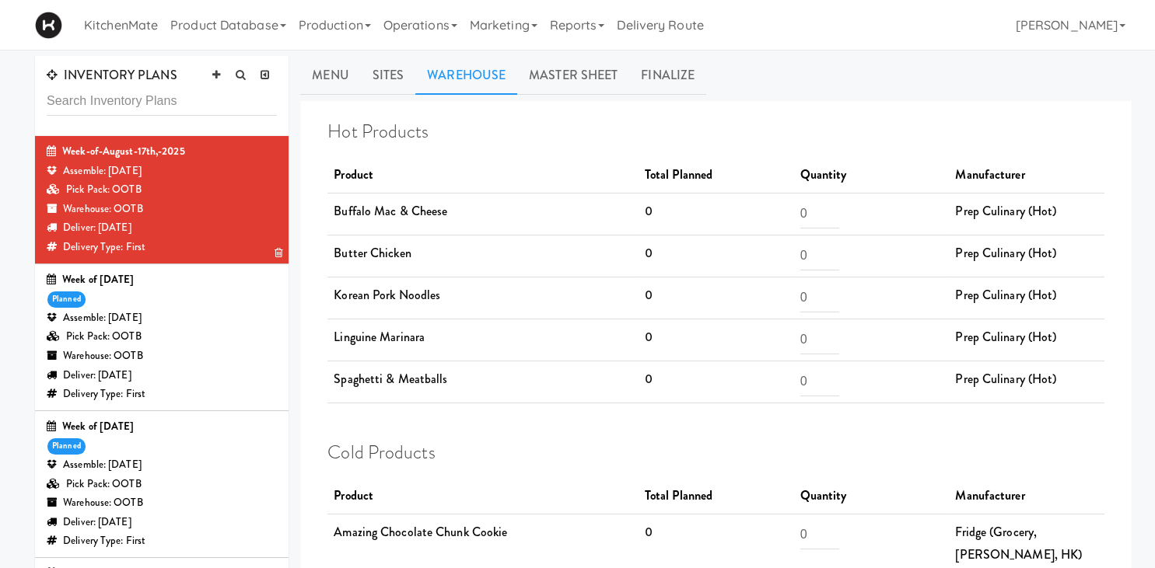
click at [214, 165] on div "Assemble: [DATE]" at bounding box center [162, 171] width 230 height 19
click at [398, 80] on link "Sites" at bounding box center [388, 75] width 55 height 39
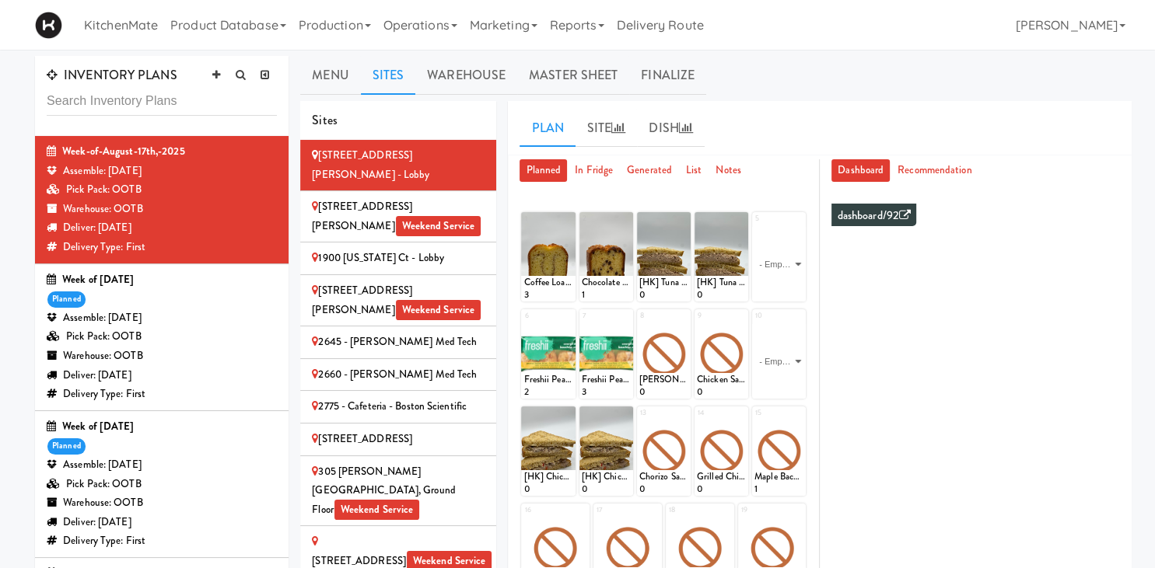
click at [389, 365] on div "2660 - [PERSON_NAME] Med Tech" at bounding box center [398, 374] width 173 height 19
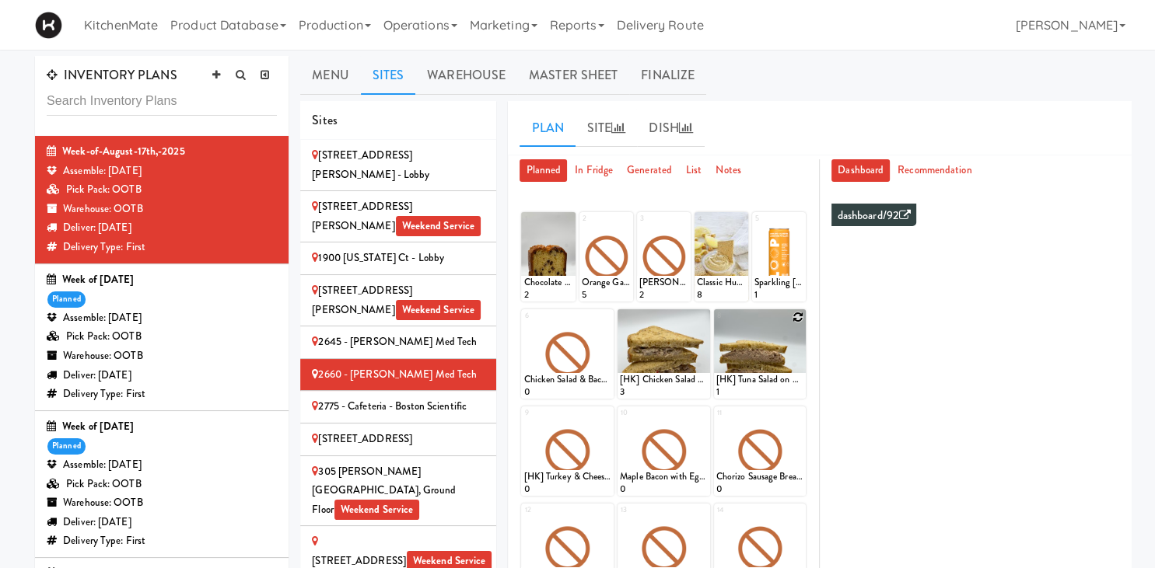
click at [794, 316] on icon at bounding box center [797, 317] width 11 height 11
click at [716, 324] on select "- Empty - Amazing Chocolate Chunk Cookie Bacon & Egg Breakfast Wrap Bistro Deli…" at bounding box center [760, 361] width 88 height 75
click option "[HK] Tuna Salad on Multigrain" at bounding box center [0, 0] width 0 height 0
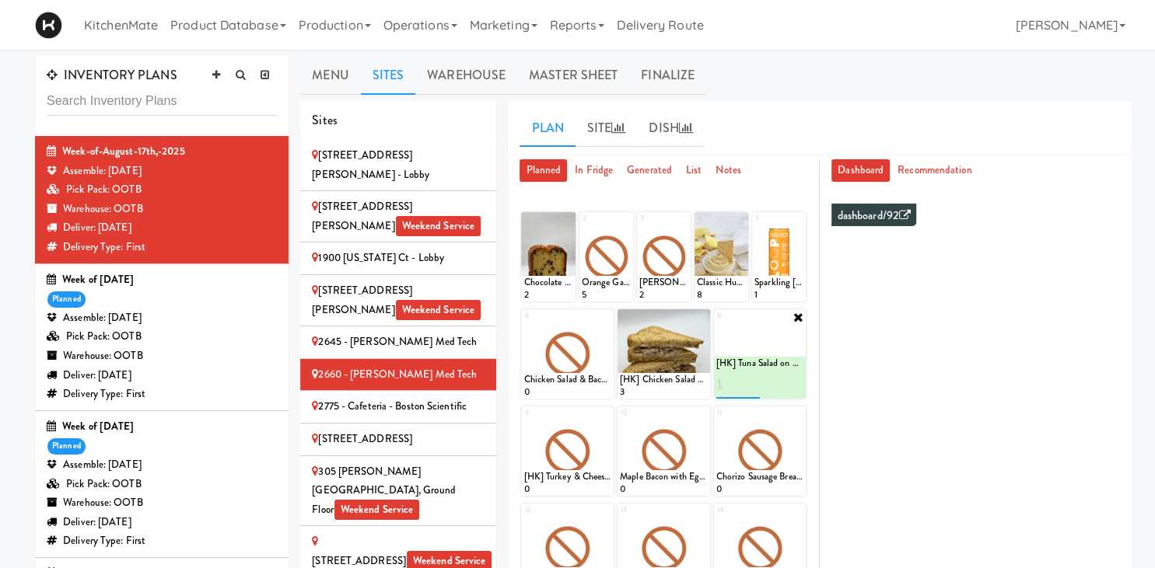
type input "1"
type input "3"
click at [775, 378] on button at bounding box center [781, 385] width 20 height 19
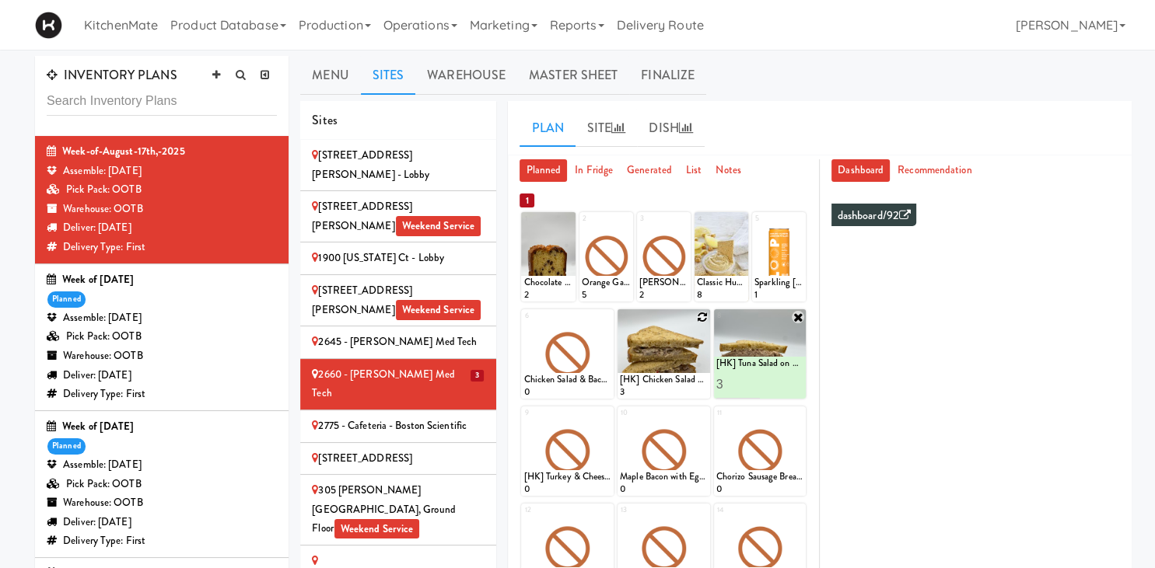
click at [694, 322] on div at bounding box center [663, 353] width 93 height 89
click at [701, 316] on icon at bounding box center [702, 317] width 11 height 11
click at [620, 324] on select "- Empty - Amazing Chocolate Chunk Cookie Bacon & Egg Breakfast Wrap Bistro Deli…" at bounding box center [664, 361] width 88 height 75
click option "[HK] Chicken & Swiss Cheese On Focaccia" at bounding box center [0, 0] width 0 height 0
click at [697, 322] on icon at bounding box center [702, 317] width 12 height 12
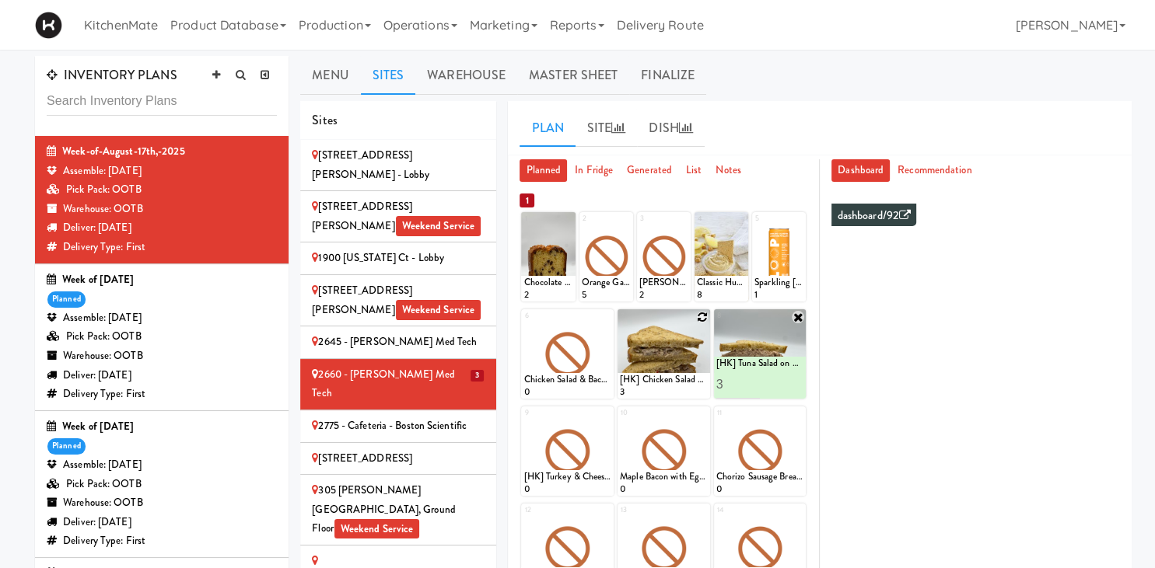
click at [701, 319] on icon at bounding box center [702, 317] width 11 height 11
click at [620, 324] on select "- Empty - Amazing Chocolate Chunk Cookie Bacon & Egg Breakfast Wrap Bistro Deli…" at bounding box center [664, 361] width 88 height 75
click option "[HK] Chicken Salad on Multigrain" at bounding box center [0, 0] width 0 height 0
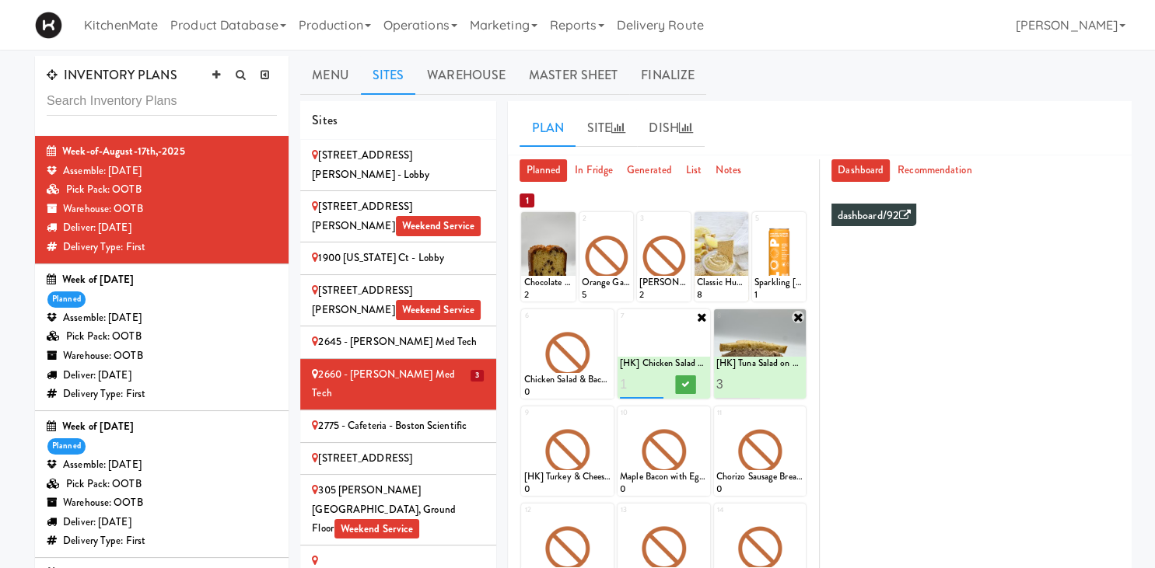
type input "1"
type input "2"
click at [680, 385] on button at bounding box center [685, 385] width 20 height 19
click at [602, 320] on icon at bounding box center [605, 317] width 11 height 11
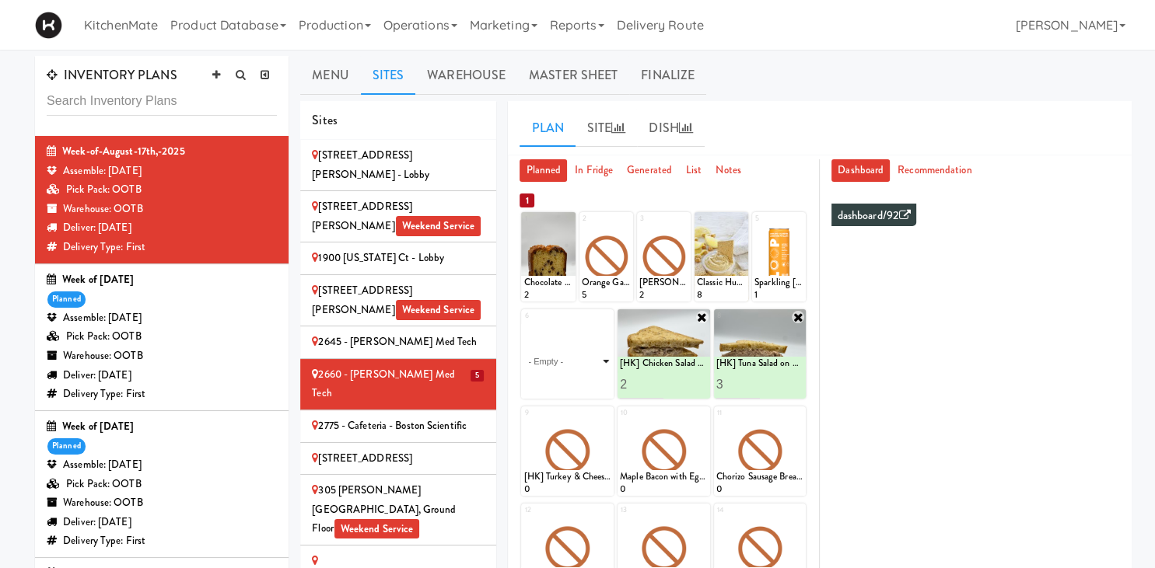
click at [523, 324] on select "- Empty - Amazing Chocolate Chunk Cookie Bacon & Egg Breakfast Wrap Bistro Deli…" at bounding box center [567, 361] width 88 height 75
click option "Rotisserie Chicken Chipotle Wrap" at bounding box center [0, 0] width 0 height 0
type input "2"
click at [561, 380] on input "2" at bounding box center [545, 384] width 44 height 29
click at [591, 384] on icon at bounding box center [589, 384] width 8 height 9
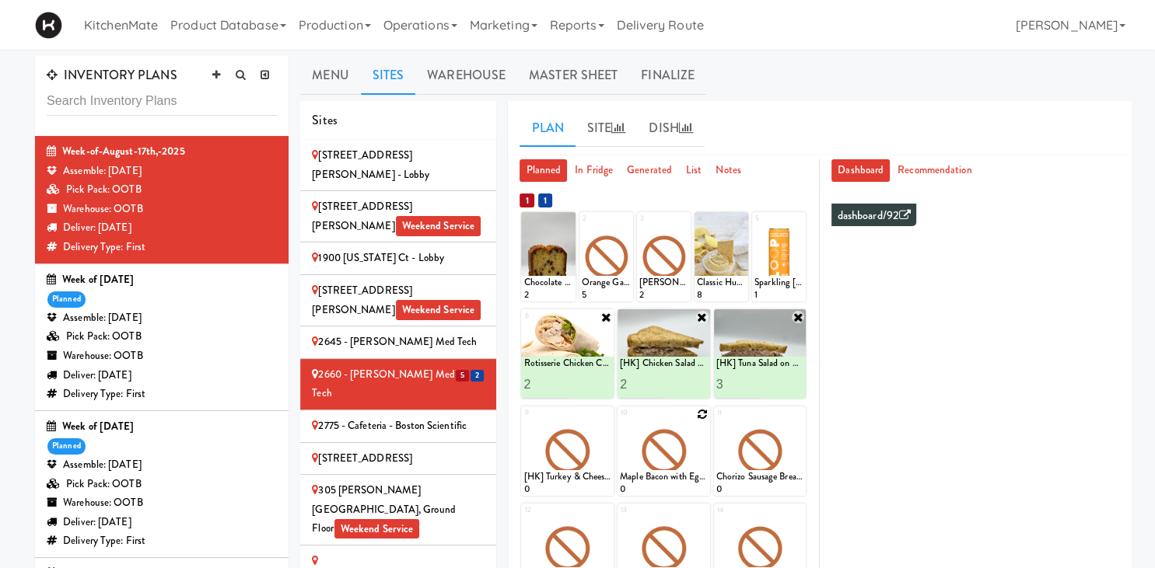
click at [699, 418] on icon at bounding box center [702, 414] width 11 height 11
click at [620, 421] on select "- Empty - Amazing Chocolate Chunk Cookie Bacon & Egg Breakfast Wrap Bistro Deli…" at bounding box center [664, 458] width 88 height 75
click option "[HK] Everything Bagel with Cream Cheese" at bounding box center [0, 0] width 0 height 0
type input "2"
click at [692, 475] on button at bounding box center [685, 482] width 20 height 19
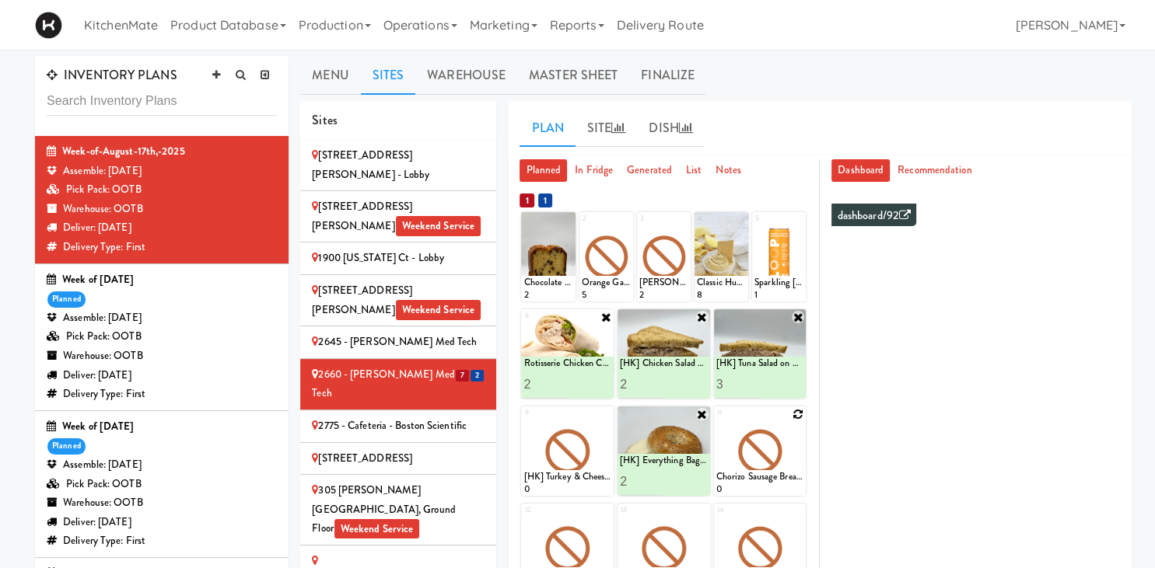
click at [800, 421] on div at bounding box center [760, 451] width 93 height 89
click at [799, 417] on icon at bounding box center [797, 414] width 11 height 11
click at [716, 421] on select "- Empty - Amazing Chocolate Chunk Cookie Bacon & Egg Breakfast Wrap Bistro Deli…" at bounding box center [760, 458] width 88 height 75
click option "Bistro Deli Box" at bounding box center [0, 0] width 0 height 0
click at [774, 483] on button at bounding box center [781, 482] width 20 height 19
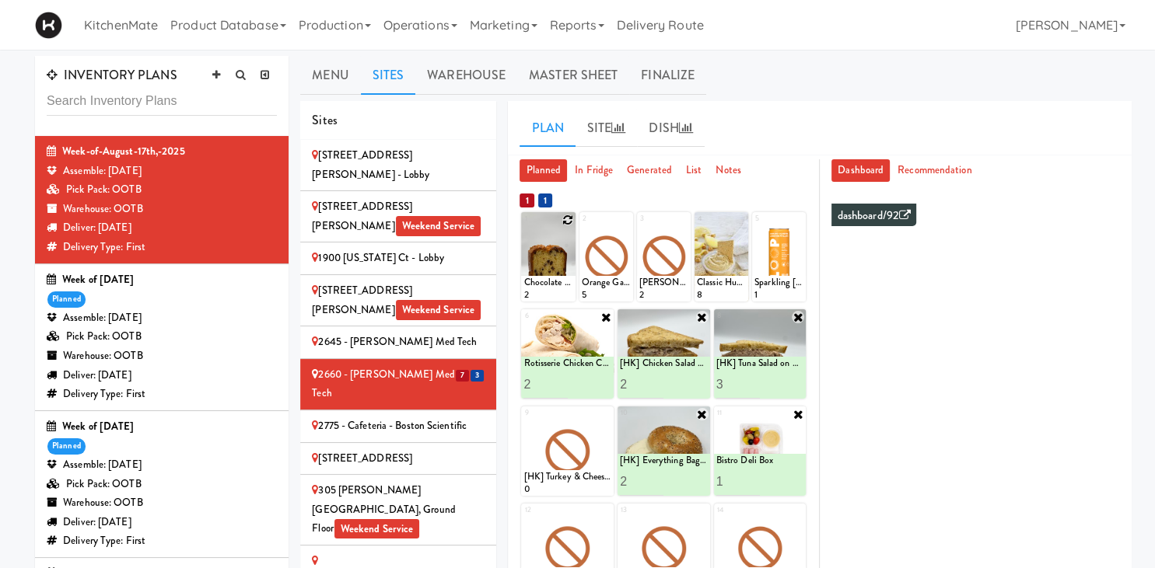
click at [568, 222] on icon at bounding box center [567, 220] width 11 height 11
click at [523, 227] on select "- Empty - Amazing Chocolate Chunk Cookie Bacon & Egg Breakfast Wrap Bistro Deli…" at bounding box center [547, 264] width 49 height 75
type input "4"
click at [561, 285] on icon at bounding box center [561, 287] width 8 height 9
click at [677, 218] on div at bounding box center [664, 256] width 54 height 89
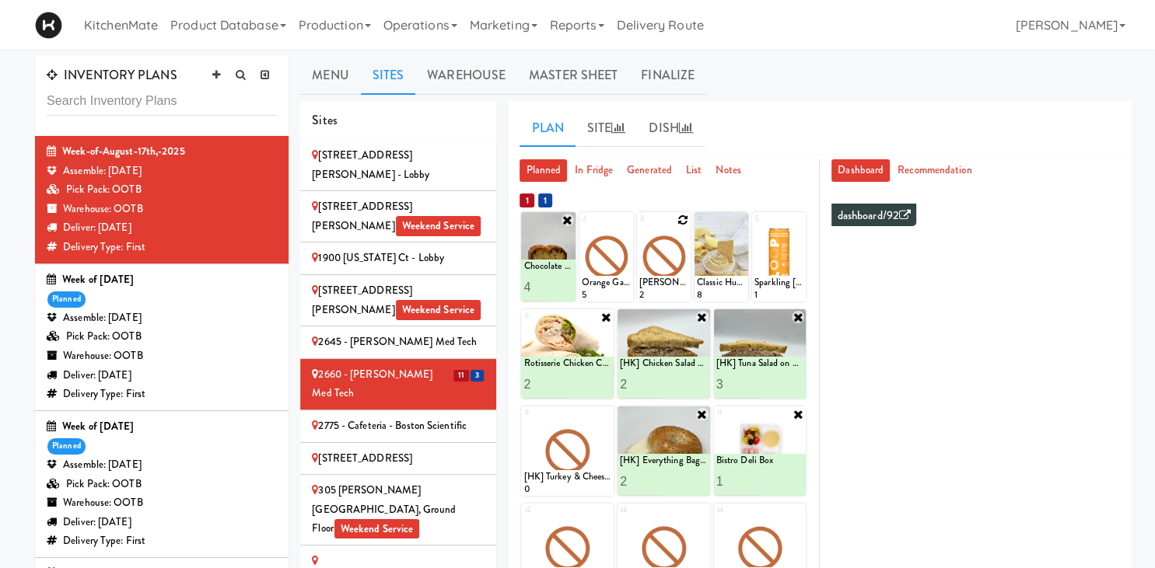
click at [683, 217] on icon at bounding box center [682, 220] width 11 height 11
click at [639, 227] on select "- Empty - Amazing Chocolate Chunk Cookie Bacon & Egg Breakfast Wrap Bistro Deli…" at bounding box center [663, 264] width 49 height 75
click option "Freshii Peanut Butter Energii Bites" at bounding box center [0, 0] width 0 height 0
type input "5"
click at [687, 287] on button at bounding box center [676, 287] width 20 height 19
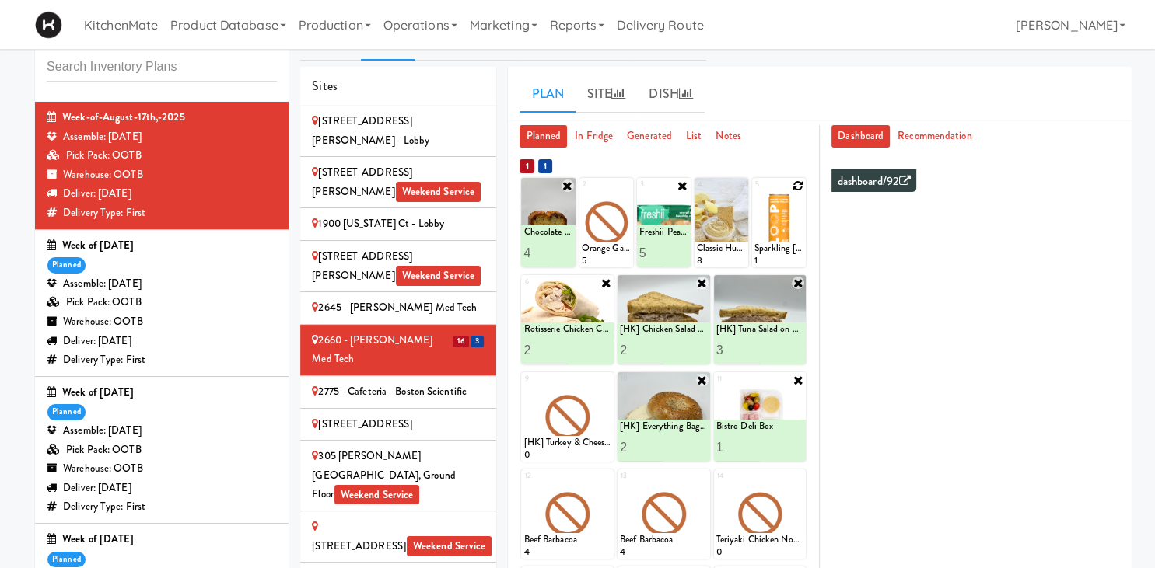
scroll to position [28, 0]
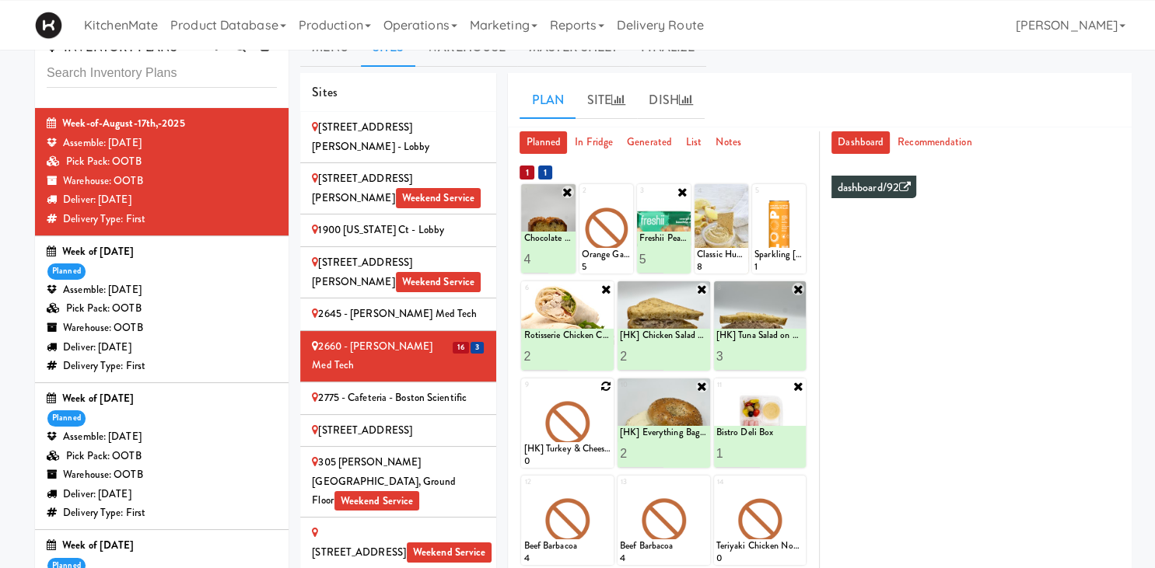
click at [606, 386] on icon at bounding box center [605, 386] width 11 height 11
click at [523, 393] on select "- Empty - Amazing Chocolate Chunk Cookie Bacon & Egg Breakfast Wrap Bistro Deli…" at bounding box center [567, 430] width 88 height 75
type input "3"
click at [584, 457] on button at bounding box center [589, 454] width 20 height 19
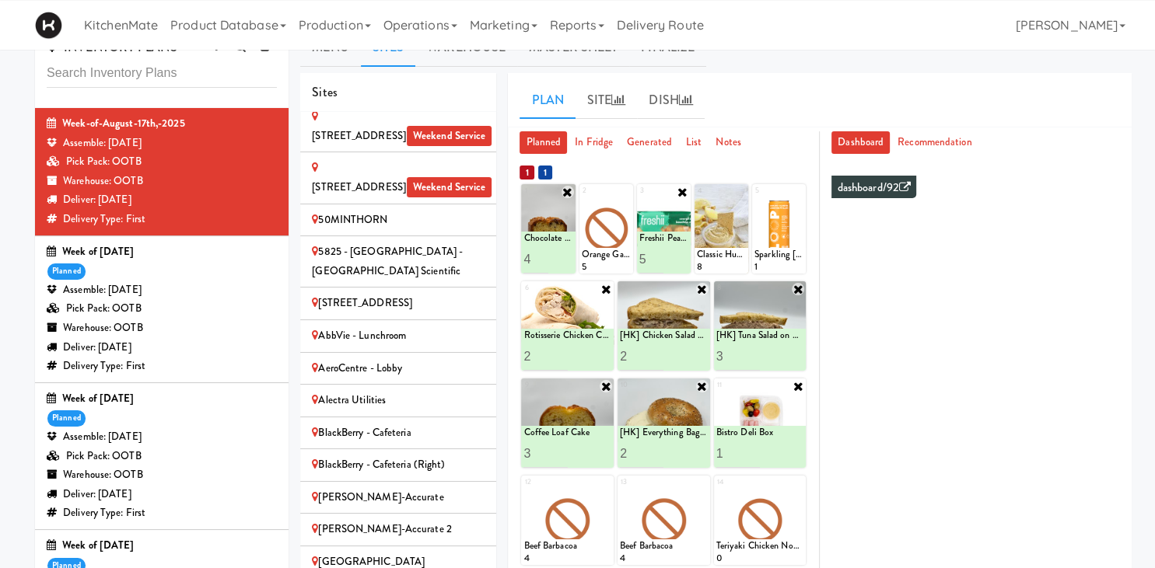
scroll to position [475, 0]
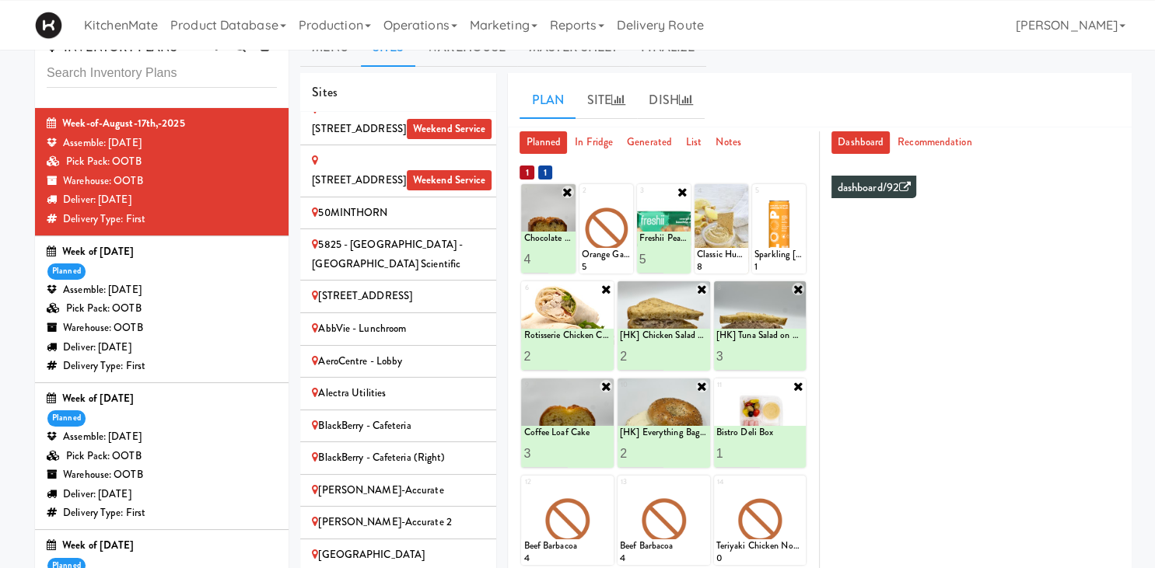
click at [450, 481] on div "[PERSON_NAME]-Accurate" at bounding box center [398, 490] width 173 height 19
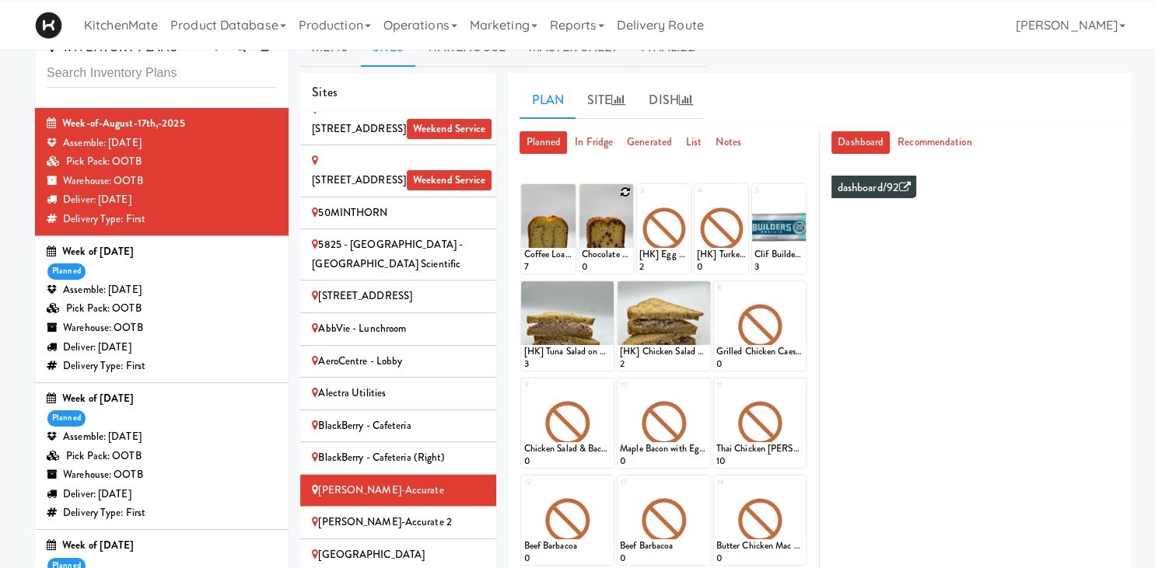
click at [625, 194] on icon at bounding box center [625, 192] width 11 height 11
click at [582, 199] on select "- Empty - Amazing Chocolate Chunk Cookie Bacon & Egg Breakfast Wrap Bistro Deli…" at bounding box center [606, 236] width 49 height 75
click option "Chocolate Chip Loaf Cake" at bounding box center [0, 0] width 0 height 0
type input "1"
type input "2"
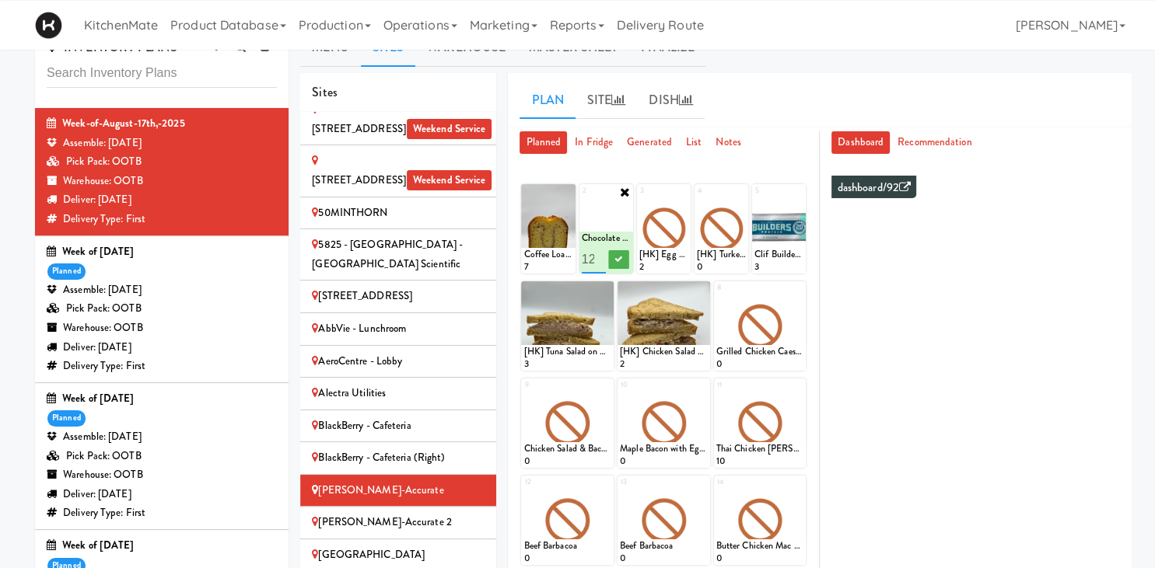
scroll to position [0, 3]
type input "12"
click at [624, 257] on button at bounding box center [618, 259] width 20 height 19
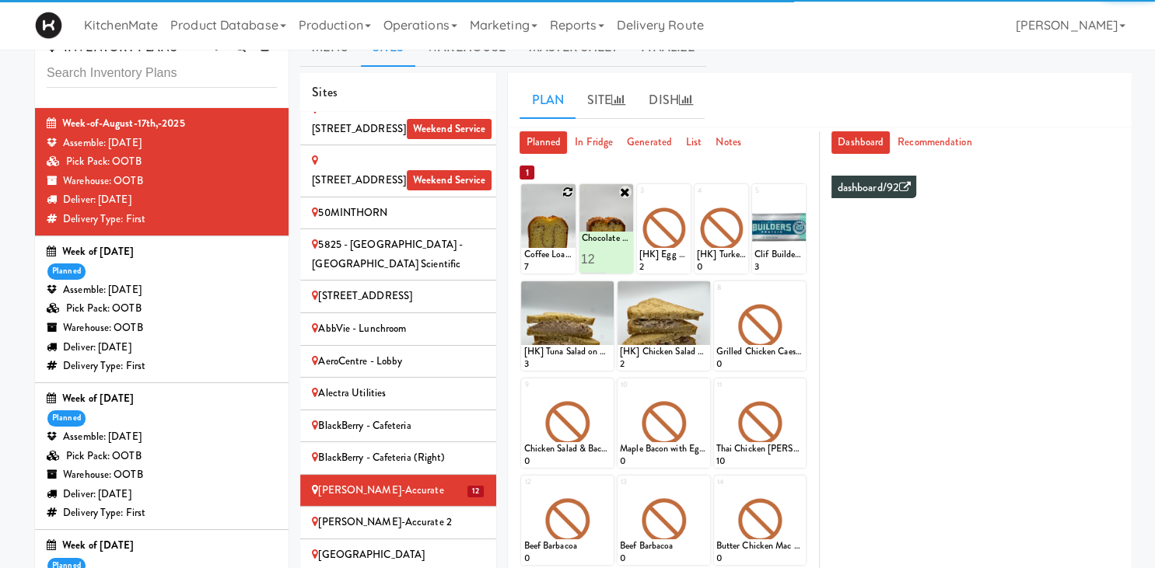
click at [568, 190] on icon at bounding box center [567, 192] width 11 height 11
click at [523, 199] on select "- Empty - Amazing Chocolate Chunk Cookie Bacon & Egg Breakfast Wrap Bistro Deli…" at bounding box center [547, 236] width 49 height 75
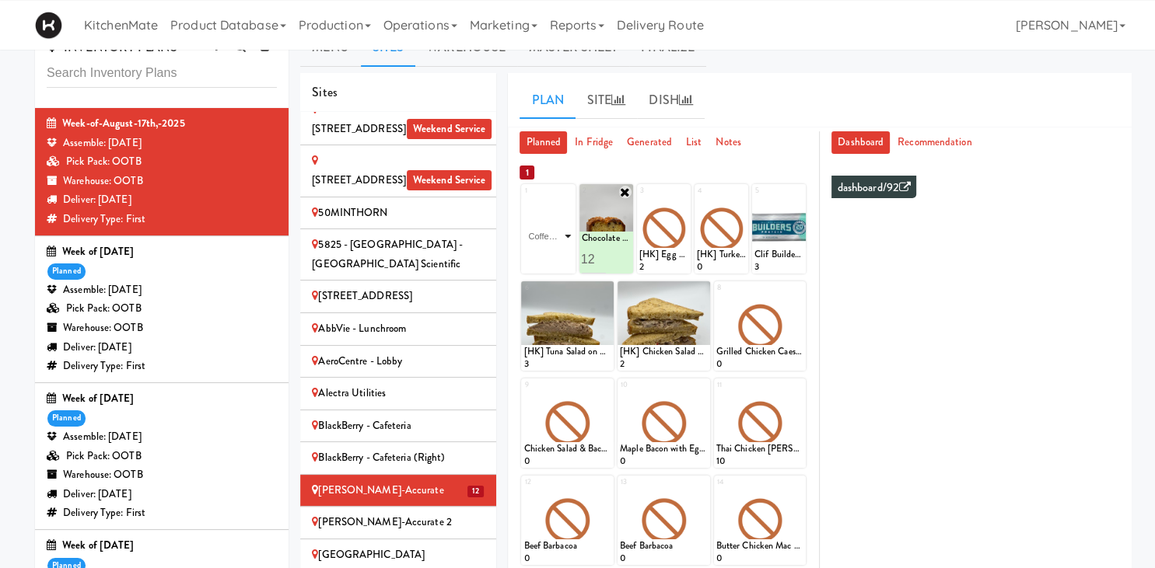
click option "Coffee Loaf Cake" at bounding box center [0, 0] width 0 height 0
type input "12"
click at [561, 259] on icon at bounding box center [561, 259] width 8 height 9
click at [684, 193] on icon at bounding box center [682, 192] width 11 height 11
click at [639, 199] on select "- Empty - Amazing Chocolate Chunk Cookie Bacon & Egg Breakfast Wrap Bistro Deli…" at bounding box center [663, 236] width 49 height 75
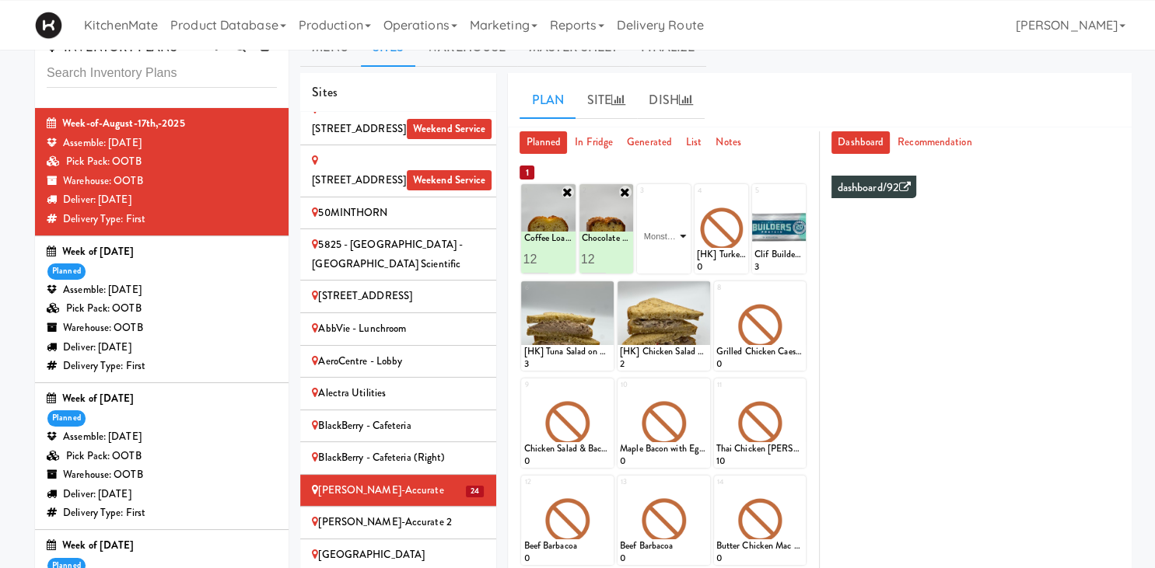
click option "Monster Energy Zero Ultra" at bounding box center [0, 0] width 0 height 0
type input "13"
click at [680, 259] on icon at bounding box center [677, 259] width 8 height 9
click at [802, 190] on icon at bounding box center [797, 192] width 11 height 11
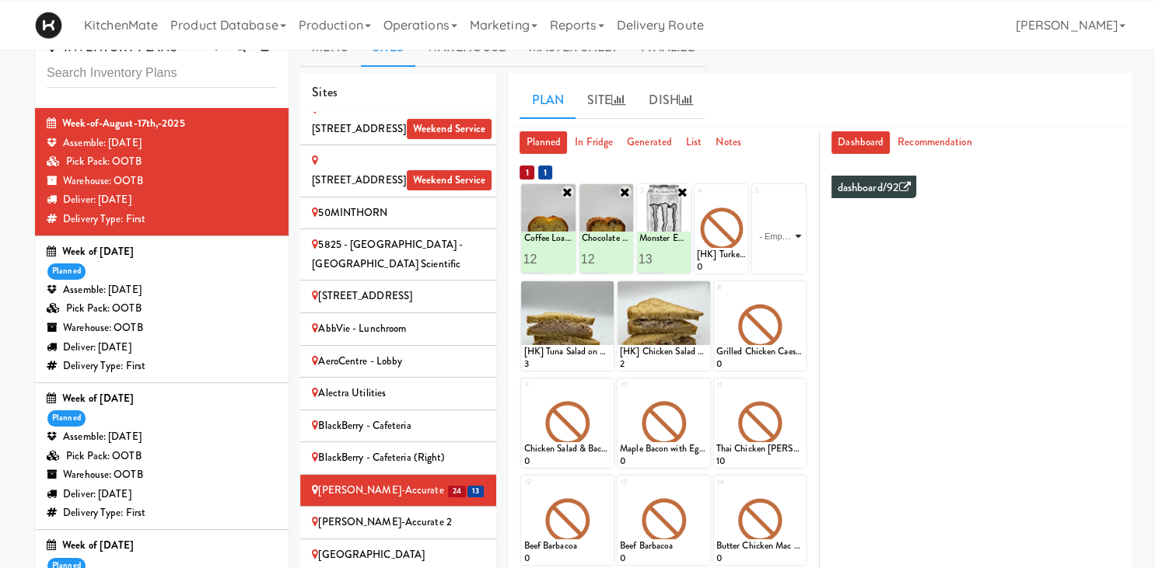
click at [754, 199] on select "- Empty - Amazing Chocolate Chunk Cookie Bacon & Egg Breakfast Wrap Bistro Deli…" at bounding box center [778, 236] width 49 height 75
type input "10"
click at [804, 263] on div "Clif Builders proteins Bar Chocolate Mint 10" at bounding box center [779, 253] width 54 height 42
click at [792, 257] on icon at bounding box center [792, 259] width 8 height 9
click at [739, 187] on icon at bounding box center [740, 192] width 11 height 11
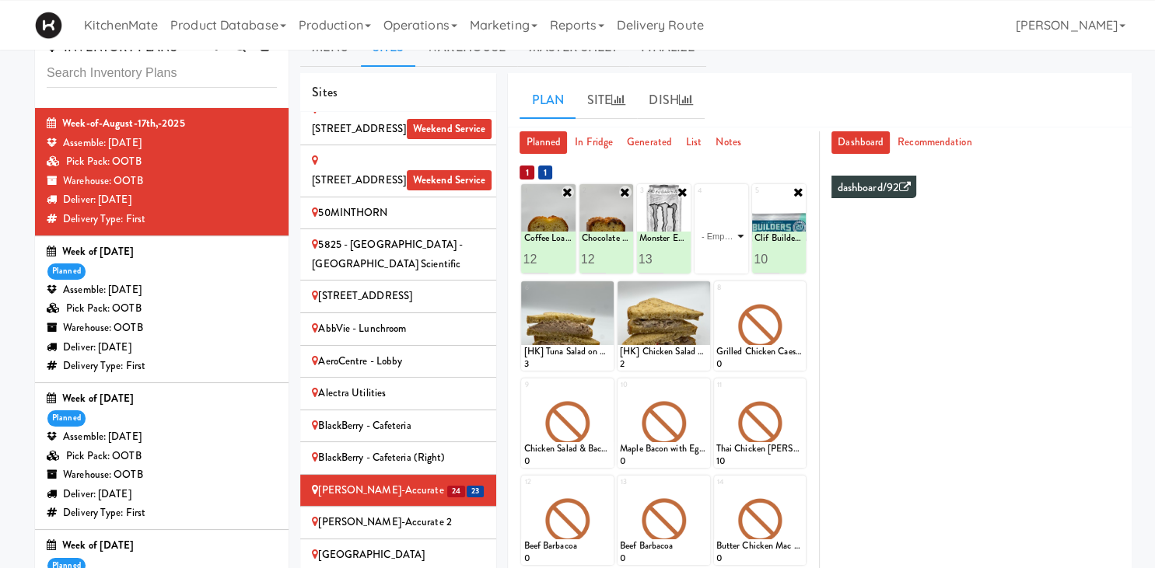
click at [697, 199] on select "- Empty - Amazing Chocolate Chunk Cookie Bacon & Egg Breakfast Wrap Bistro Deli…" at bounding box center [721, 236] width 49 height 75
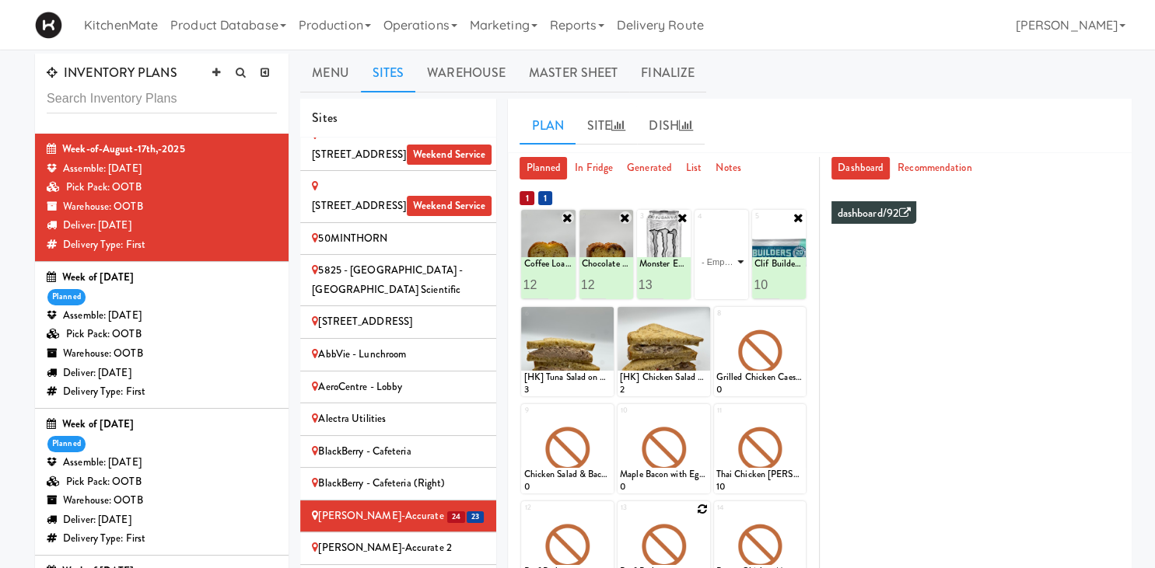
scroll to position [0, 0]
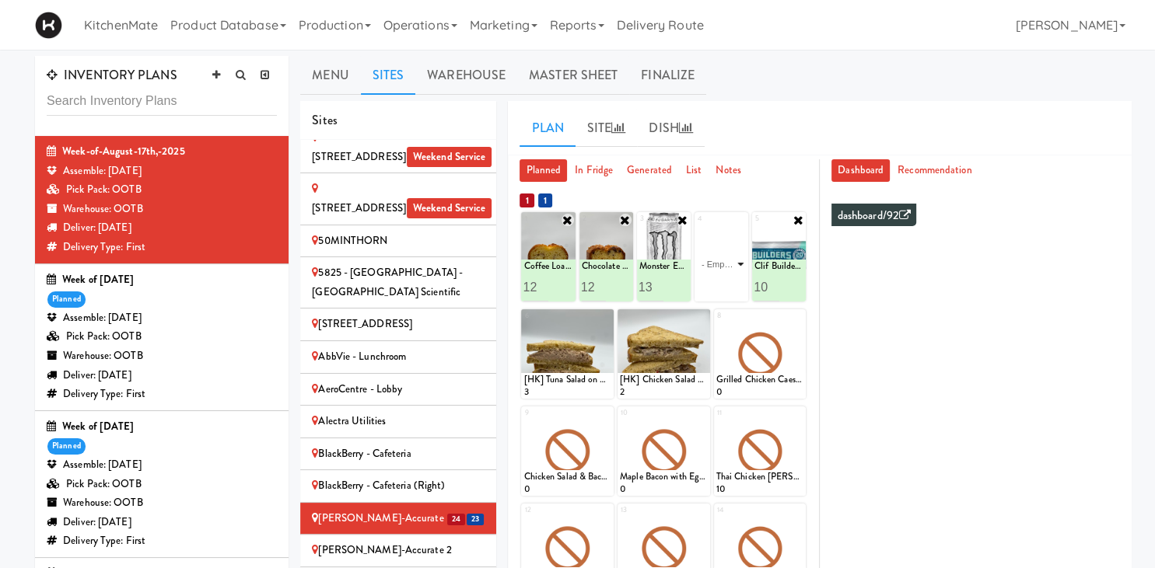
click at [697, 227] on select "- Empty - Amazing Chocolate Chunk Cookie Bacon & Egg Breakfast Wrap Bistro Deli…" at bounding box center [721, 264] width 49 height 75
click at [620, 434] on div at bounding box center [663, 451] width 93 height 89
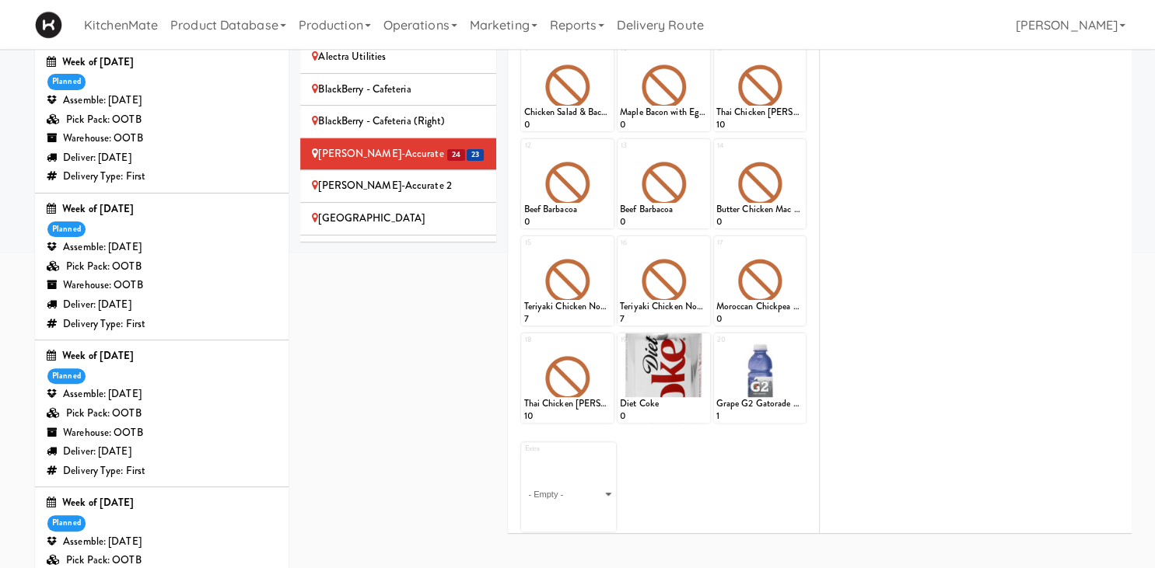
scroll to position [365, 0]
click at [706, 340] on icon at bounding box center [702, 340] width 11 height 11
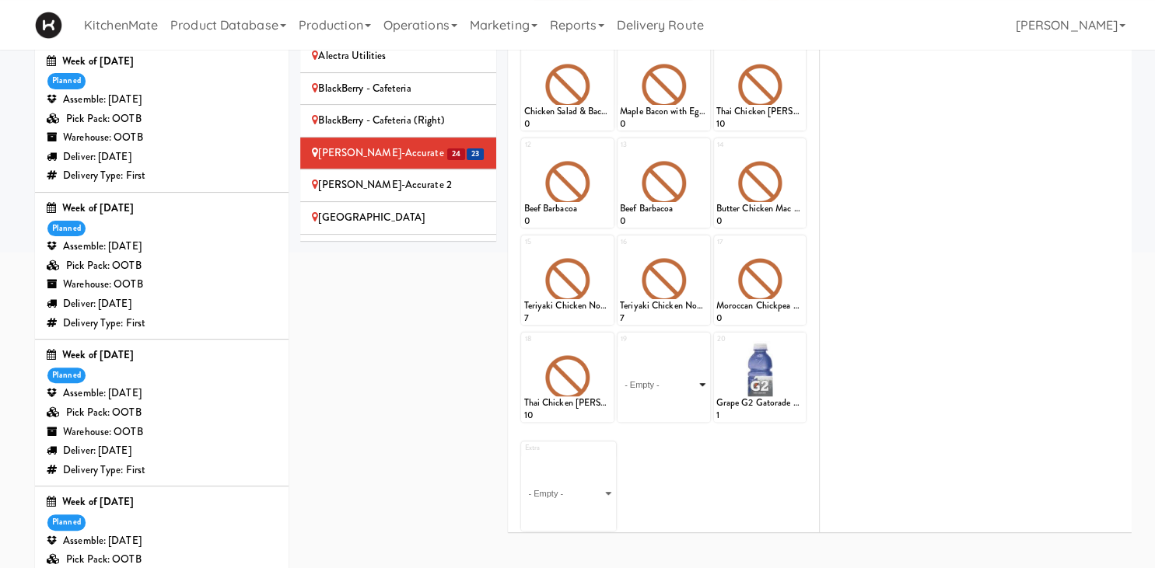
click at [620, 348] on select "- Empty - Amazing Chocolate Chunk Cookie Bacon & Egg Breakfast Wrap Bistro Deli…" at bounding box center [664, 385] width 88 height 75
type input "1"
type input "7"
click at [679, 412] on button at bounding box center [685, 408] width 20 height 19
click at [796, 343] on icon at bounding box center [797, 340] width 11 height 11
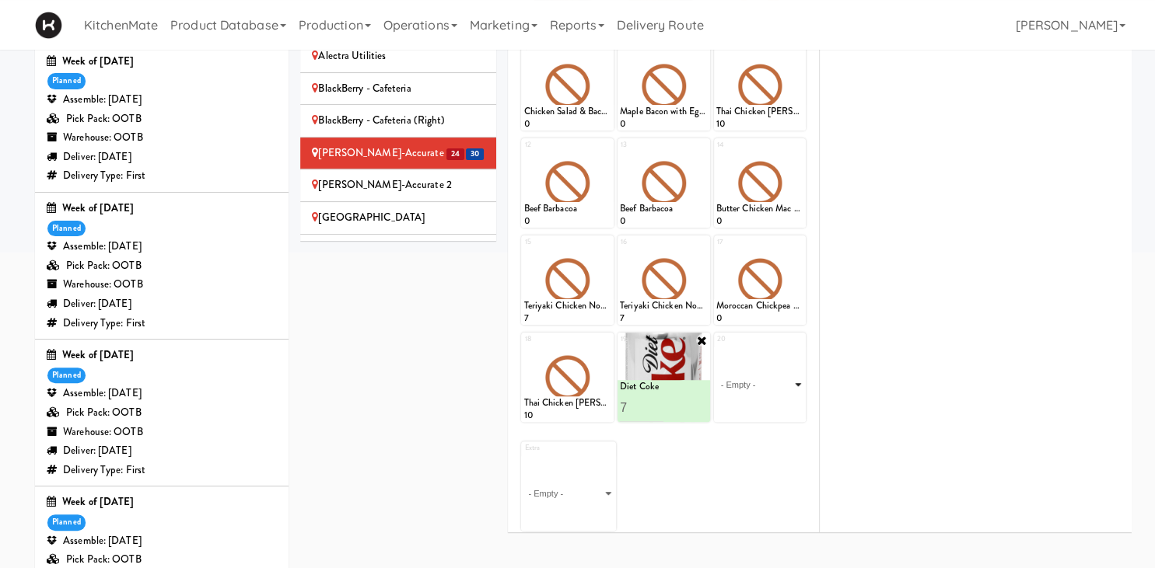
click at [716, 348] on select "- Empty - Amazing Chocolate Chunk Cookie Bacon & Egg Breakfast Wrap Bistro Deli…" at bounding box center [760, 385] width 88 height 75
click option "Grape G2 Gatorade Thirst Quencher" at bounding box center [0, 0] width 0 height 0
type input "8"
click at [783, 407] on icon at bounding box center [782, 408] width 8 height 9
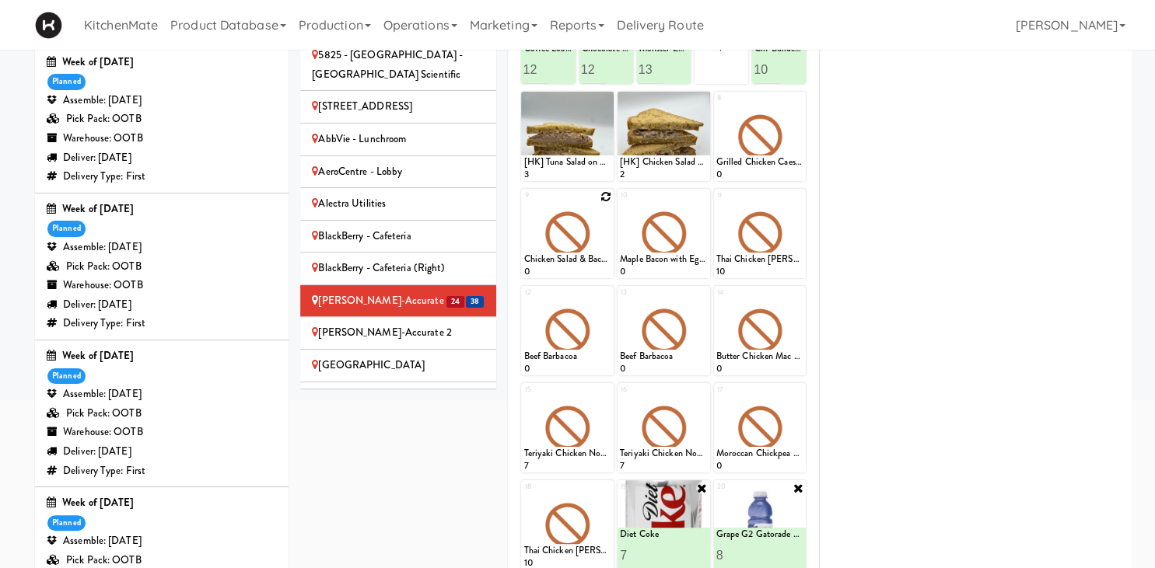
scroll to position [141, 0]
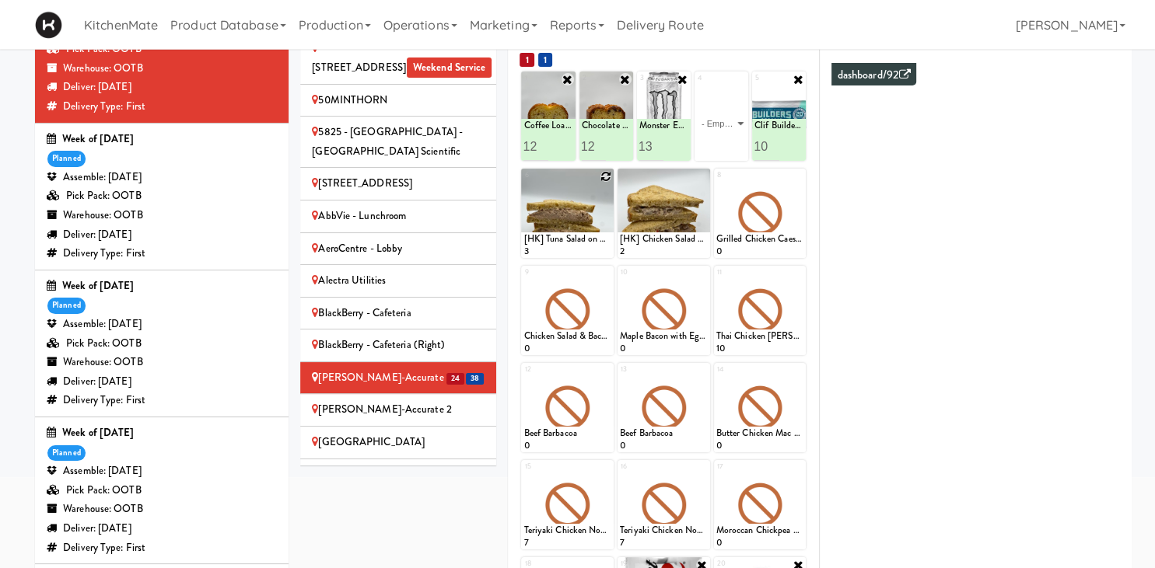
click at [604, 181] on icon at bounding box center [605, 176] width 11 height 11
click at [523, 183] on select "- Empty - Amazing Chocolate Chunk Cookie Bacon & Egg Breakfast Wrap Bistro Deli…" at bounding box center [567, 220] width 88 height 75
click option "[HK] Tuna Salad on Multigrain" at bounding box center [0, 0] width 0 height 0
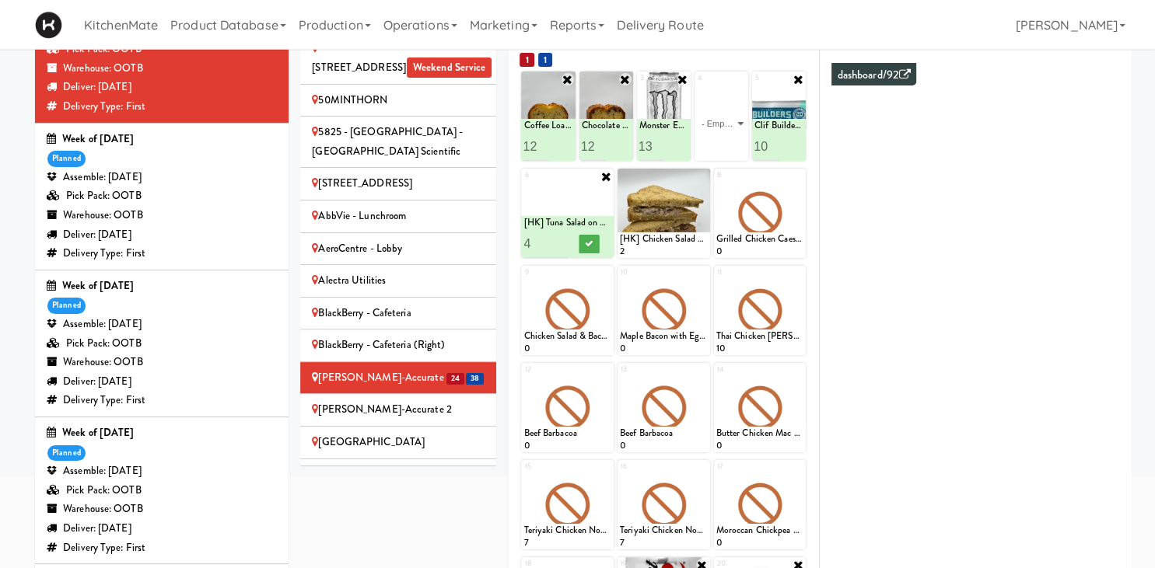
type input "4"
click at [602, 249] on div at bounding box center [590, 243] width 44 height 29
click at [596, 247] on button at bounding box center [589, 244] width 20 height 19
click at [701, 176] on icon at bounding box center [702, 176] width 11 height 11
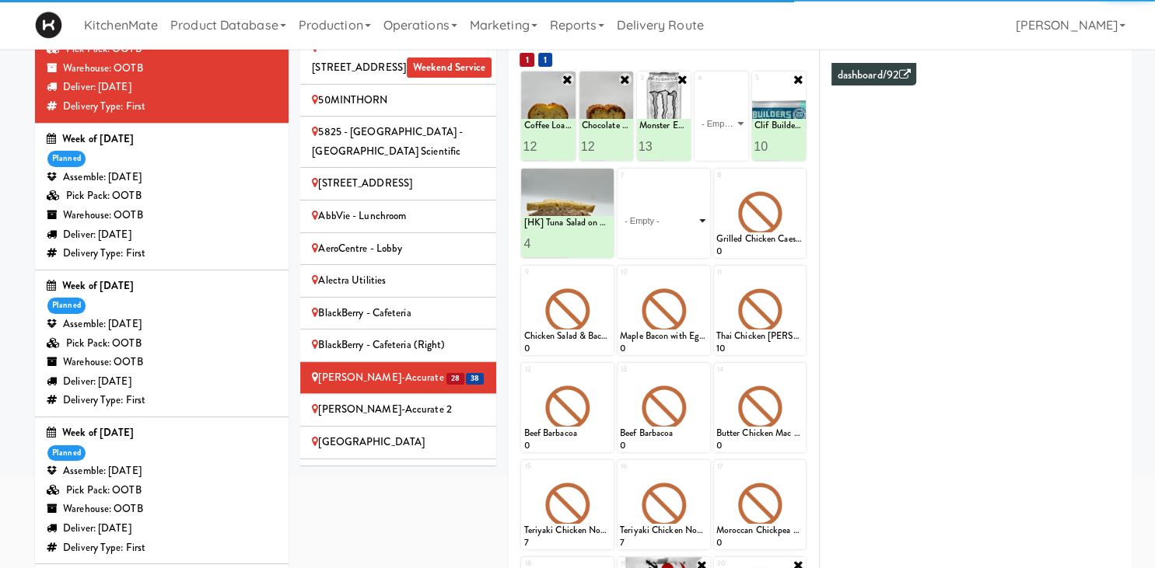
click at [620, 183] on select "- Empty - Amazing Chocolate Chunk Cookie Bacon & Egg Breakfast Wrap Bistro Deli…" at bounding box center [664, 220] width 88 height 75
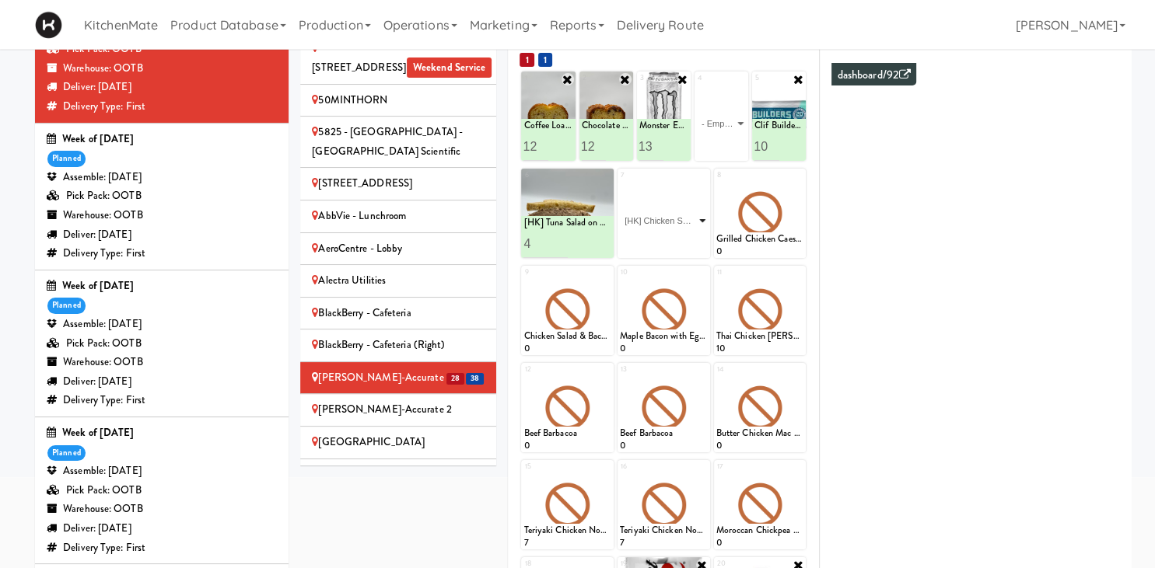
click option "[HK] Chicken Salad on Multigrain" at bounding box center [0, 0] width 0 height 0
type input "1"
type input "4"
click at [690, 248] on button at bounding box center [685, 244] width 20 height 19
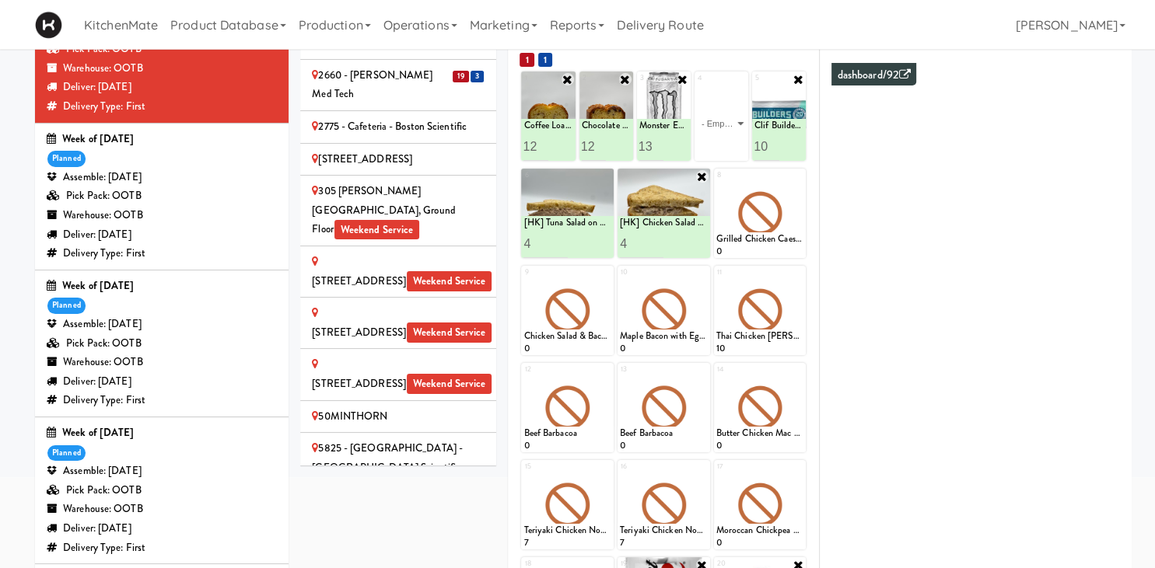
scroll to position [0, 0]
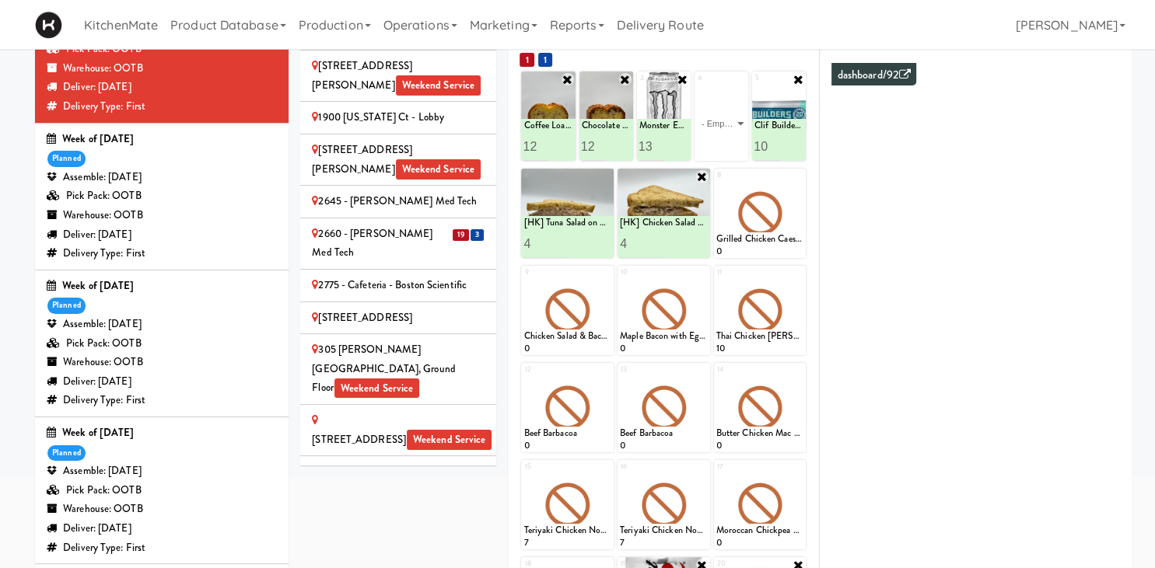
click at [400, 225] on div "2660 - [PERSON_NAME] Med Tech" at bounding box center [398, 244] width 173 height 38
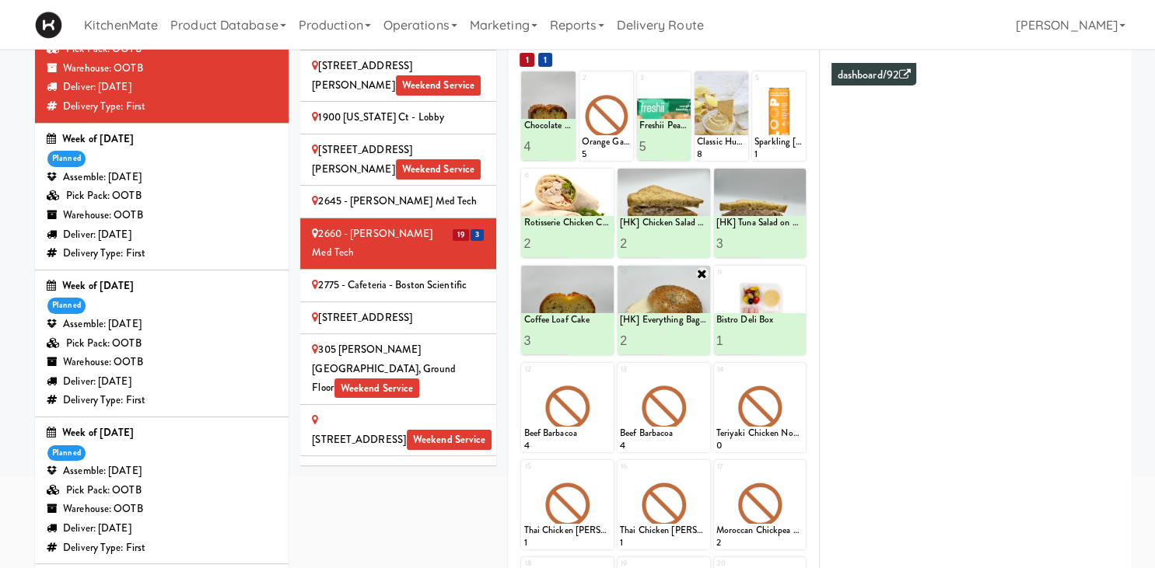
click at [701, 276] on icon at bounding box center [702, 273] width 12 height 12
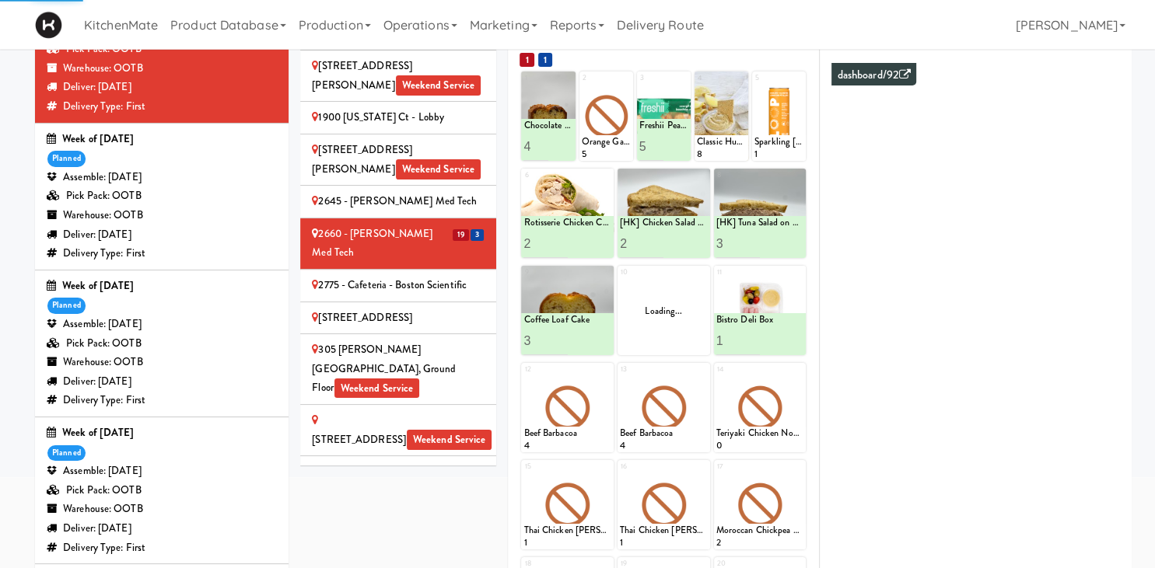
click at [698, 309] on div "Loading..." at bounding box center [663, 310] width 93 height 89
click at [701, 274] on icon at bounding box center [702, 273] width 11 height 11
click at [620, 281] on select "- Empty - Amazing Chocolate Chunk Cookie Bacon & Egg Breakfast Wrap Bistro Deli…" at bounding box center [664, 318] width 88 height 75
type input "2"
click at [688, 339] on icon at bounding box center [685, 341] width 8 height 9
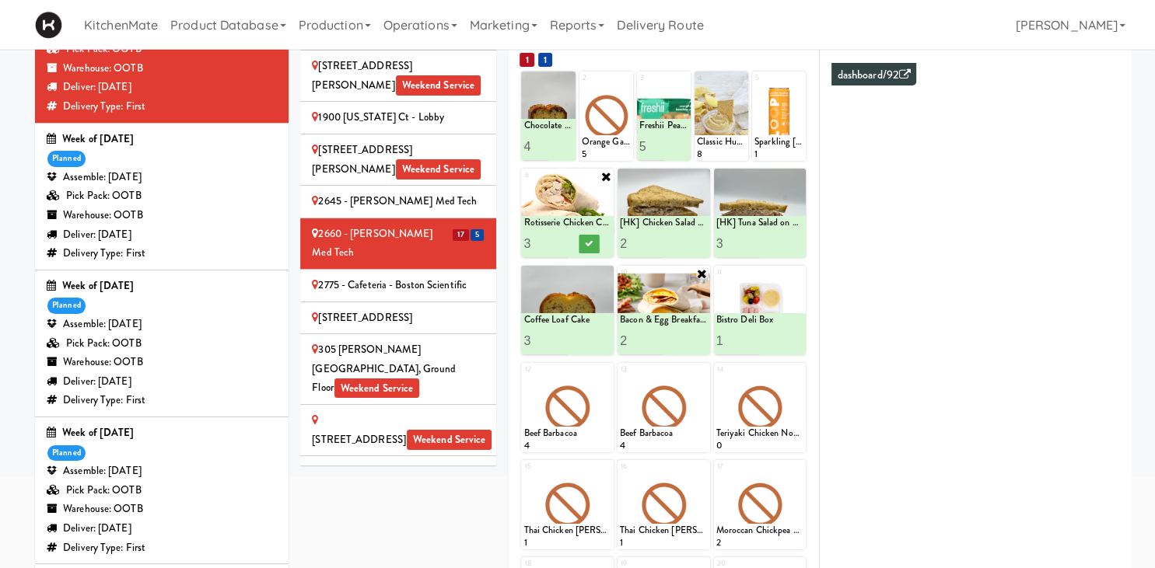
type input "3"
click at [557, 240] on input "3" at bounding box center [545, 243] width 44 height 29
click at [585, 242] on button at bounding box center [589, 244] width 20 height 19
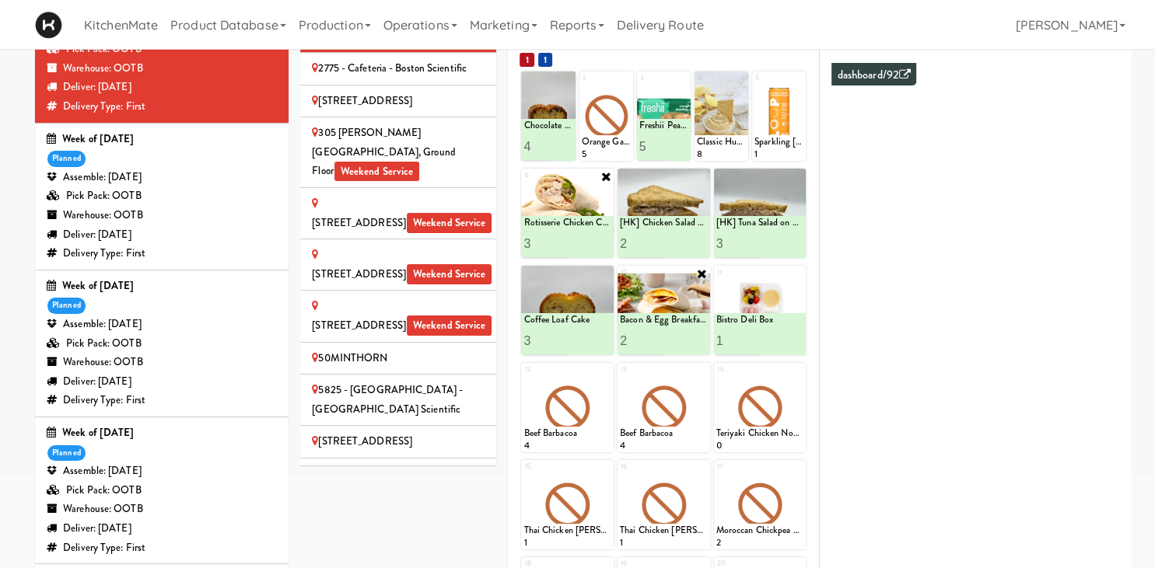
scroll to position [377, 0]
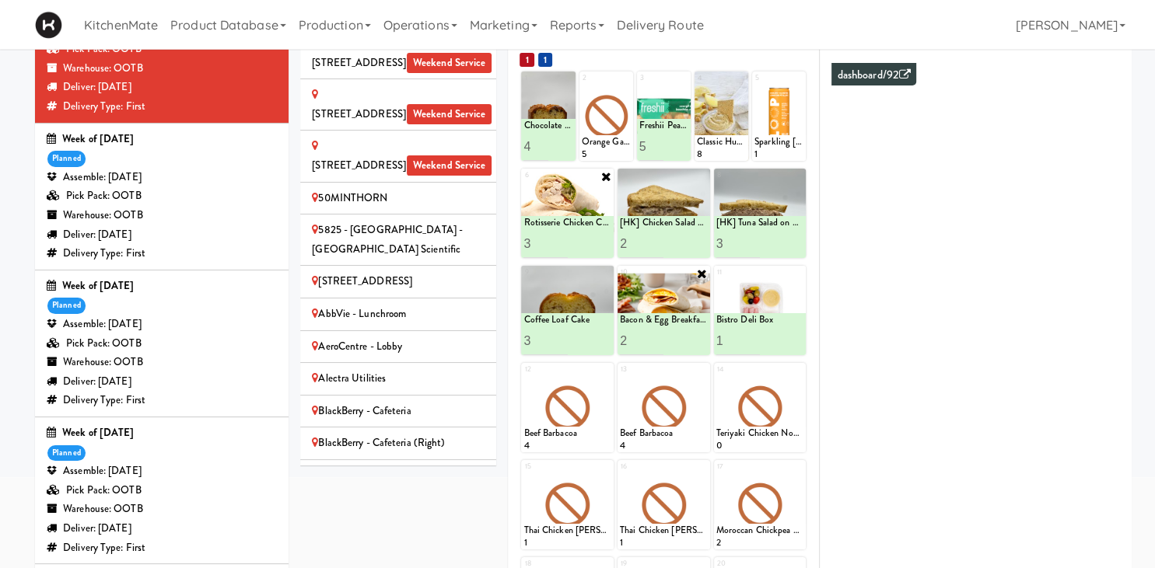
click at [408, 467] on div "[PERSON_NAME]-Accurate" at bounding box center [398, 476] width 173 height 19
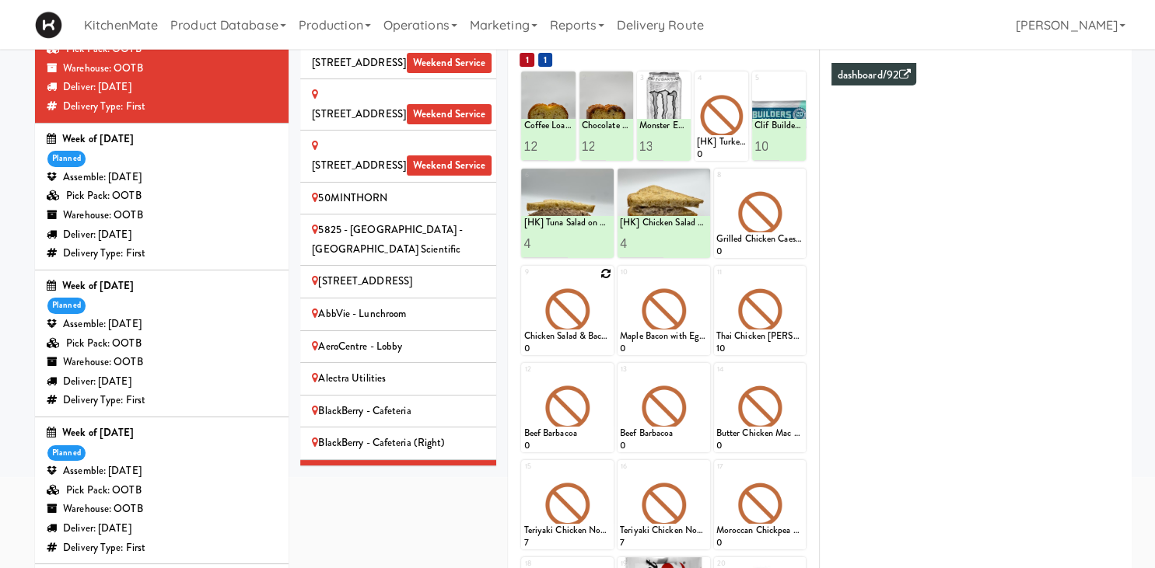
click at [606, 279] on div at bounding box center [567, 310] width 93 height 89
click at [605, 273] on icon at bounding box center [605, 273] width 11 height 11
click at [523, 281] on select "- Empty - Amazing Chocolate Chunk Cookie Bacon & Egg Breakfast Wrap Bistro Deli…" at bounding box center [567, 318] width 88 height 75
type input "2"
click at [592, 349] on button at bounding box center [589, 341] width 20 height 19
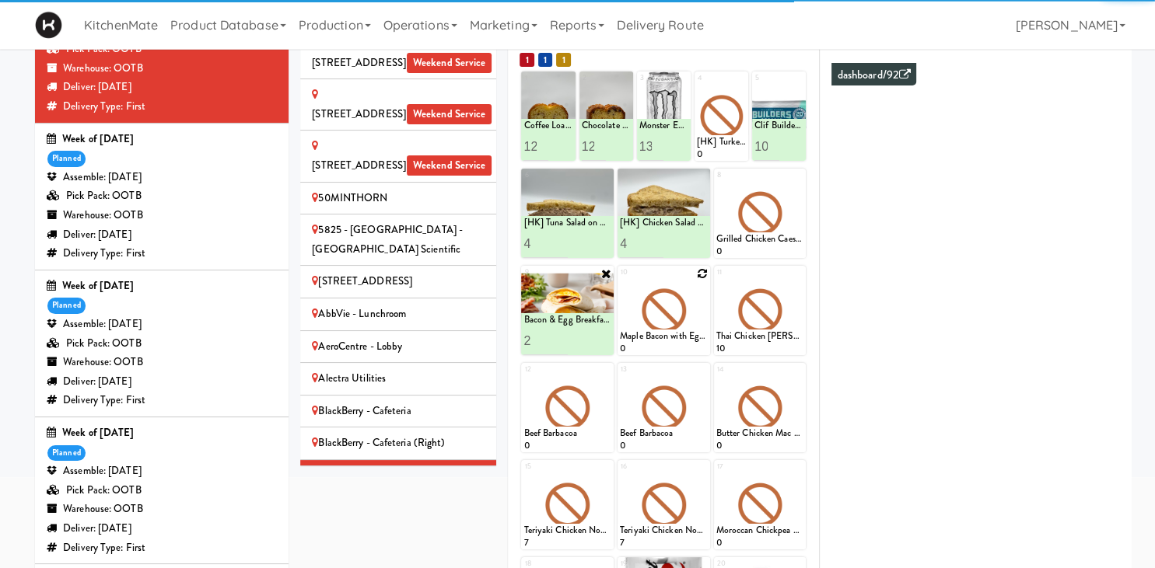
click at [697, 271] on icon at bounding box center [702, 273] width 11 height 11
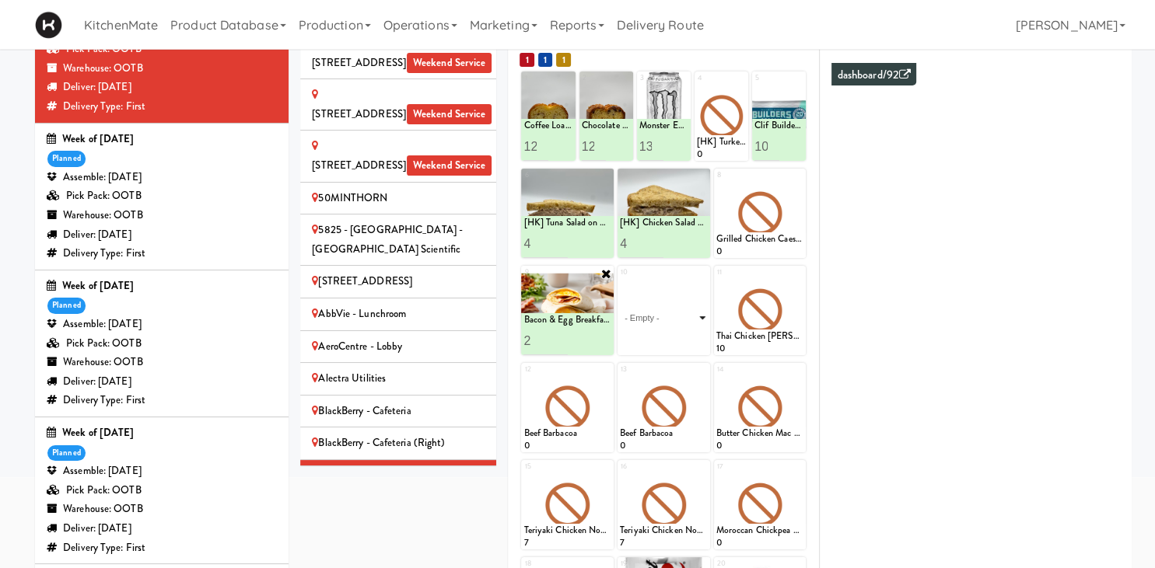
click at [620, 281] on select "- Empty - Amazing Chocolate Chunk Cookie Bacon & Egg Breakfast Wrap Bistro Deli…" at bounding box center [664, 318] width 88 height 75
type input "1"
type input "4"
click at [686, 344] on icon at bounding box center [685, 341] width 8 height 9
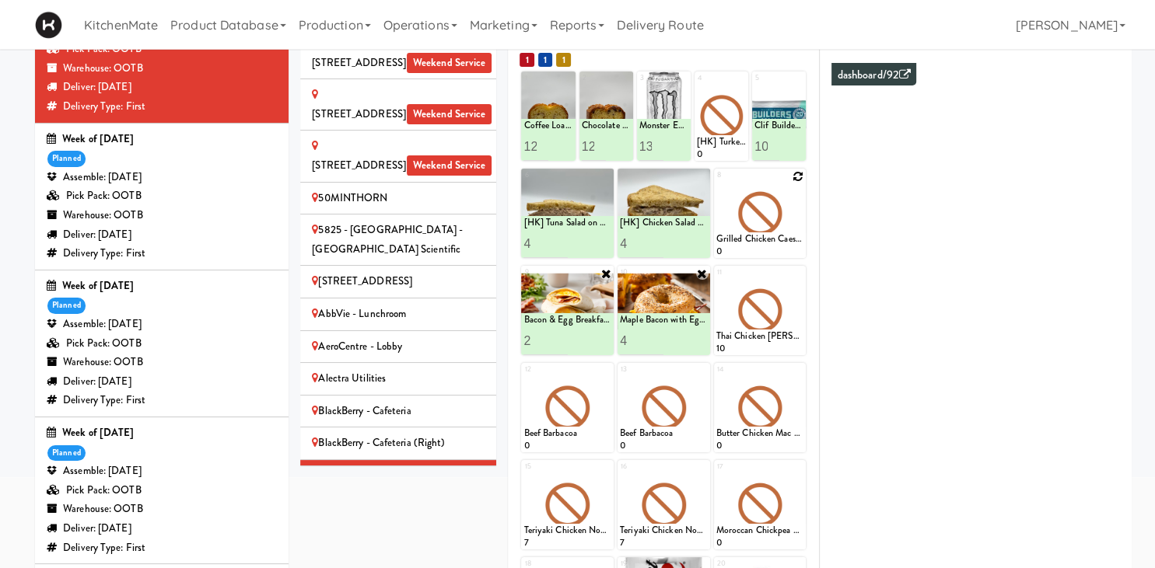
click at [801, 180] on icon at bounding box center [797, 176] width 11 height 11
click at [716, 183] on select "- Empty - Amazing Chocolate Chunk Cookie Bacon & Egg Breakfast Wrap Bistro Deli…" at bounding box center [760, 220] width 88 height 75
type input "1"
type input "4"
click at [785, 242] on button at bounding box center [781, 244] width 20 height 19
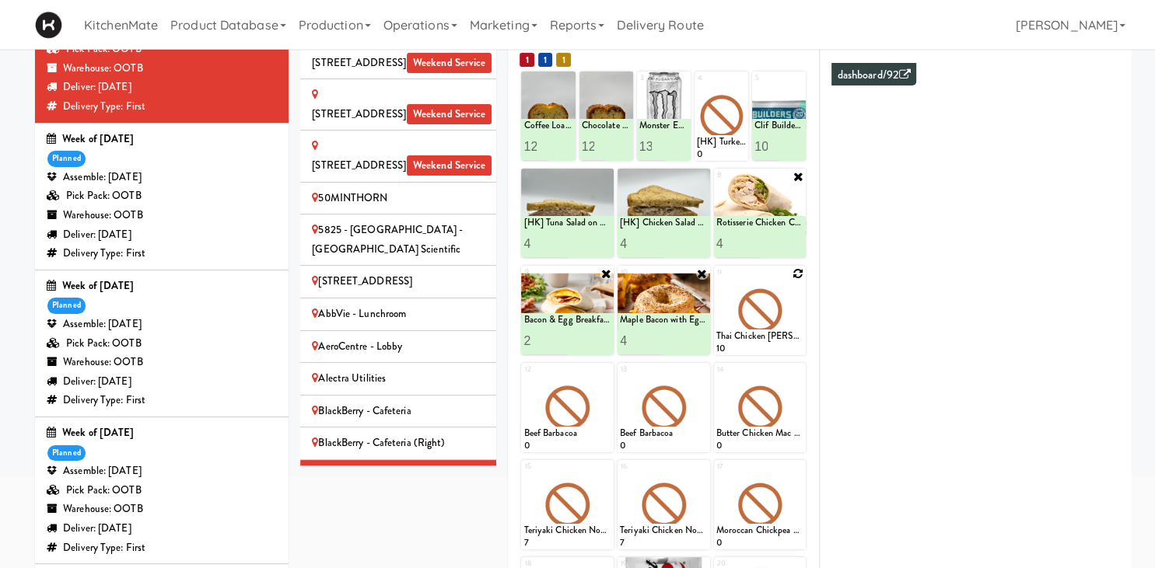
click at [792, 277] on div at bounding box center [760, 310] width 93 height 89
click at [799, 278] on icon at bounding box center [797, 273] width 11 height 11
click at [716, 281] on select "- Empty - Amazing Chocolate Chunk Cookie Bacon & Egg Breakfast Wrap Bistro Deli…" at bounding box center [760, 318] width 88 height 75
type input "2"
click at [778, 338] on icon at bounding box center [782, 341] width 8 height 9
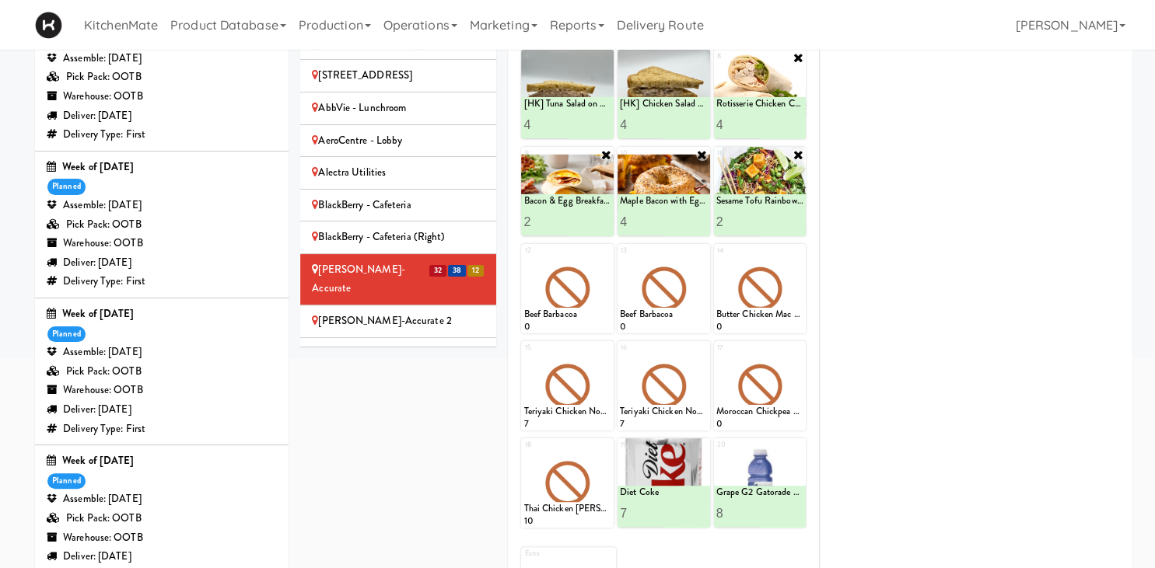
scroll to position [132, 0]
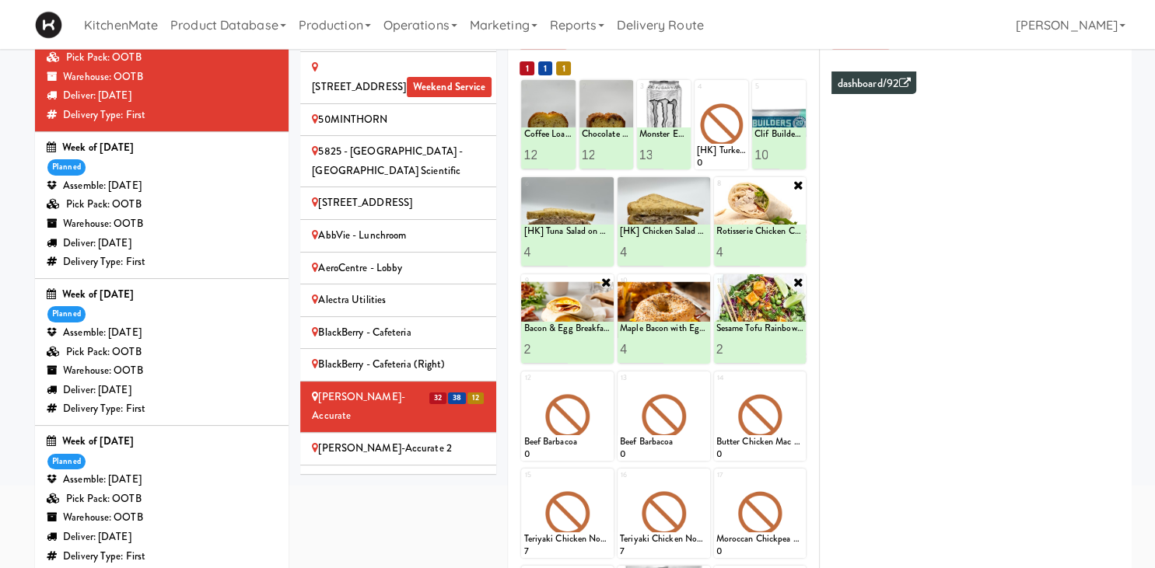
click at [428, 439] on div "[PERSON_NAME]-Accurate 2" at bounding box center [398, 448] width 173 height 19
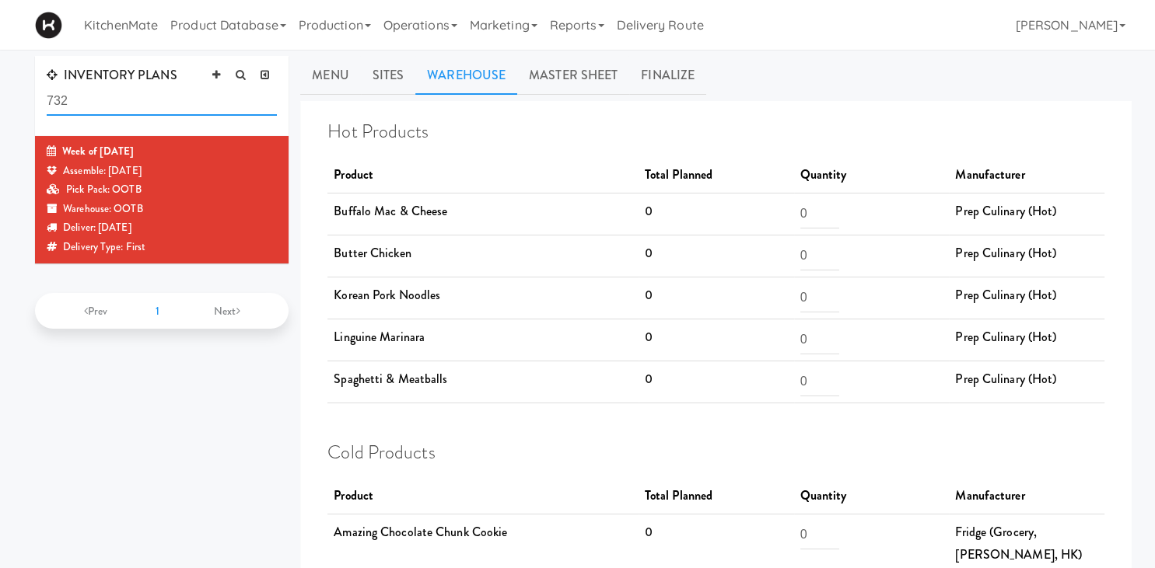
drag, startPoint x: 207, startPoint y: 93, endPoint x: -40, endPoint y: 61, distance: 248.6
click at [47, 87] on input "732" at bounding box center [162, 101] width 230 height 29
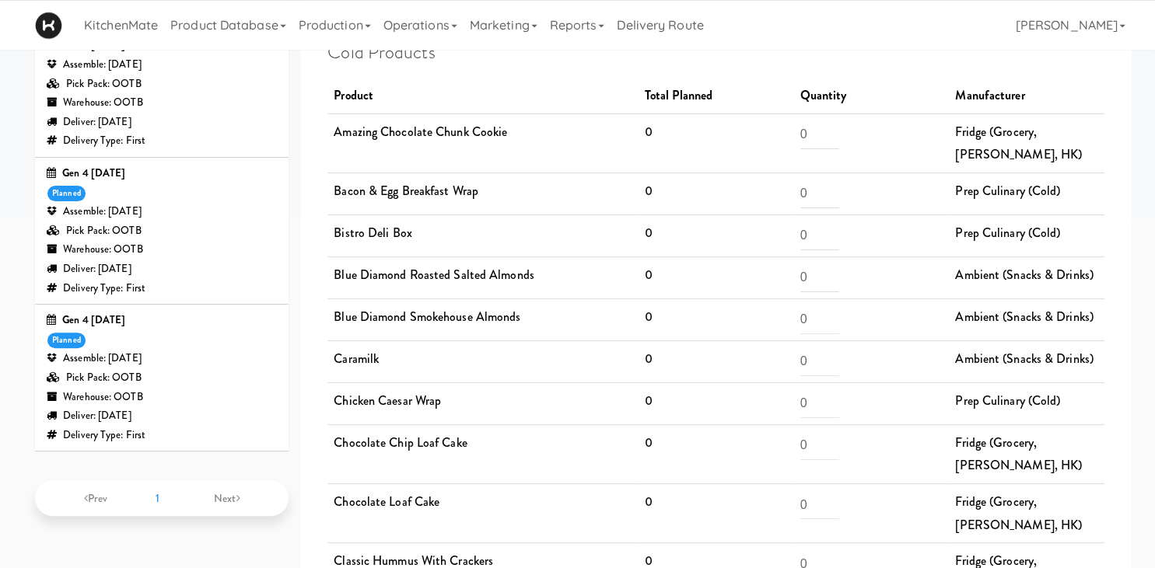
scroll to position [401, 0]
click at [185, 393] on div "Warehouse: OOTB" at bounding box center [162, 396] width 230 height 19
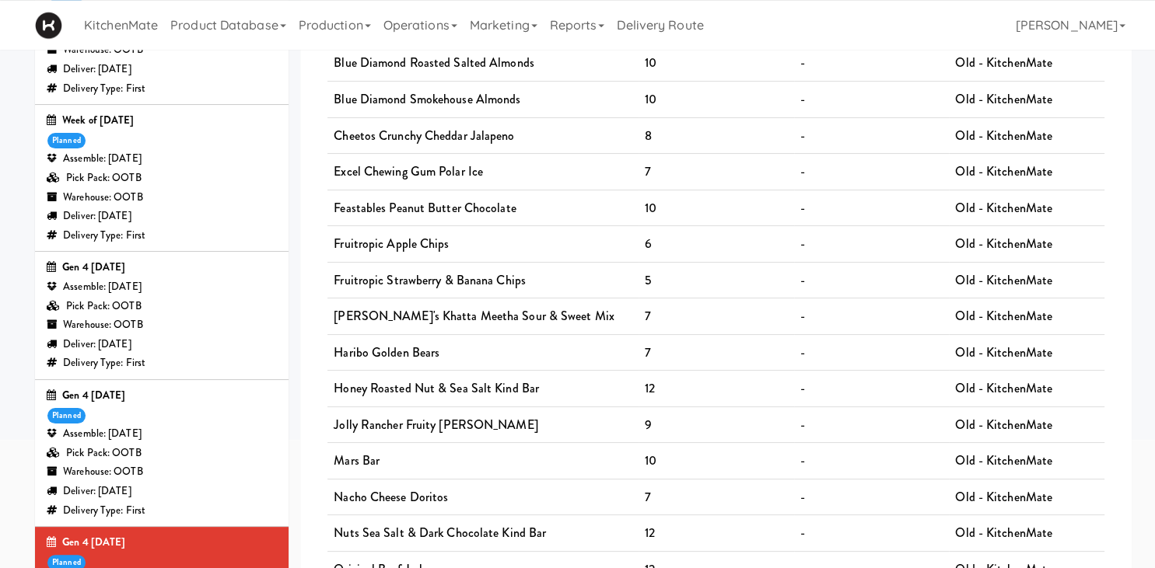
scroll to position [176, 0]
click at [200, 204] on div "Warehouse: OOTB" at bounding box center [162, 199] width 230 height 19
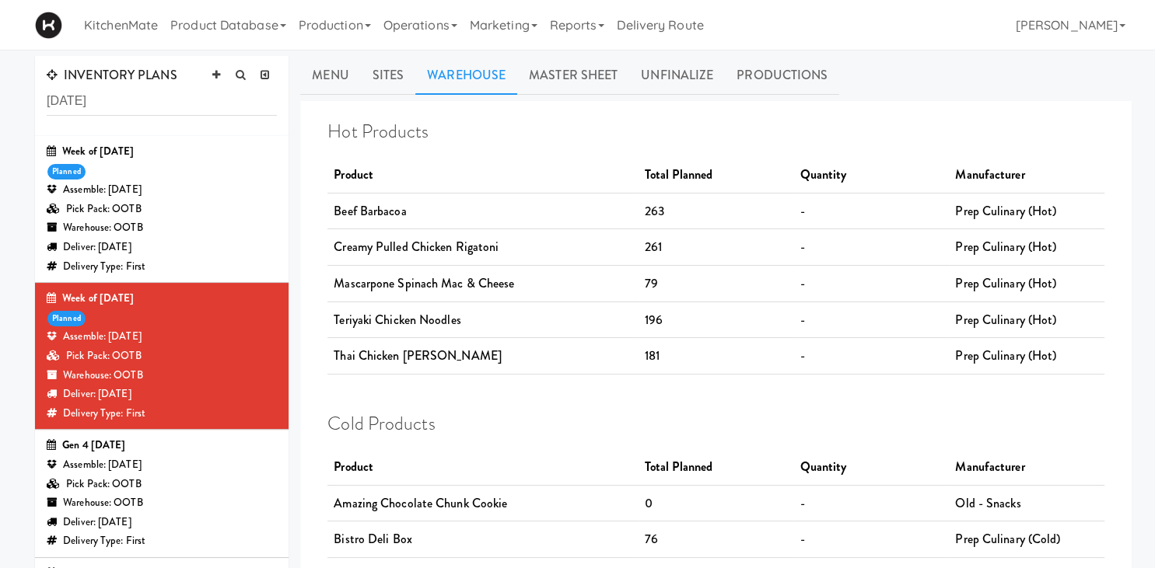
click at [201, 215] on div "Pick Pack: OOTB" at bounding box center [162, 209] width 230 height 19
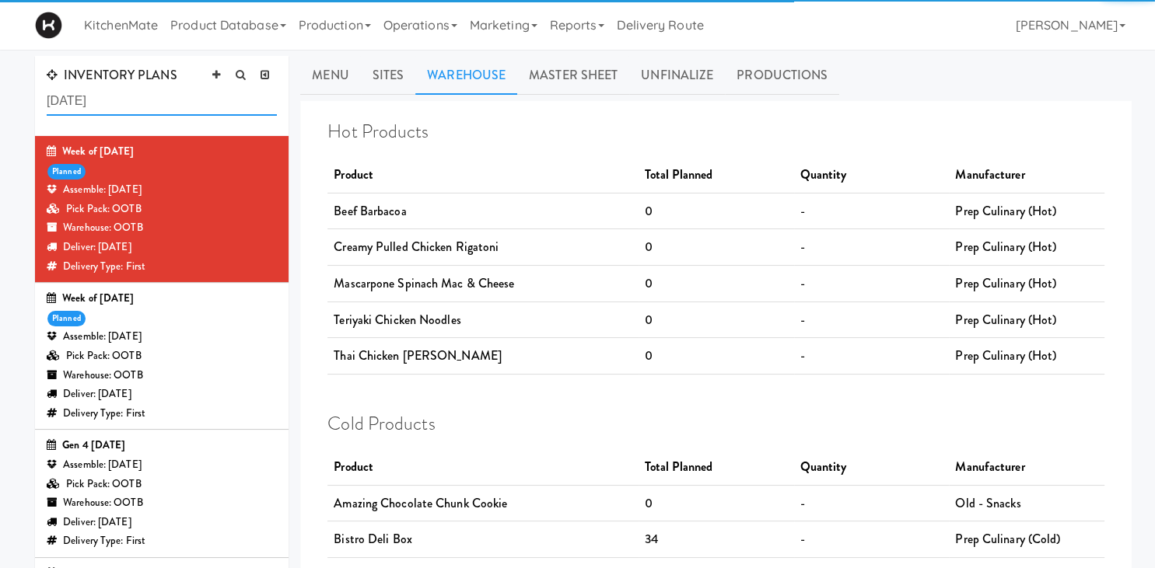
click at [171, 100] on input "july 1" at bounding box center [162, 101] width 230 height 29
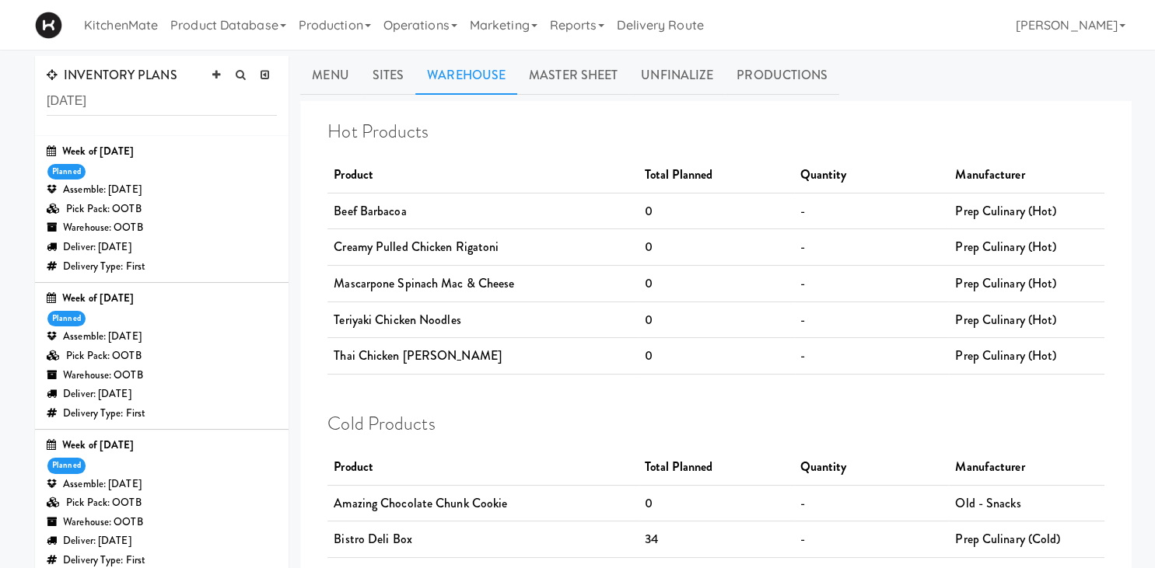
click at [145, 362] on div "Pick Pack: OOTB" at bounding box center [162, 356] width 230 height 19
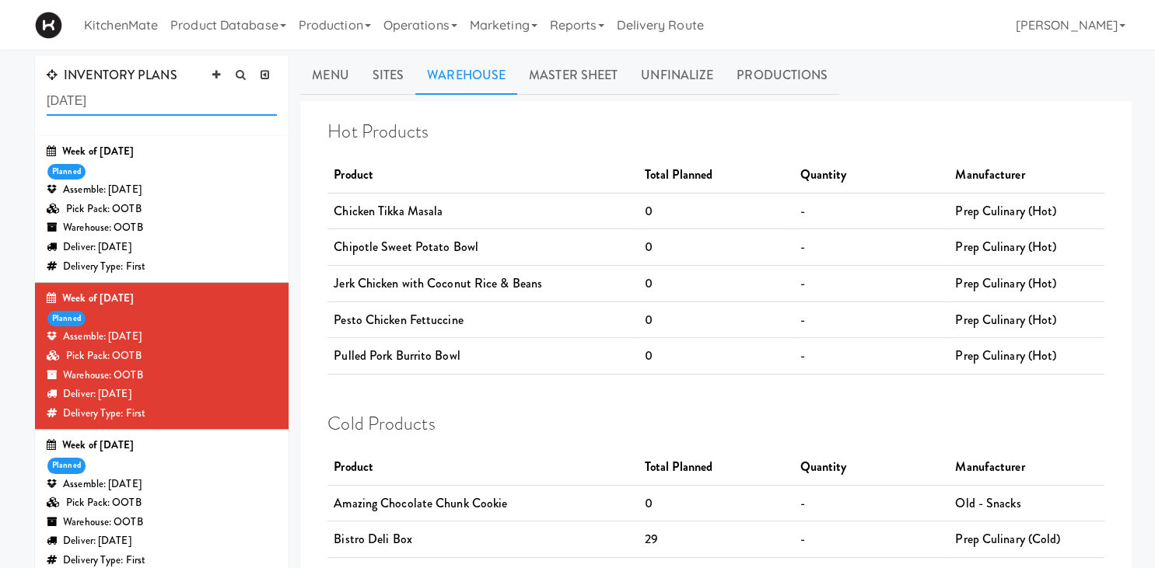
click at [125, 92] on input "july 6" at bounding box center [162, 101] width 230 height 29
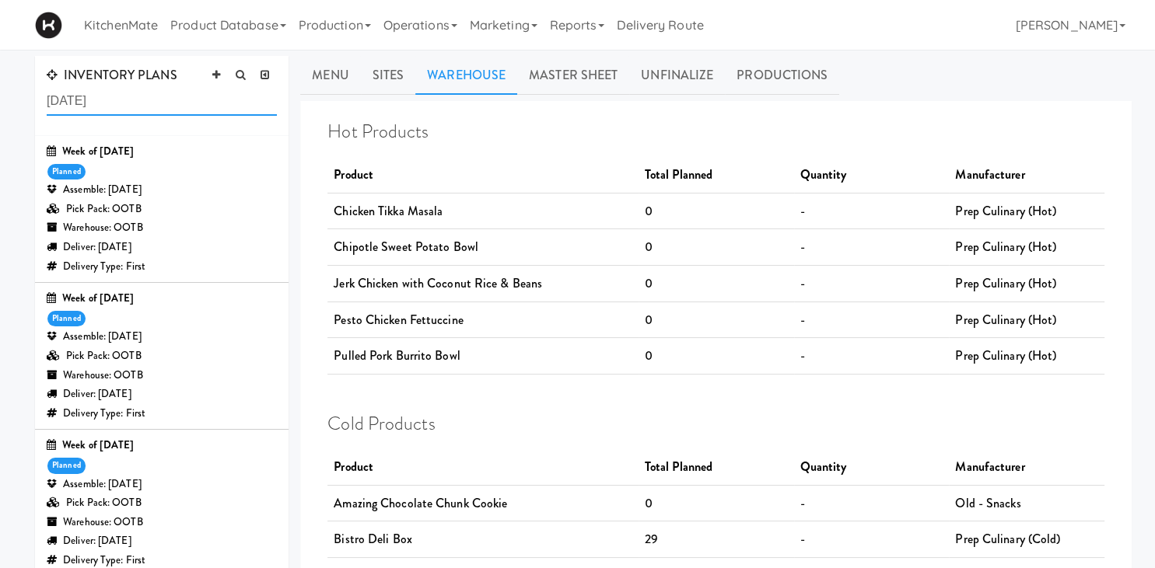
type input "july 2"
click at [204, 226] on div "Warehouse: OOTB" at bounding box center [162, 227] width 230 height 19
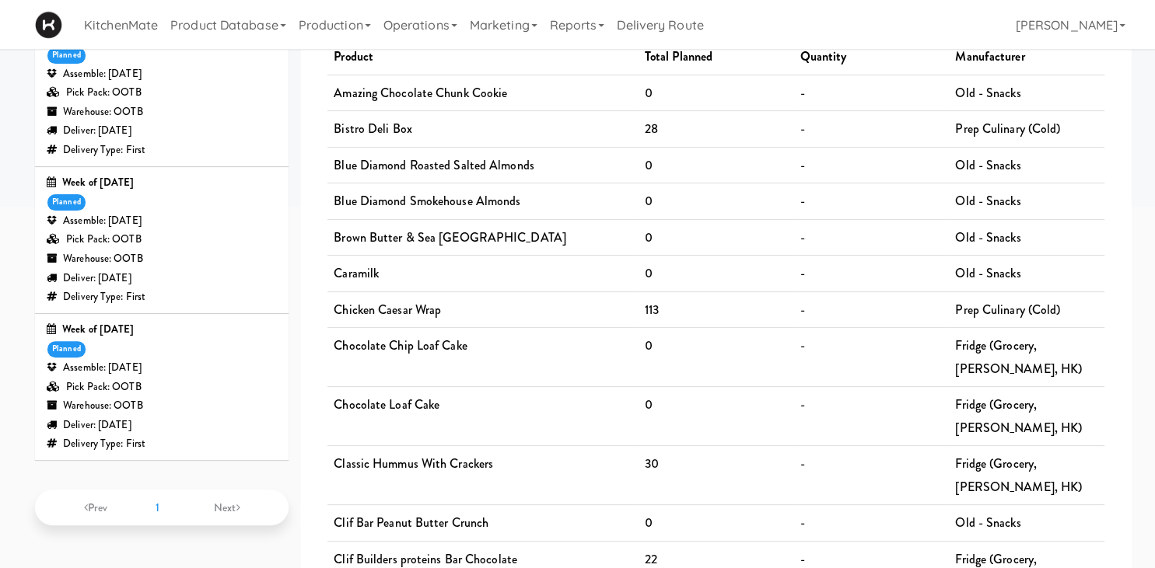
scroll to position [412, 0]
click at [151, 372] on div "Assemble: Saturday Jul 19, 2025" at bounding box center [162, 366] width 230 height 19
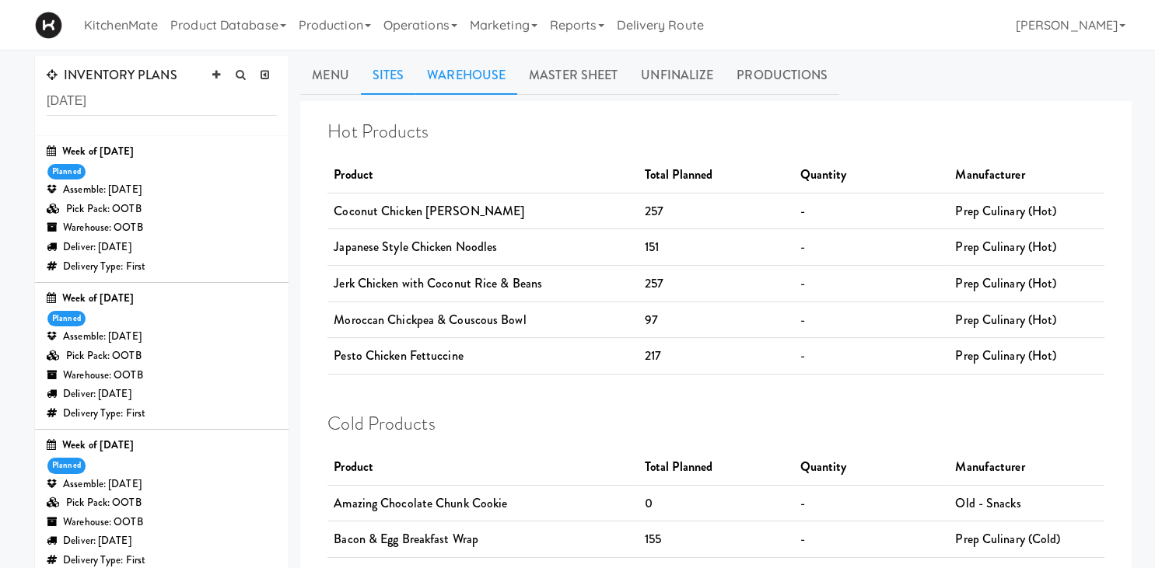
click at [386, 78] on link "Sites" at bounding box center [388, 75] width 55 height 39
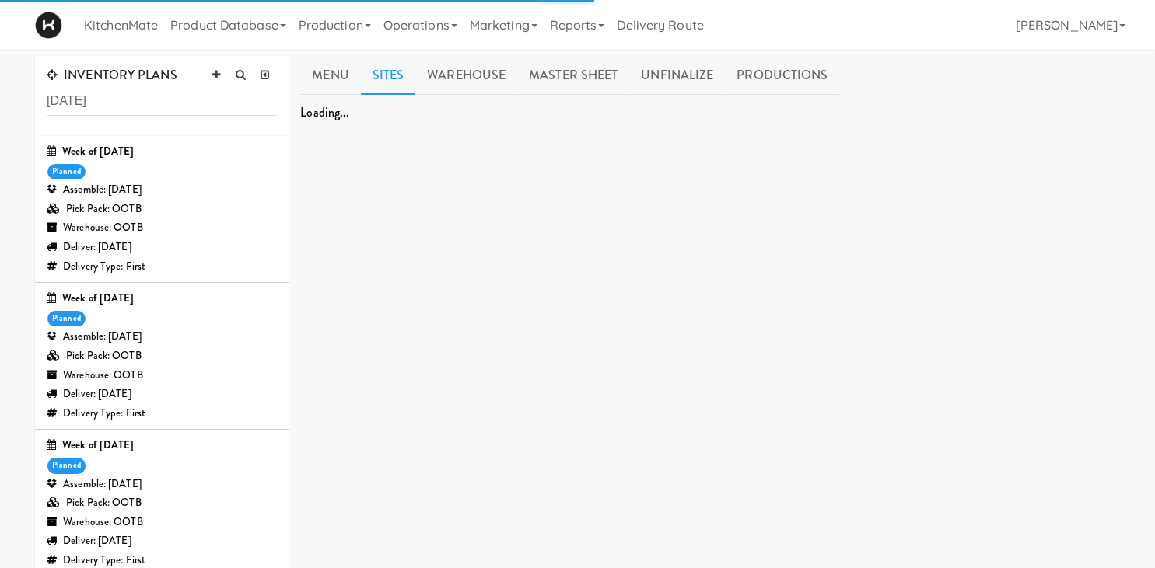
scroll to position [120, 0]
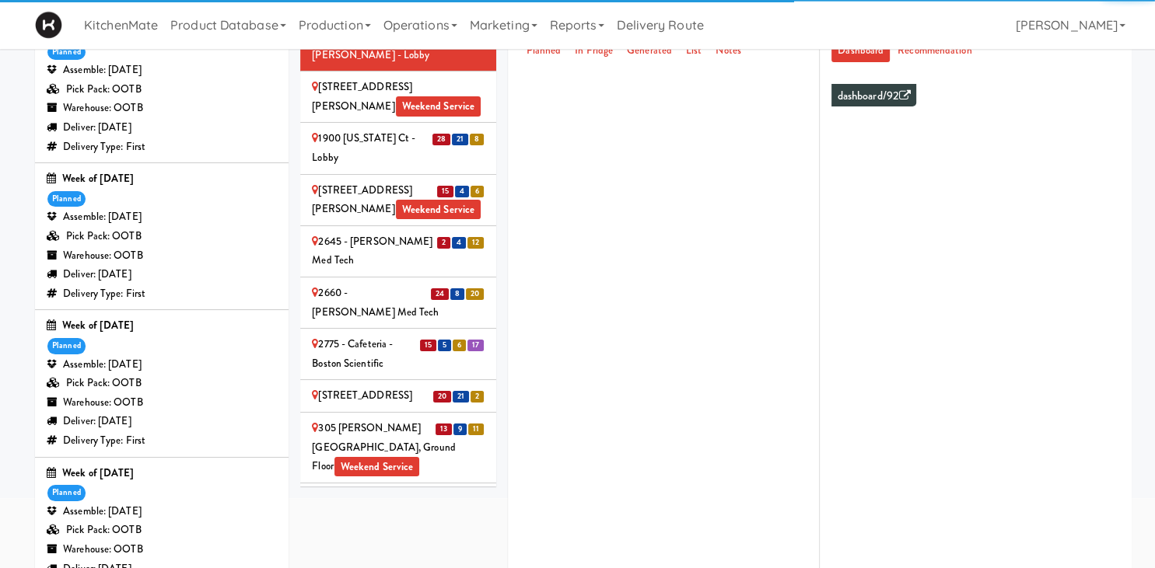
click at [203, 521] on div "Pick Pack: OOTB" at bounding box center [162, 530] width 230 height 19
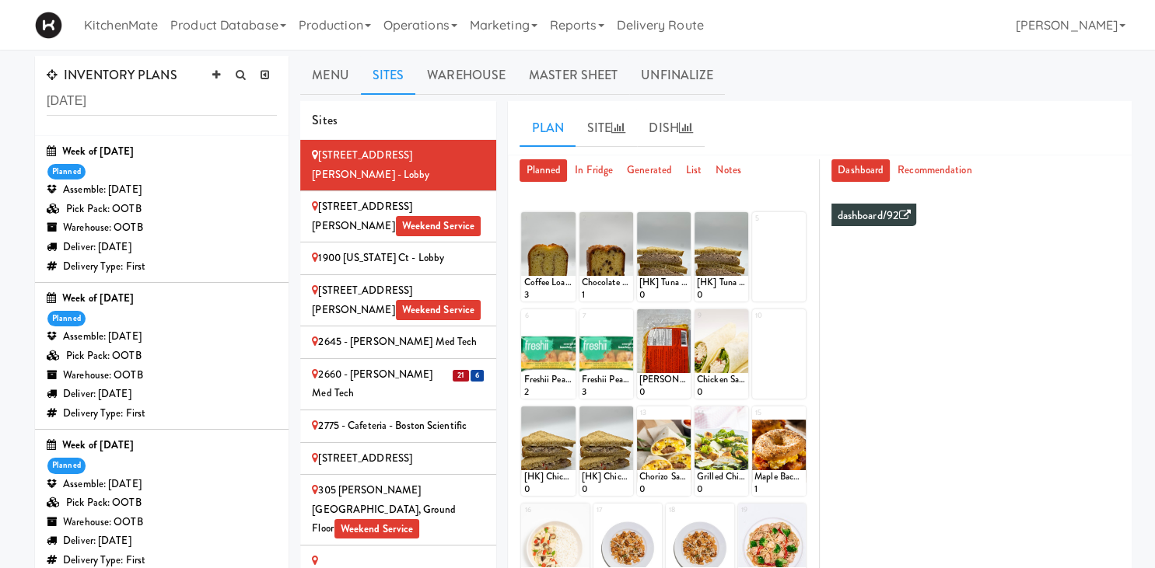
click at [397, 365] on div "2660 - [PERSON_NAME] Med Tech" at bounding box center [398, 384] width 173 height 38
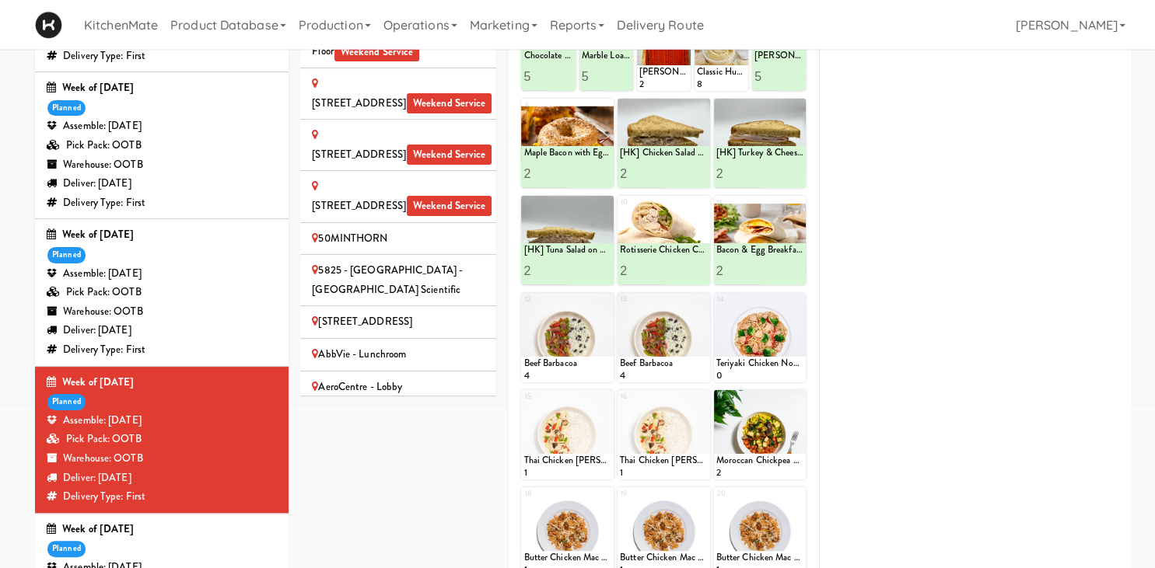
scroll to position [501, 0]
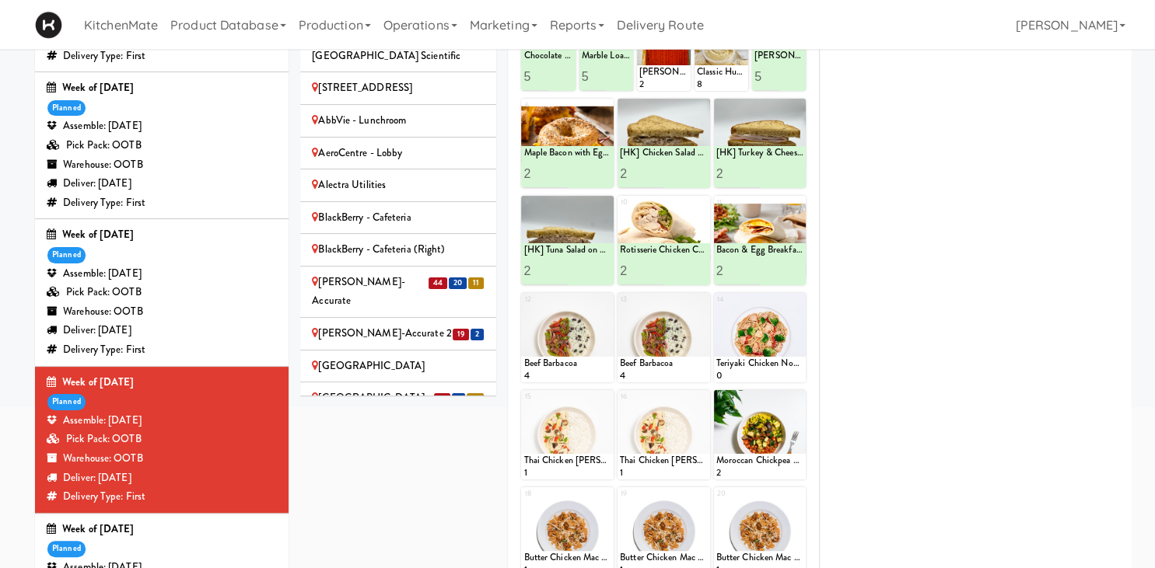
click at [424, 267] on li "44 20 11 Bothwell-Accurate" at bounding box center [398, 292] width 196 height 51
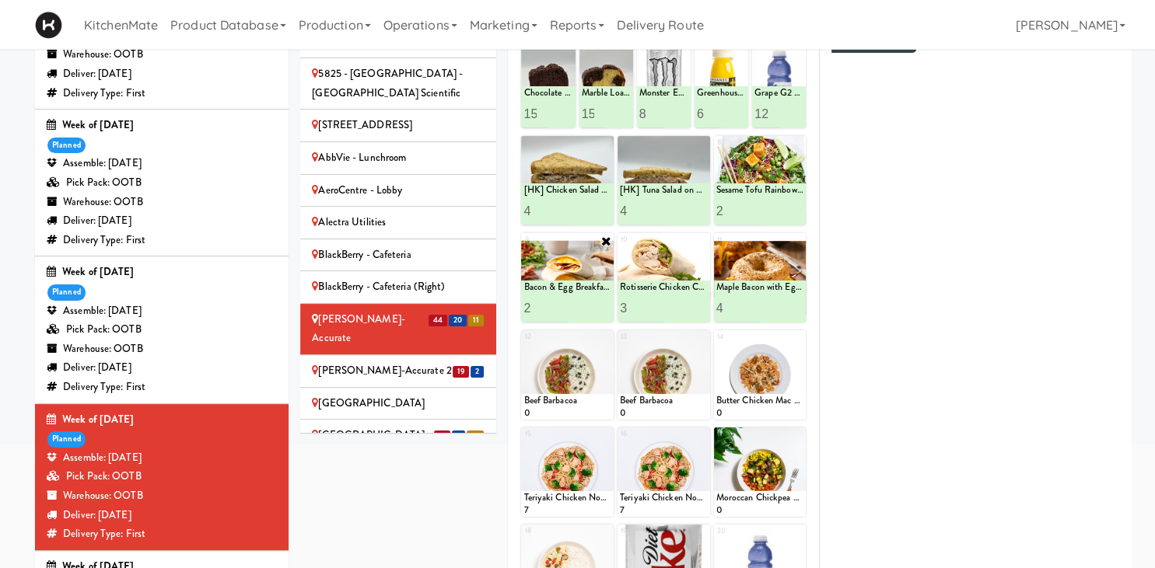
scroll to position [0, 0]
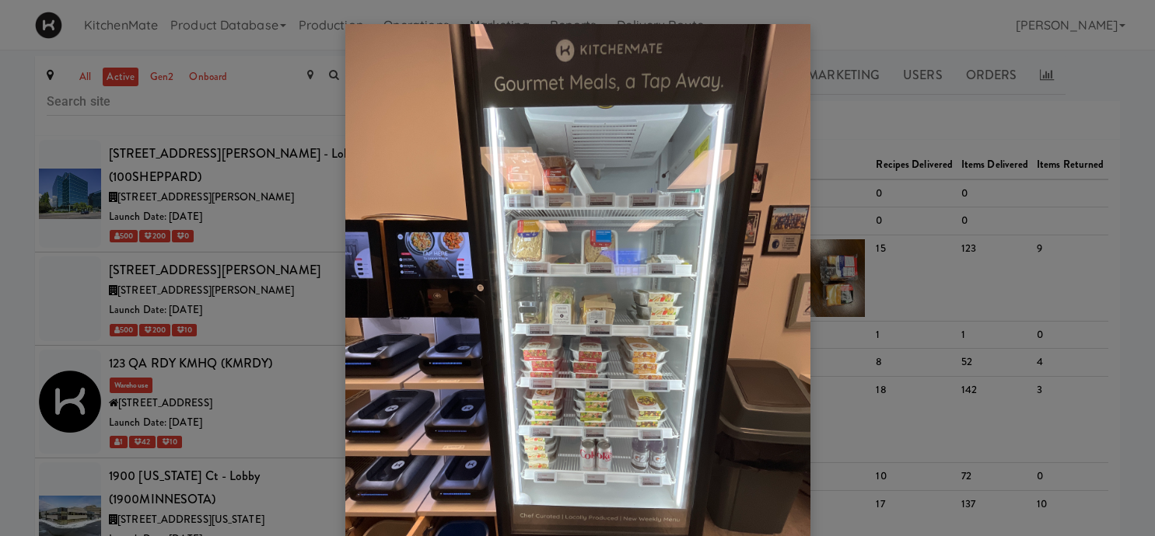
click at [163, 223] on div at bounding box center [577, 268] width 1155 height 536
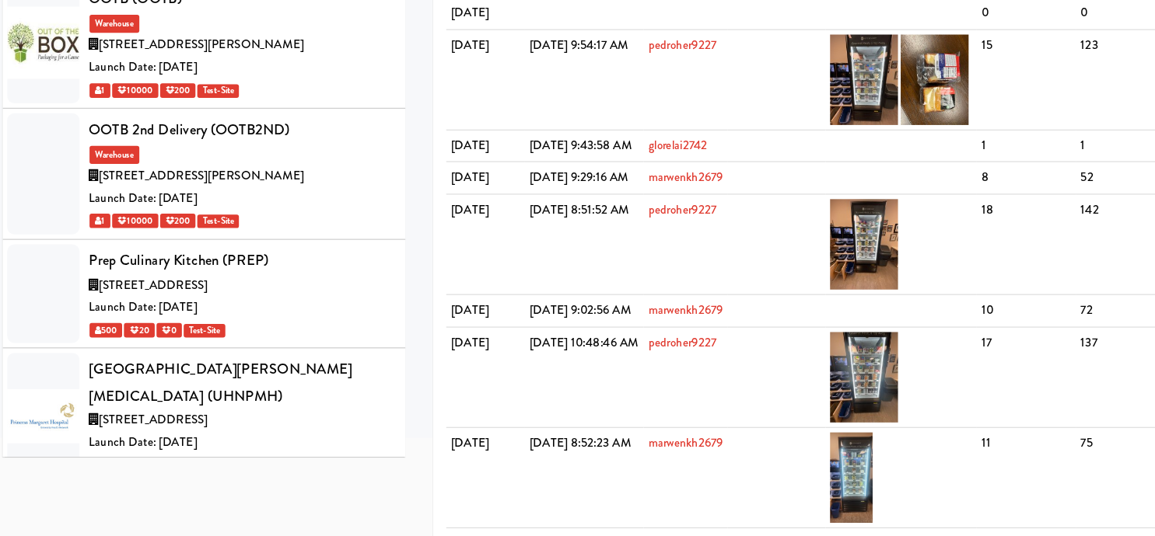
scroll to position [6806, 0]
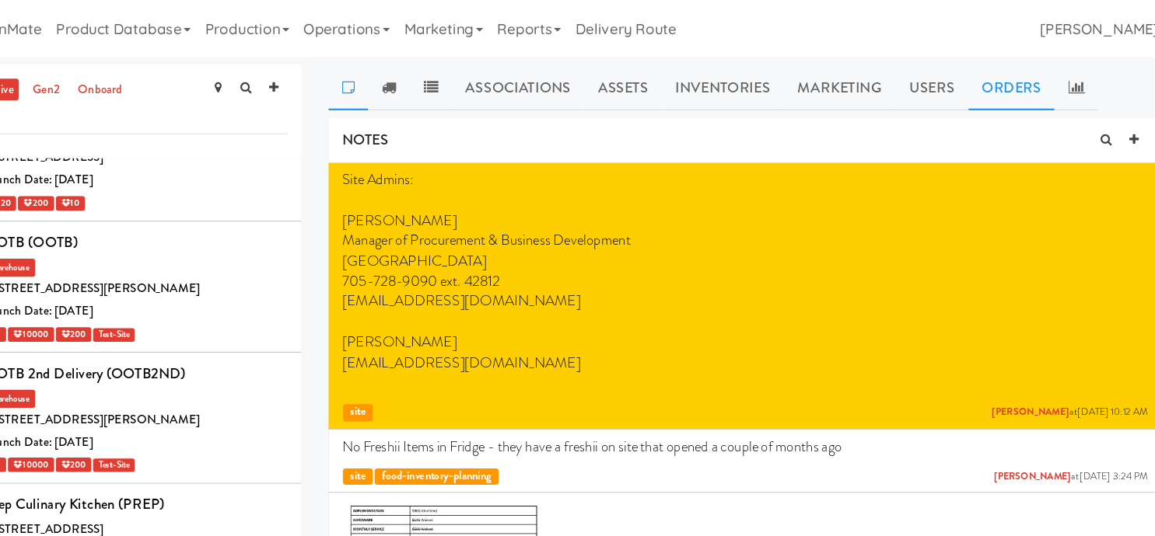
click at [1043, 67] on link at bounding box center [1046, 75] width 37 height 39
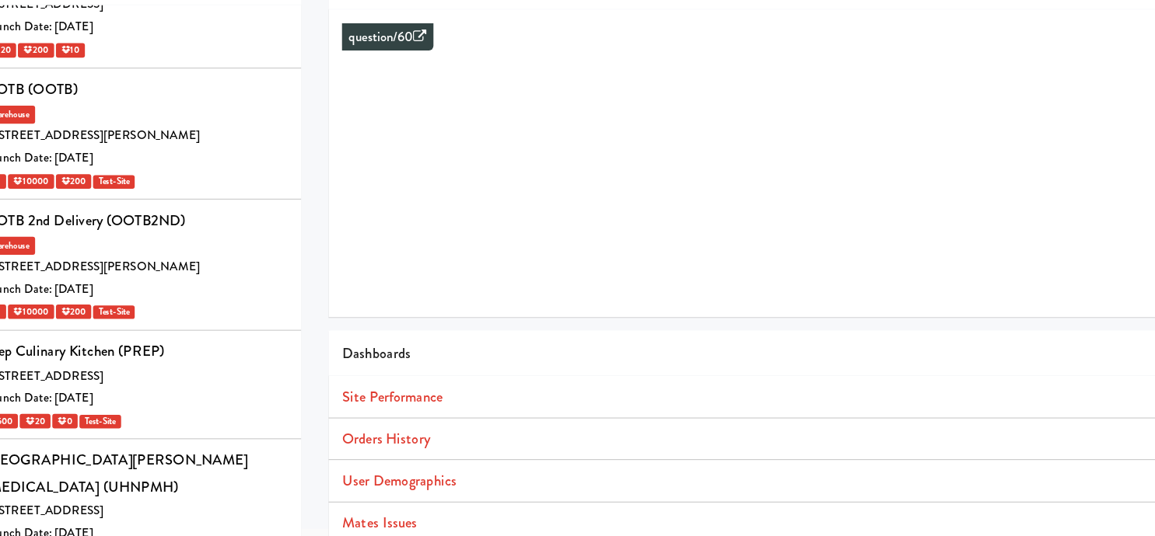
scroll to position [58, 0]
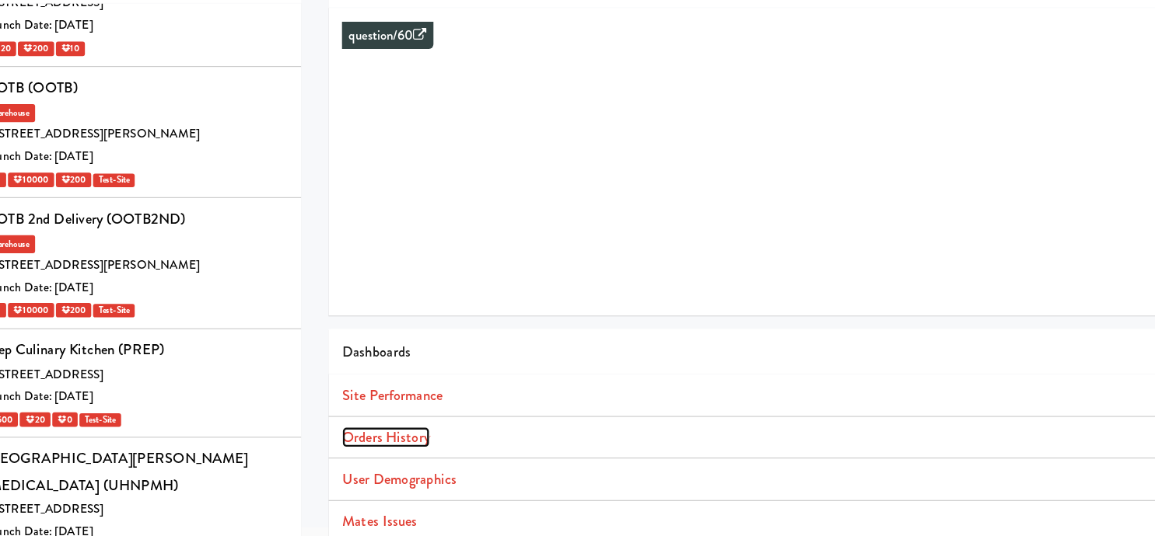
click at [468, 456] on link "Orders History" at bounding box center [453, 451] width 75 height 18
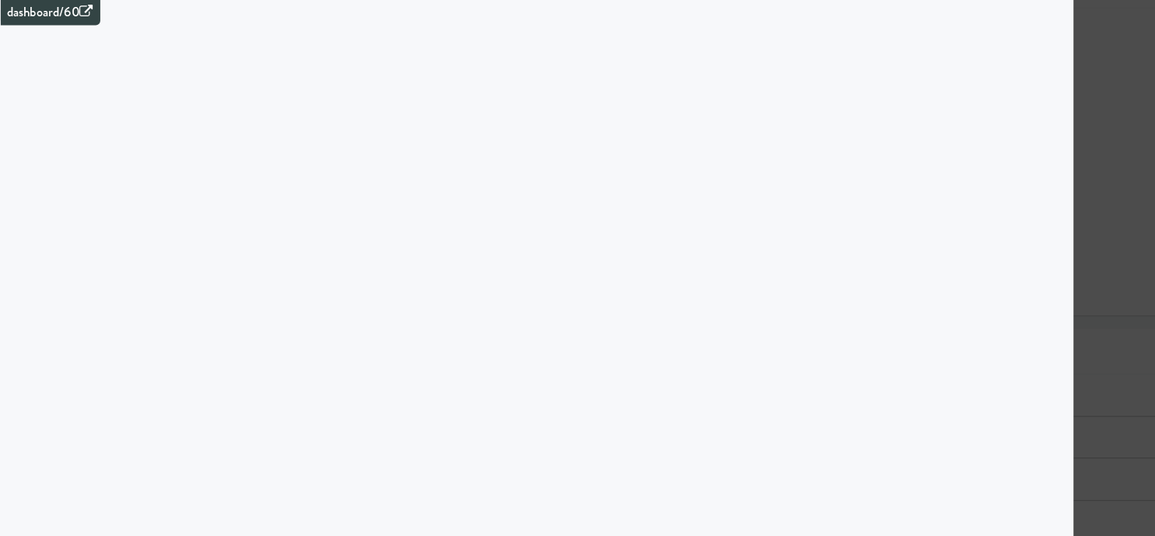
click at [1062, 126] on div at bounding box center [577, 268] width 1155 height 536
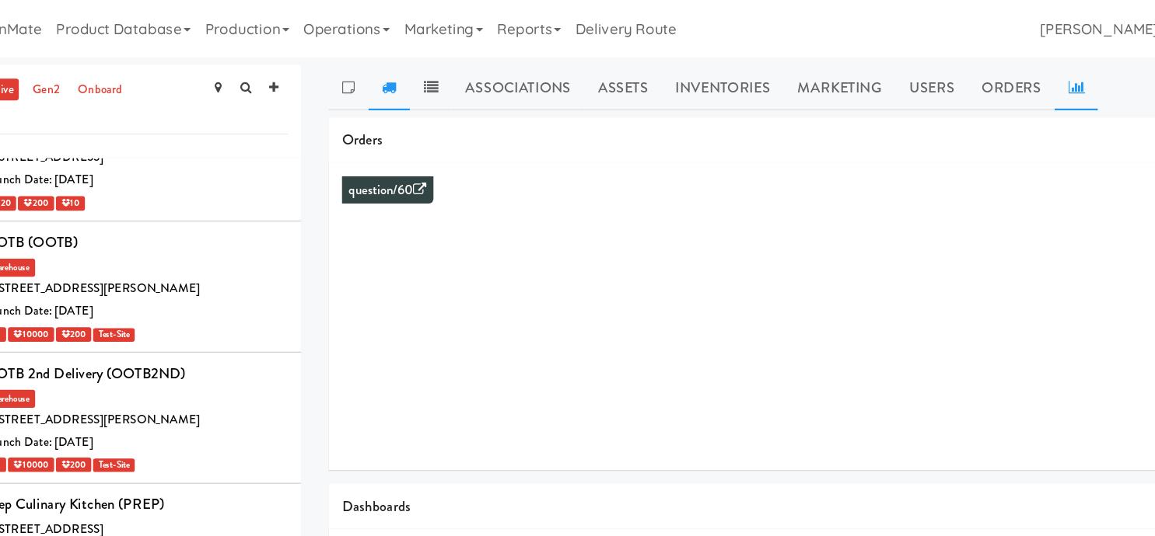
click at [445, 78] on link at bounding box center [457, 75] width 36 height 39
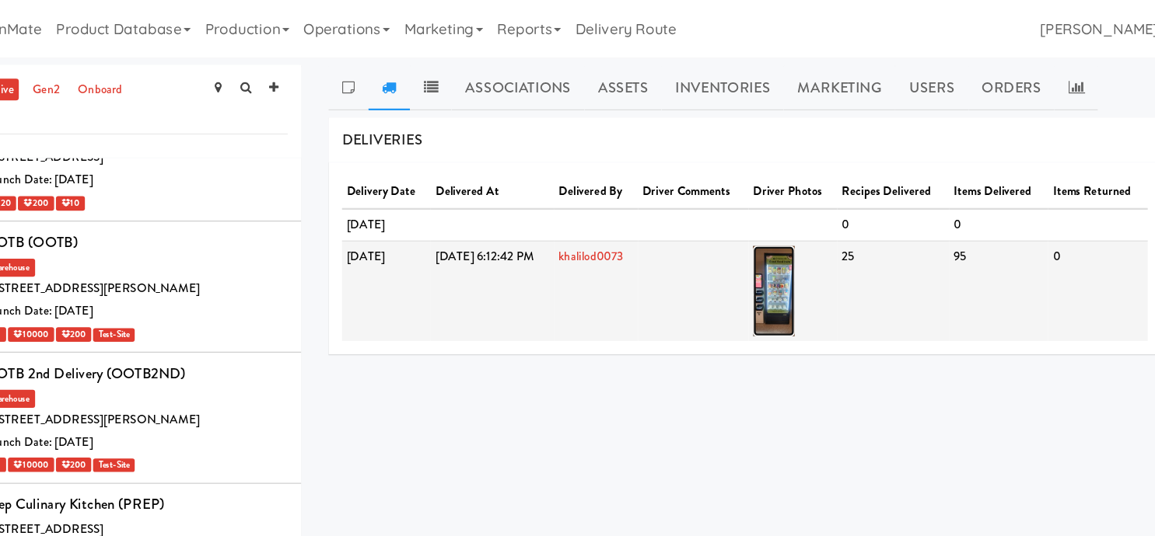
click at [806, 236] on img at bounding box center [787, 250] width 37 height 78
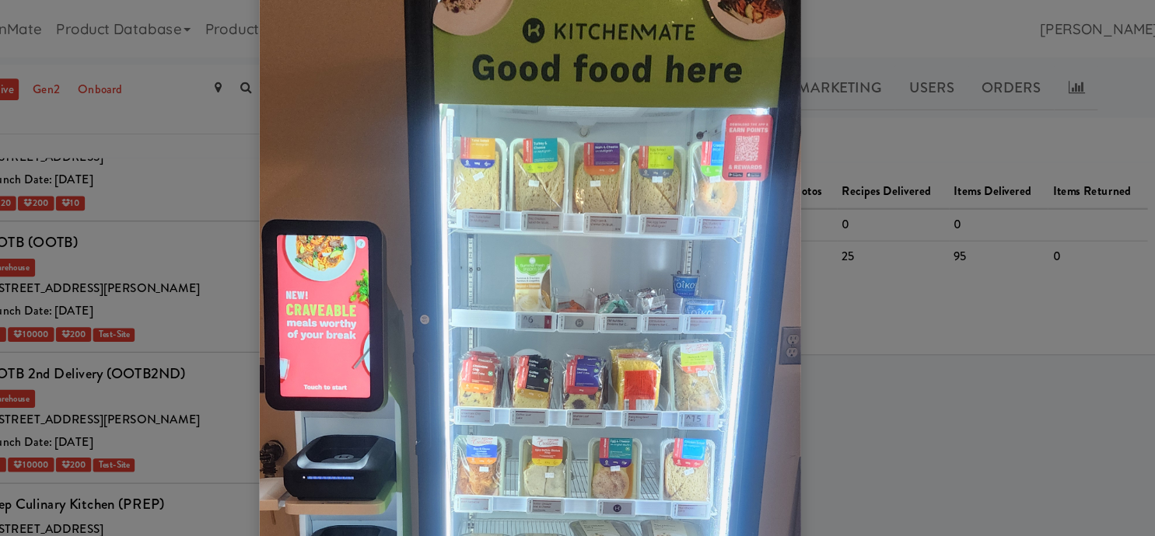
scroll to position [168, 0]
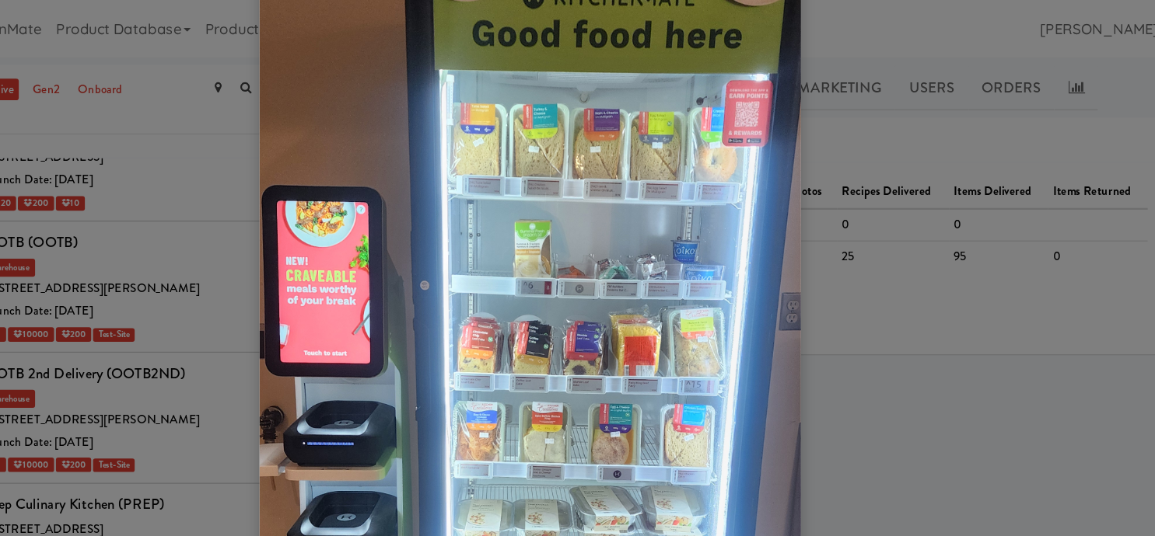
click at [927, 231] on div at bounding box center [577, 268] width 1155 height 536
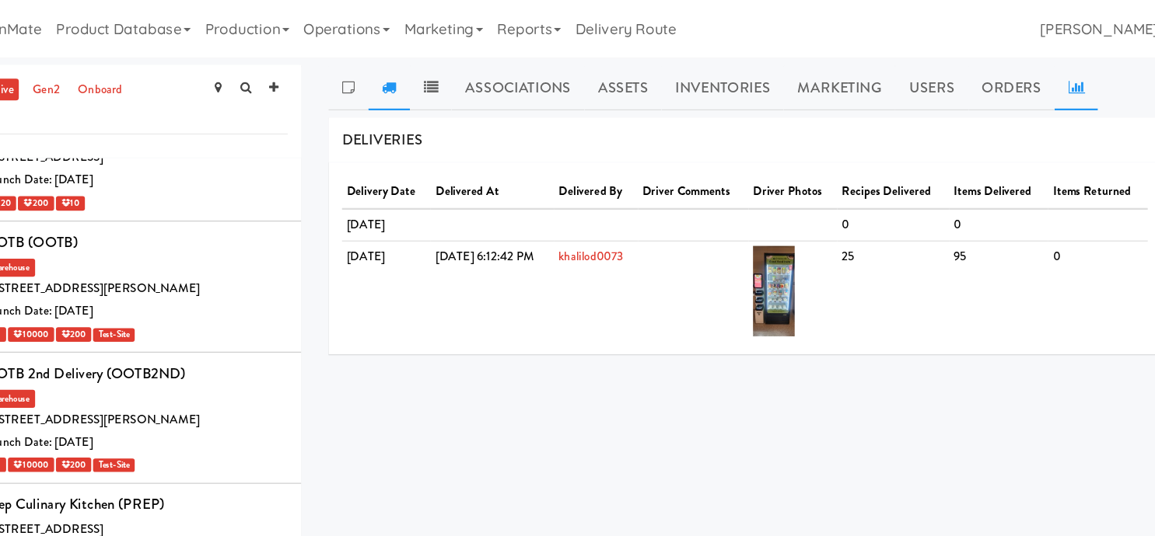
click at [1041, 74] on icon at bounding box center [1047, 74] width 14 height 12
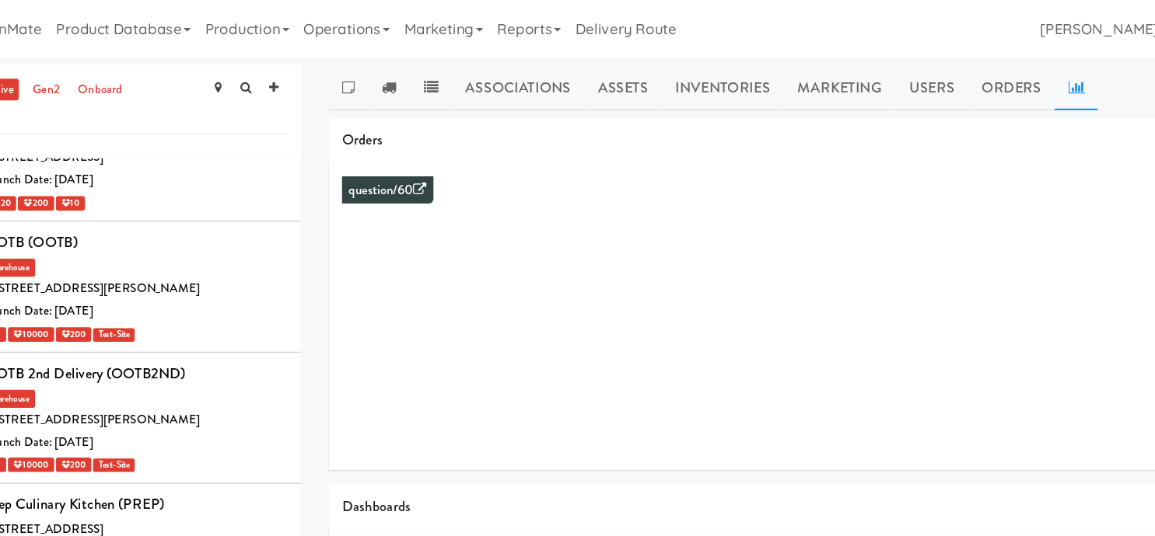
scroll to position [106, 0]
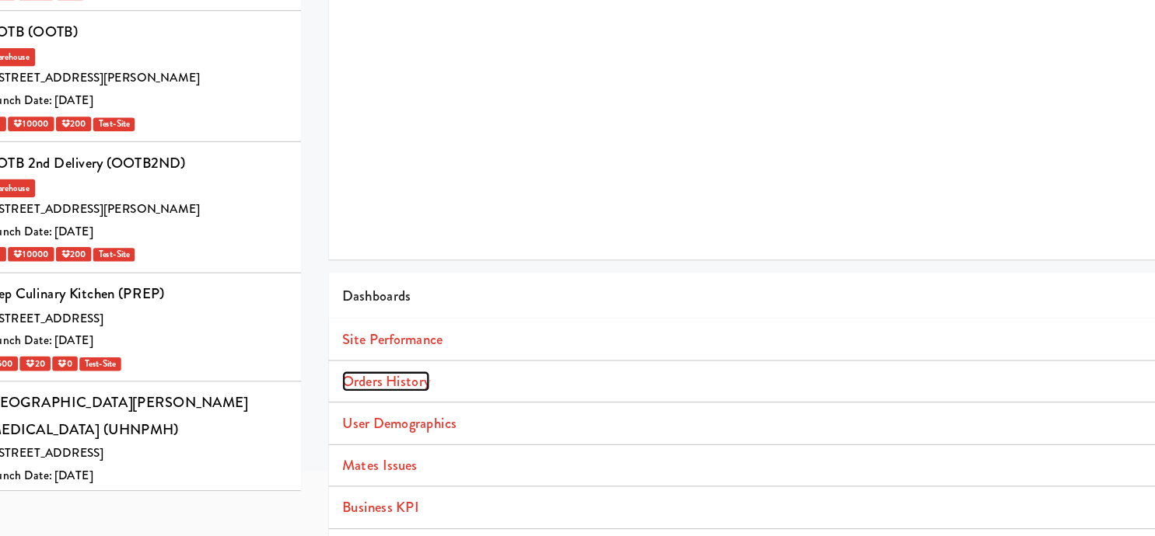
click at [478, 405] on link "Orders History" at bounding box center [453, 403] width 75 height 18
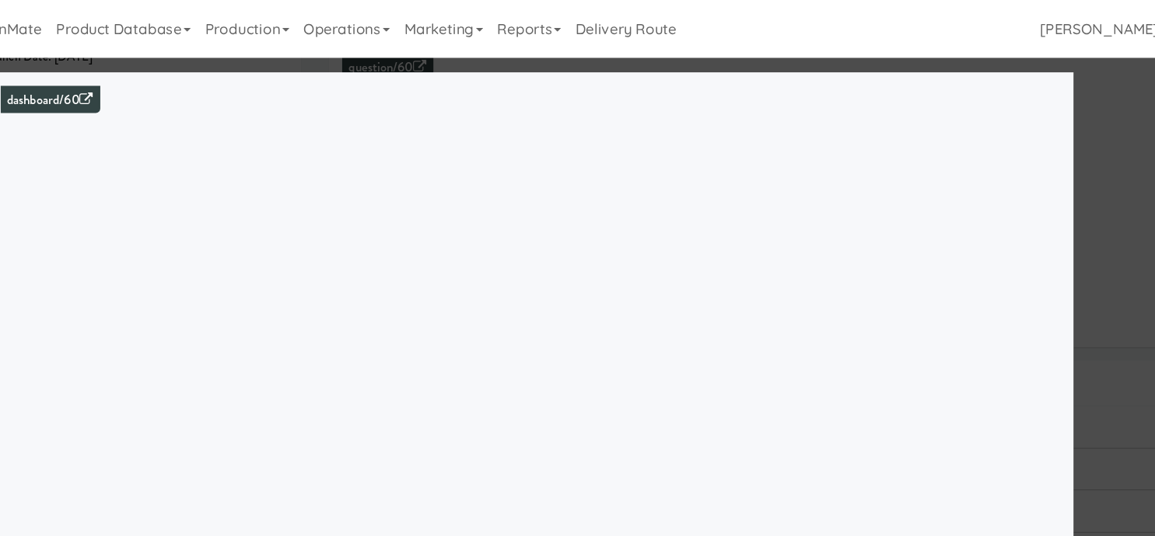
click at [1068, 107] on div at bounding box center [577, 268] width 1155 height 536
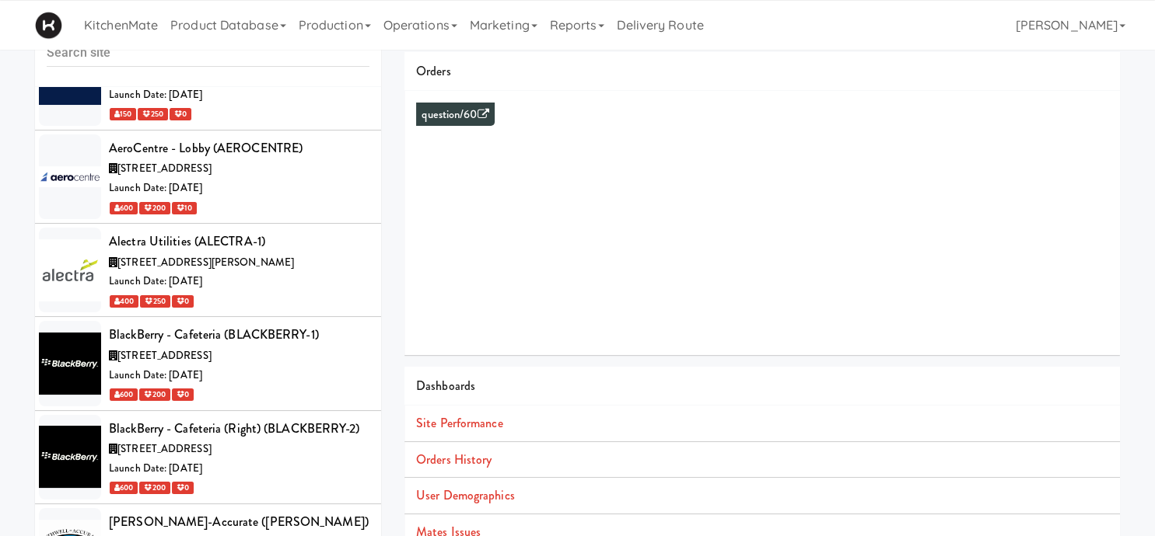
scroll to position [1770, 0]
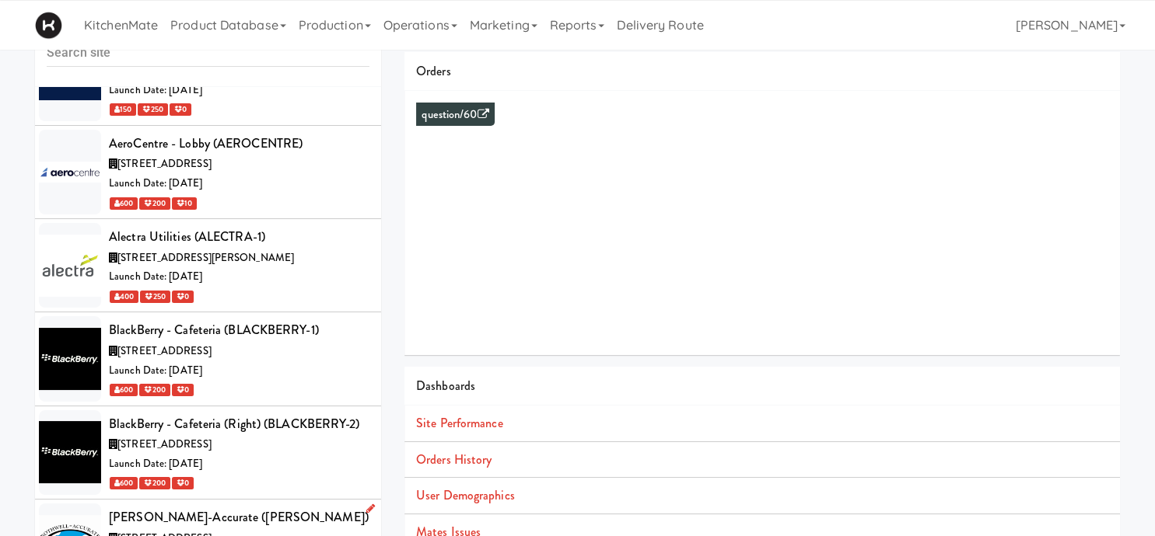
click at [211, 531] on span "[STREET_ADDRESS]" at bounding box center [164, 538] width 94 height 15
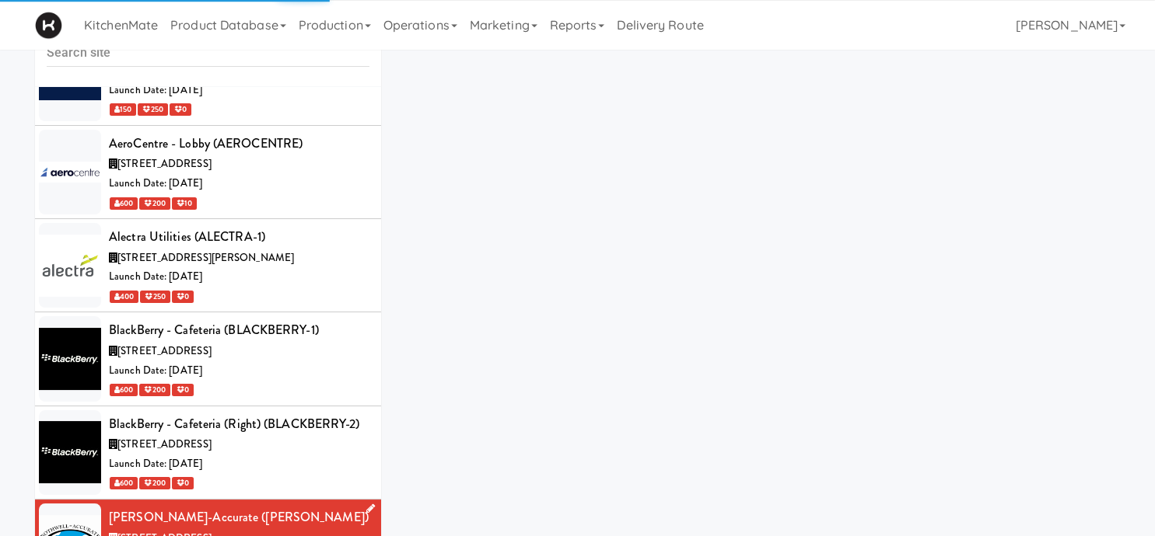
click at [211, 531] on span "[STREET_ADDRESS]" at bounding box center [164, 538] width 94 height 15
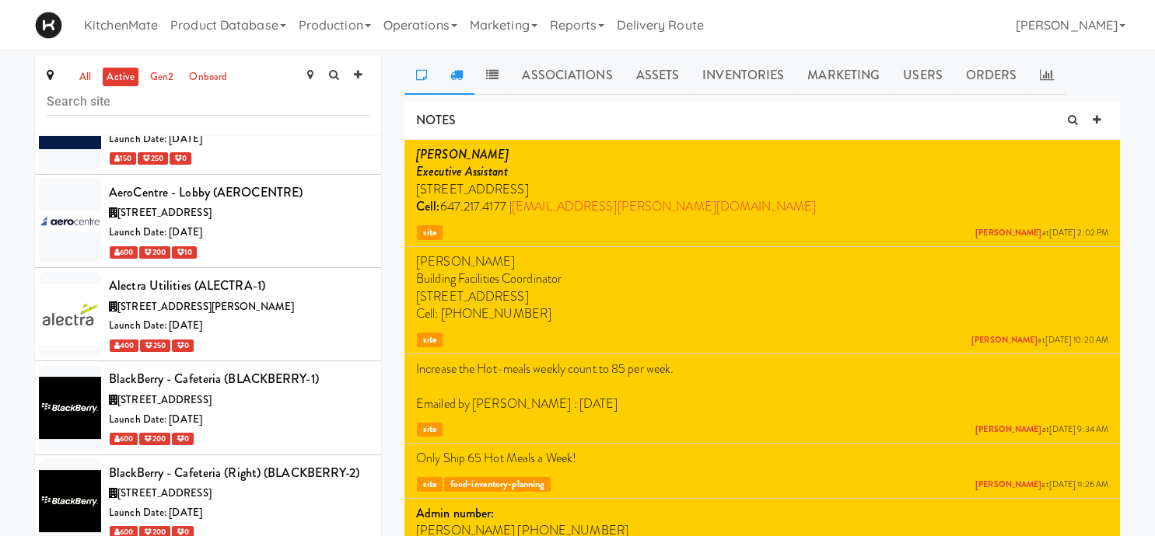
click at [459, 77] on icon at bounding box center [456, 74] width 12 height 12
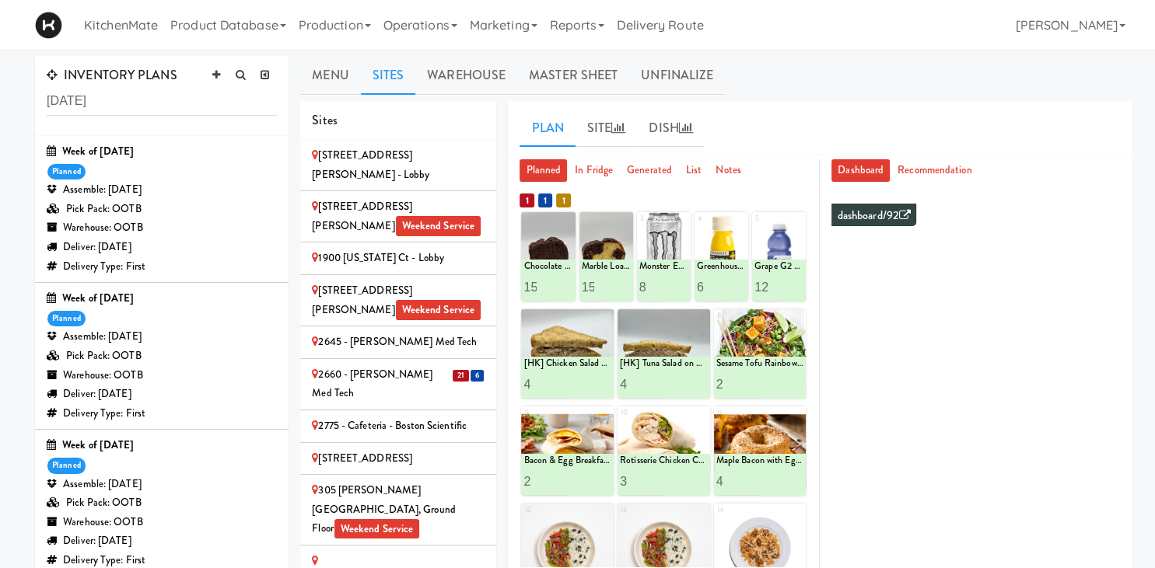
scroll to position [501, 0]
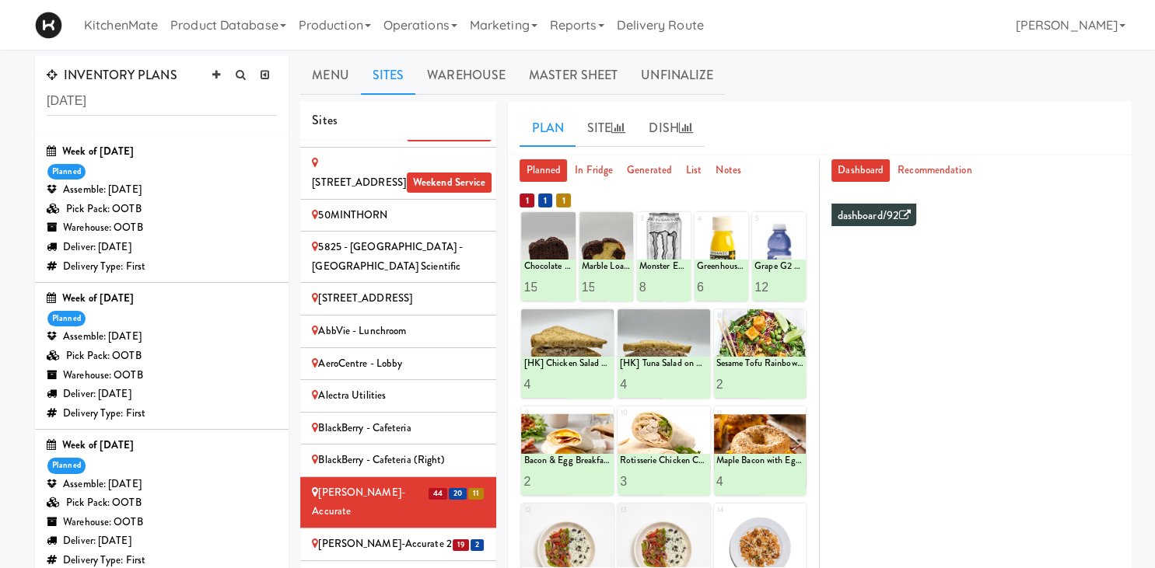
click at [448, 535] on div "[PERSON_NAME]-Accurate 2" at bounding box center [398, 544] width 173 height 19
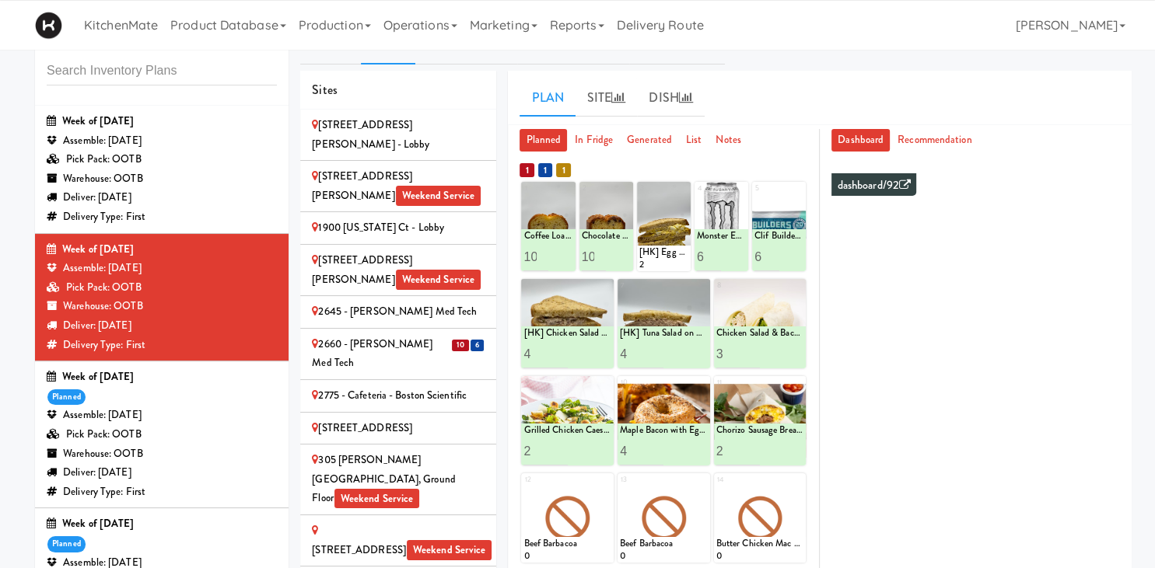
scroll to position [519, 0]
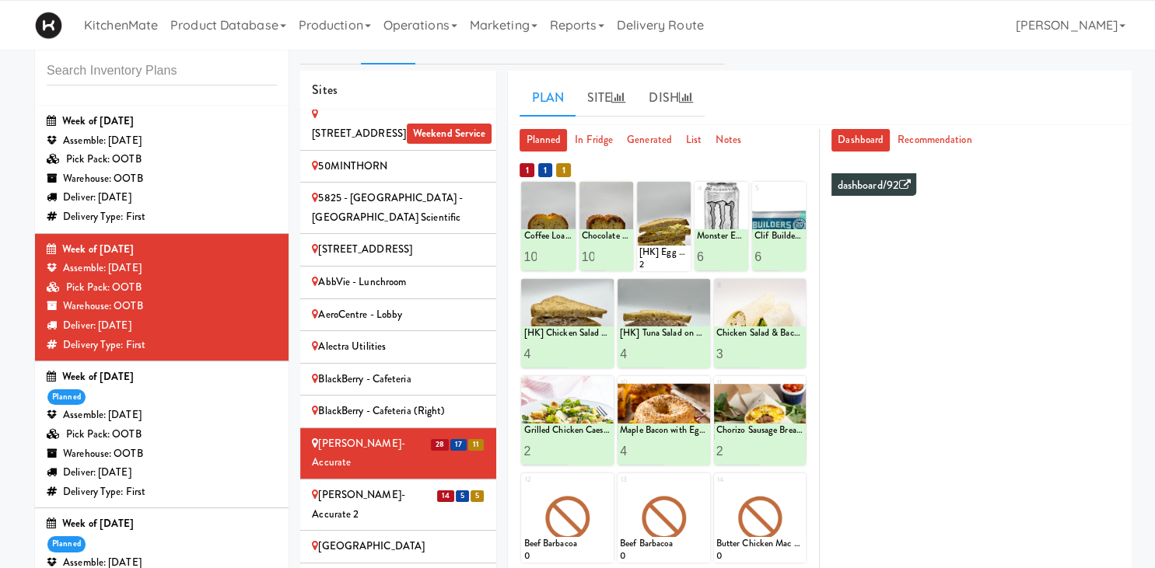
click at [390, 486] on div "[PERSON_NAME]-Accurate 2" at bounding box center [398, 505] width 173 height 38
